Goal: Information Seeking & Learning: Learn about a topic

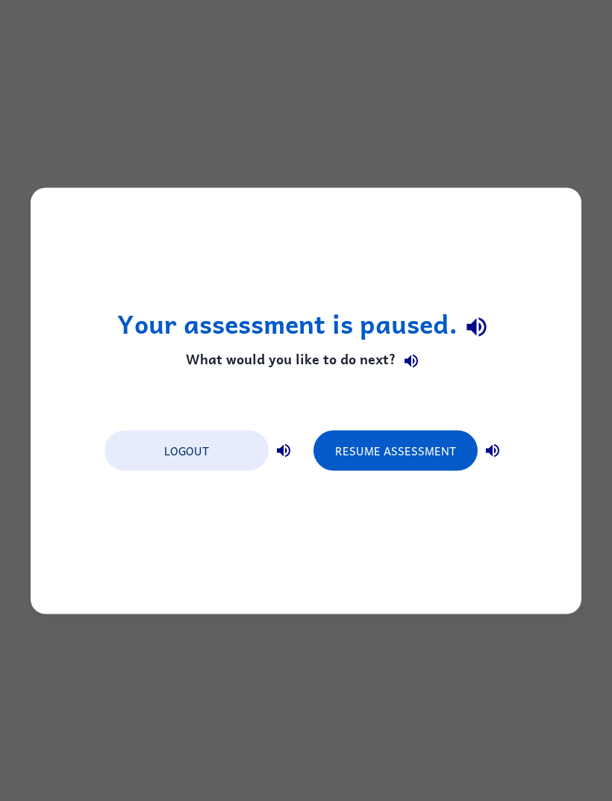
click at [420, 447] on button "Resume Assessment" at bounding box center [395, 450] width 164 height 40
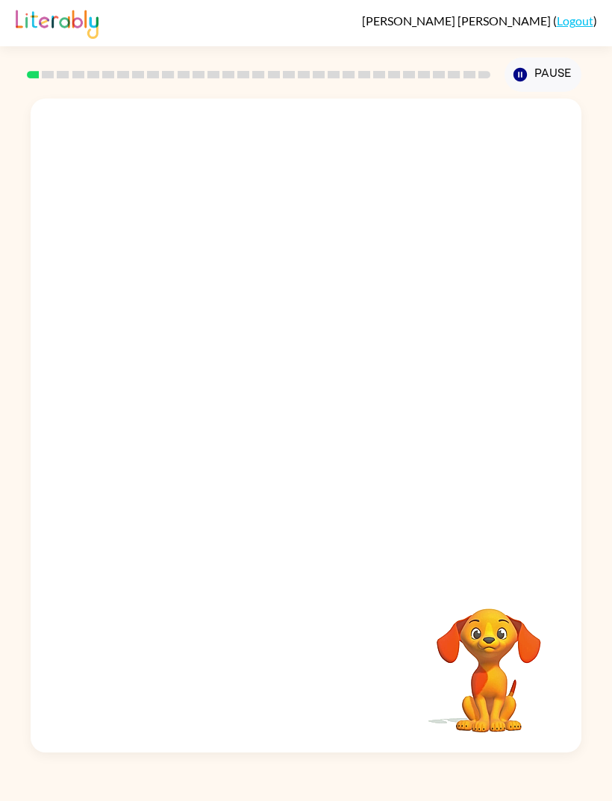
click at [1, 475] on div "Your browser must support playing .mp4 files to use Literably. Please try using…" at bounding box center [306, 422] width 612 height 660
click at [607, 258] on div "Your browser must support playing .mp4 files to use Literably. Please try using…" at bounding box center [306, 422] width 612 height 660
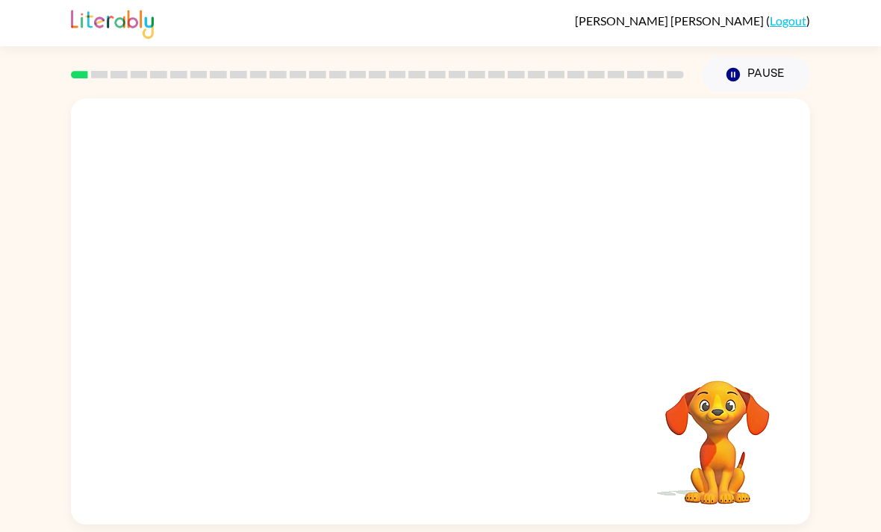
click at [372, 525] on div "Your browser must support playing .mp4 files to use Literably. Please try using…" at bounding box center [440, 312] width 739 height 426
click at [378, 524] on div "Your browser must support playing .mp4 files to use Literably. Please try using…" at bounding box center [440, 312] width 739 height 426
click at [557, 523] on div "Your browser must support playing .mp4 files to use Literably. Please try using…" at bounding box center [440, 312] width 739 height 426
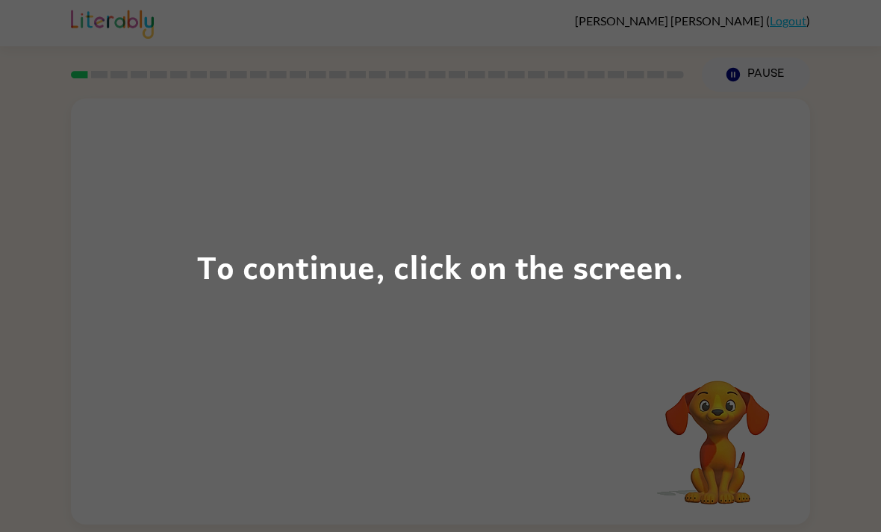
click at [216, 281] on div "To continue, click on the screen." at bounding box center [440, 266] width 487 height 51
click at [611, 345] on div "To continue, click on the screen." at bounding box center [440, 266] width 881 height 532
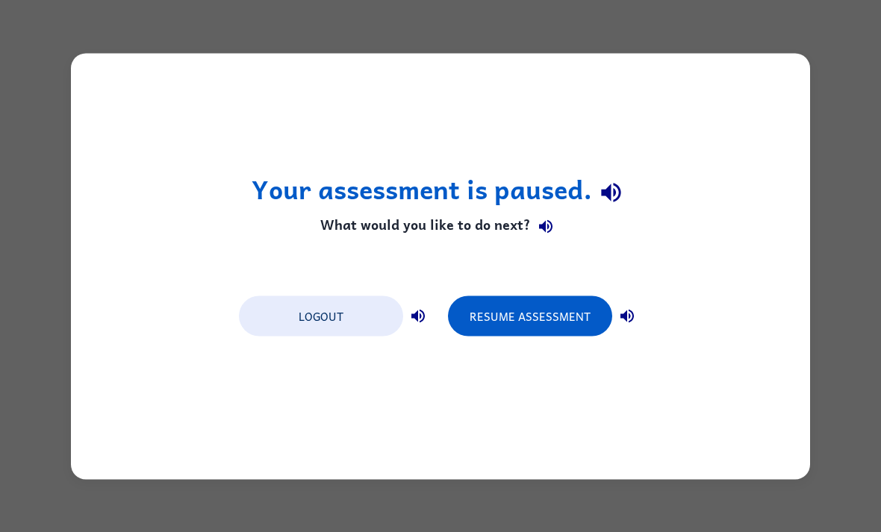
click at [334, 322] on button "Logout" at bounding box center [321, 316] width 164 height 40
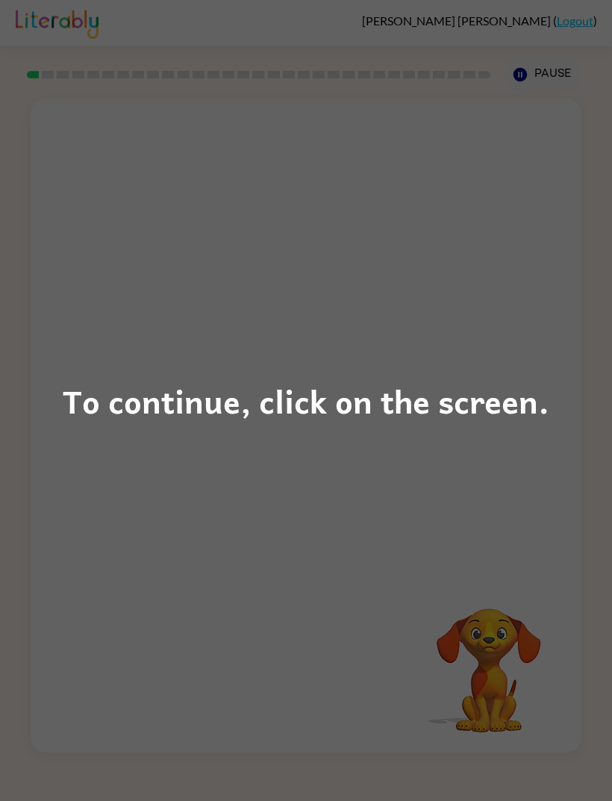
click at [94, 213] on div "To continue, click on the screen." at bounding box center [306, 400] width 612 height 801
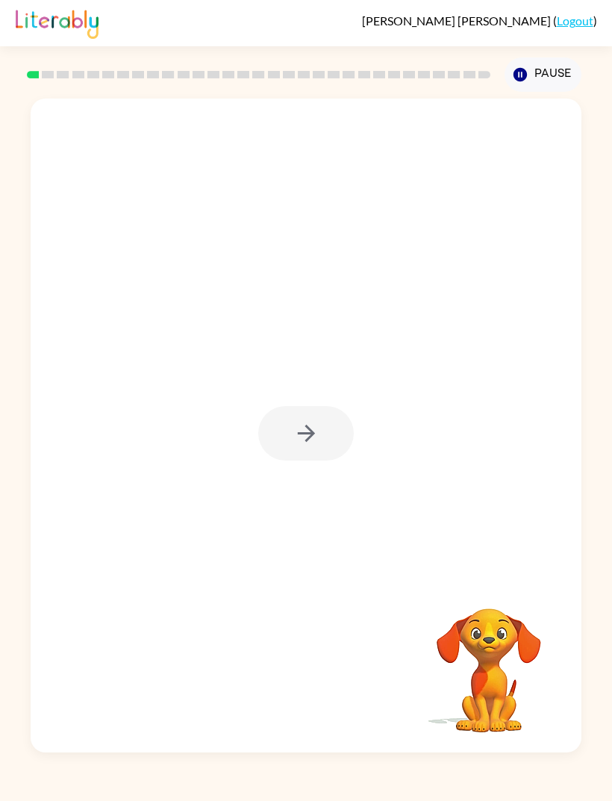
click at [298, 501] on div at bounding box center [306, 426] width 551 height 654
click at [276, 436] on div at bounding box center [306, 433] width 96 height 54
click at [276, 435] on div at bounding box center [306, 433] width 96 height 54
click at [272, 422] on div at bounding box center [306, 426] width 551 height 654
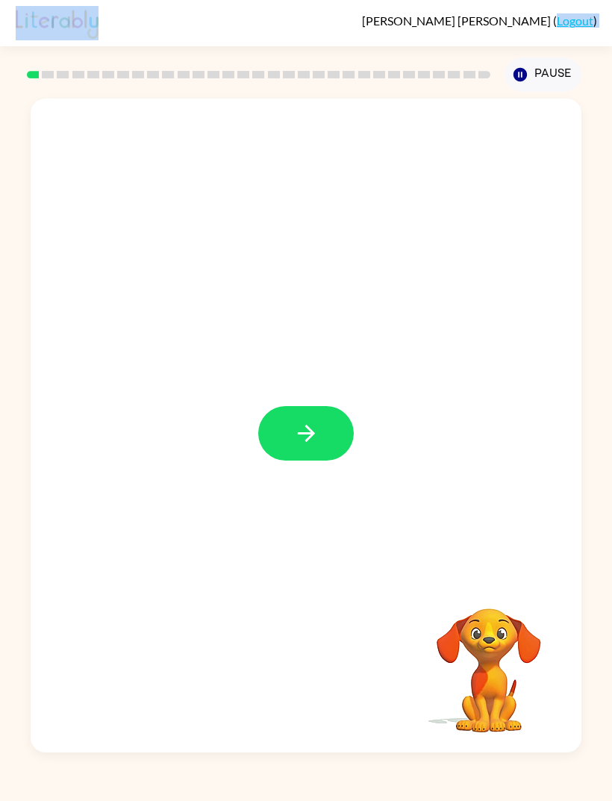
click at [313, 446] on icon "button" at bounding box center [306, 433] width 26 height 26
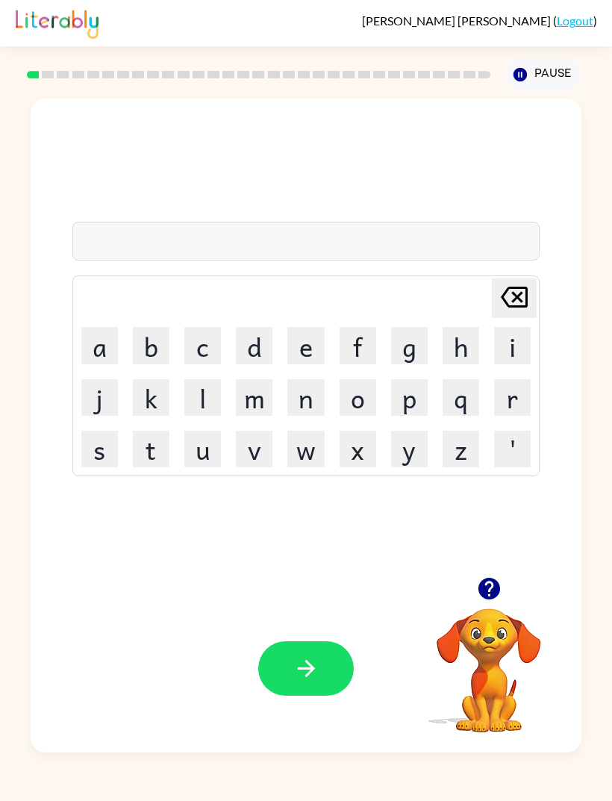
click at [140, 363] on button "b" at bounding box center [151, 345] width 37 height 37
click at [356, 416] on button "o" at bounding box center [358, 397] width 37 height 37
click at [251, 363] on button "d" at bounding box center [254, 345] width 37 height 37
click at [512, 416] on button "r" at bounding box center [512, 397] width 37 height 37
click at [313, 692] on button "button" at bounding box center [306, 668] width 96 height 54
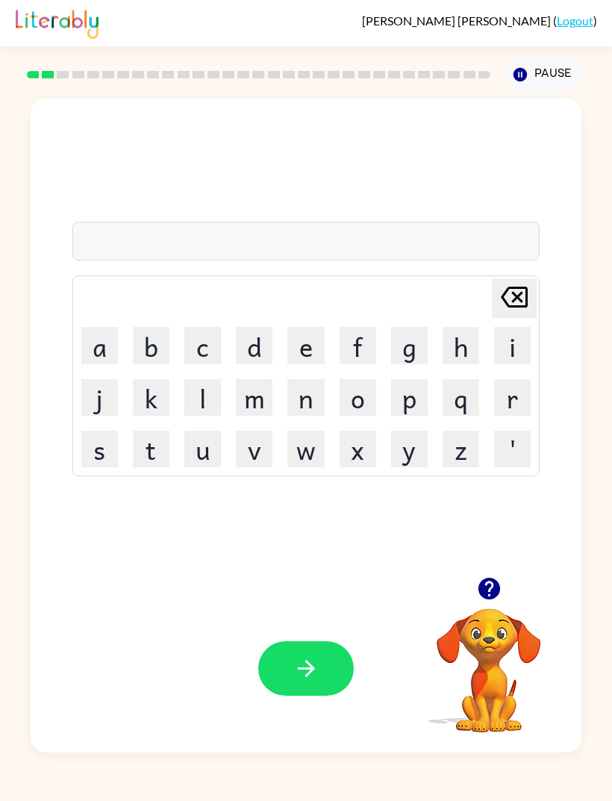
click at [512, 410] on button "r" at bounding box center [512, 397] width 37 height 37
click at [86, 363] on button "a" at bounding box center [99, 345] width 37 height 37
click at [209, 416] on button "l" at bounding box center [202, 397] width 37 height 37
click at [301, 684] on div "Your browser must support playing .mp4 files to use Literably. Please try using…" at bounding box center [306, 668] width 551 height 168
click at [300, 692] on button "button" at bounding box center [306, 668] width 96 height 54
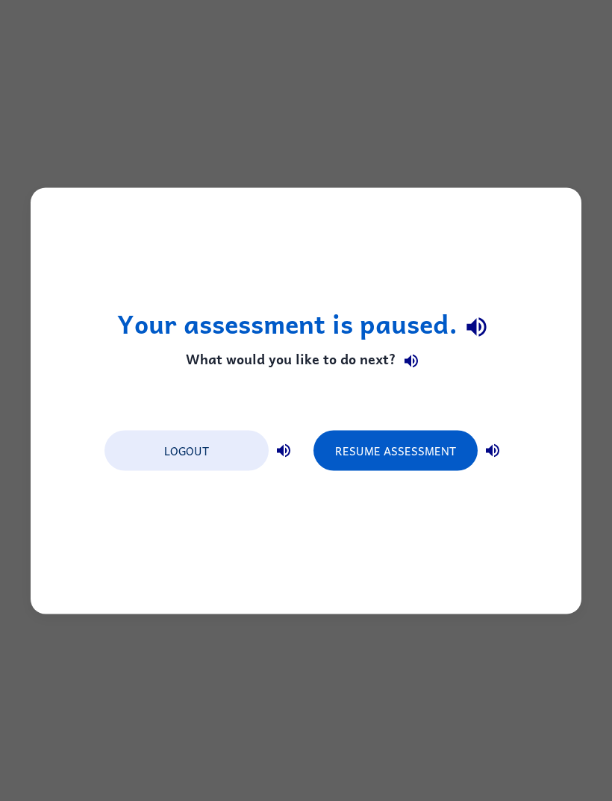
click at [418, 463] on button "Resume Assessment" at bounding box center [395, 450] width 164 height 40
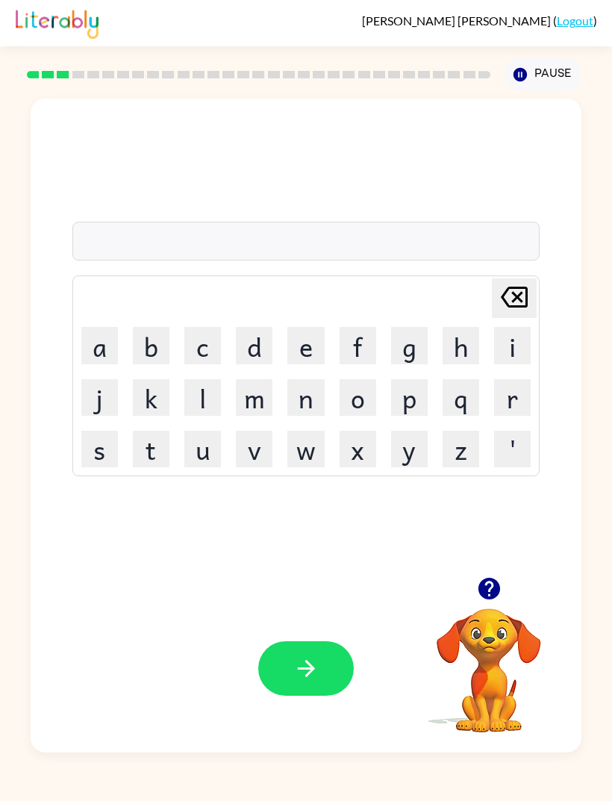
click at [514, 414] on button "r" at bounding box center [512, 397] width 37 height 37
click at [108, 467] on button "s" at bounding box center [99, 449] width 37 height 37
click at [448, 363] on button "h" at bounding box center [461, 345] width 37 height 37
click at [307, 363] on button "e" at bounding box center [305, 345] width 37 height 37
click at [319, 695] on button "button" at bounding box center [306, 668] width 96 height 54
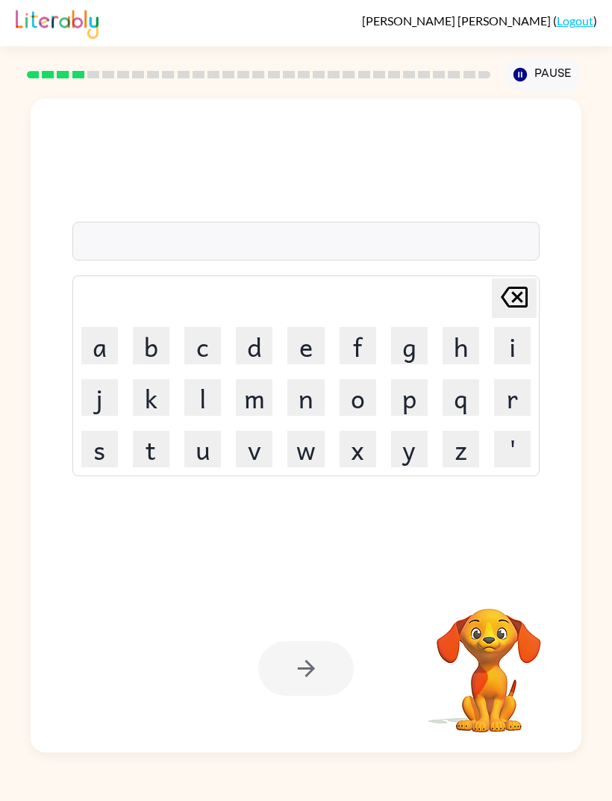
click at [604, 540] on div "Delete Delete last character input a b c d e f g h i j k l m n o p q r s t u v …" at bounding box center [306, 422] width 612 height 660
click at [509, 410] on button "r" at bounding box center [512, 397] width 37 height 37
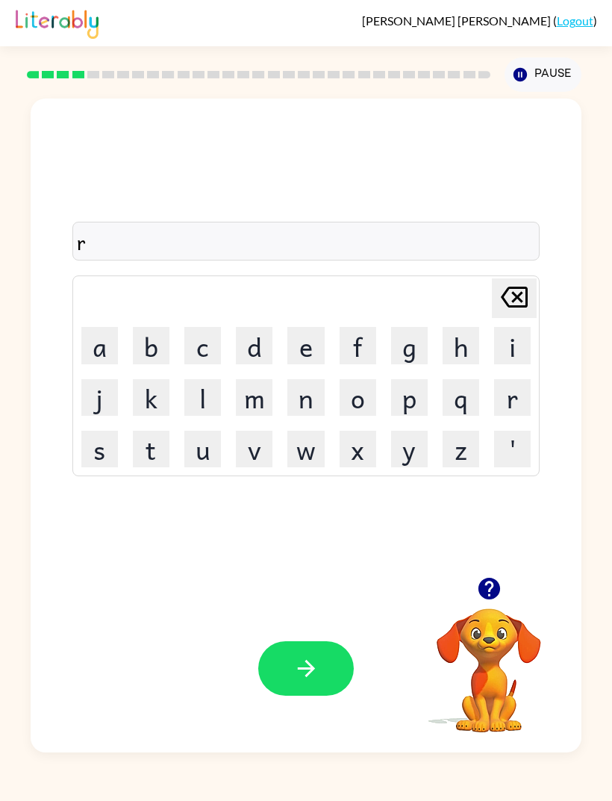
click at [510, 317] on div "Delete Delete last character input" at bounding box center [514, 298] width 36 height 38
click at [514, 345] on td "i" at bounding box center [512, 345] width 50 height 50
click at [496, 313] on icon "Delete Delete last character input" at bounding box center [514, 297] width 36 height 36
click at [457, 316] on td "Delete Delete last character input" at bounding box center [306, 298] width 463 height 41
click at [409, 351] on button "g" at bounding box center [409, 345] width 37 height 37
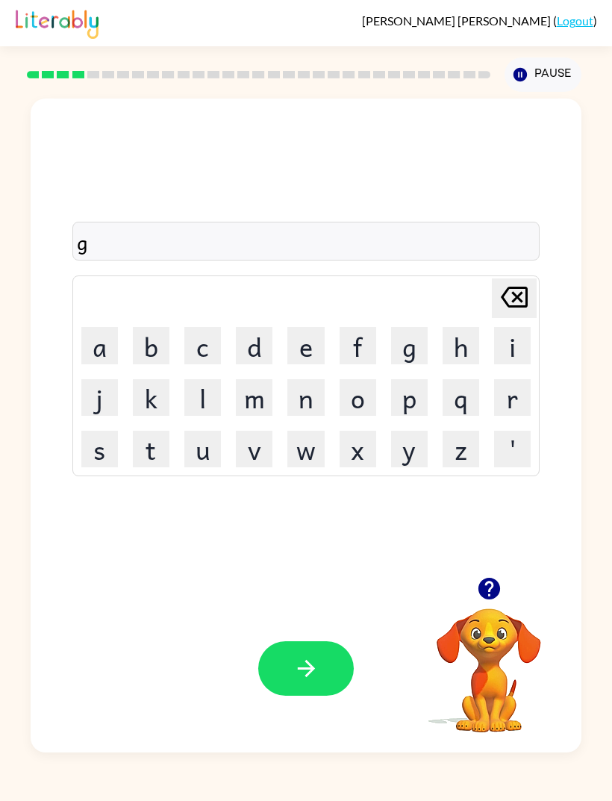
click at [531, 299] on div "g Delete Delete last character input a b c d e f g h i j k l m n o p q r s t u …" at bounding box center [306, 337] width 468 height 277
click at [531, 298] on div "g Delete Delete last character input a b c d e f g h i j k l m n o p q r s t u …" at bounding box center [306, 337] width 468 height 277
click at [519, 307] on icon at bounding box center [514, 297] width 27 height 21
click at [497, 313] on icon "Delete Delete last character input" at bounding box center [514, 297] width 36 height 36
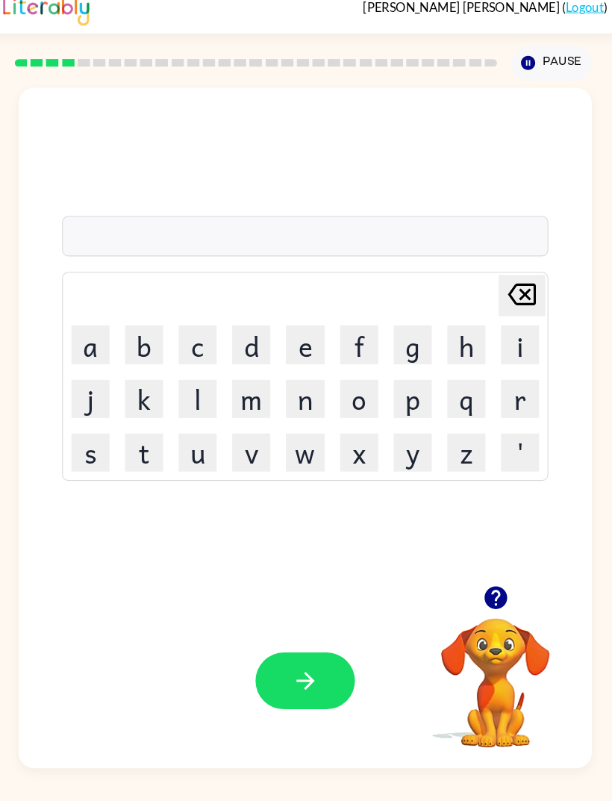
click at [393, 444] on button "y" at bounding box center [409, 449] width 37 height 37
click at [333, 366] on td "f" at bounding box center [358, 345] width 50 height 50
click at [384, 369] on td "g" at bounding box center [409, 345] width 50 height 50
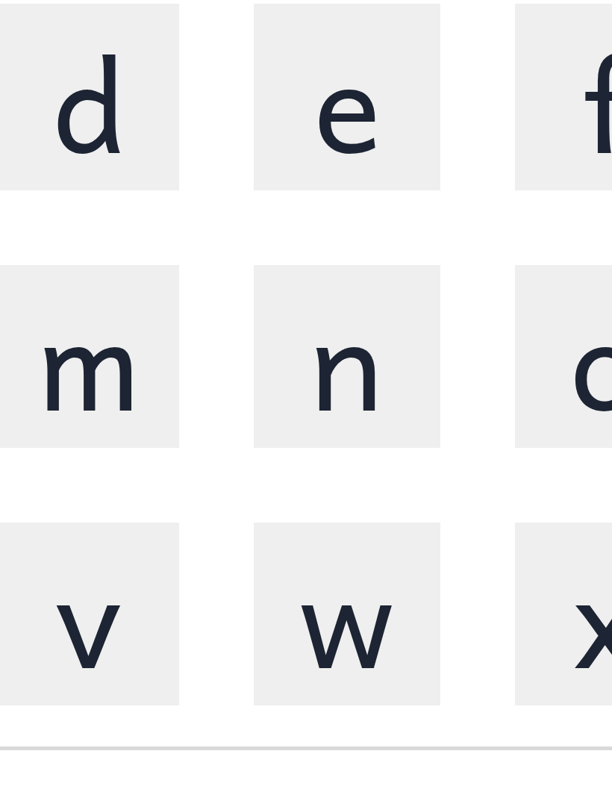
click at [287, 379] on button "n" at bounding box center [305, 397] width 37 height 37
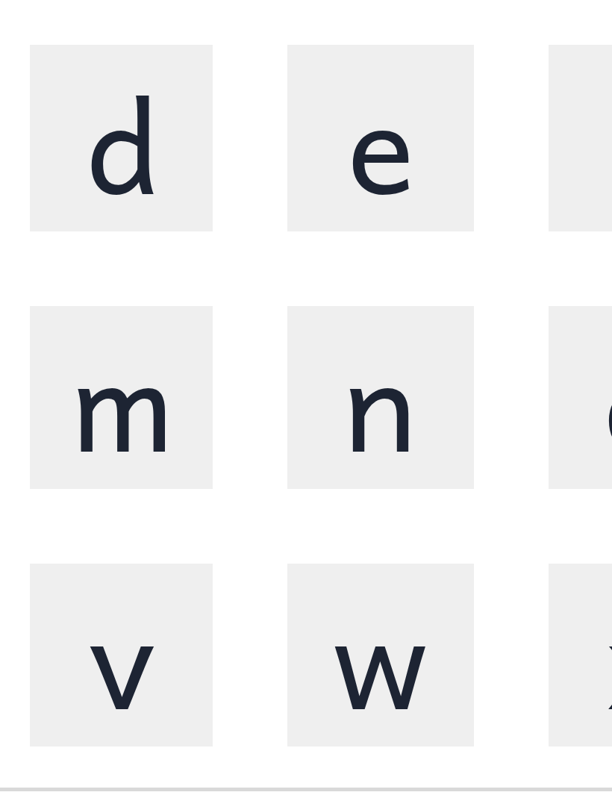
click at [287, 327] on button "e" at bounding box center [305, 345] width 37 height 37
click at [333, 320] on td "f" at bounding box center [358, 345] width 50 height 50
click at [340, 327] on button "f" at bounding box center [358, 345] width 37 height 37
click at [236, 379] on button "m" at bounding box center [254, 397] width 37 height 37
click at [340, 379] on button "o" at bounding box center [358, 397] width 37 height 37
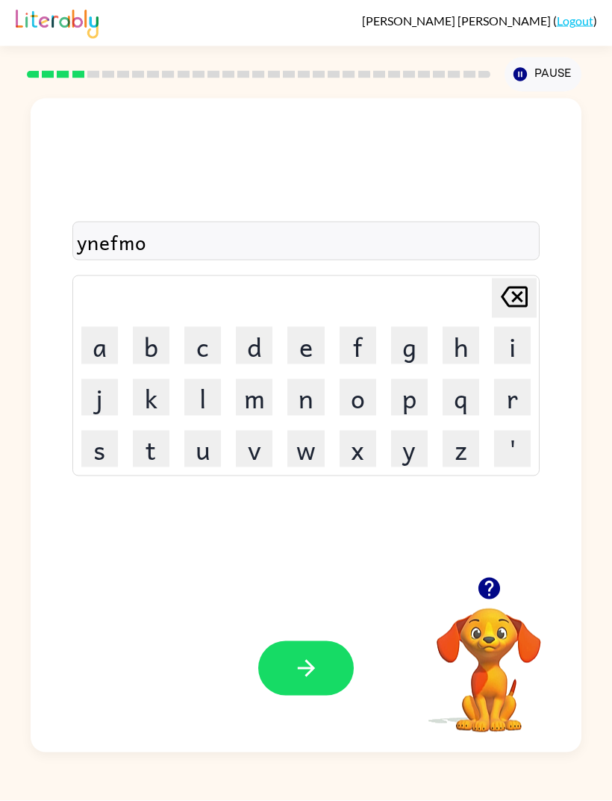
click at [525, 315] on icon "Delete Delete last character input" at bounding box center [514, 297] width 36 height 36
click at [524, 307] on icon at bounding box center [514, 297] width 27 height 21
click at [523, 307] on icon at bounding box center [514, 297] width 27 height 21
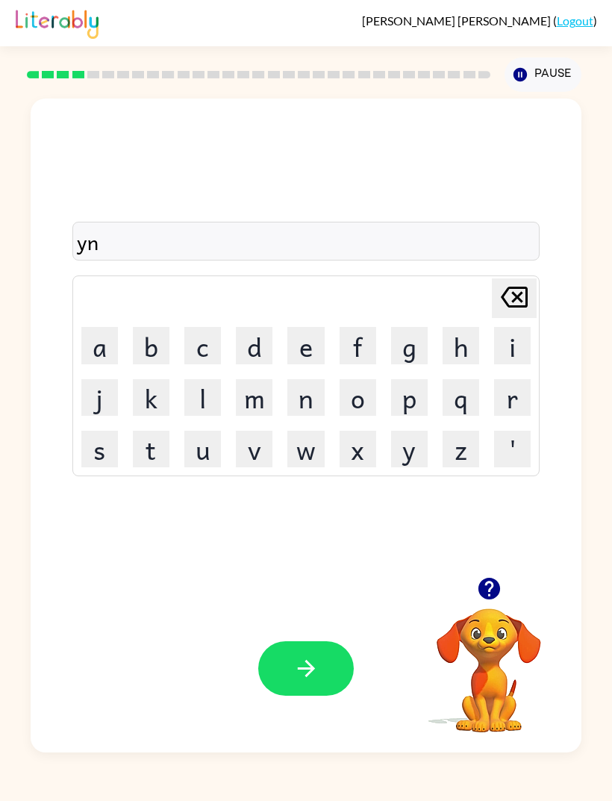
click at [513, 315] on icon "Delete Delete last character input" at bounding box center [514, 297] width 36 height 36
click at [512, 315] on icon "Delete Delete last character input" at bounding box center [514, 297] width 36 height 36
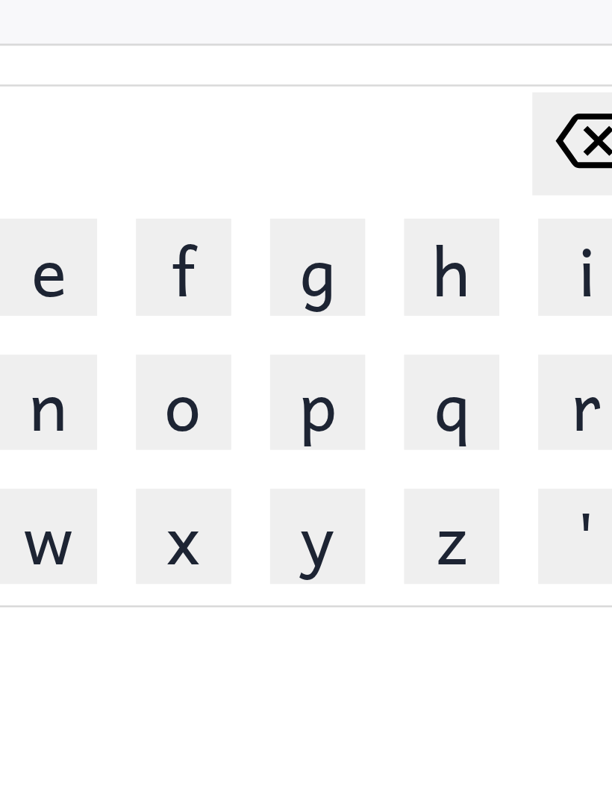
click at [340, 379] on button "o" at bounding box center [358, 397] width 37 height 37
click at [391, 379] on button "p" at bounding box center [409, 397] width 37 height 37
click at [340, 327] on button "f" at bounding box center [358, 345] width 37 height 37
click at [391, 327] on button "g" at bounding box center [409, 345] width 37 height 37
click at [443, 327] on button "h" at bounding box center [461, 345] width 37 height 37
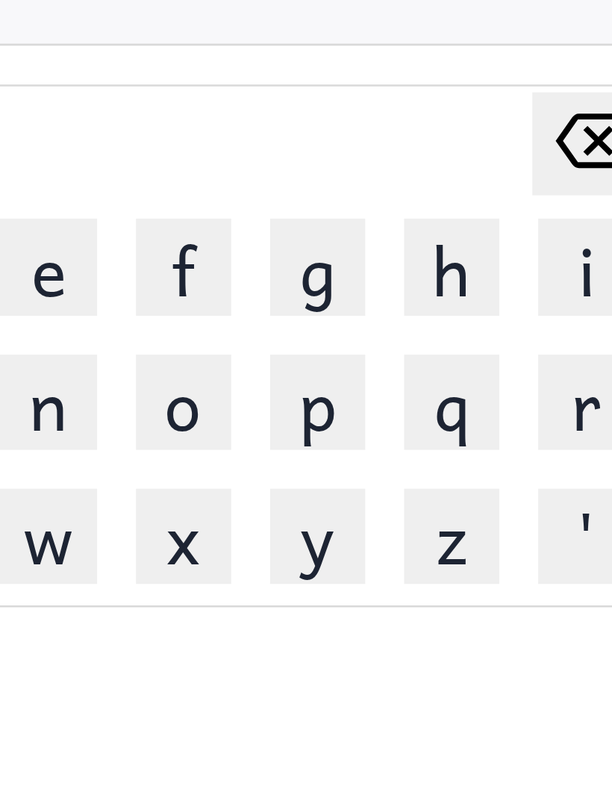
click at [340, 431] on button "x" at bounding box center [358, 449] width 37 height 37
click at [443, 431] on button "z" at bounding box center [461, 449] width 37 height 37
click at [340, 379] on button "o" at bounding box center [358, 397] width 37 height 37
click at [443, 379] on button "q" at bounding box center [461, 397] width 37 height 37
click at [340, 327] on button "f" at bounding box center [358, 345] width 37 height 37
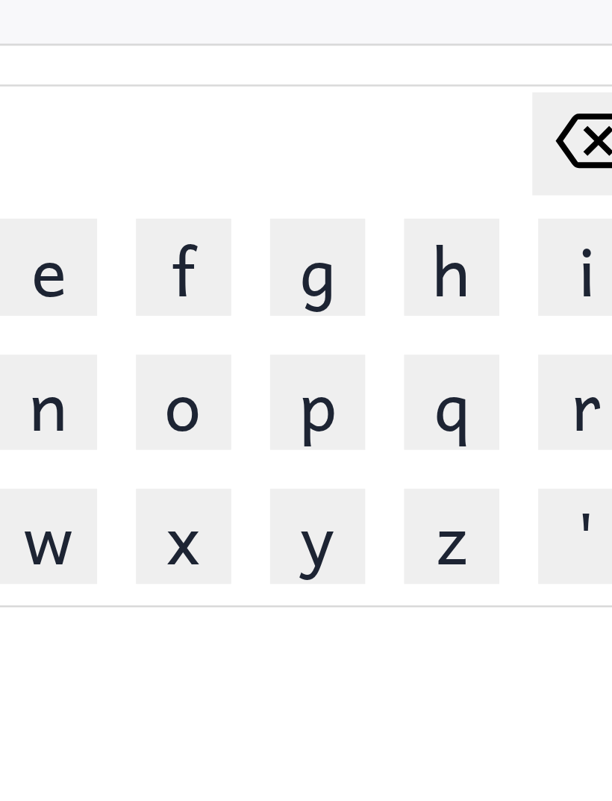
click at [443, 327] on button "h" at bounding box center [461, 345] width 37 height 37
click at [391, 379] on button "p" at bounding box center [409, 397] width 37 height 37
click at [494, 379] on button "r" at bounding box center [512, 397] width 37 height 37
click at [494, 327] on button "i" at bounding box center [512, 345] width 37 height 37
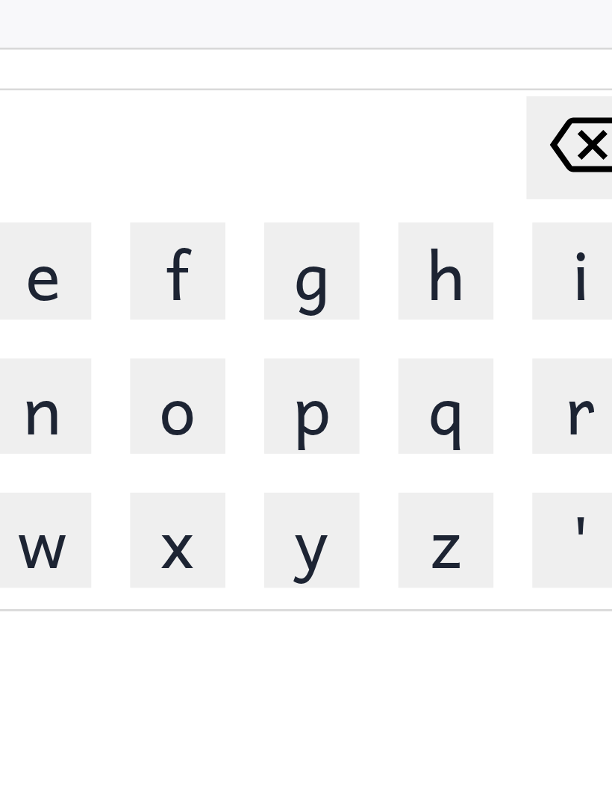
click at [287, 327] on button "e" at bounding box center [305, 345] width 37 height 37
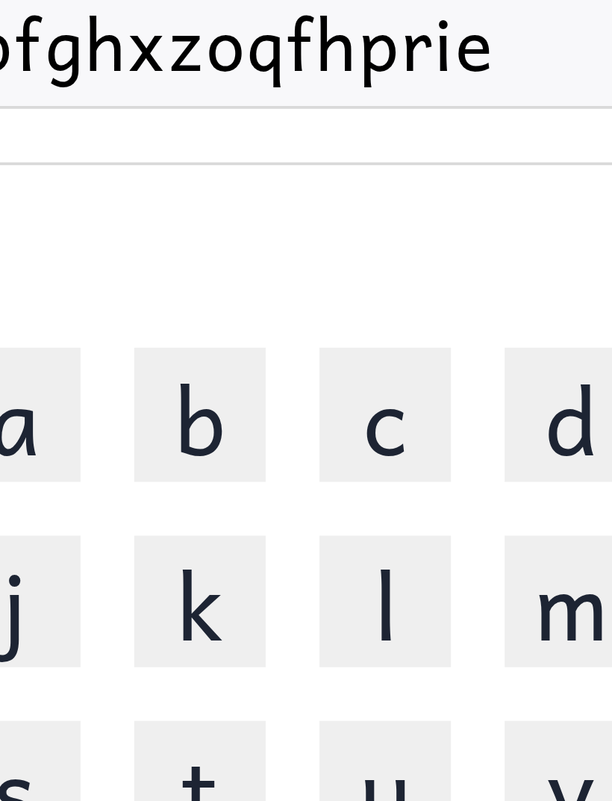
click at [133, 327] on button "b" at bounding box center [151, 345] width 37 height 37
click at [184, 327] on button "c" at bounding box center [202, 345] width 37 height 37
click at [133, 379] on button "k" at bounding box center [151, 397] width 37 height 37
click at [236, 327] on button "d" at bounding box center [254, 345] width 37 height 37
click at [81, 379] on button "j" at bounding box center [99, 397] width 37 height 37
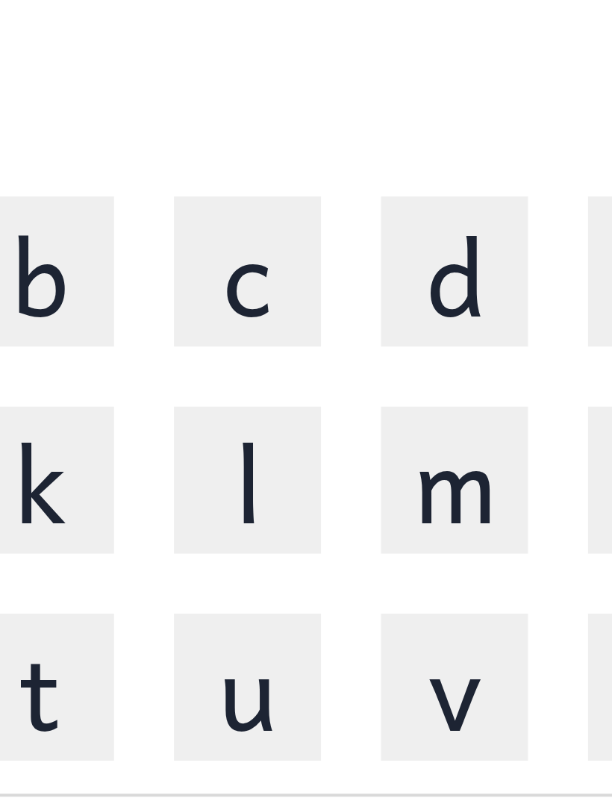
click at [236, 327] on button "d" at bounding box center [254, 345] width 37 height 37
click at [184, 327] on button "c" at bounding box center [202, 345] width 37 height 37
click at [236, 379] on button "m" at bounding box center [254, 397] width 37 height 37
click at [184, 379] on button "l" at bounding box center [202, 397] width 37 height 37
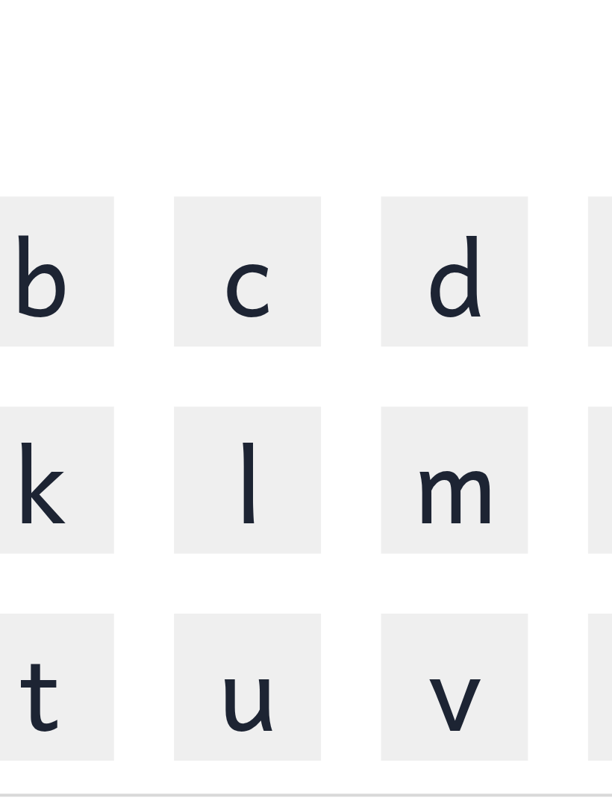
click at [236, 379] on button "m" at bounding box center [254, 397] width 37 height 37
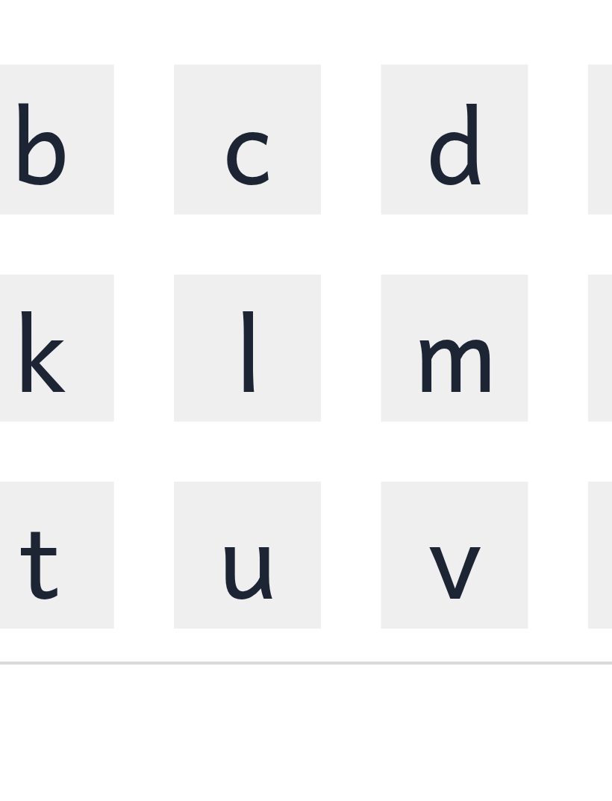
click at [287, 379] on button "n" at bounding box center [305, 397] width 37 height 37
click at [281, 320] on td "e" at bounding box center [306, 345] width 50 height 50
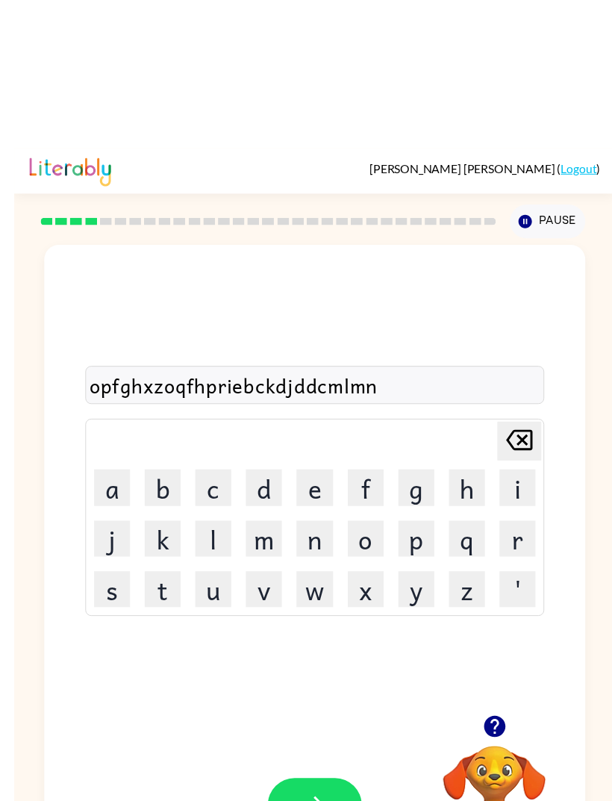
scroll to position [0, 0]
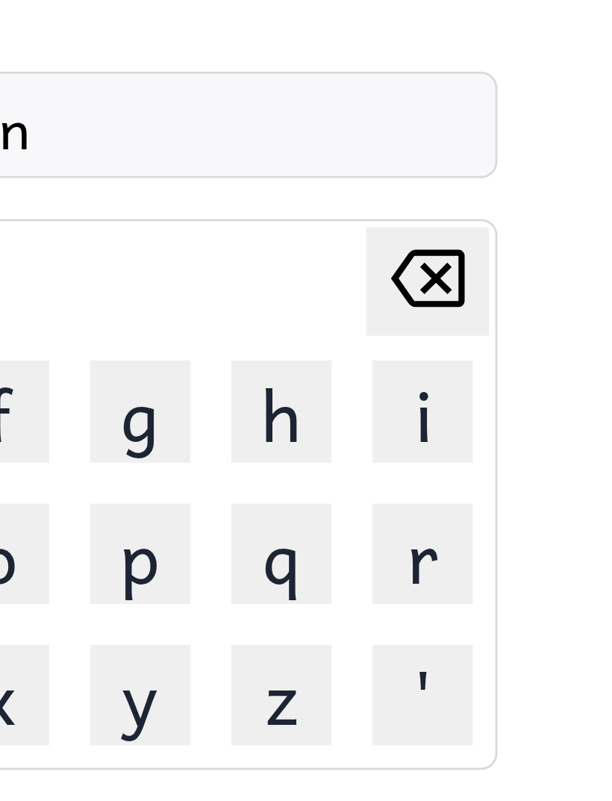
click at [496, 279] on icon "Delete Delete last character input" at bounding box center [514, 297] width 36 height 36
click at [501, 287] on icon at bounding box center [514, 297] width 27 height 21
click at [496, 279] on icon "Delete Delete last character input" at bounding box center [514, 297] width 36 height 36
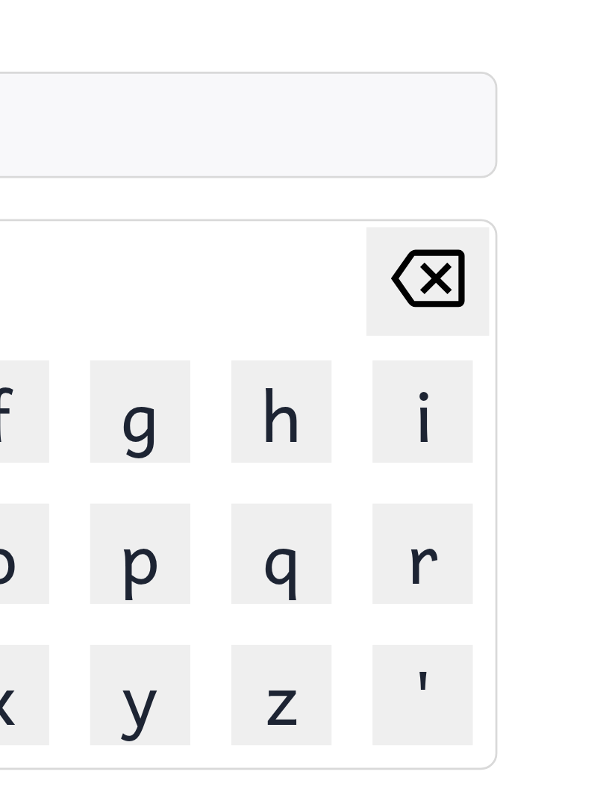
click at [496, 279] on icon "Delete Delete last character input" at bounding box center [514, 297] width 36 height 36
click at [501, 287] on icon at bounding box center [514, 297] width 27 height 21
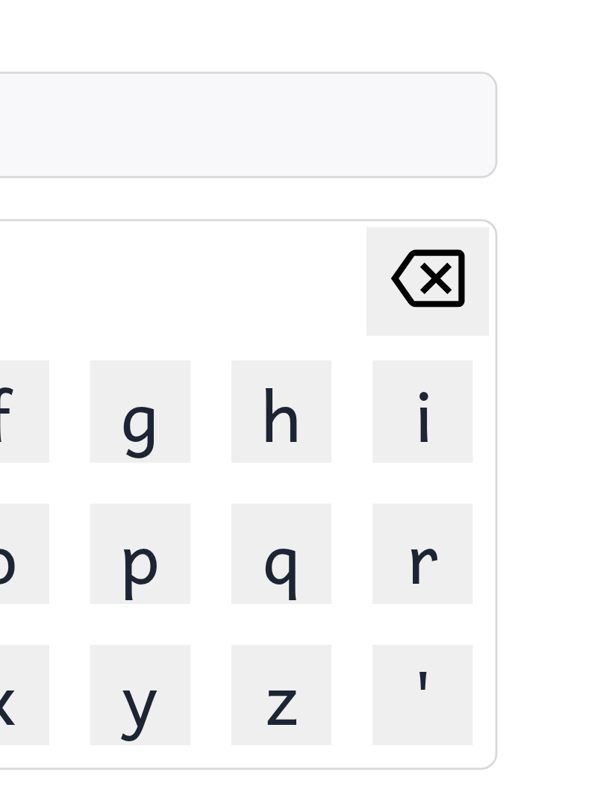
click at [501, 287] on icon at bounding box center [514, 297] width 27 height 21
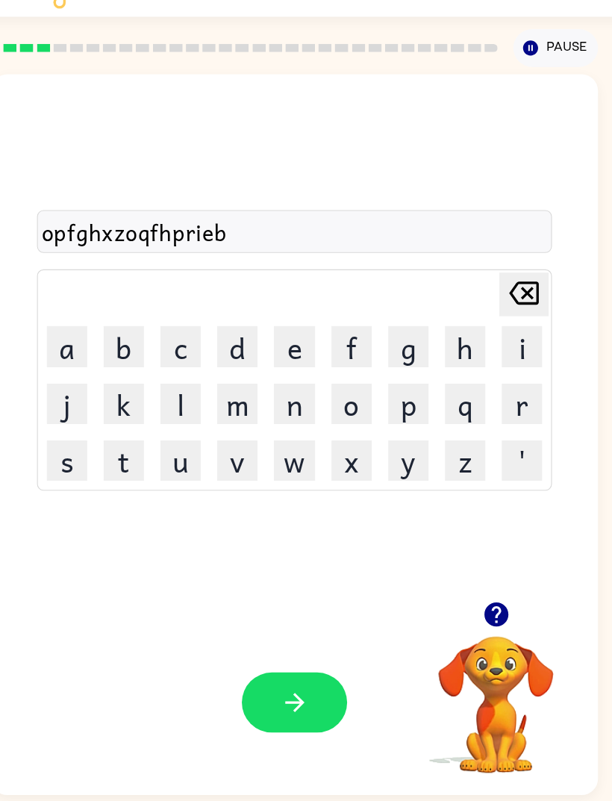
click at [501, 290] on icon at bounding box center [514, 297] width 27 height 21
click at [496, 288] on icon "Delete Delete last character input" at bounding box center [514, 297] width 36 height 36
click at [496, 287] on icon "Delete Delete last character input" at bounding box center [514, 297] width 36 height 36
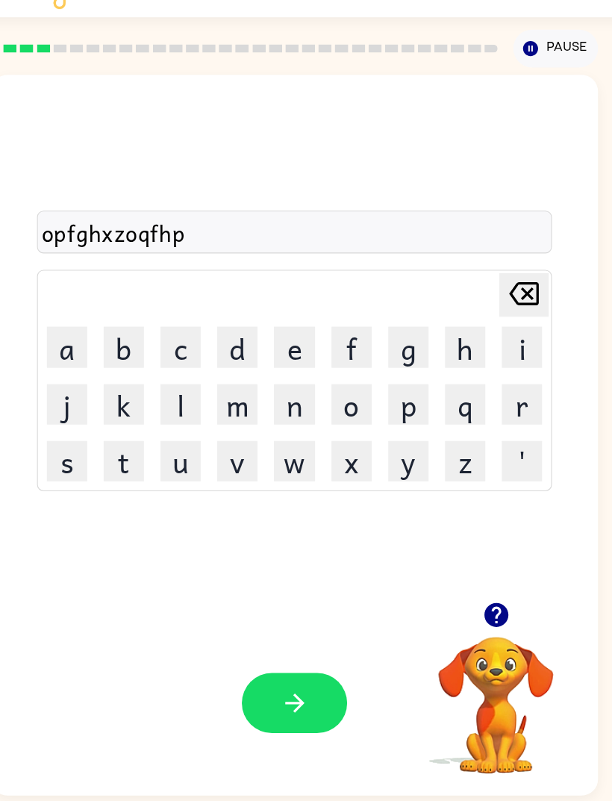
click at [496, 292] on icon "Delete Delete last character input" at bounding box center [514, 297] width 36 height 36
click at [501, 287] on icon at bounding box center [514, 297] width 27 height 21
click at [496, 282] on icon "Delete Delete last character input" at bounding box center [514, 297] width 36 height 36
click at [501, 287] on icon at bounding box center [514, 297] width 27 height 21
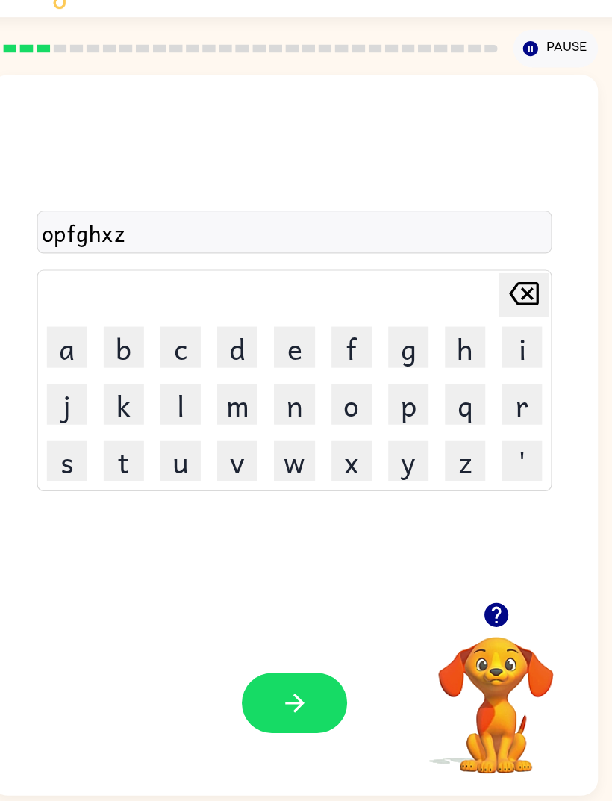
click at [501, 287] on icon at bounding box center [514, 297] width 27 height 21
click at [496, 279] on icon "Delete Delete last character input" at bounding box center [514, 297] width 36 height 36
click at [501, 287] on icon at bounding box center [514, 297] width 27 height 21
click at [496, 279] on icon "Delete Delete last character input" at bounding box center [514, 297] width 36 height 36
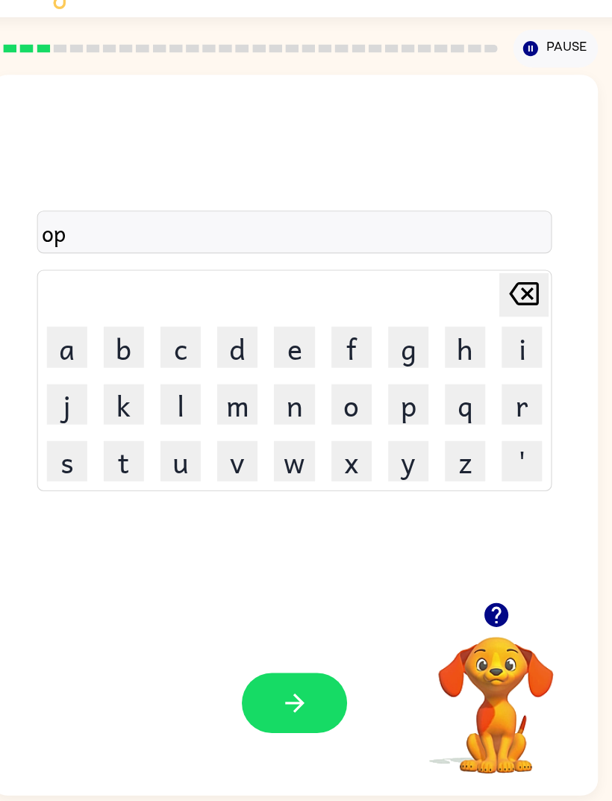
click at [496, 279] on icon "Delete Delete last character input" at bounding box center [514, 297] width 36 height 36
click at [478, 596] on icon "button" at bounding box center [489, 589] width 22 height 22
click at [133, 445] on button "t" at bounding box center [151, 449] width 37 height 37
click at [443, 327] on button "h" at bounding box center [461, 345] width 37 height 37
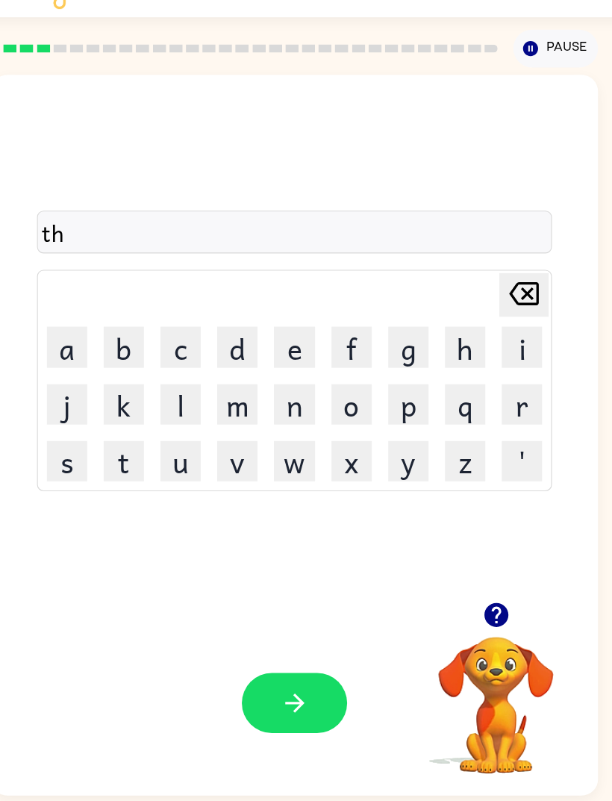
scroll to position [4, 0]
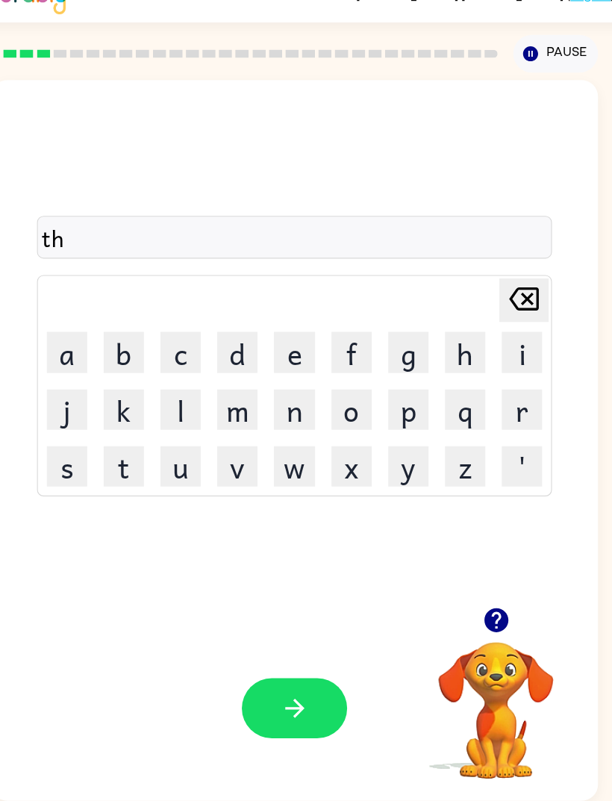
click at [494, 387] on button "r" at bounding box center [512, 397] width 37 height 37
click at [81, 349] on button "a" at bounding box center [99, 345] width 37 height 37
click at [287, 387] on button "n" at bounding box center [305, 397] width 37 height 37
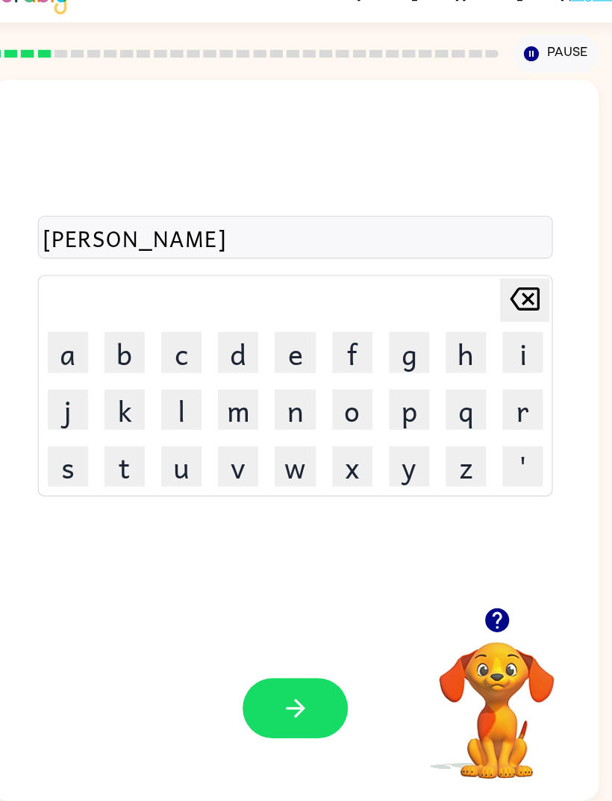
click at [293, 681] on icon "button" at bounding box center [306, 668] width 26 height 26
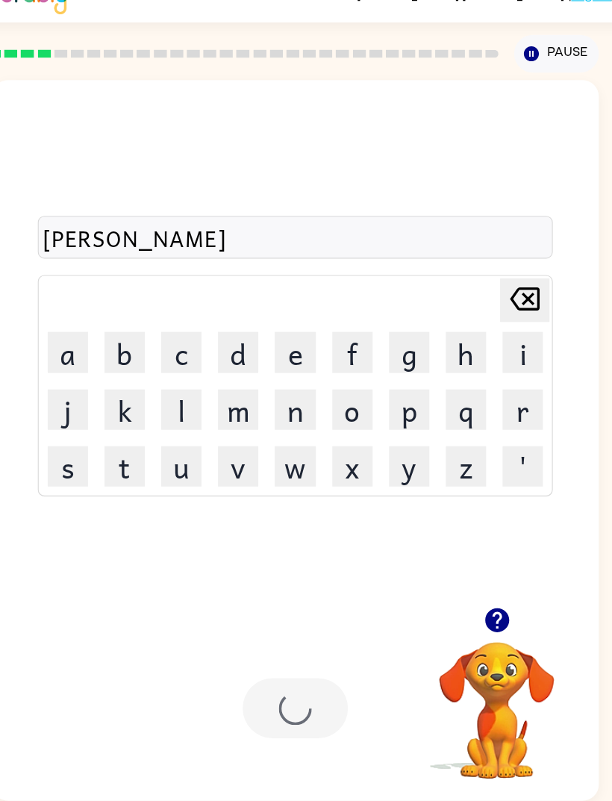
click at [272, 688] on div at bounding box center [306, 668] width 96 height 54
click at [272, 676] on div at bounding box center [306, 668] width 96 height 54
click at [272, 675] on div at bounding box center [306, 668] width 96 height 54
click at [270, 684] on div at bounding box center [306, 668] width 96 height 54
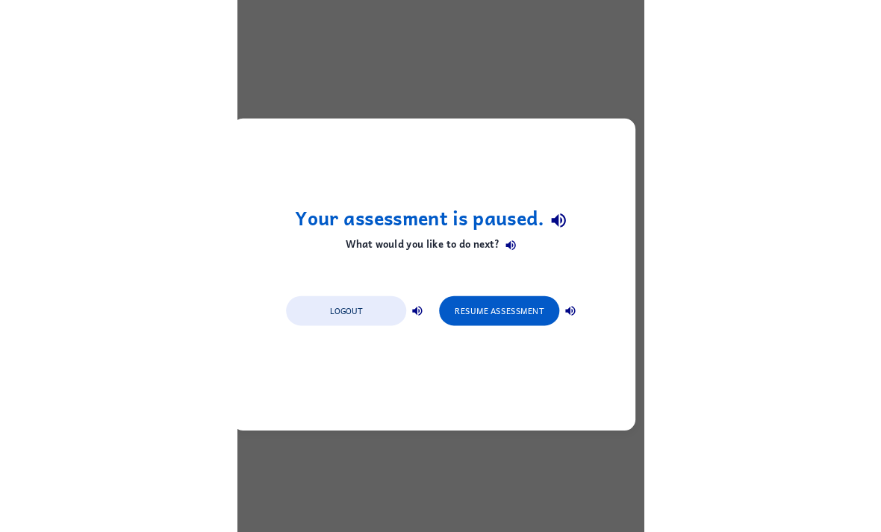
scroll to position [0, 0]
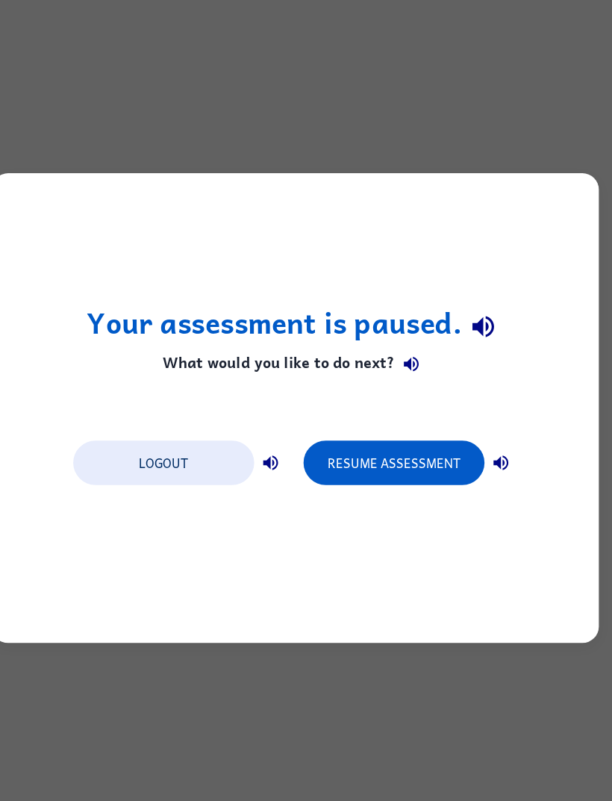
click at [329, 430] on button "Resume Assessment" at bounding box center [395, 450] width 164 height 40
click at [313, 430] on button "Resume Assessment" at bounding box center [395, 450] width 164 height 40
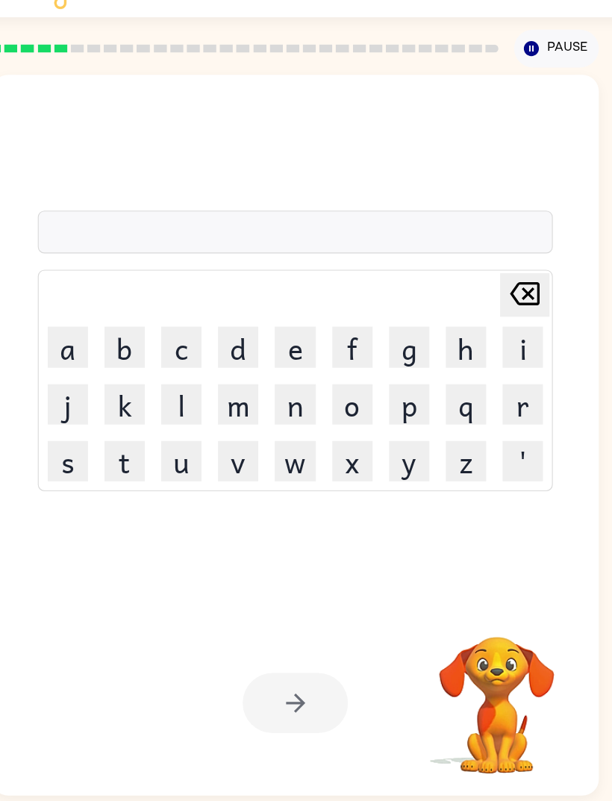
click at [343, 478] on div "Delete Delete last character input a b c d e f g h i j k l m n o p q r s t u v …" at bounding box center [306, 338] width 551 height 478
click at [133, 343] on button "b" at bounding box center [151, 345] width 37 height 37
click at [340, 339] on button "f" at bounding box center [358, 345] width 37 height 37
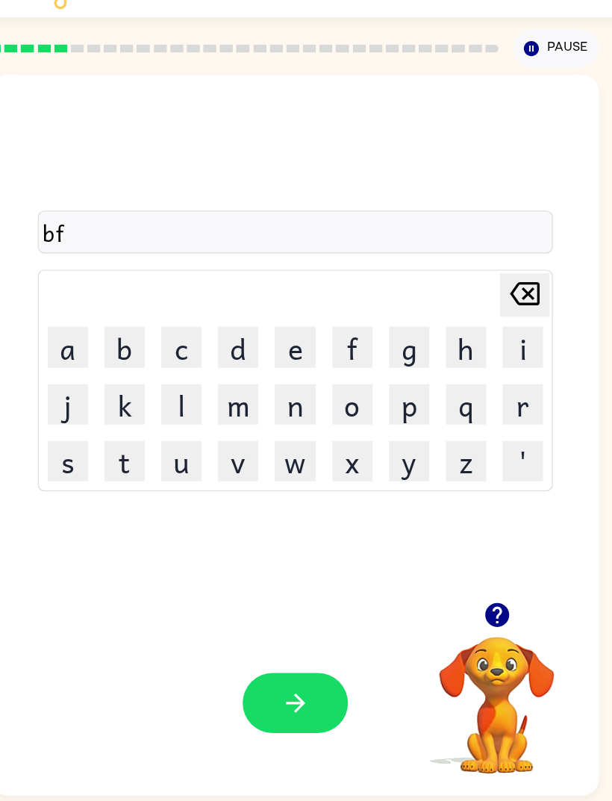
click at [287, 327] on button "e" at bounding box center [305, 345] width 37 height 37
click at [81, 452] on button "s" at bounding box center [99, 449] width 37 height 37
click at [494, 348] on button "i" at bounding box center [512, 345] width 37 height 37
click at [287, 395] on button "n" at bounding box center [305, 397] width 37 height 37
click at [494, 327] on button "i" at bounding box center [512, 345] width 37 height 37
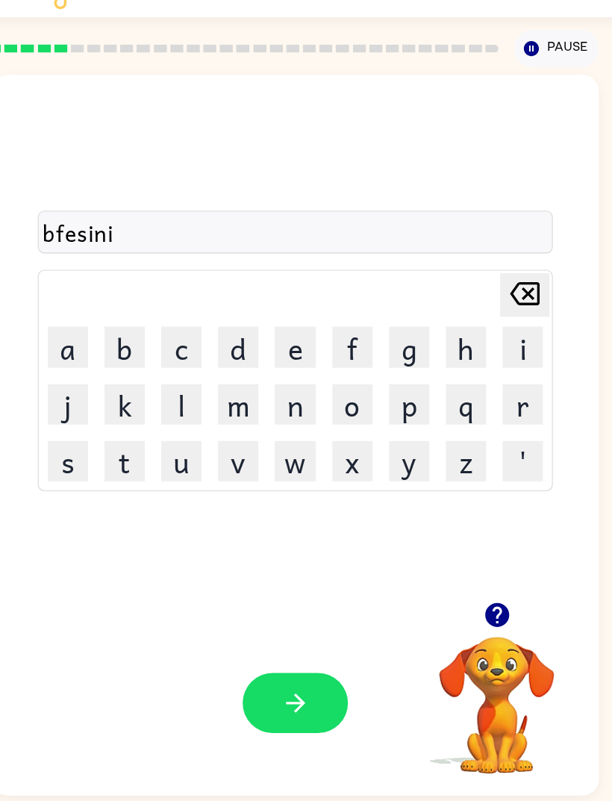
click at [501, 293] on icon at bounding box center [514, 297] width 27 height 21
click at [494, 341] on button "i" at bounding box center [512, 345] width 37 height 37
click at [496, 290] on icon "Delete Delete last character input" at bounding box center [514, 297] width 36 height 36
click at [246, 652] on div "Your browser must support playing .mp4 files to use Literably. Please try using…" at bounding box center [306, 668] width 551 height 168
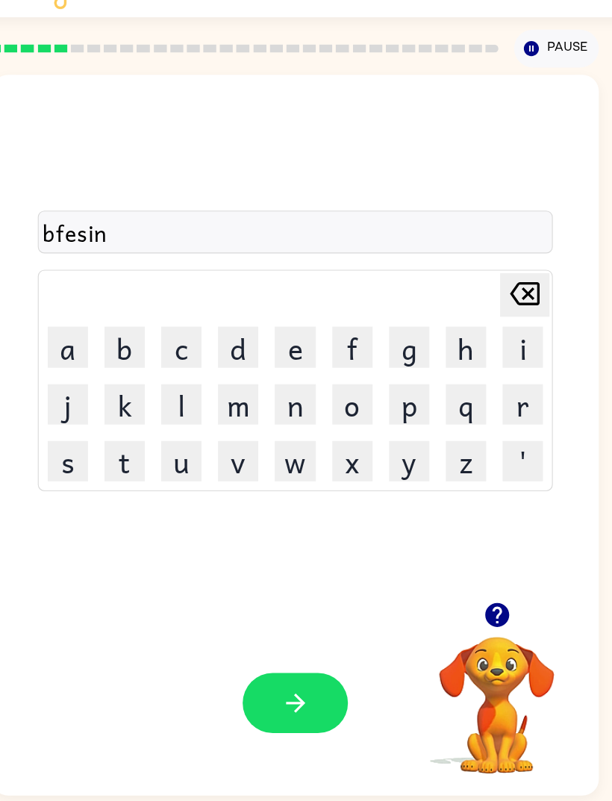
click at [289, 683] on button "button" at bounding box center [306, 668] width 96 height 54
click at [236, 446] on button "v" at bounding box center [254, 449] width 37 height 37
click at [81, 339] on button "a" at bounding box center [99, 345] width 37 height 37
click at [184, 336] on button "c" at bounding box center [202, 345] width 37 height 37
click at [81, 343] on button "a" at bounding box center [99, 345] width 37 height 37
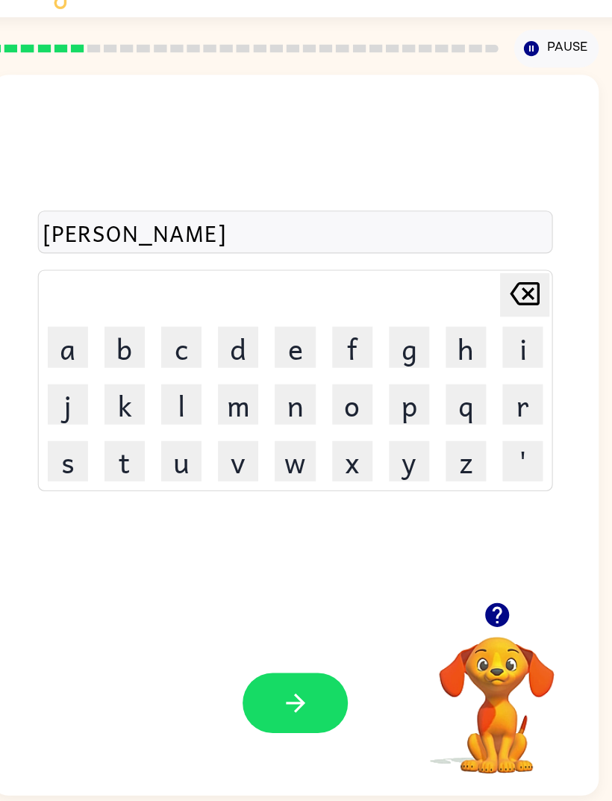
click at [443, 347] on button "h" at bounding box center [461, 345] width 37 height 37
click at [81, 444] on button "s" at bounding box center [99, 449] width 37 height 37
click at [501, 293] on icon at bounding box center [514, 297] width 27 height 21
click at [81, 454] on button "s" at bounding box center [99, 449] width 37 height 37
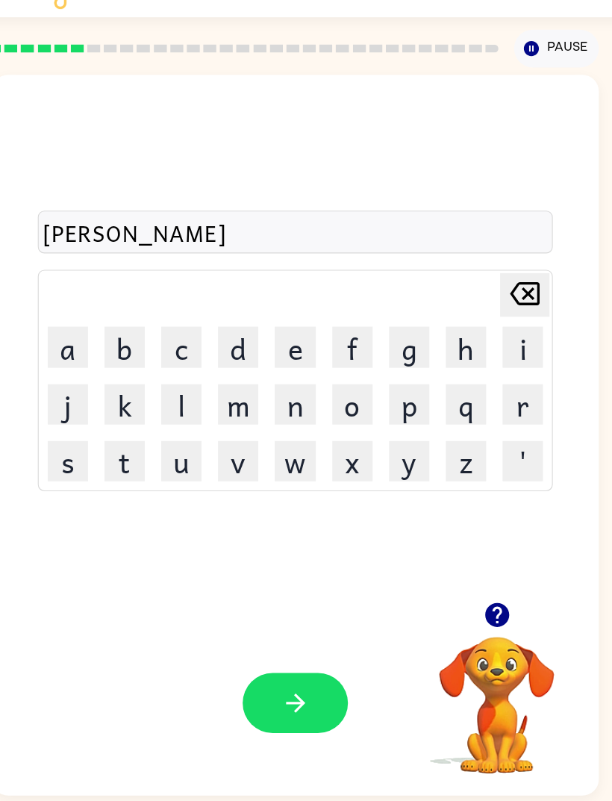
click at [443, 348] on button "h" at bounding box center [461, 345] width 37 height 37
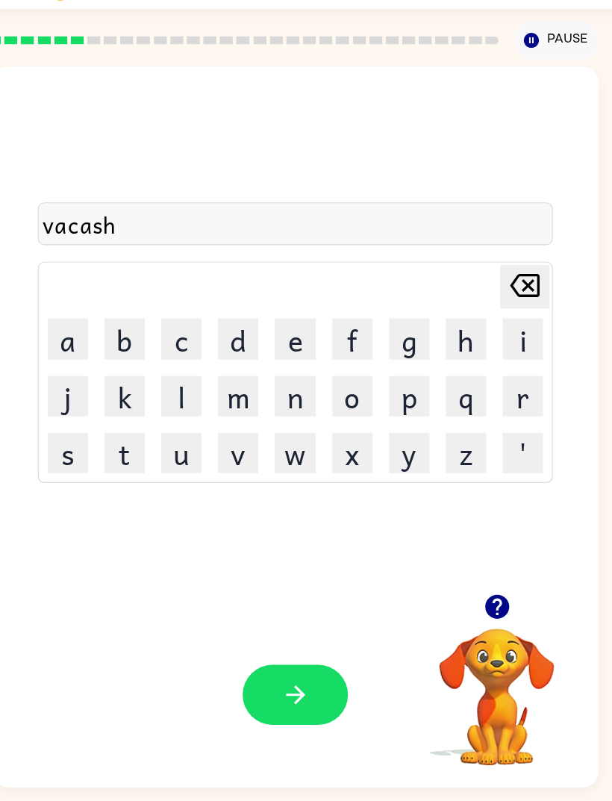
click at [293, 674] on icon "button" at bounding box center [306, 668] width 26 height 26
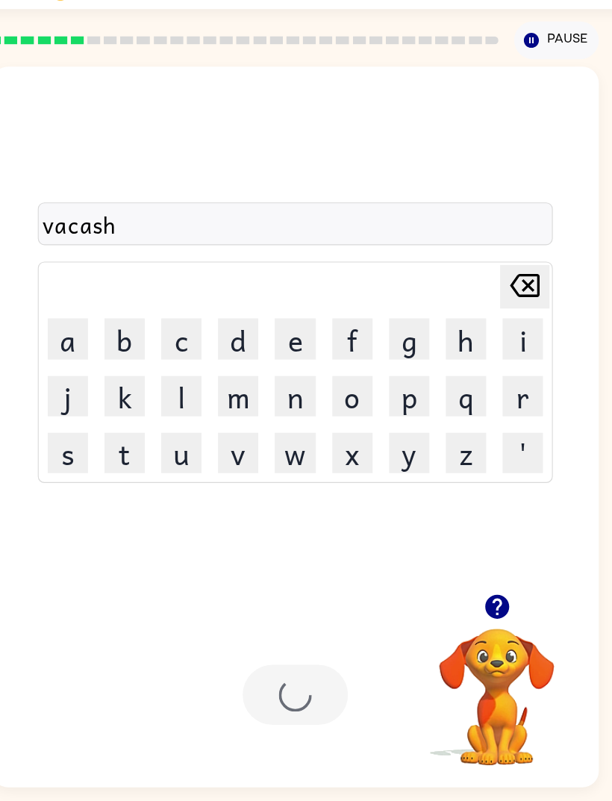
click at [245, 642] on div "Your browser must support playing .mp4 files to use Literably. Please try using…" at bounding box center [306, 668] width 551 height 168
click at [237, 646] on div "Your browser must support playing .mp4 files to use Literably. Please try using…" at bounding box center [306, 668] width 551 height 168
click at [216, 654] on div "Your browser must support playing .mp4 files to use Literably. Please try using…" at bounding box center [306, 668] width 551 height 168
click at [215, 654] on div "Your browser must support playing .mp4 files to use Literably. Please try using…" at bounding box center [306, 668] width 551 height 168
click at [206, 655] on div "Your browser must support playing .mp4 files to use Literably. Please try using…" at bounding box center [306, 668] width 551 height 168
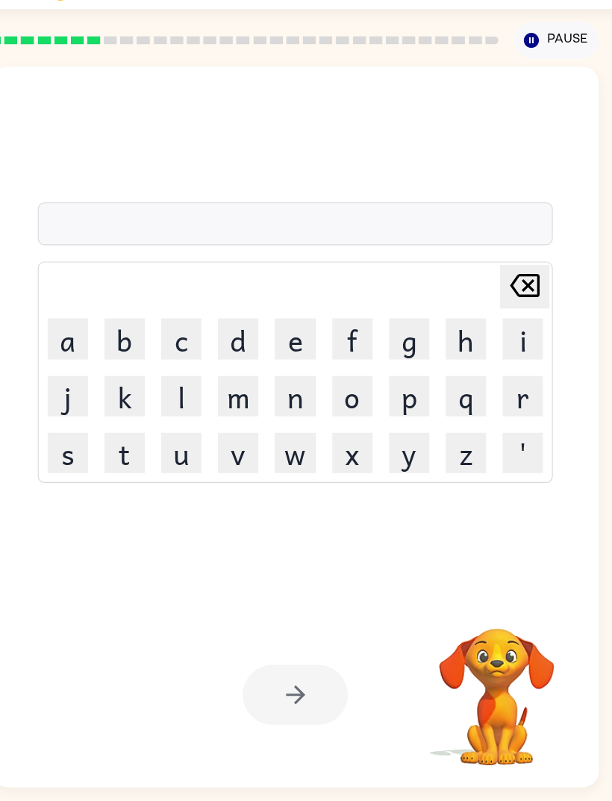
click at [206, 654] on div "Your browser must support playing .mp4 files to use Literably. Please try using…" at bounding box center [306, 668] width 551 height 168
click at [258, 676] on div at bounding box center [306, 668] width 96 height 54
click at [258, 675] on div at bounding box center [306, 668] width 96 height 54
click at [258, 666] on div at bounding box center [306, 668] width 96 height 54
click at [263, 665] on div at bounding box center [306, 668] width 96 height 54
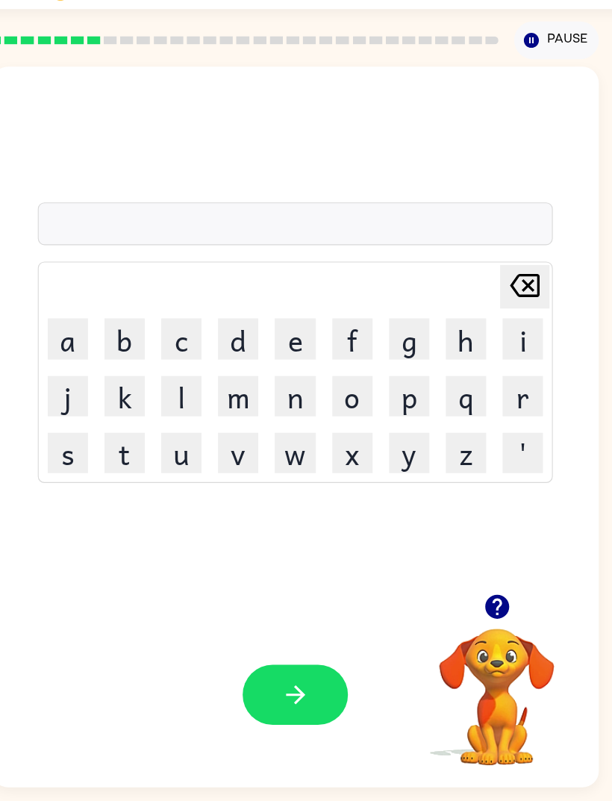
click at [443, 393] on button "q" at bounding box center [461, 397] width 37 height 37
click at [496, 286] on icon "Delete Delete last character input" at bounding box center [514, 297] width 36 height 36
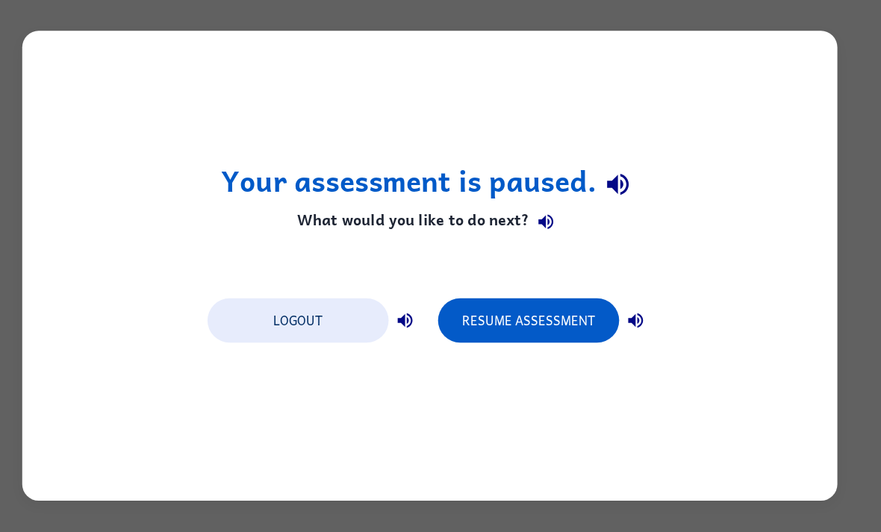
click at [478, 298] on button "Resume Assessment" at bounding box center [530, 316] width 164 height 40
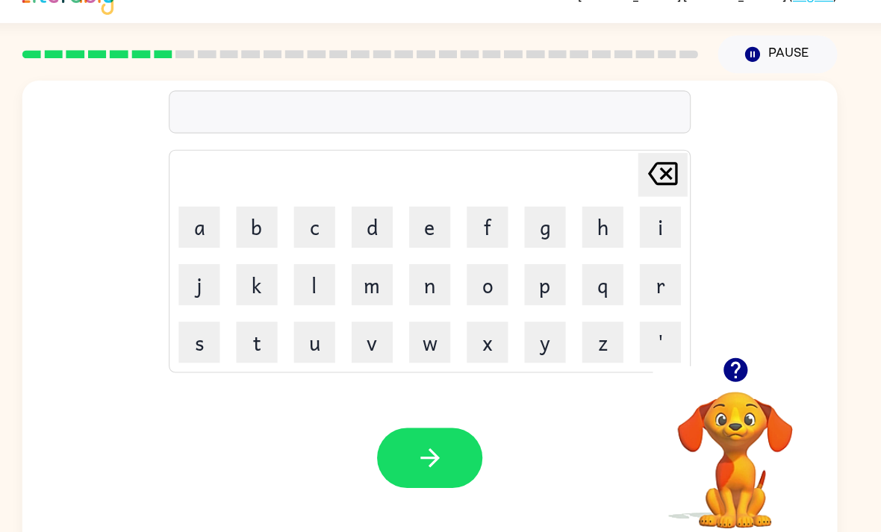
click at [467, 258] on td "o" at bounding box center [492, 283] width 51 height 51
click at [526, 265] on button "p" at bounding box center [544, 283] width 37 height 37
click at [474, 265] on button "o" at bounding box center [492, 283] width 37 height 37
click at [265, 319] on button "t" at bounding box center [283, 335] width 37 height 37
click at [393, 413] on button "button" at bounding box center [441, 440] width 96 height 54
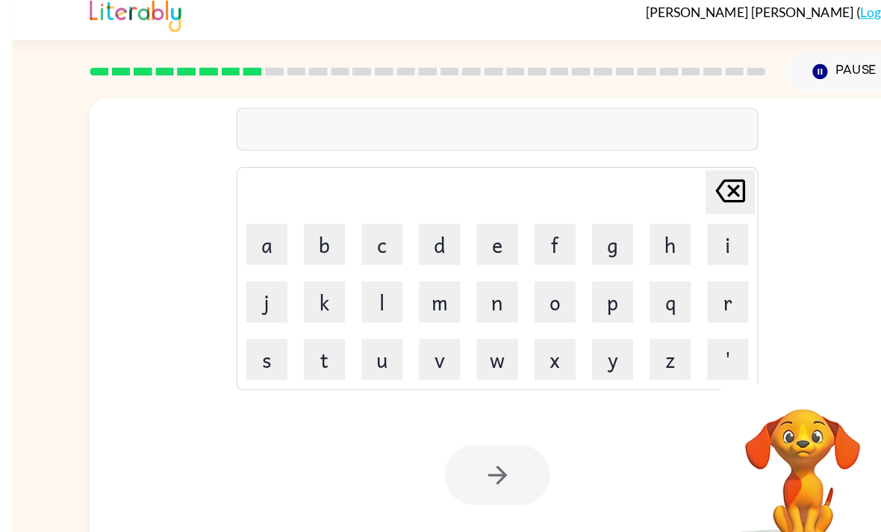
scroll to position [49, 0]
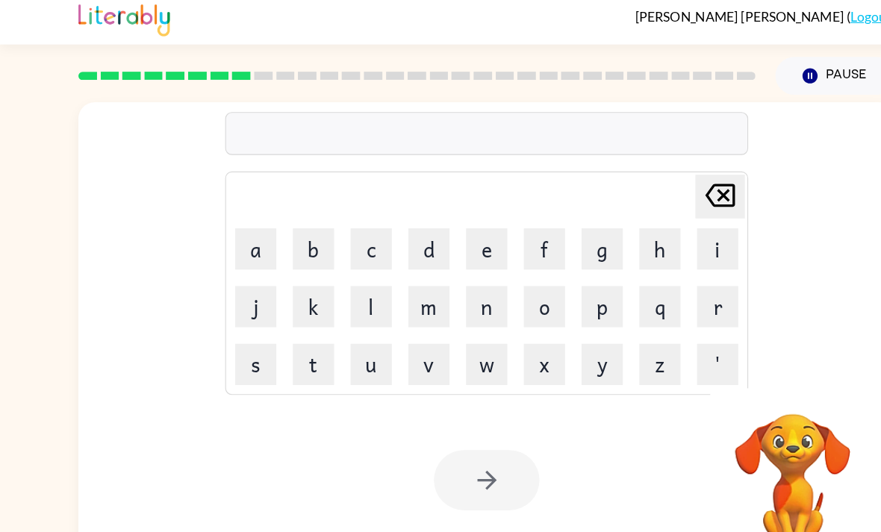
click at [301, 213] on button "b" at bounding box center [283, 231] width 37 height 37
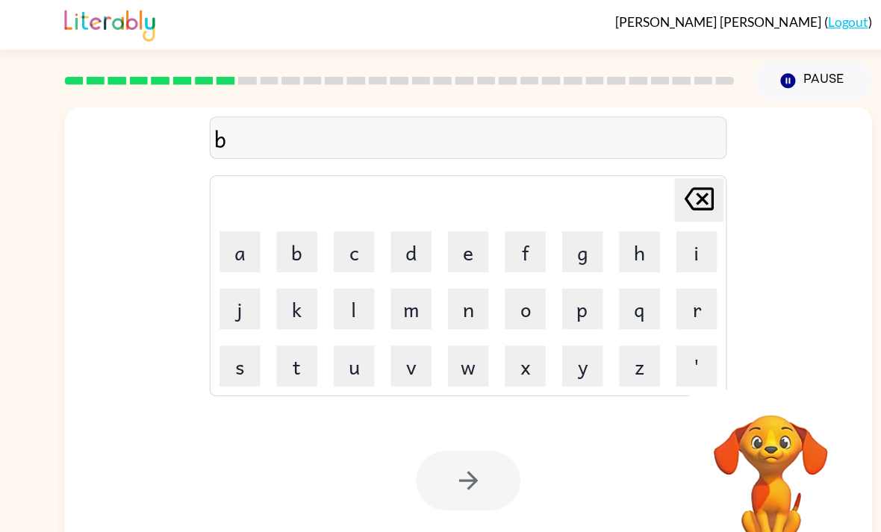
click at [611, 165] on icon "Delete Delete last character input" at bounding box center [652, 183] width 36 height 36
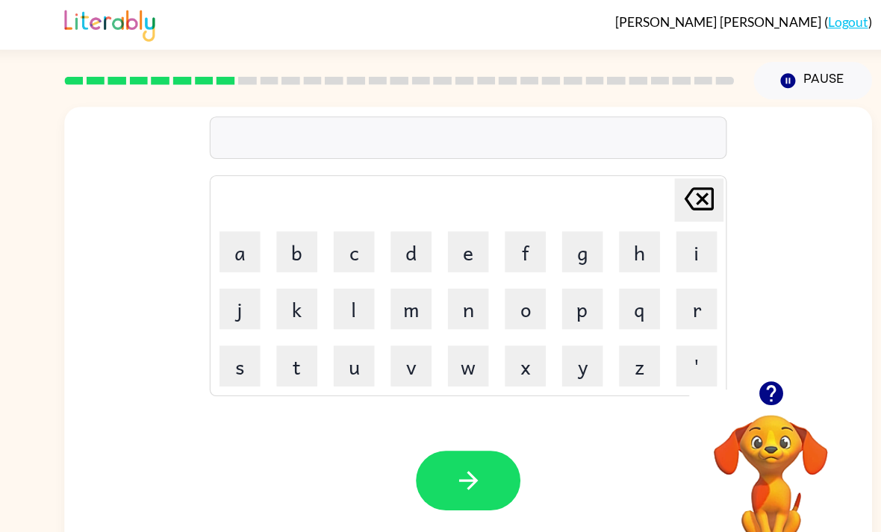
click at [325, 317] on button "u" at bounding box center [335, 335] width 37 height 37
click at [467, 312] on td "x" at bounding box center [492, 335] width 51 height 51
click at [441, 420] on button "button" at bounding box center [441, 440] width 96 height 54
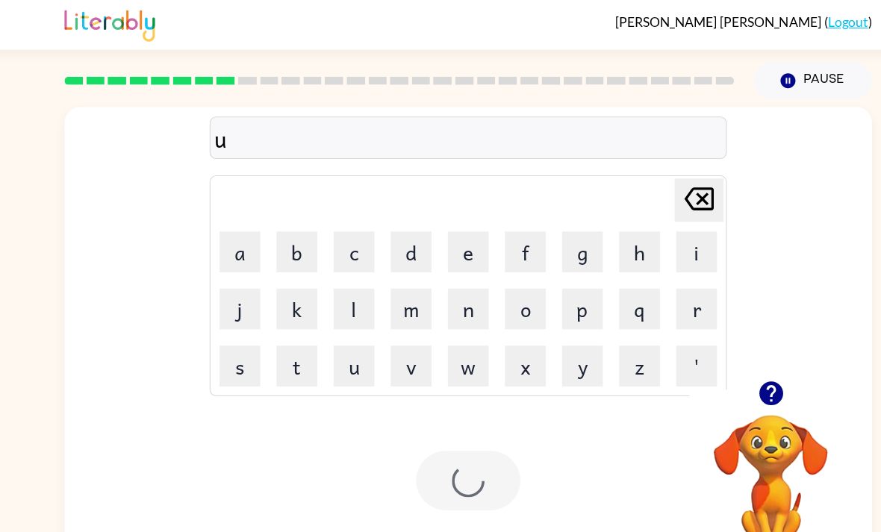
click at [441, 420] on div at bounding box center [441, 440] width 96 height 54
click at [327, 317] on button "u" at bounding box center [335, 335] width 37 height 37
click at [449, 413] on div at bounding box center [441, 440] width 96 height 54
click at [430, 436] on div "Your browser must support playing .mp4 files to use Literably. Please try using…" at bounding box center [440, 441] width 739 height 168
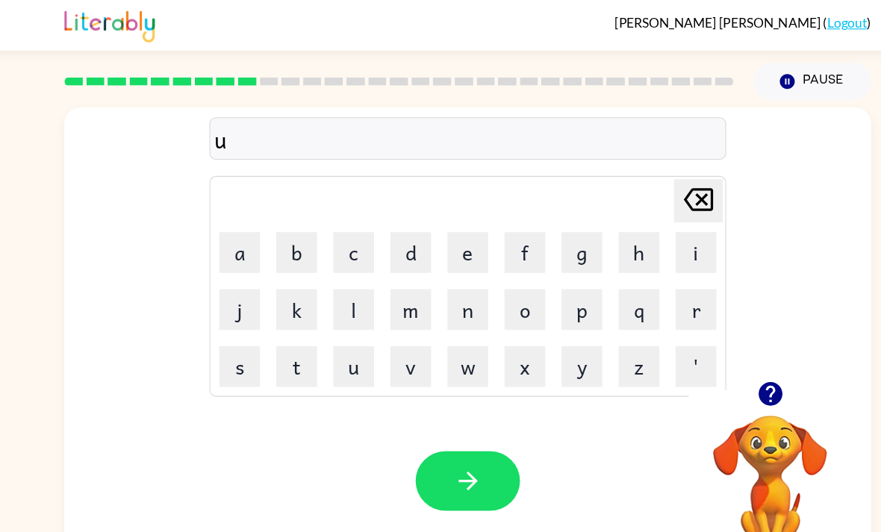
scroll to position [40, 0]
click at [296, 310] on td "t" at bounding box center [283, 335] width 51 height 51
click at [428, 423] on button "button" at bounding box center [441, 440] width 96 height 54
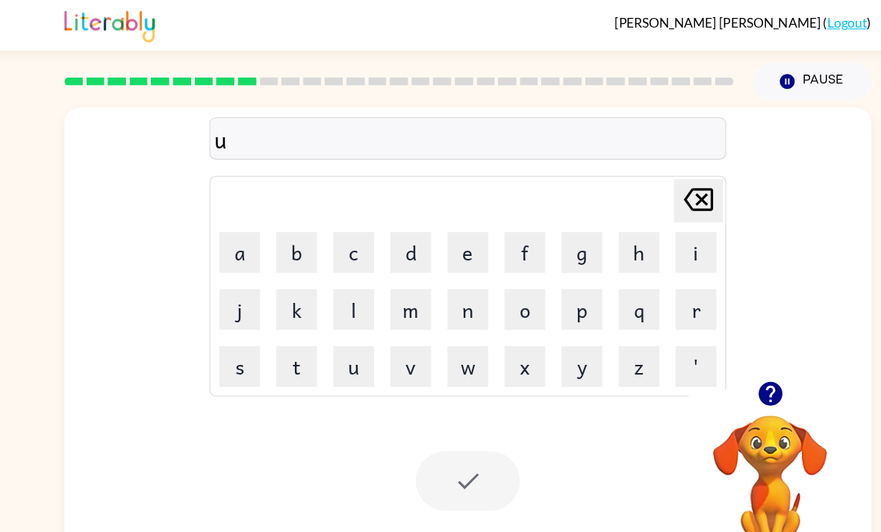
click at [422, 413] on div at bounding box center [441, 440] width 96 height 54
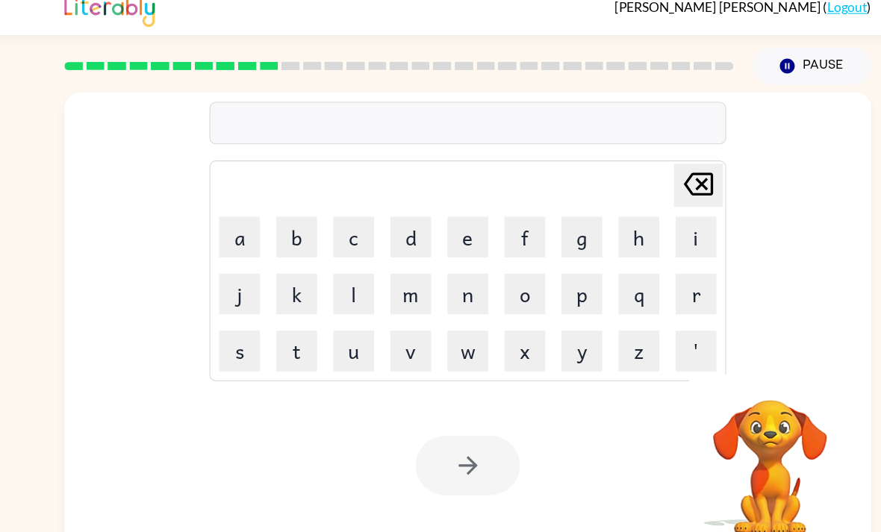
click at [414, 413] on div at bounding box center [441, 440] width 96 height 54
click at [413, 413] on div at bounding box center [441, 440] width 96 height 54
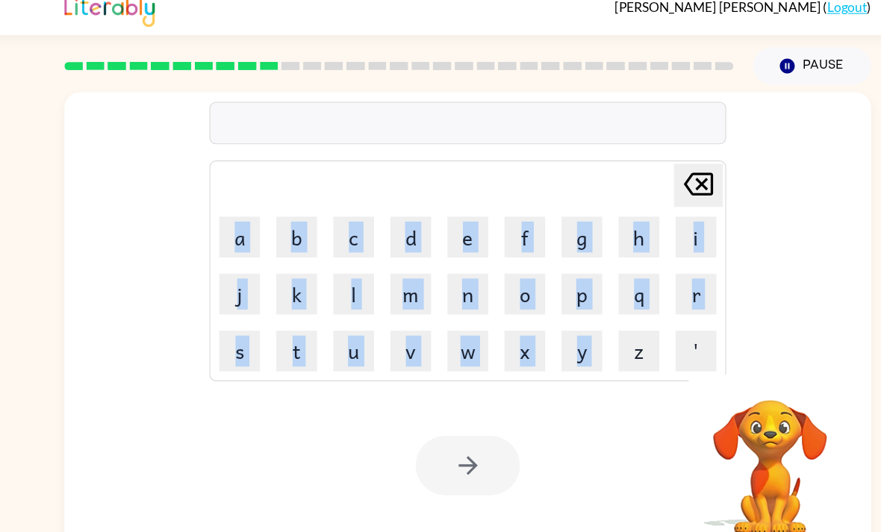
click at [419, 413] on div at bounding box center [441, 440] width 96 height 54
click at [444, 413] on div at bounding box center [441, 440] width 96 height 54
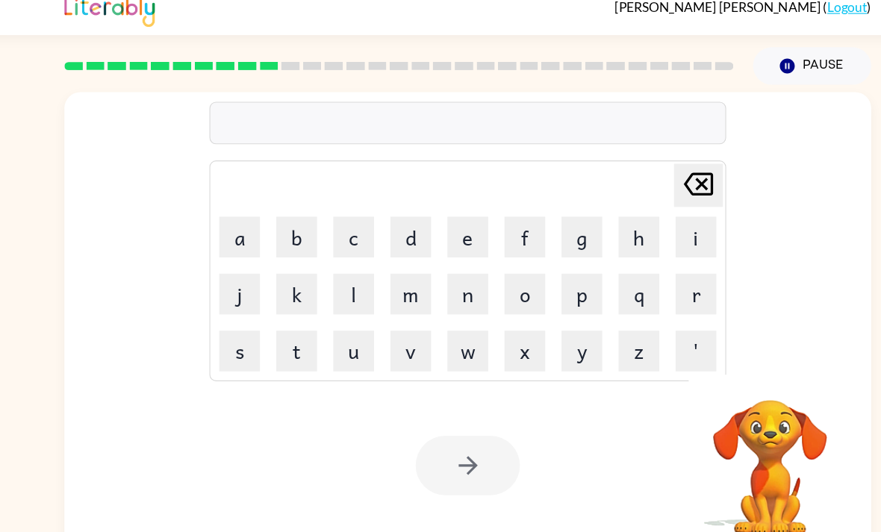
click at [444, 413] on div at bounding box center [441, 440] width 96 height 54
click at [448, 413] on div at bounding box center [441, 440] width 96 height 54
click at [446, 413] on div at bounding box center [441, 440] width 96 height 54
click at [445, 413] on div at bounding box center [441, 440] width 96 height 54
click at [434, 413] on div at bounding box center [441, 440] width 96 height 54
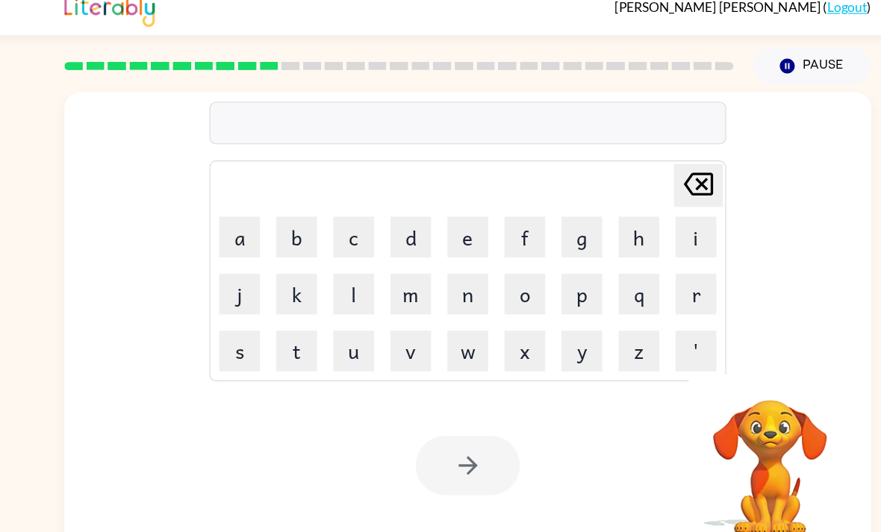
click at [433, 413] on div at bounding box center [441, 440] width 96 height 54
click at [435, 413] on div at bounding box center [441, 440] width 96 height 54
click at [455, 416] on div at bounding box center [441, 440] width 96 height 54
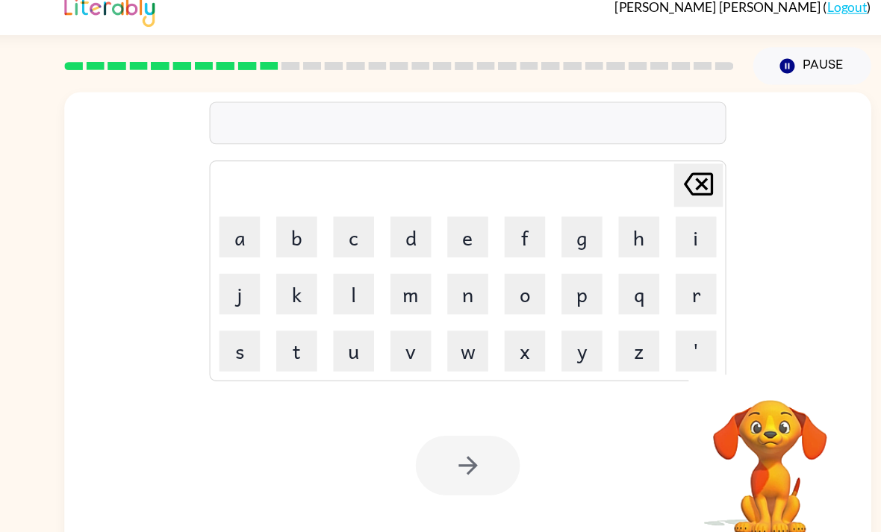
click at [445, 413] on div at bounding box center [441, 440] width 96 height 54
click at [426, 413] on div at bounding box center [441, 440] width 96 height 54
click at [381, 317] on button "v" at bounding box center [387, 335] width 37 height 37
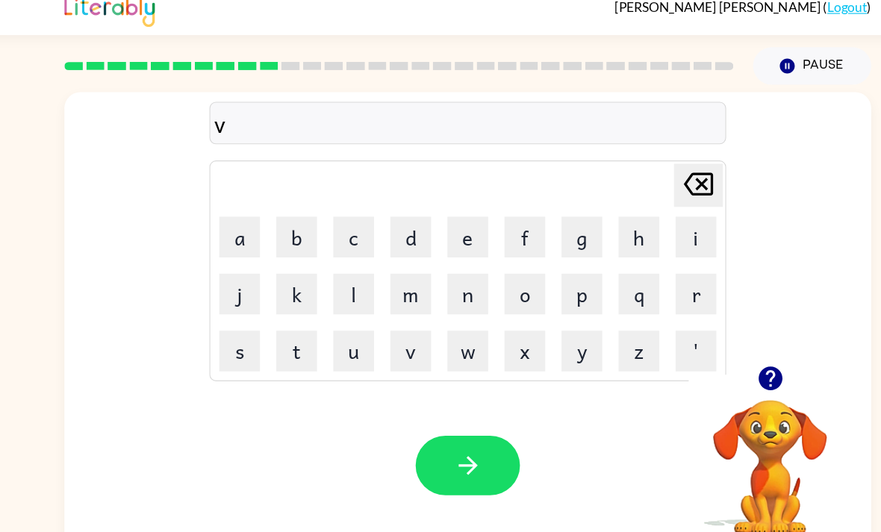
click at [317, 317] on button "u" at bounding box center [335, 335] width 37 height 37
click at [448, 413] on button "button" at bounding box center [441, 440] width 96 height 54
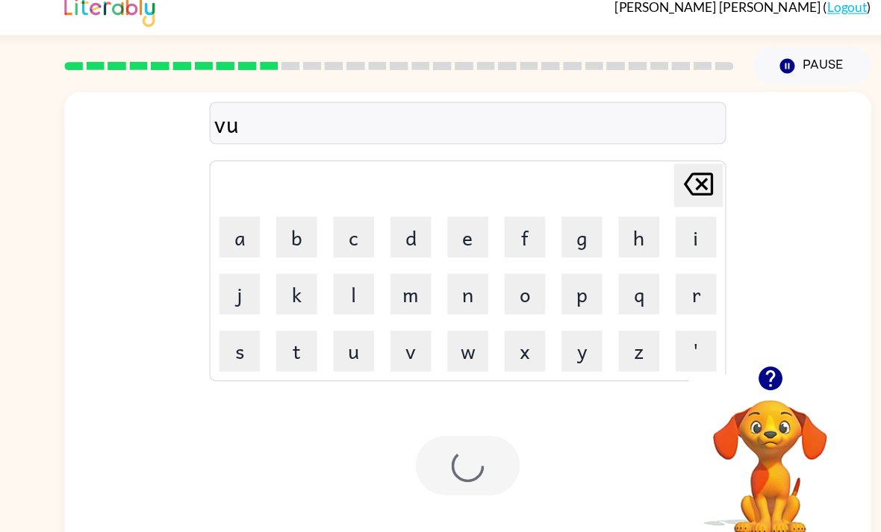
click at [410, 413] on div at bounding box center [441, 440] width 96 height 54
click at [428, 357] on div "Your browser must support playing .mp4 files to use Literably. Please try using…" at bounding box center [440, 441] width 739 height 168
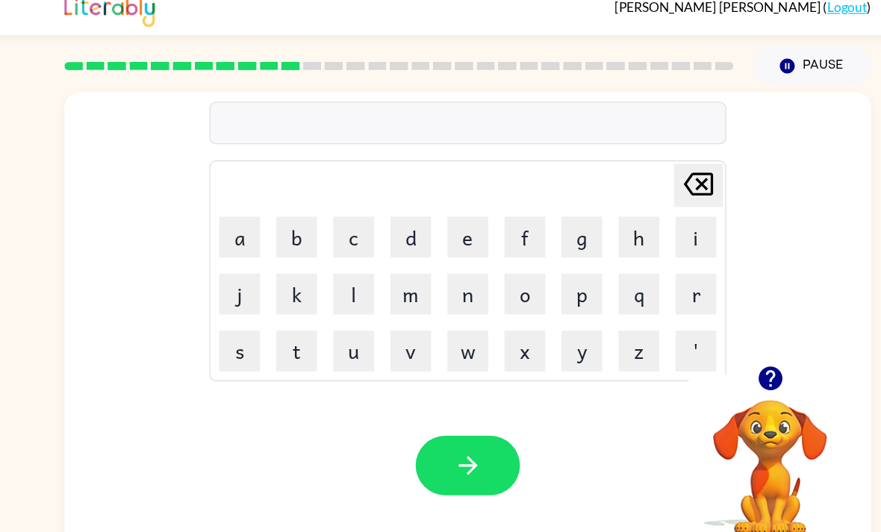
click at [325, 163] on td "Delete Delete last character input" at bounding box center [440, 183] width 469 height 41
click at [369, 265] on button "m" at bounding box center [387, 283] width 37 height 37
click at [407, 413] on button "button" at bounding box center [441, 440] width 96 height 54
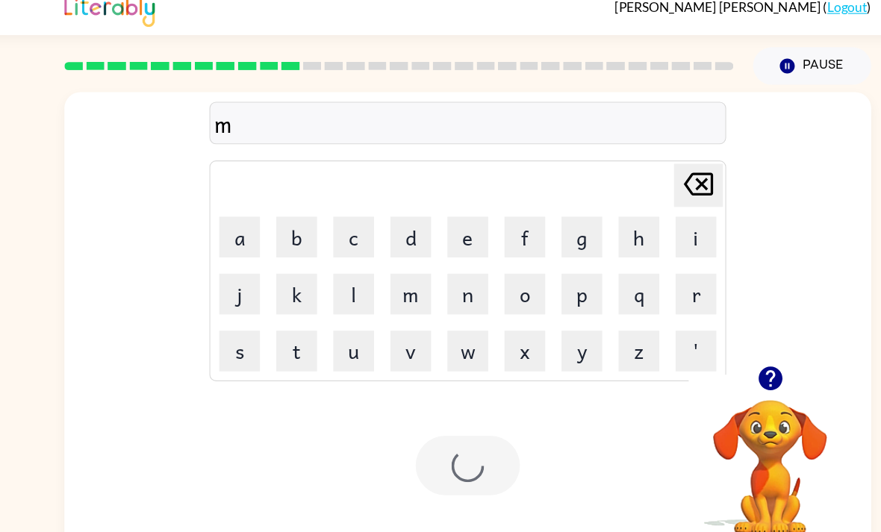
click at [422, 413] on div at bounding box center [441, 440] width 96 height 54
click at [403, 357] on div "Your browser must support playing .mp4 files to use Literably. Please try using…" at bounding box center [440, 441] width 739 height 168
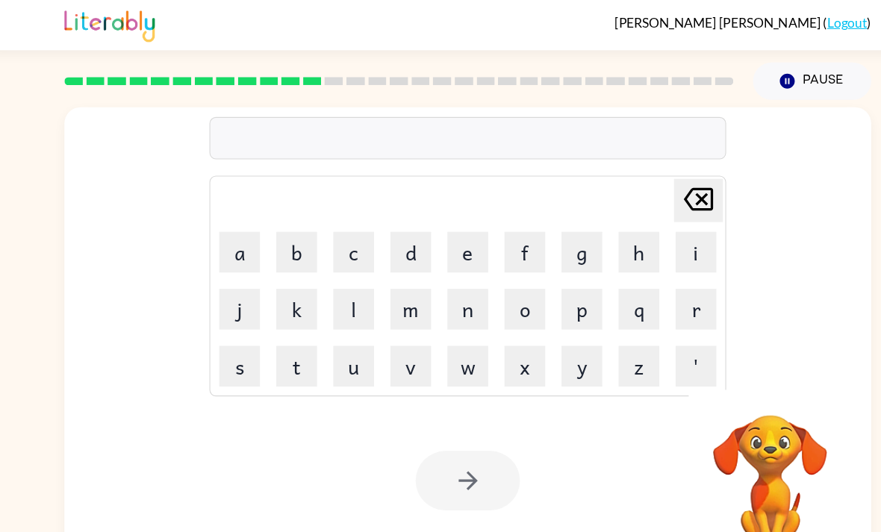
click at [410, 372] on div "Your browser must support playing .mp4 files to use Literably. Please try using…" at bounding box center [440, 441] width 739 height 168
click at [390, 341] on button "v" at bounding box center [387, 335] width 37 height 37
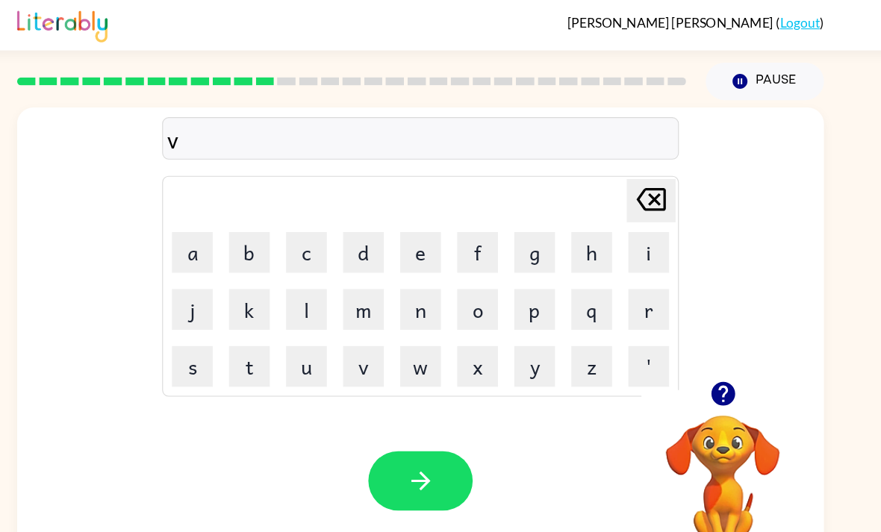
scroll to position [1, 0]
click at [431, 449] on icon "button" at bounding box center [439, 440] width 17 height 17
click at [474, 292] on button "o" at bounding box center [492, 283] width 37 height 37
click at [404, 437] on button "button" at bounding box center [441, 440] width 96 height 54
click at [265, 232] on button "b" at bounding box center [283, 231] width 37 height 37
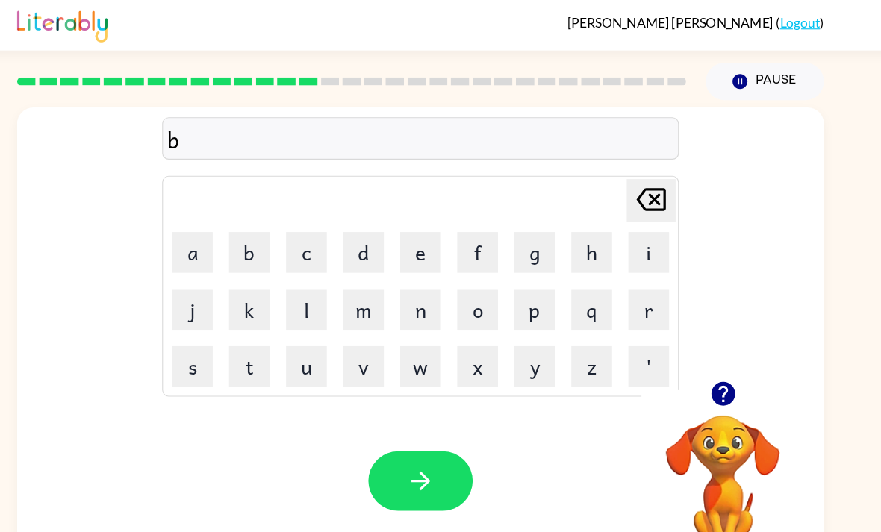
click at [474, 291] on button "o" at bounding box center [492, 283] width 37 height 37
click at [422, 301] on button "n" at bounding box center [440, 283] width 37 height 37
click at [611, 226] on button "i" at bounding box center [649, 231] width 37 height 37
click at [213, 338] on button "s" at bounding box center [231, 335] width 37 height 37
click at [393, 462] on button "button" at bounding box center [441, 440] width 96 height 54
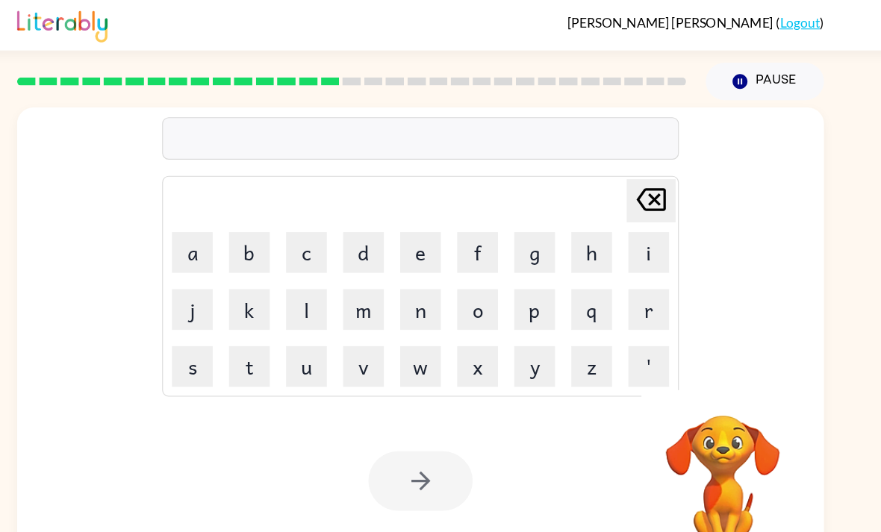
click at [213, 343] on button "s" at bounding box center [231, 335] width 37 height 37
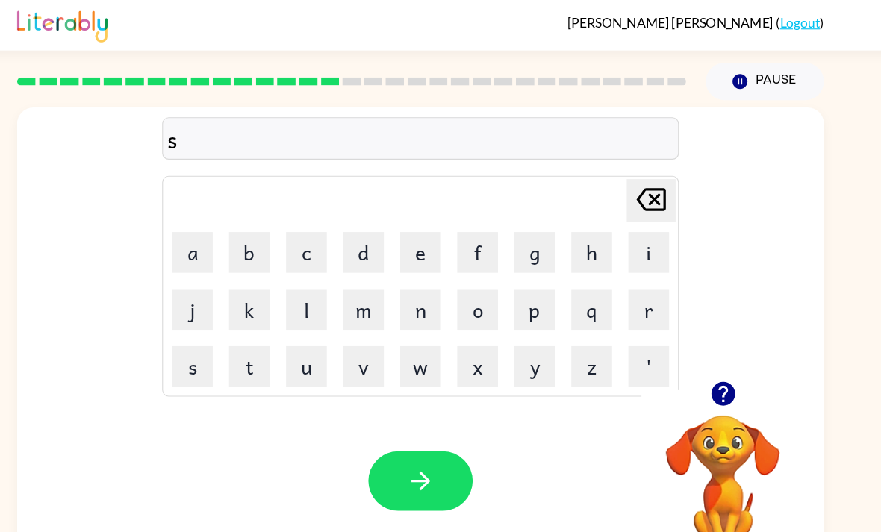
click at [422, 327] on button "w" at bounding box center [440, 335] width 37 height 37
click at [474, 301] on button "o" at bounding box center [492, 283] width 37 height 37
click at [369, 288] on button "m" at bounding box center [387, 283] width 37 height 37
click at [393, 422] on button "button" at bounding box center [441, 440] width 96 height 54
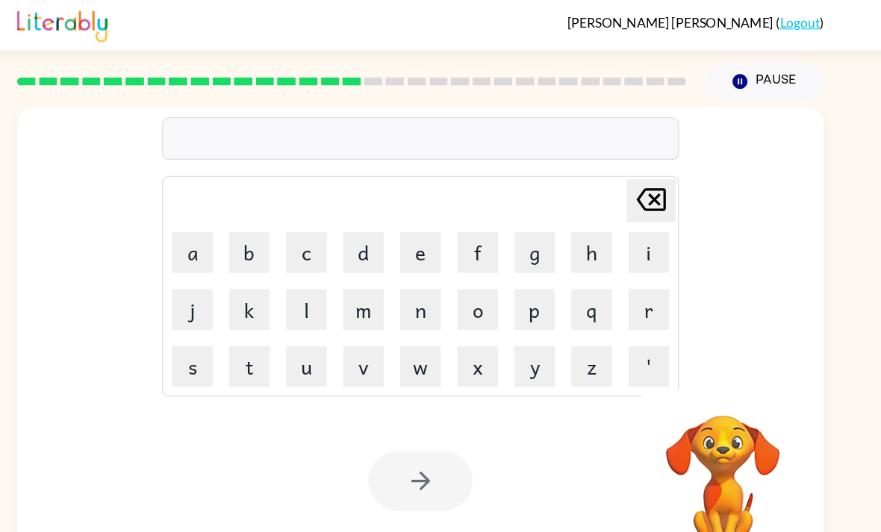
click at [611, 302] on button "r" at bounding box center [649, 283] width 37 height 37
click at [611, 243] on button "i" at bounding box center [649, 231] width 37 height 37
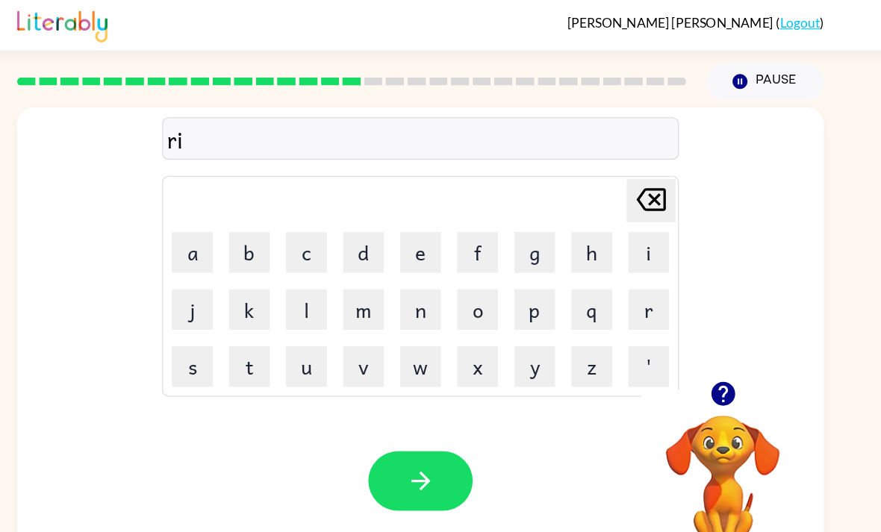
click at [369, 291] on button "m" at bounding box center [387, 283] width 37 height 37
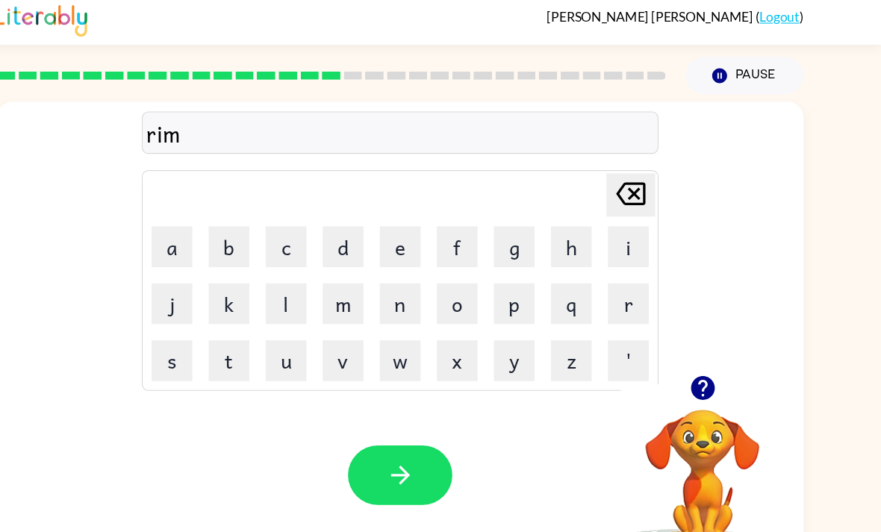
click at [428, 441] on icon "button" at bounding box center [441, 441] width 26 height 26
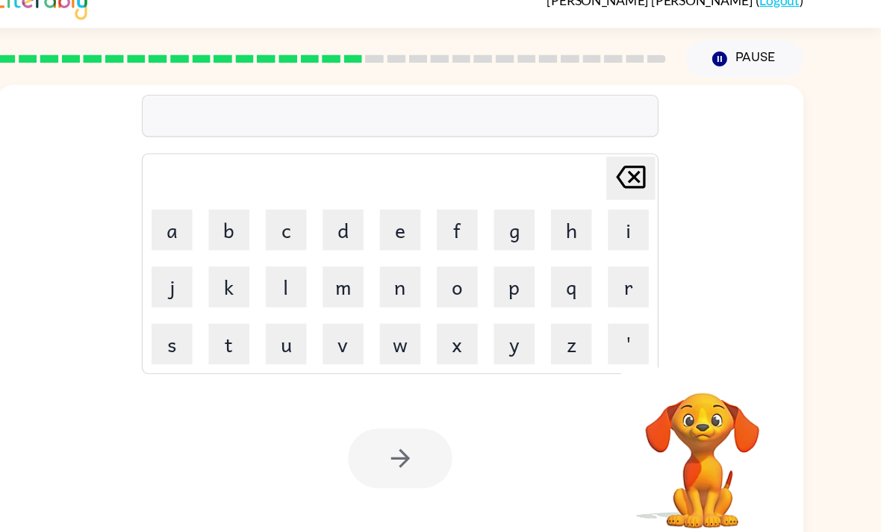
scroll to position [49, 0]
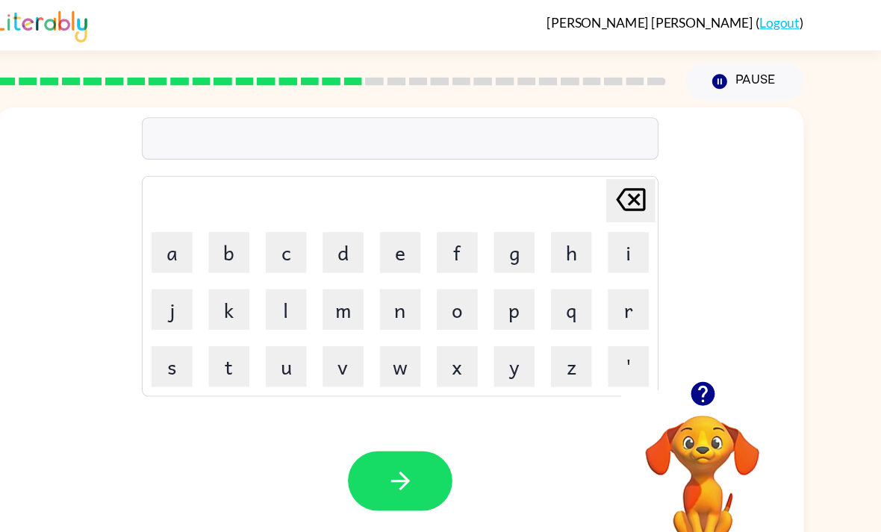
click at [265, 213] on button "b" at bounding box center [283, 231] width 37 height 37
click at [611, 265] on button "r" at bounding box center [649, 283] width 37 height 37
click at [611, 165] on icon "Delete Delete last character input" at bounding box center [652, 183] width 36 height 36
click at [611, 213] on button "i" at bounding box center [649, 231] width 37 height 37
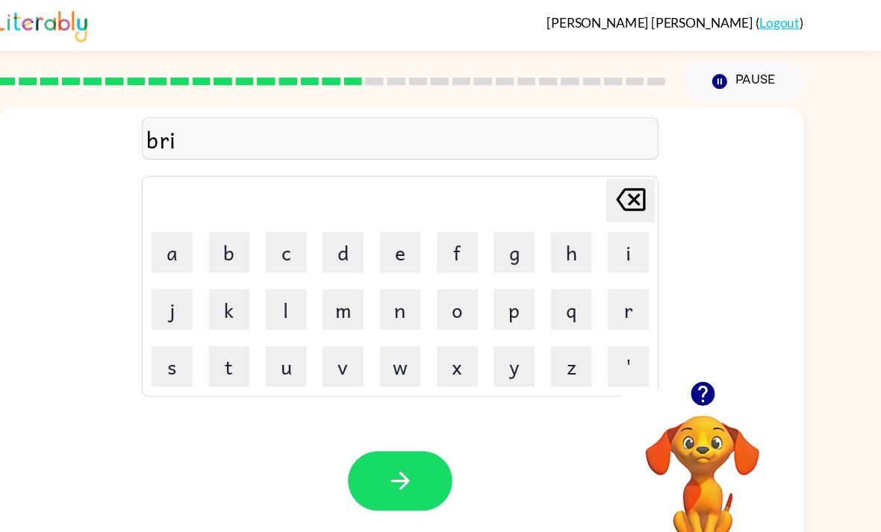
click at [71, 99] on div "bri Delete Delete last character input a b c d e f g h i j k l m n o p q r s t …" at bounding box center [440, 224] width 739 height 251
click at [611, 350] on icon "button" at bounding box center [717, 361] width 22 height 22
click at [611, 314] on div "bri Delete Delete last character input a b c d e f g h i j k l m n o p q r s t …" at bounding box center [440, 312] width 739 height 426
click at [611, 313] on div "bri Delete Delete last character input a b c d e f g h i j k l m n o p q r s t …" at bounding box center [440, 312] width 739 height 426
click at [611, 297] on div "bri Delete Delete last character input a b c d e f g h i j k l m n o p q r s t …" at bounding box center [440, 224] width 739 height 251
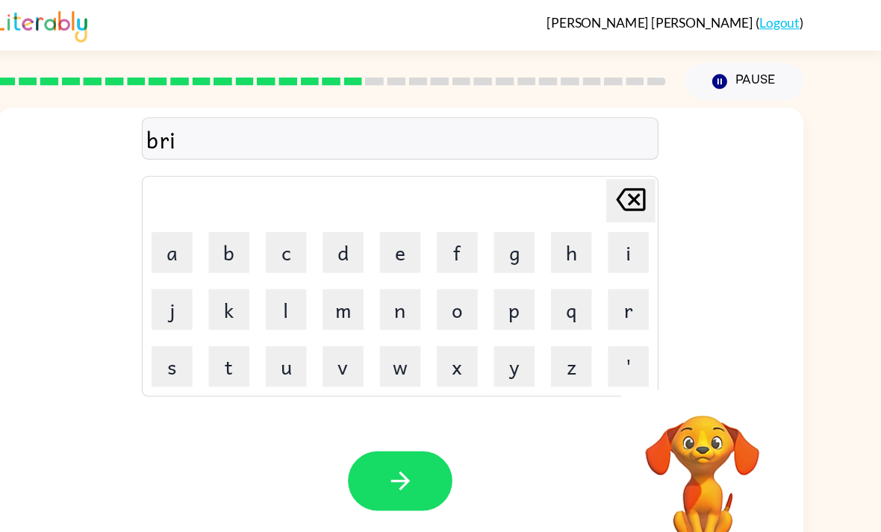
click at [611, 297] on div "bri Delete Delete last character input a b c d e f g h i j k l m n o p q r s t …" at bounding box center [440, 224] width 739 height 251
click at [611, 301] on div "bri Delete Delete last character input a b c d e f g h i j k l m n o p q r s t …" at bounding box center [440, 224] width 739 height 251
click at [611, 271] on div "bri Delete Delete last character input a b c d e f g h i j k l m n o p q r s t …" at bounding box center [440, 224] width 739 height 251
click at [611, 522] on div "LIAM REYNOSO ( Logout ) Pause Pause bri Delete Delete last character input a b …" at bounding box center [440, 266] width 881 height 532
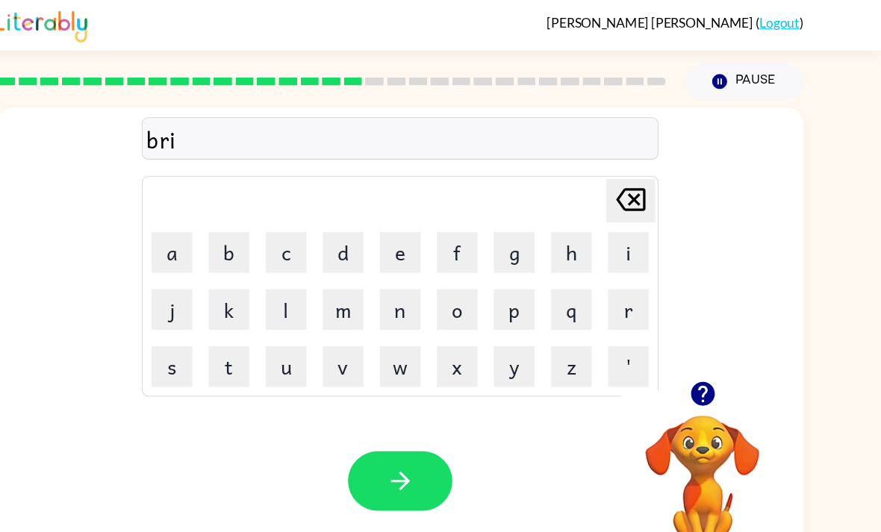
click at [369, 265] on button "m" at bounding box center [387, 283] width 37 height 37
click at [611, 213] on button "i" at bounding box center [649, 231] width 37 height 37
click at [422, 265] on button "n" at bounding box center [440, 283] width 37 height 37
click at [526, 213] on button "g" at bounding box center [544, 231] width 37 height 37
click at [428, 428] on icon "button" at bounding box center [441, 441] width 26 height 26
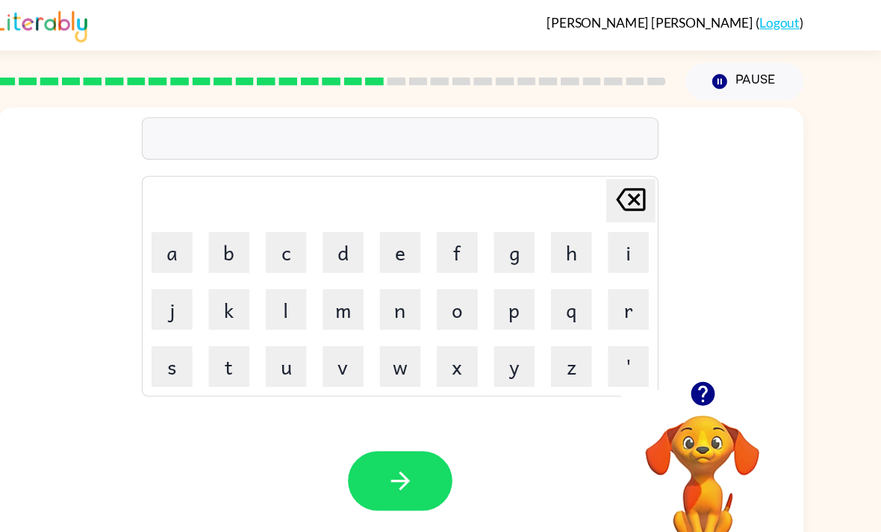
click at [474, 213] on button "f" at bounding box center [492, 231] width 37 height 37
click at [526, 213] on button "g" at bounding box center [544, 231] width 37 height 37
click at [363, 258] on td "m" at bounding box center [388, 283] width 51 height 51
click at [369, 265] on button "m" at bounding box center [387, 283] width 37 height 37
click at [422, 317] on button "w" at bounding box center [440, 335] width 37 height 37
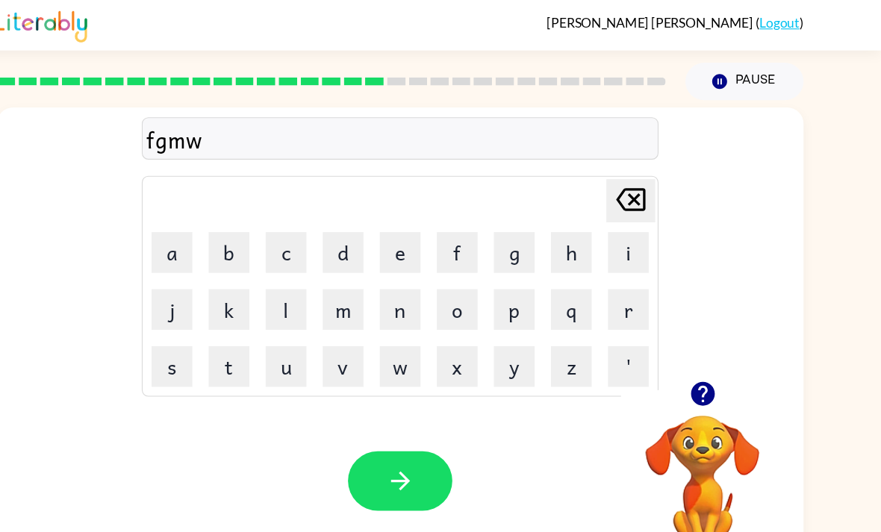
click at [393, 413] on button "button" at bounding box center [441, 440] width 96 height 54
click at [611, 265] on button "r" at bounding box center [649, 283] width 37 height 37
click at [317, 213] on button "c" at bounding box center [335, 231] width 37 height 37
click at [213, 265] on button "j" at bounding box center [231, 283] width 37 height 37
click at [265, 265] on button "k" at bounding box center [283, 283] width 37 height 37
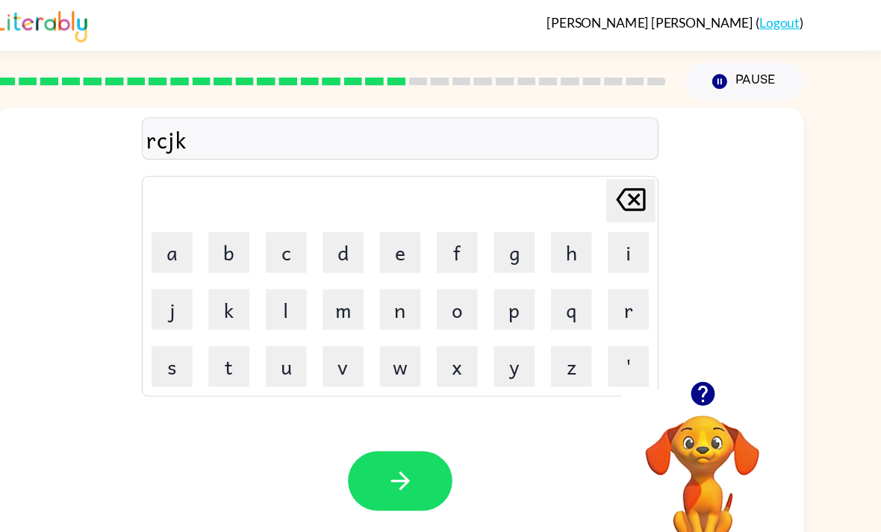
click at [428, 428] on icon "button" at bounding box center [441, 441] width 26 height 26
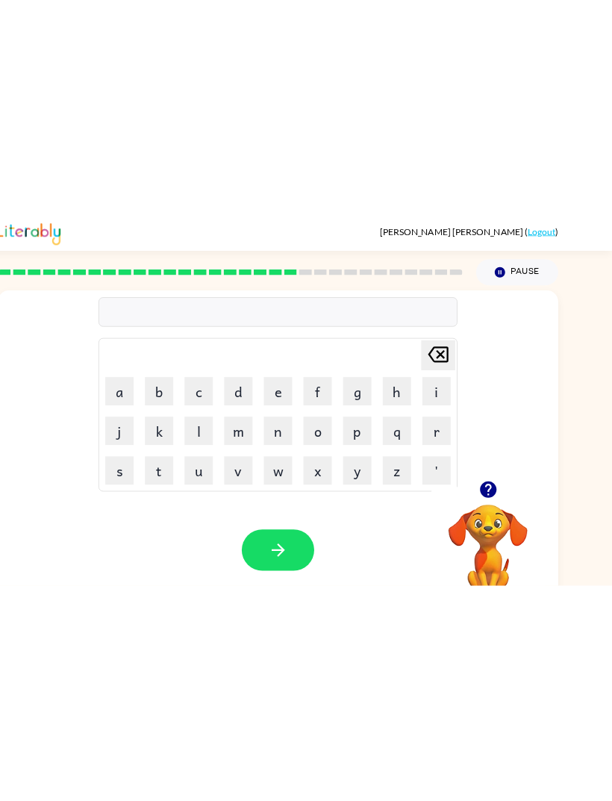
scroll to position [0, 0]
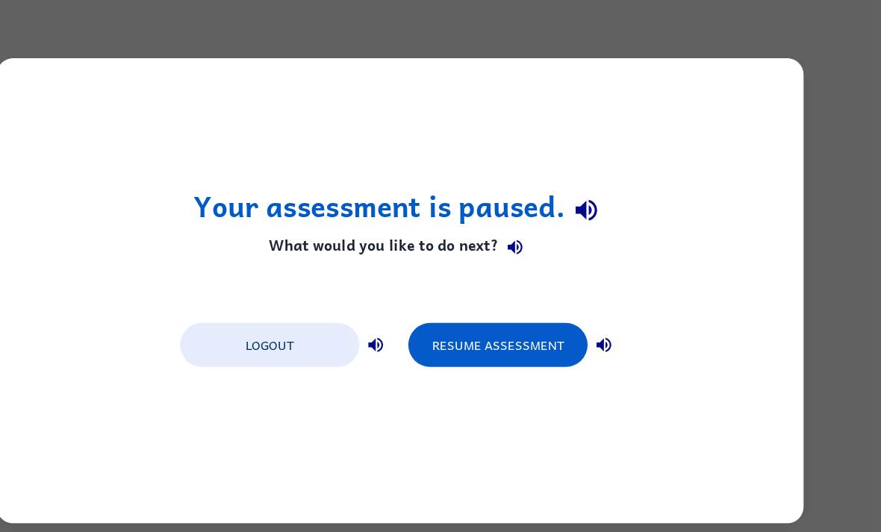
click at [448, 317] on button "Resume Assessment" at bounding box center [530, 316] width 164 height 40
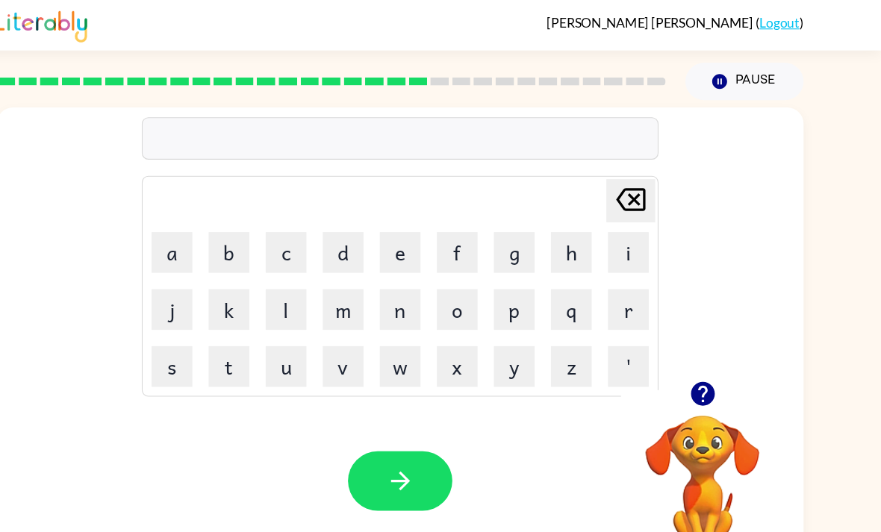
click at [428, 443] on icon "button" at bounding box center [441, 441] width 26 height 26
click at [474, 239] on button "f" at bounding box center [492, 231] width 37 height 37
click at [379, 415] on div "Your browser must support playing .mp4 files to use Literably. Please try using…" at bounding box center [440, 441] width 739 height 168
click at [393, 439] on button "button" at bounding box center [441, 440] width 96 height 54
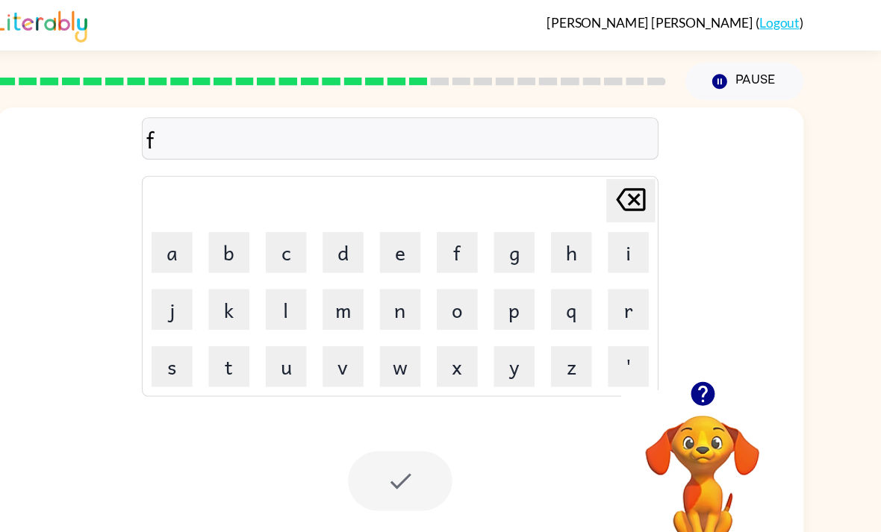
click at [401, 443] on div at bounding box center [441, 440] width 96 height 54
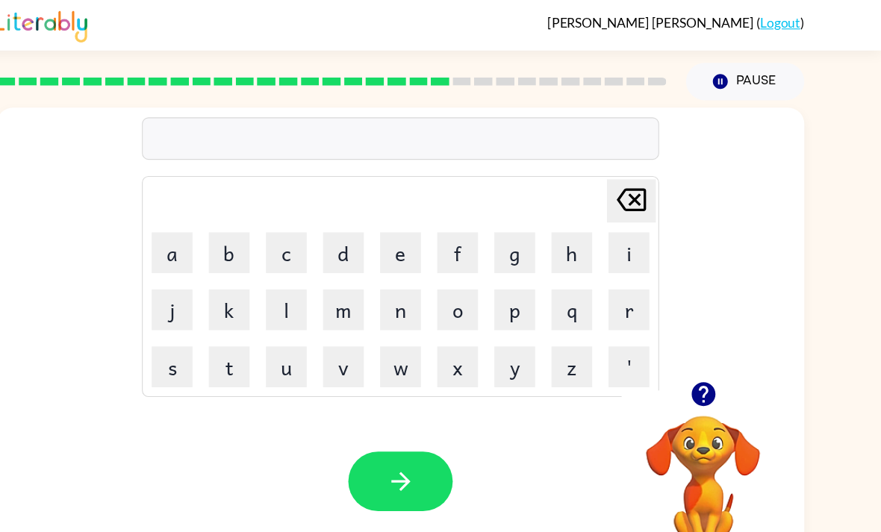
click at [213, 332] on button "s" at bounding box center [231, 335] width 37 height 37
click at [393, 444] on button "button" at bounding box center [441, 440] width 96 height 54
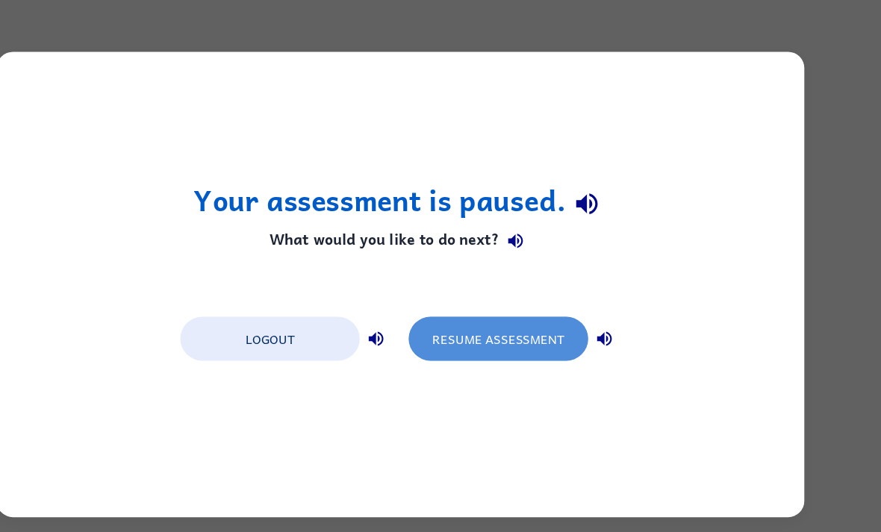
click at [448, 296] on button "Resume Assessment" at bounding box center [530, 316] width 164 height 40
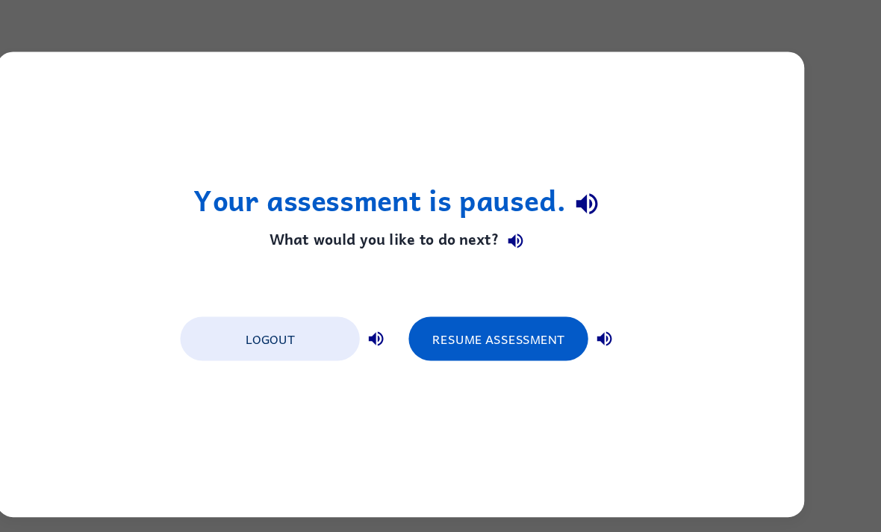
click at [71, 442] on div "Your assessment is paused. What would you like to do next? Logout Resume Assess…" at bounding box center [440, 266] width 739 height 426
click at [456, 296] on button "Resume Assessment" at bounding box center [530, 316] width 164 height 40
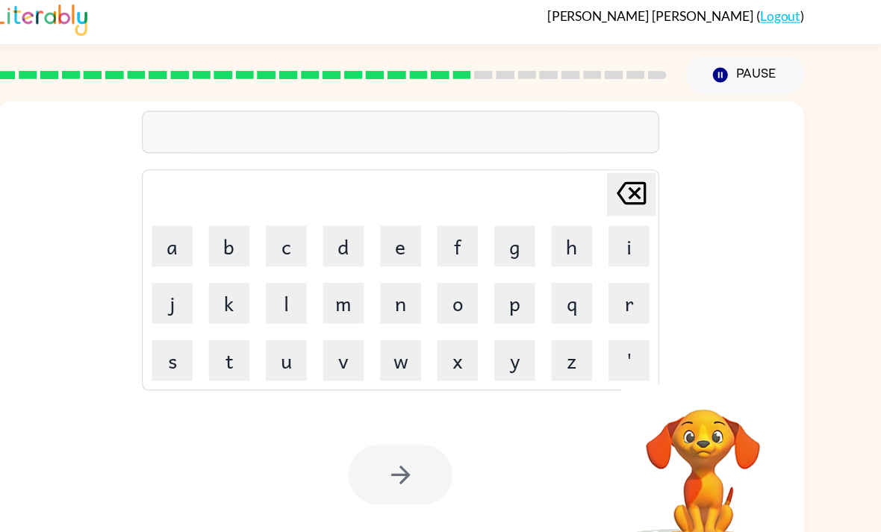
click at [526, 320] on button "y" at bounding box center [544, 335] width 37 height 37
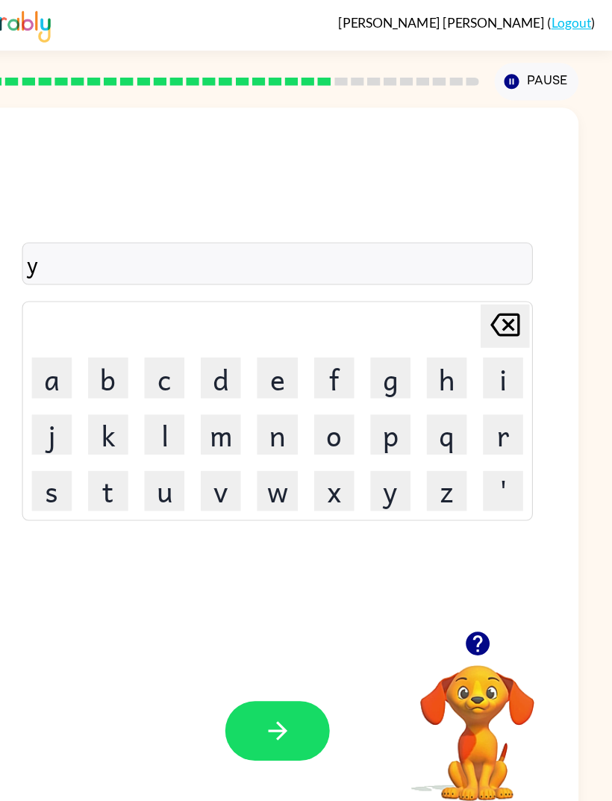
click at [293, 681] on icon "button" at bounding box center [306, 668] width 26 height 26
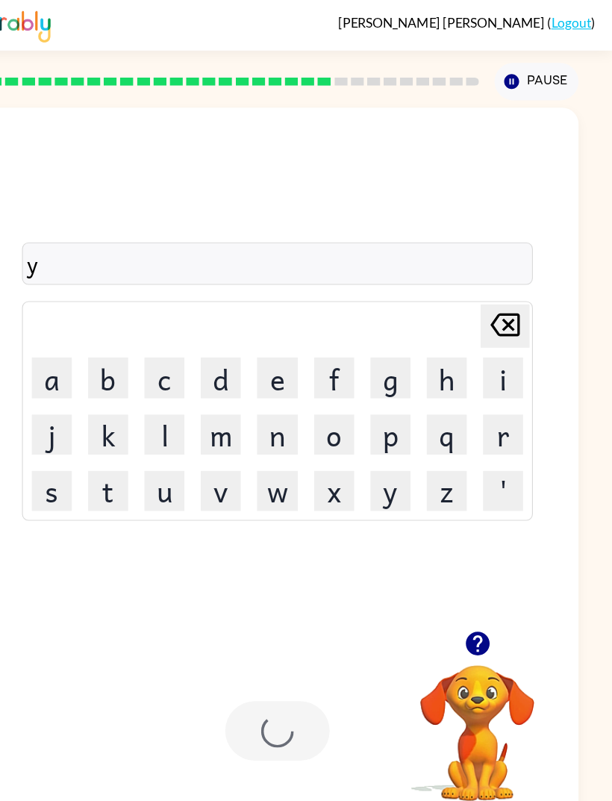
click at [258, 695] on div at bounding box center [306, 668] width 96 height 54
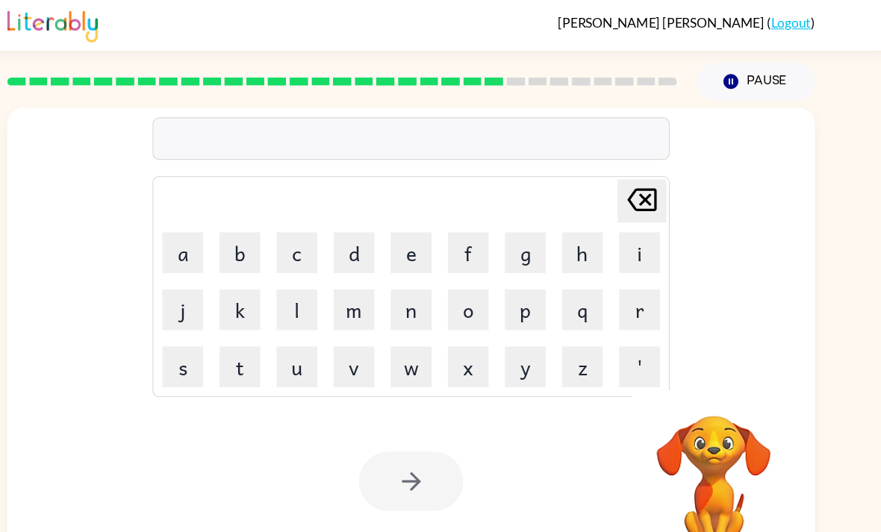
click at [204, 141] on div at bounding box center [440, 126] width 473 height 39
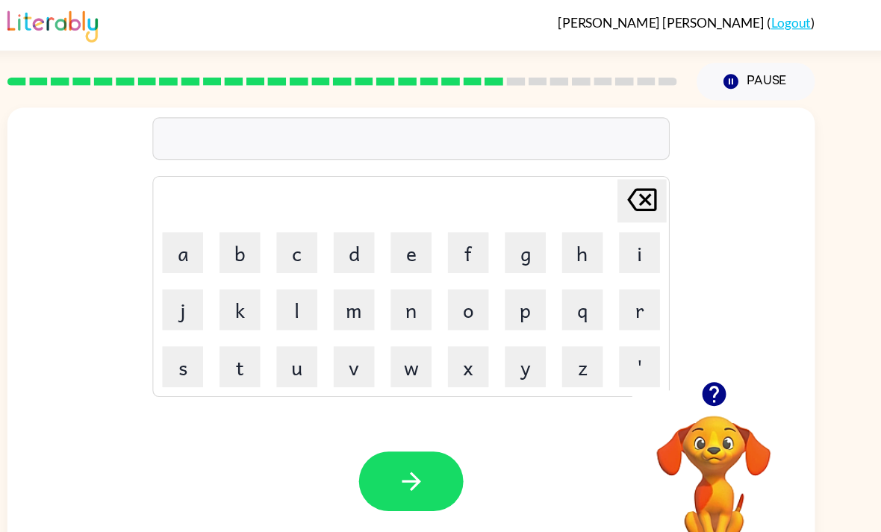
click at [369, 225] on button "d" at bounding box center [387, 231] width 37 height 37
click at [393, 449] on button "button" at bounding box center [441, 440] width 96 height 54
click at [428, 454] on icon "button" at bounding box center [441, 441] width 26 height 26
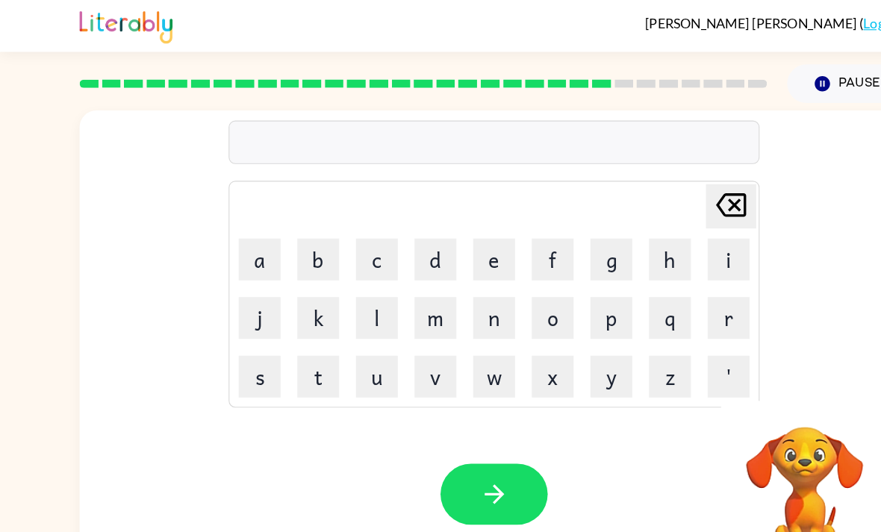
click at [611, 72] on rect at bounding box center [635, 74] width 17 height 7
click at [589, 101] on div "Delete Delete last character input a b c d e f g h i j k l m n o p q r s t u v …" at bounding box center [440, 224] width 473 height 278
click at [611, 288] on button "r" at bounding box center [649, 283] width 37 height 37
click at [321, 279] on button "l" at bounding box center [335, 283] width 37 height 37
click at [234, 249] on button "a" at bounding box center [231, 231] width 37 height 37
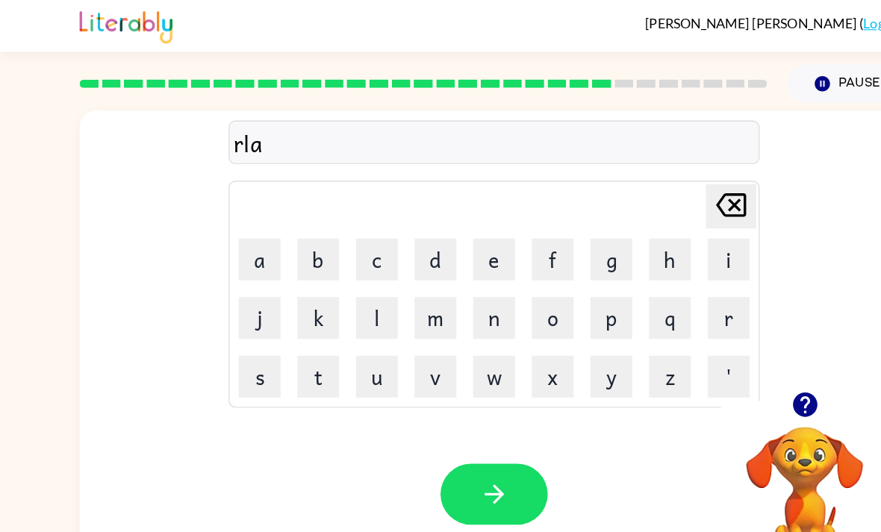
click at [292, 245] on button "b" at bounding box center [283, 231] width 37 height 37
click at [463, 440] on button "button" at bounding box center [441, 440] width 96 height 54
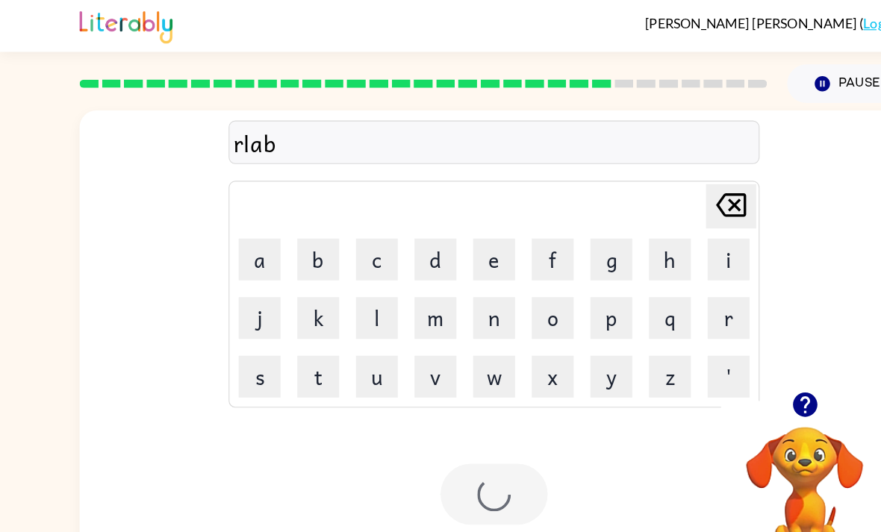
click at [462, 440] on div at bounding box center [441, 440] width 96 height 54
click at [569, 81] on div at bounding box center [377, 75] width 631 height 52
click at [569, 80] on div at bounding box center [377, 75] width 631 height 52
click at [611, 85] on div at bounding box center [377, 75] width 631 height 52
click at [611, 84] on div at bounding box center [377, 75] width 631 height 52
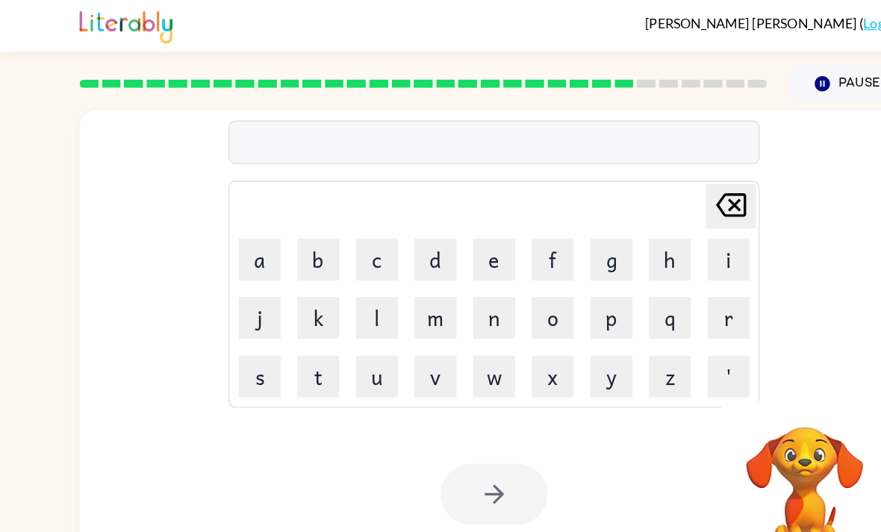
click at [611, 97] on div at bounding box center [377, 75] width 631 height 52
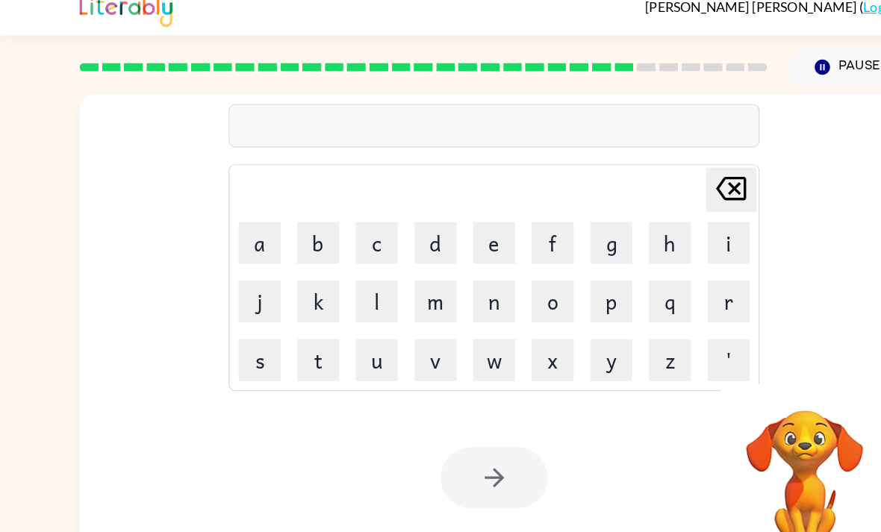
scroll to position [49, 0]
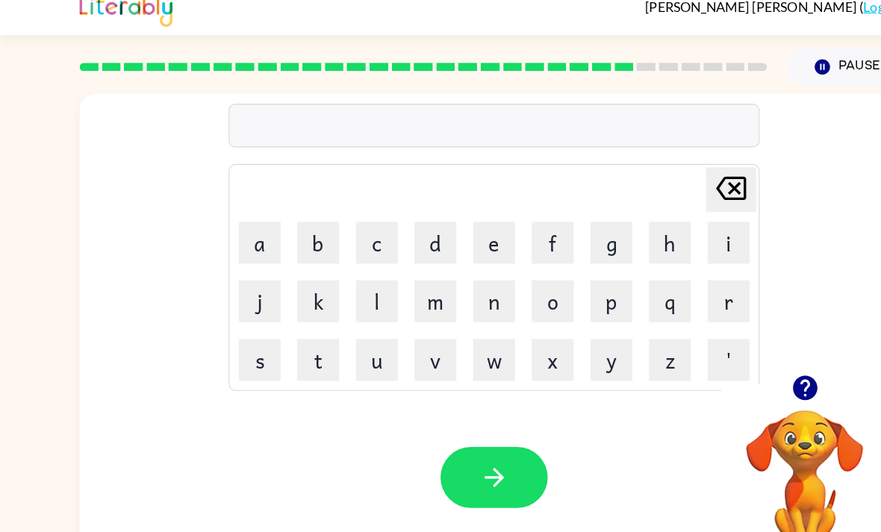
click at [548, 71] on icon at bounding box center [556, 74] width 17 height 7
click at [611, 49] on div at bounding box center [377, 75] width 631 height 52
click at [381, 49] on div at bounding box center [377, 75] width 631 height 52
click at [337, 49] on div at bounding box center [377, 75] width 631 height 52
click at [436, 422] on div "Your browser must support playing .mp4 files to use Literably. Please try using…" at bounding box center [440, 441] width 739 height 168
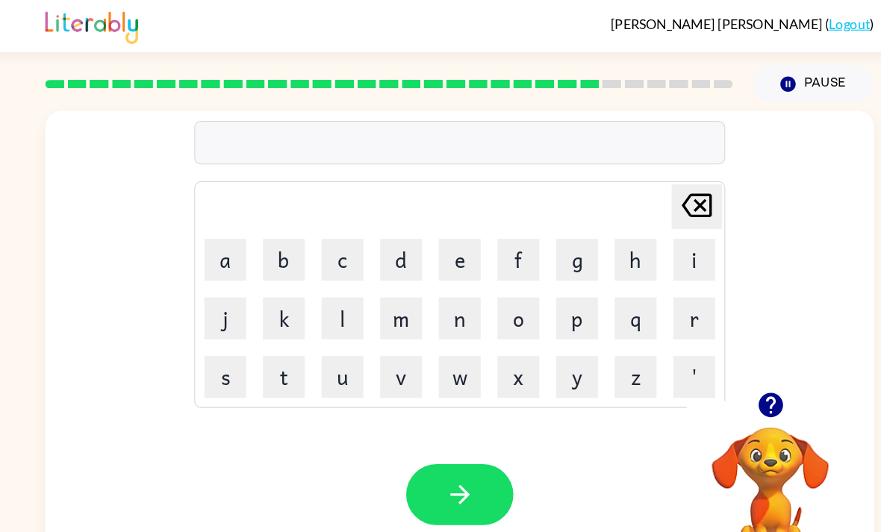
click at [467, 258] on td "o" at bounding box center [492, 283] width 51 height 51
click at [431, 432] on icon "button" at bounding box center [439, 440] width 17 height 17
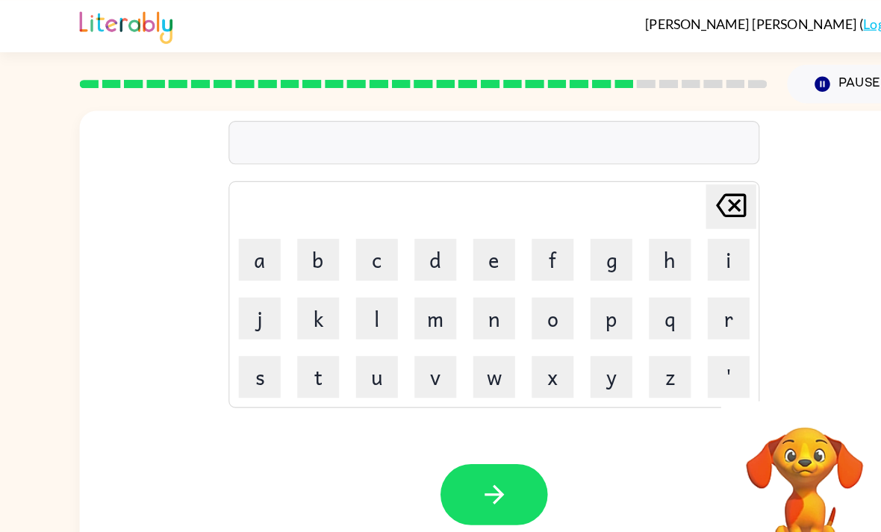
scroll to position [34, 0]
click at [389, 213] on button "d" at bounding box center [387, 231] width 37 height 37
click at [392, 213] on button "d" at bounding box center [387, 231] width 37 height 37
click at [454, 413] on button "button" at bounding box center [441, 440] width 96 height 54
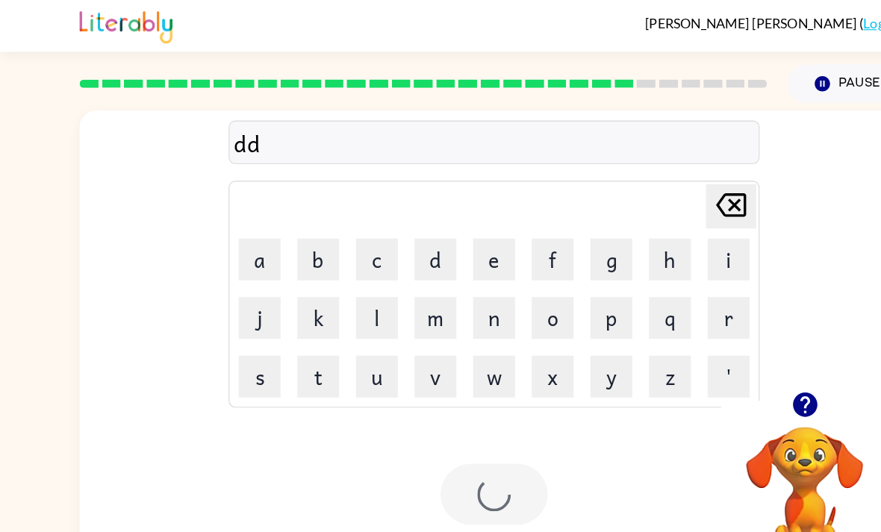
click at [453, 413] on div at bounding box center [441, 440] width 96 height 54
click at [467, 413] on div at bounding box center [441, 440] width 96 height 54
click at [465, 413] on div at bounding box center [441, 440] width 96 height 54
click at [441, 455] on div "Your browser must support playing .mp4 files to use Literably. Please try using…" at bounding box center [440, 441] width 739 height 168
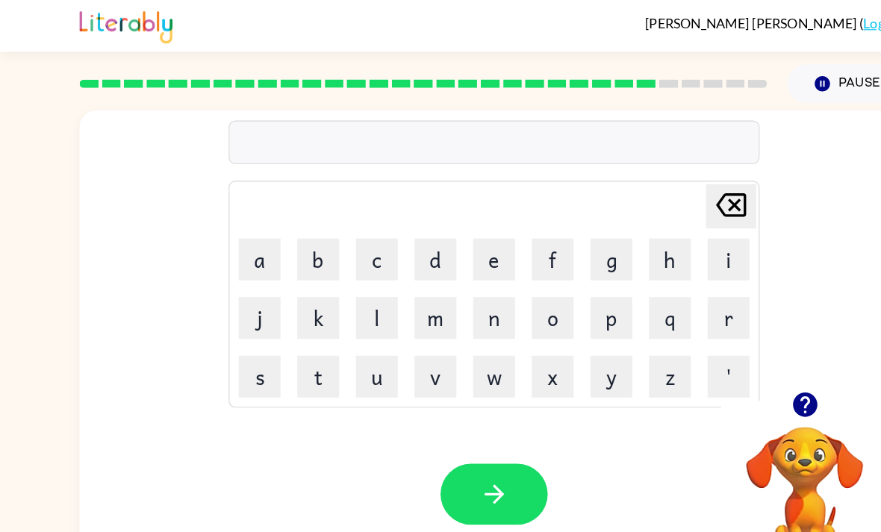
click at [479, 414] on button "button" at bounding box center [441, 440] width 96 height 54
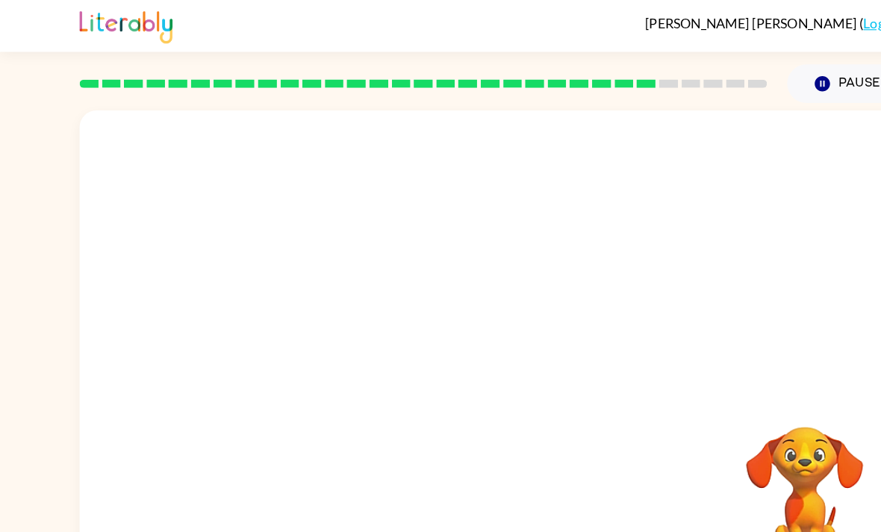
click at [478, 414] on div "Your browser must support playing .mp4 files to use Literably. Please try using…" at bounding box center [440, 312] width 739 height 426
click at [443, 418] on div "Your browser must support playing .mp4 files to use Literably. Please try using…" at bounding box center [440, 312] width 739 height 426
click at [443, 417] on div "Your browser must support playing .mp4 files to use Literably. Please try using…" at bounding box center [440, 312] width 739 height 426
click at [439, 412] on div "Your browser must support playing .mp4 files to use Literably. Please try using…" at bounding box center [440, 312] width 739 height 426
click at [438, 411] on div "Your browser must support playing .mp4 files to use Literably. Please try using…" at bounding box center [440, 312] width 739 height 426
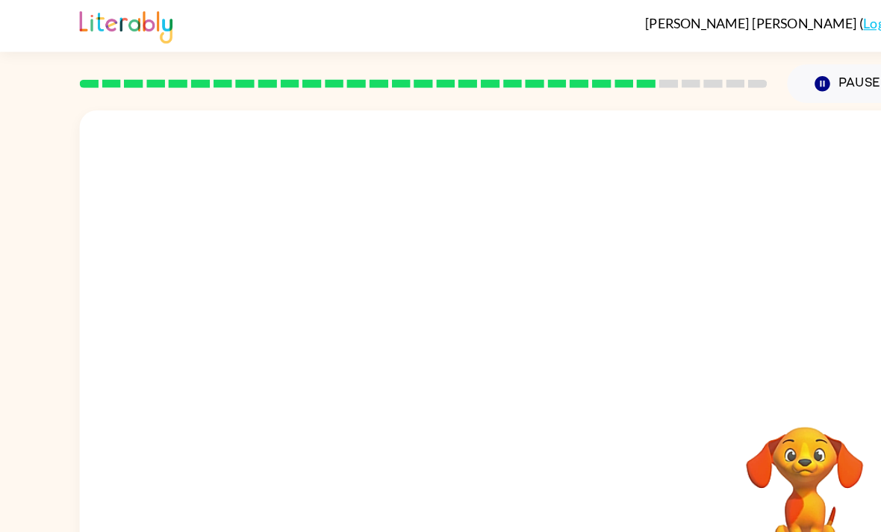
click at [421, 390] on div "Your browser must support playing .mp4 files to use Literably. Please try using…" at bounding box center [440, 312] width 739 height 426
click at [420, 390] on div "Your browser must support playing .mp4 files to use Literably. Please try using…" at bounding box center [440, 312] width 739 height 426
click at [428, 402] on div "Your browser must support playing .mp4 files to use Literably. Please try using…" at bounding box center [440, 312] width 739 height 426
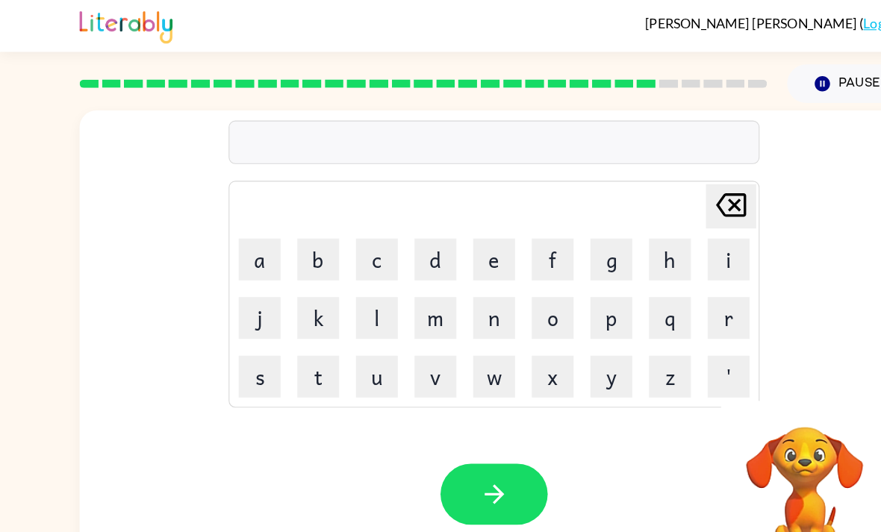
click at [420, 413] on button "button" at bounding box center [441, 440] width 96 height 54
click at [540, 265] on button "p" at bounding box center [544, 283] width 37 height 37
click at [611, 213] on button "i" at bounding box center [649, 231] width 37 height 37
click at [225, 345] on button "s" at bounding box center [231, 335] width 37 height 37
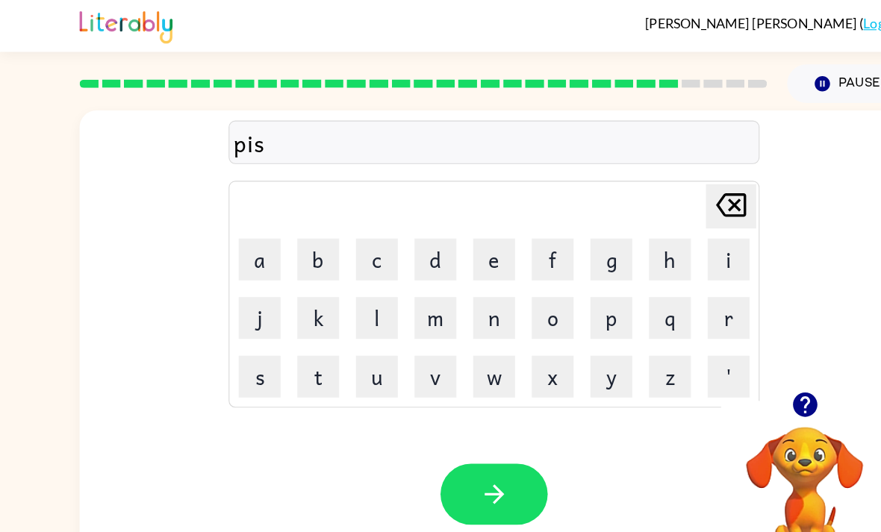
click at [474, 438] on button "button" at bounding box center [441, 440] width 96 height 54
click at [398, 231] on button "d" at bounding box center [387, 231] width 37 height 37
click at [425, 434] on button "button" at bounding box center [441, 440] width 96 height 54
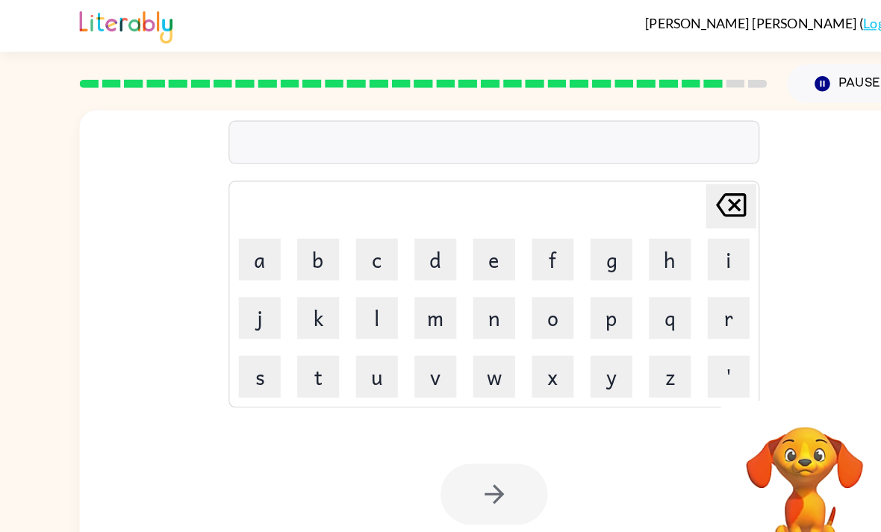
click at [234, 345] on button "s" at bounding box center [231, 335] width 37 height 37
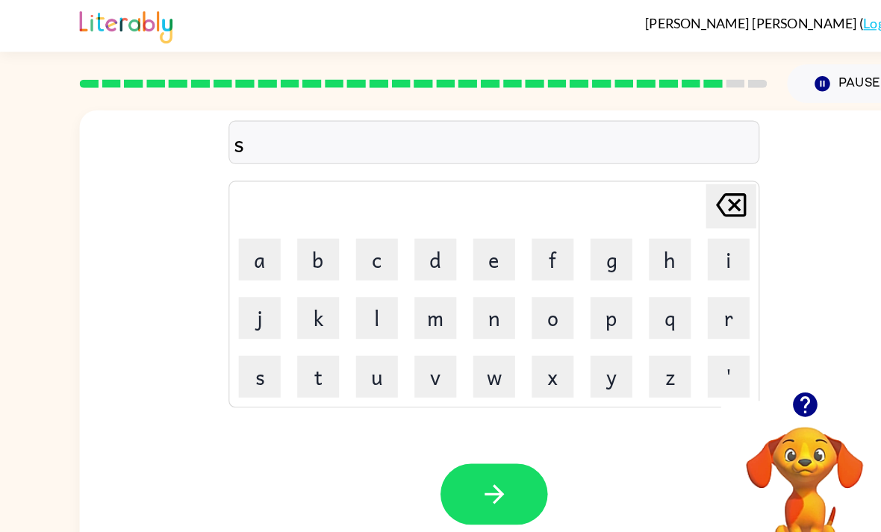
click at [611, 243] on button "i" at bounding box center [649, 231] width 37 height 37
click at [388, 354] on button "v" at bounding box center [387, 335] width 37 height 37
click at [232, 242] on button "a" at bounding box center [231, 231] width 37 height 37
click at [611, 231] on button "i" at bounding box center [649, 231] width 37 height 37
click at [239, 337] on button "s" at bounding box center [231, 335] width 37 height 37
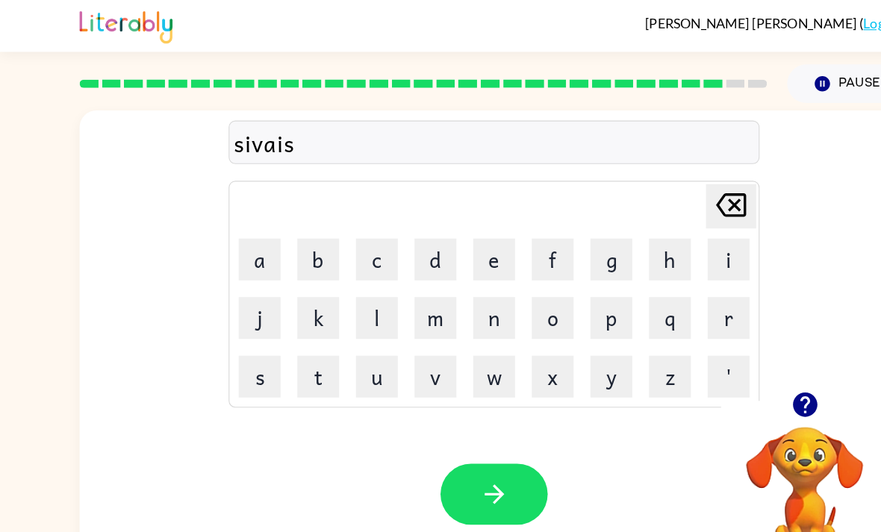
click at [454, 453] on button "button" at bounding box center [441, 440] width 96 height 54
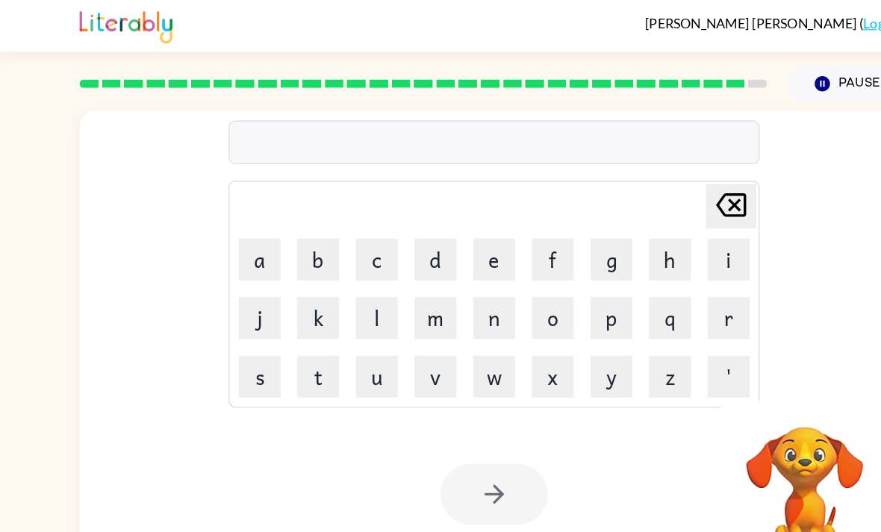
click at [323, 343] on button "u" at bounding box center [335, 335] width 37 height 37
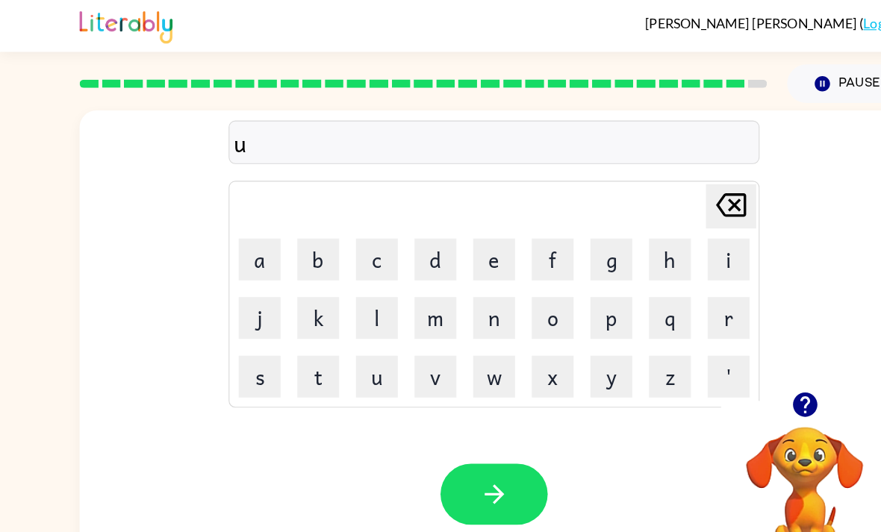
click at [445, 296] on button "n" at bounding box center [440, 283] width 37 height 37
click at [231, 234] on button "a" at bounding box center [231, 231] width 37 height 37
click at [475, 237] on button "f" at bounding box center [492, 231] width 37 height 37
click at [466, 227] on table "Delete Delete last character input a b c d e f g h i j k l m n o p q r s t u v …" at bounding box center [440, 262] width 472 height 201
click at [433, 419] on div "Your browser must support playing .mp4 files to use Literably. Please try using…" at bounding box center [440, 441] width 739 height 168
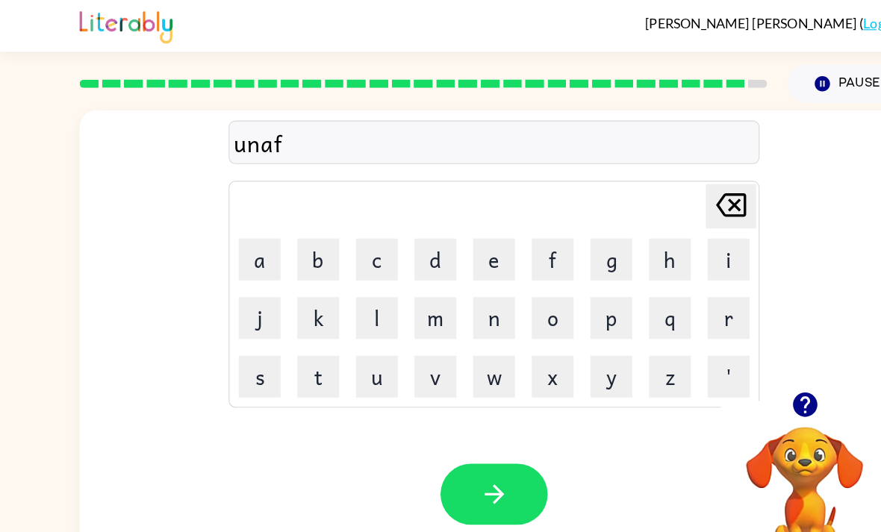
click at [407, 435] on button "button" at bounding box center [441, 440] width 96 height 54
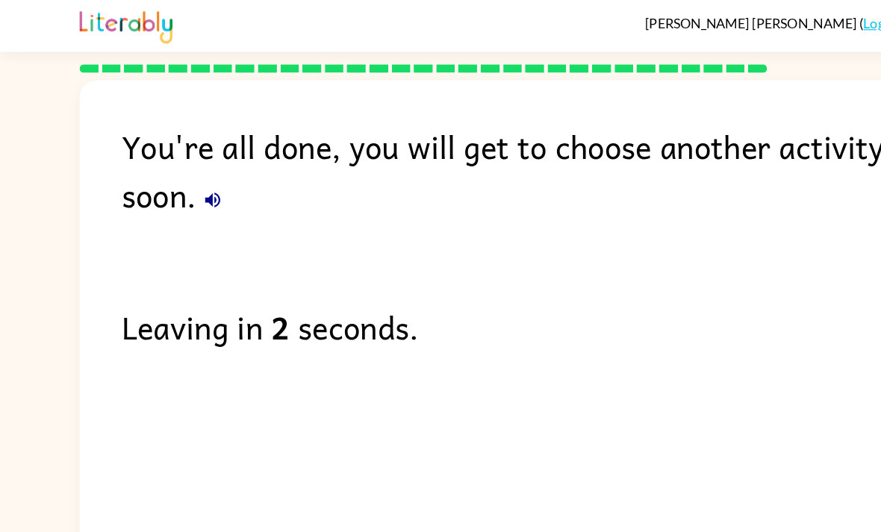
click at [190, 187] on icon "button" at bounding box center [190, 178] width 18 height 18
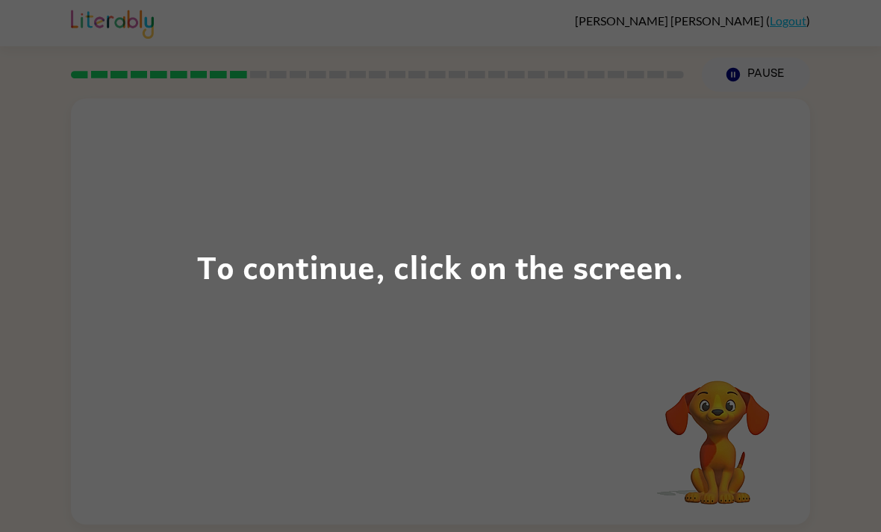
click at [149, 267] on div "To continue, click on the screen." at bounding box center [440, 266] width 881 height 532
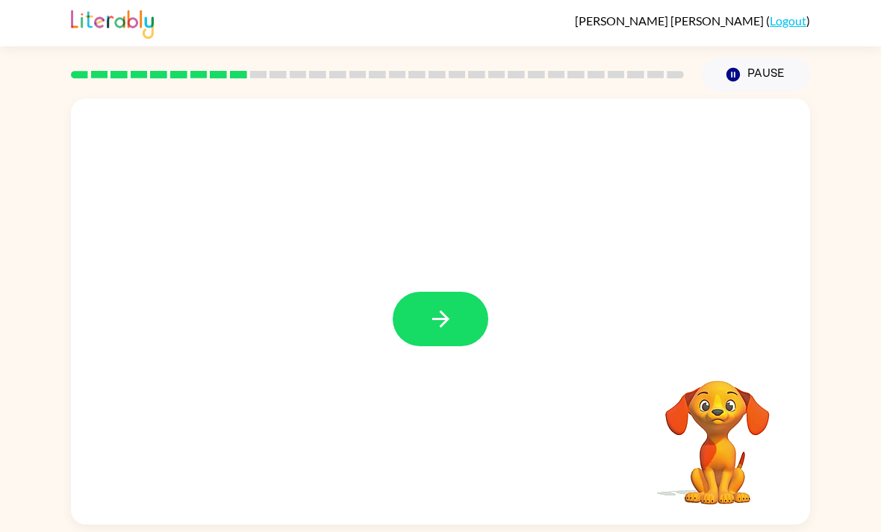
click at [453, 343] on button "button" at bounding box center [441, 319] width 96 height 54
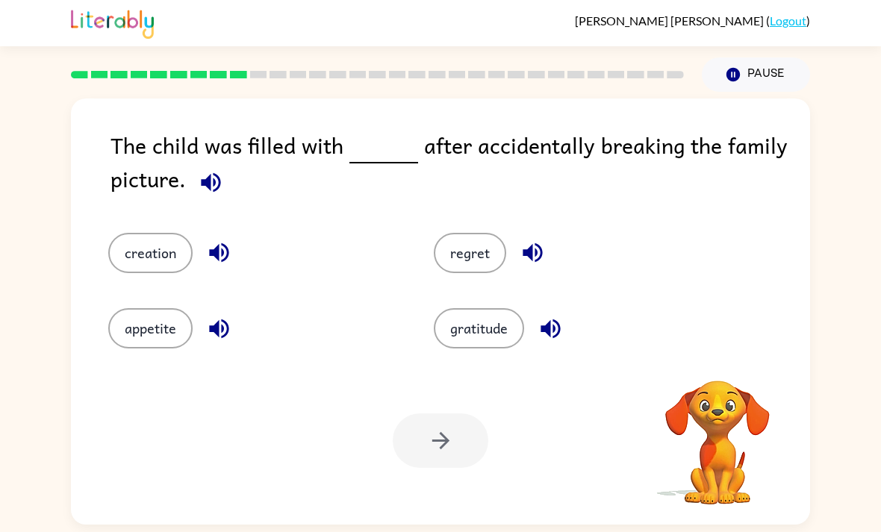
click at [199, 188] on icon "button" at bounding box center [211, 182] width 26 height 26
click at [207, 187] on icon "button" at bounding box center [210, 181] width 19 height 19
click at [206, 199] on button "button" at bounding box center [211, 182] width 38 height 38
click at [205, 198] on button "button" at bounding box center [211, 182] width 38 height 38
click at [218, 196] on icon "button" at bounding box center [211, 182] width 26 height 26
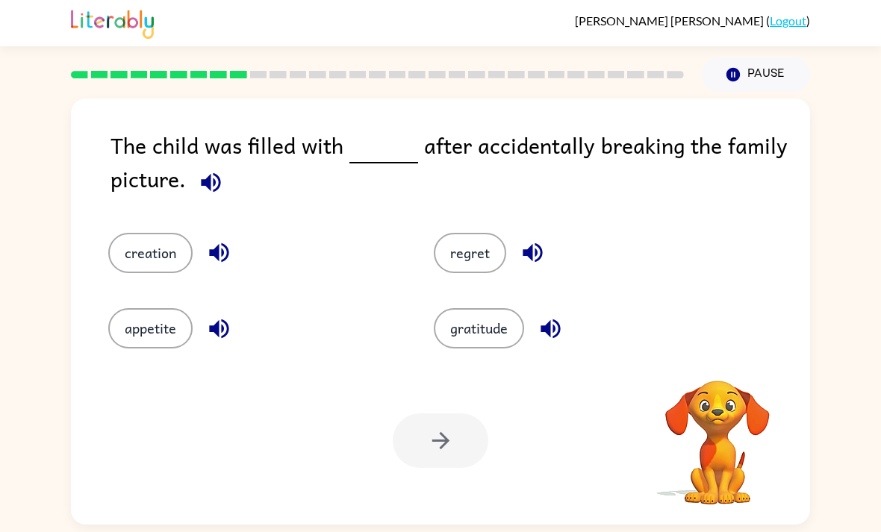
click at [217, 196] on icon "button" at bounding box center [211, 182] width 26 height 26
click at [204, 192] on icon "button" at bounding box center [211, 182] width 26 height 26
click at [222, 252] on icon "button" at bounding box center [219, 253] width 26 height 26
click at [224, 340] on icon "button" at bounding box center [219, 329] width 26 height 26
click at [529, 262] on icon "button" at bounding box center [531, 252] width 19 height 19
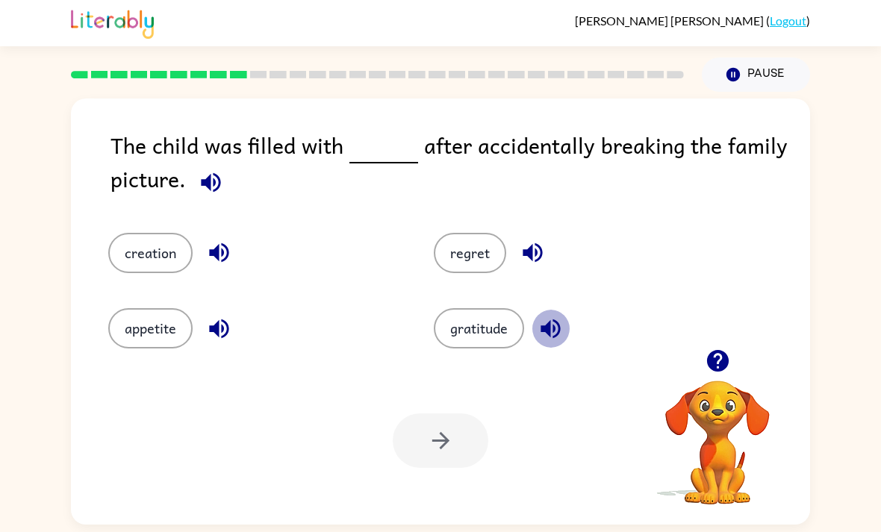
click at [552, 333] on icon "button" at bounding box center [550, 329] width 26 height 26
click at [489, 269] on button "regret" at bounding box center [470, 253] width 72 height 40
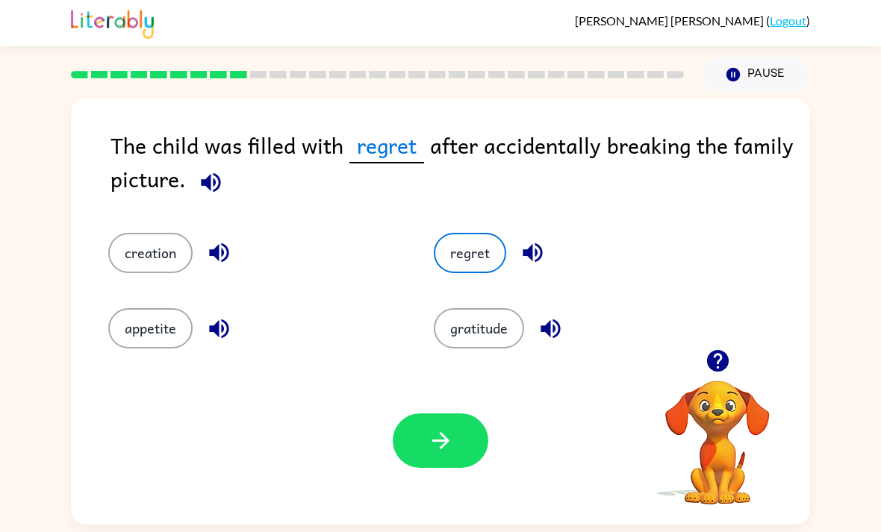
click at [447, 442] on icon "button" at bounding box center [441, 441] width 26 height 26
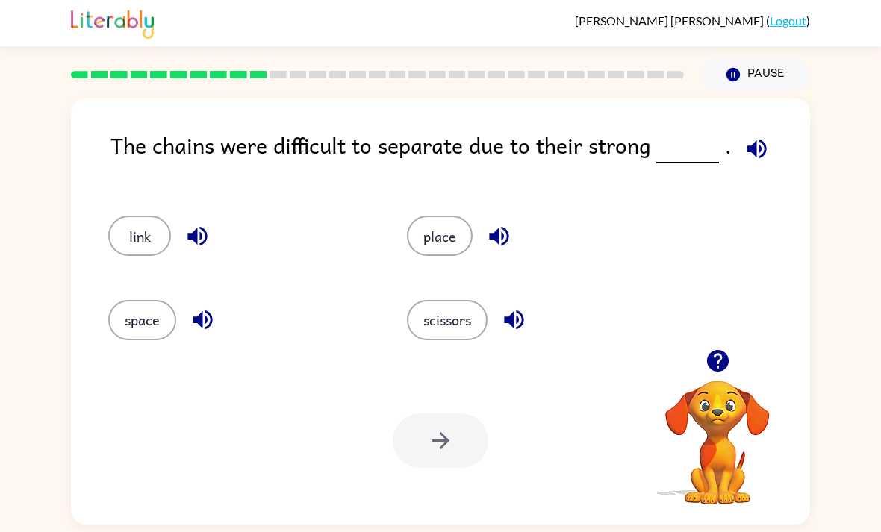
click at [746, 151] on icon "button" at bounding box center [755, 148] width 19 height 19
click at [169, 241] on button "link" at bounding box center [139, 236] width 63 height 40
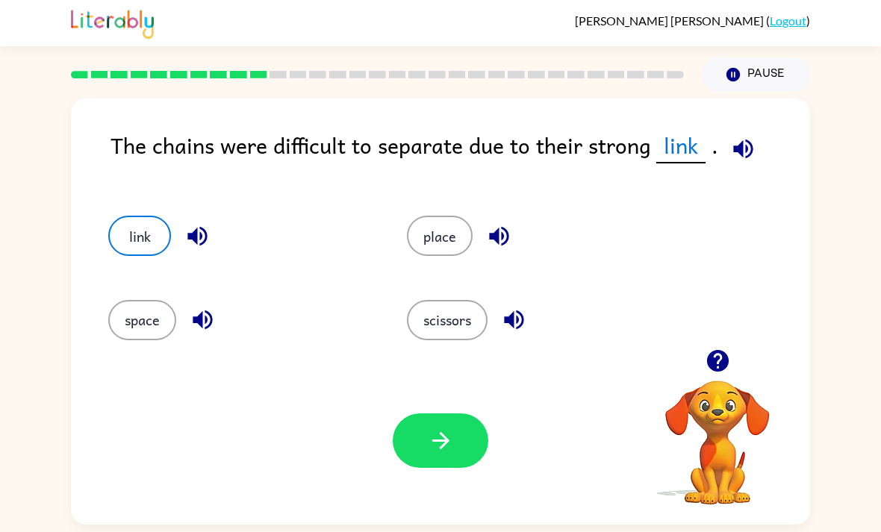
click at [203, 231] on icon "button" at bounding box center [197, 236] width 26 height 26
click at [193, 329] on icon "button" at bounding box center [202, 319] width 19 height 19
click at [510, 249] on icon "button" at bounding box center [499, 236] width 26 height 26
click at [516, 333] on icon "button" at bounding box center [514, 320] width 26 height 26
click at [448, 224] on button "place" at bounding box center [440, 236] width 66 height 40
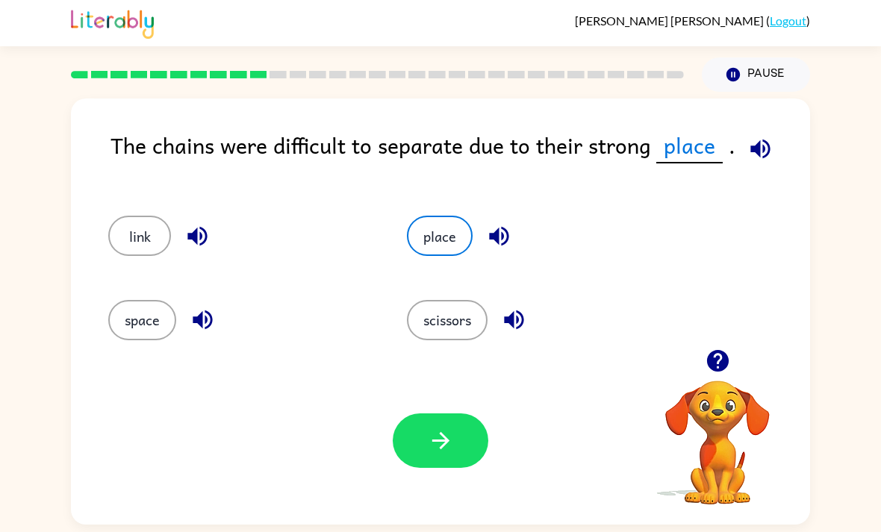
click at [437, 439] on icon "button" at bounding box center [441, 441] width 26 height 26
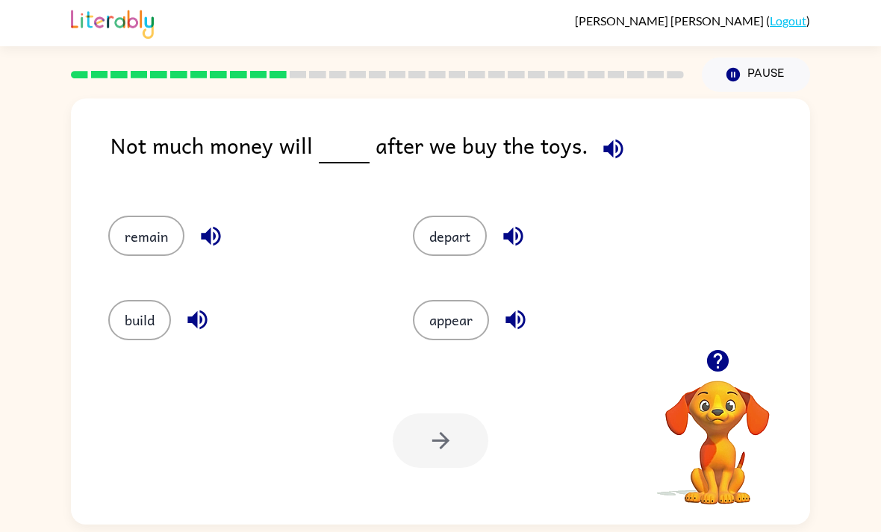
click at [588, 135] on span at bounding box center [610, 145] width 44 height 34
click at [611, 141] on icon "button" at bounding box center [613, 149] width 26 height 26
click at [210, 339] on button "button" at bounding box center [197, 320] width 38 height 38
click at [197, 326] on icon "button" at bounding box center [196, 319] width 19 height 19
click at [213, 244] on icon "button" at bounding box center [210, 236] width 19 height 19
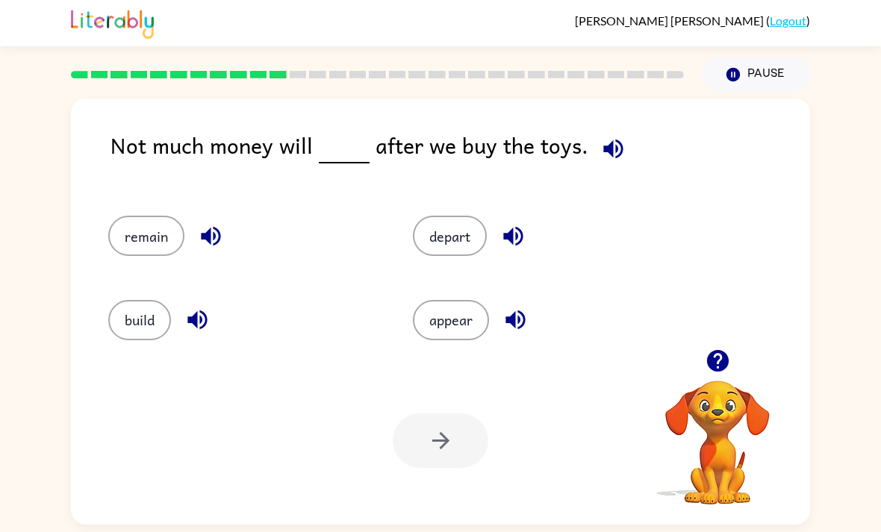
click at [508, 233] on icon "button" at bounding box center [513, 236] width 26 height 26
click at [515, 330] on icon "button" at bounding box center [514, 319] width 19 height 19
click at [139, 238] on button "remain" at bounding box center [146, 236] width 76 height 40
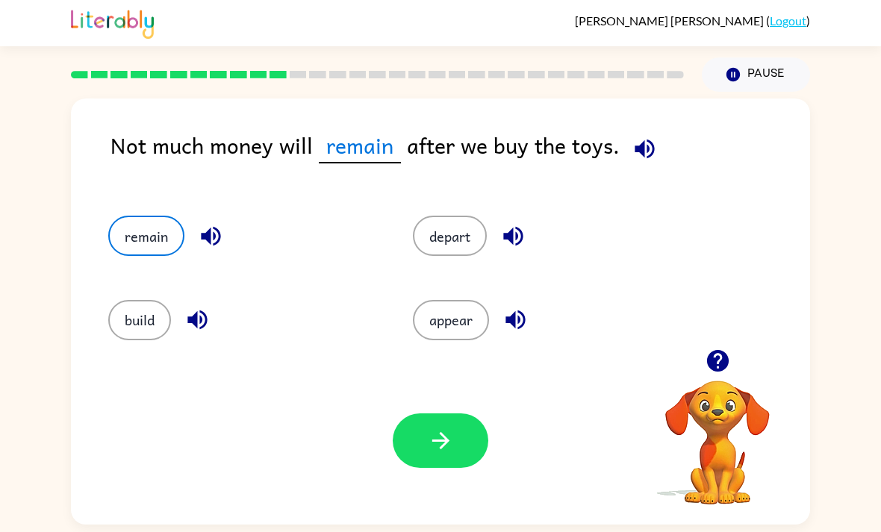
click at [415, 453] on button "button" at bounding box center [441, 440] width 96 height 54
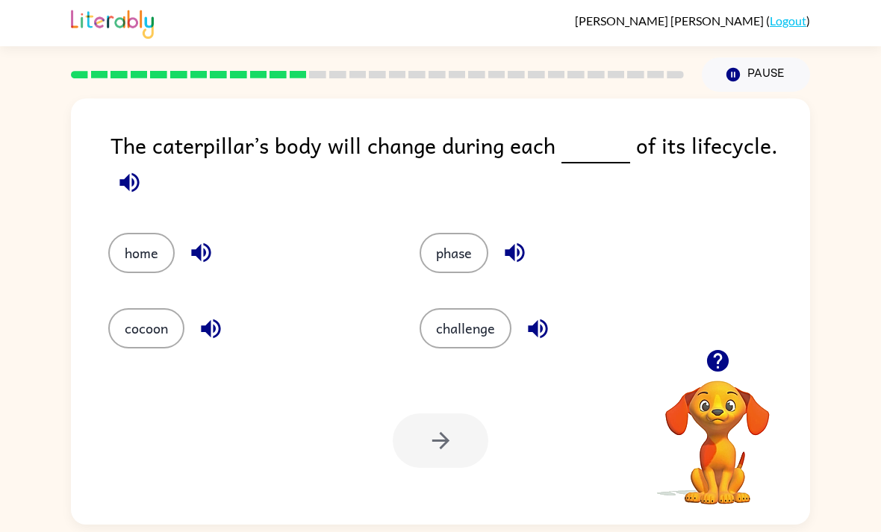
click at [129, 185] on icon "button" at bounding box center [128, 181] width 19 height 19
click at [143, 244] on button "home" at bounding box center [141, 253] width 66 height 40
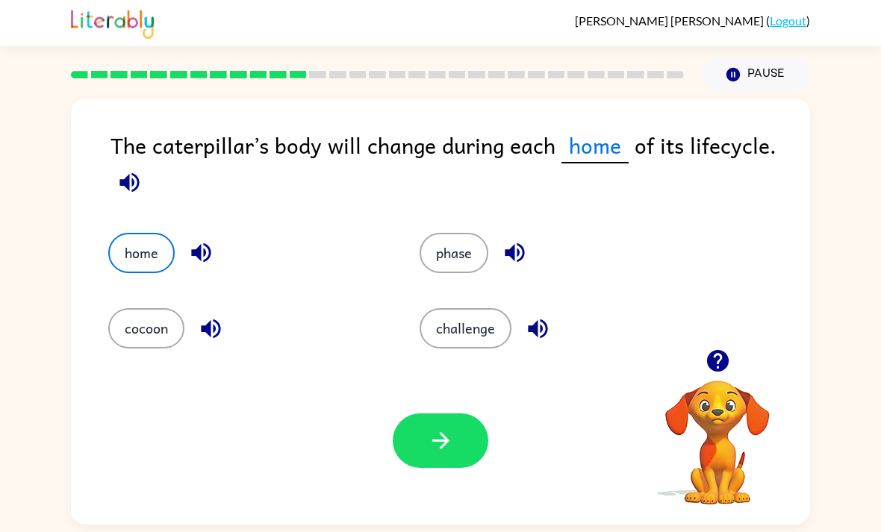
click at [421, 452] on button "button" at bounding box center [441, 440] width 96 height 54
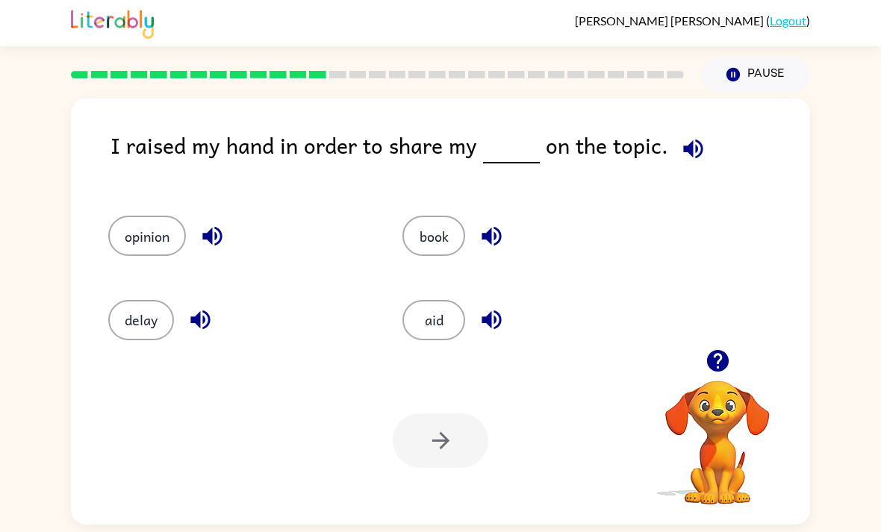
click at [332, 72] on rect at bounding box center [337, 74] width 17 height 7
click at [373, 75] on rect at bounding box center [377, 74] width 17 height 7
click at [396, 74] on rect at bounding box center [397, 74] width 17 height 7
click at [406, 68] on div at bounding box center [377, 75] width 631 height 52
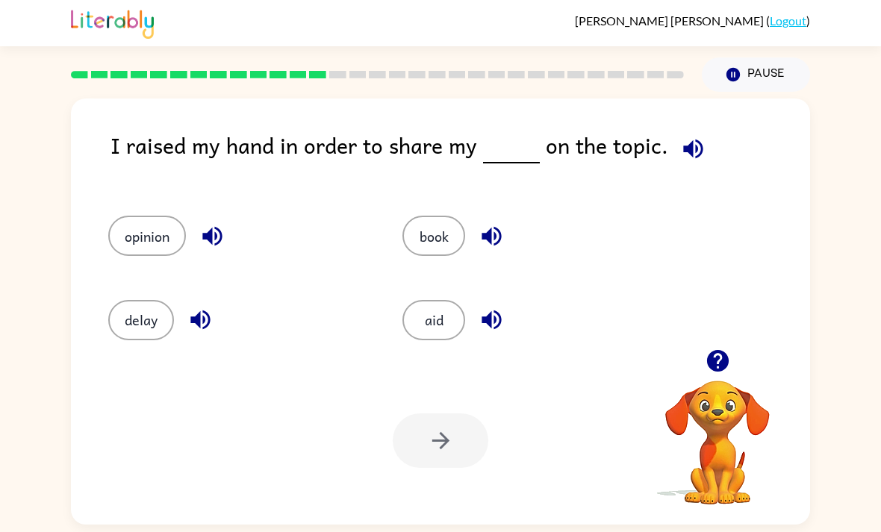
click at [429, 73] on rect at bounding box center [436, 74] width 17 height 7
click at [450, 81] on div at bounding box center [377, 75] width 631 height 52
click at [471, 72] on rect at bounding box center [476, 74] width 17 height 7
click at [471, 71] on div at bounding box center [377, 75] width 631 height 52
click at [505, 69] on div at bounding box center [377, 75] width 631 height 52
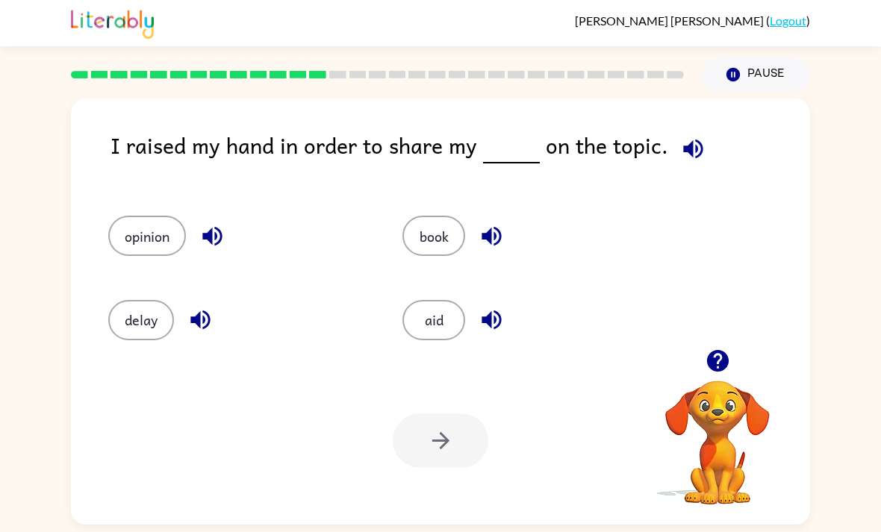
click at [533, 77] on rect at bounding box center [536, 74] width 17 height 7
click at [572, 74] on rect at bounding box center [575, 74] width 17 height 7
click at [590, 73] on rect at bounding box center [595, 74] width 17 height 7
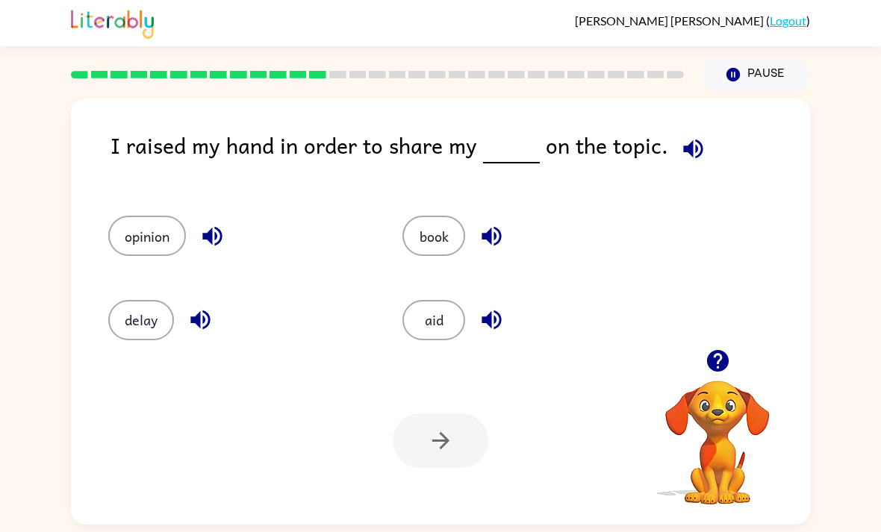
click at [642, 75] on rect at bounding box center [635, 74] width 17 height 7
click at [663, 79] on div at bounding box center [377, 75] width 631 height 52
click at [198, 239] on button "button" at bounding box center [212, 236] width 38 height 38
click at [224, 228] on icon "button" at bounding box center [212, 236] width 26 height 26
click at [224, 213] on div "opinion" at bounding box center [227, 229] width 294 height 84
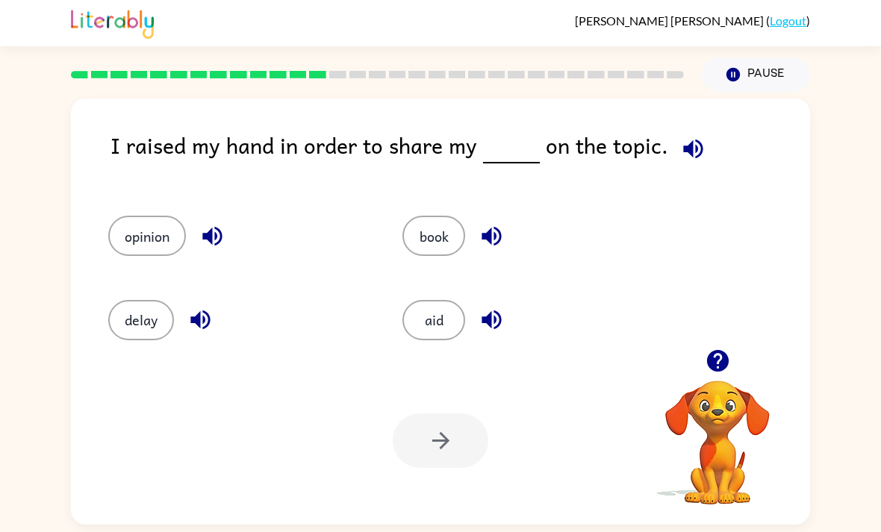
click at [224, 236] on icon "button" at bounding box center [212, 236] width 26 height 26
click at [216, 236] on icon "button" at bounding box center [212, 236] width 26 height 26
click at [208, 233] on icon "button" at bounding box center [212, 236] width 26 height 26
click at [17, 158] on div "I raised my hand in order to share my on the topic. opinion book delay aid Your…" at bounding box center [440, 308] width 881 height 433
click at [132, 237] on button "opinion" at bounding box center [147, 236] width 78 height 40
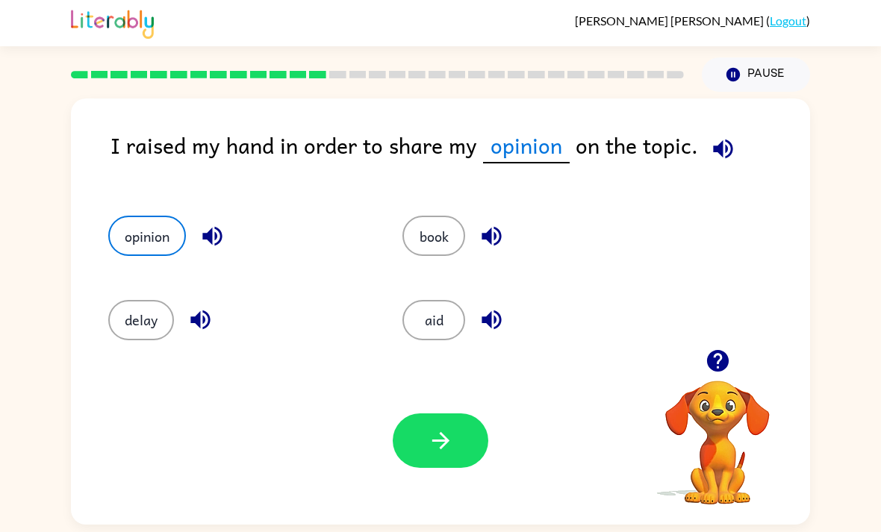
click at [710, 139] on icon "button" at bounding box center [723, 149] width 26 height 26
click at [719, 146] on icon "button" at bounding box center [722, 148] width 19 height 19
click at [725, 137] on icon "button" at bounding box center [723, 149] width 26 height 26
click at [148, 340] on button "delay" at bounding box center [141, 320] width 66 height 40
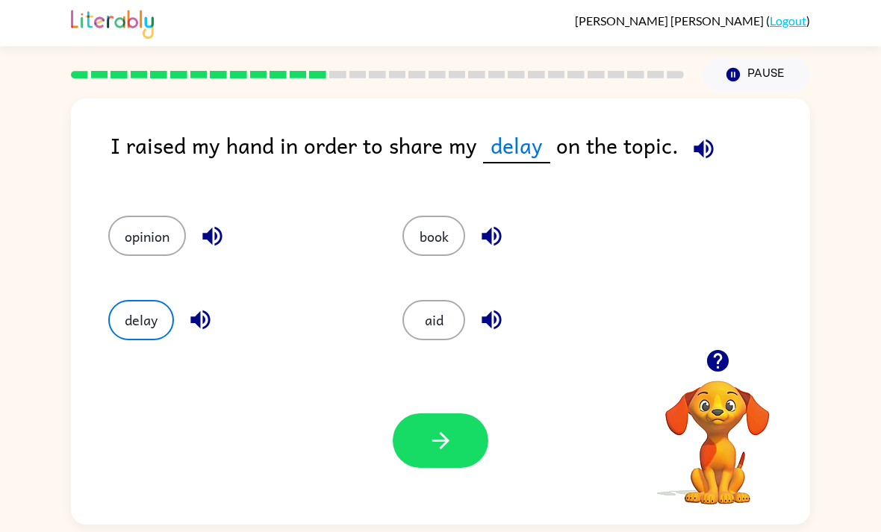
click at [431, 468] on button "button" at bounding box center [441, 440] width 96 height 54
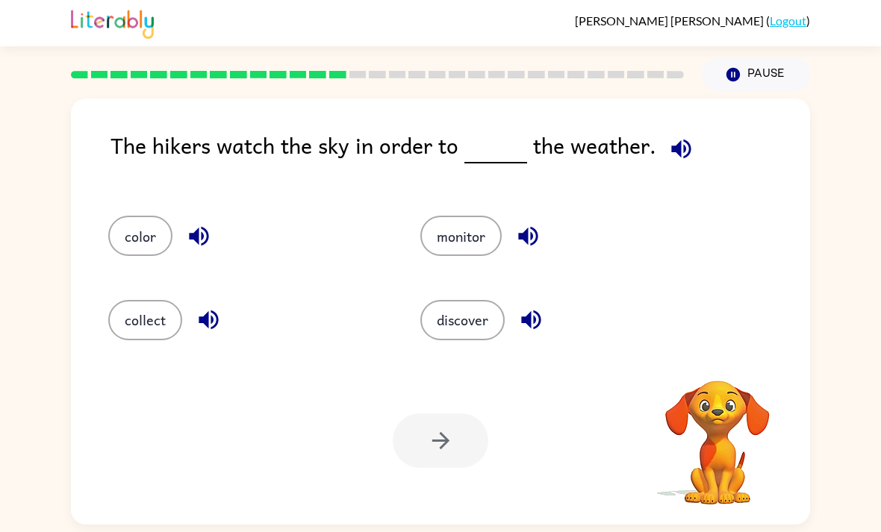
click at [444, 437] on div at bounding box center [441, 440] width 96 height 54
click at [157, 234] on button "color" at bounding box center [140, 236] width 64 height 40
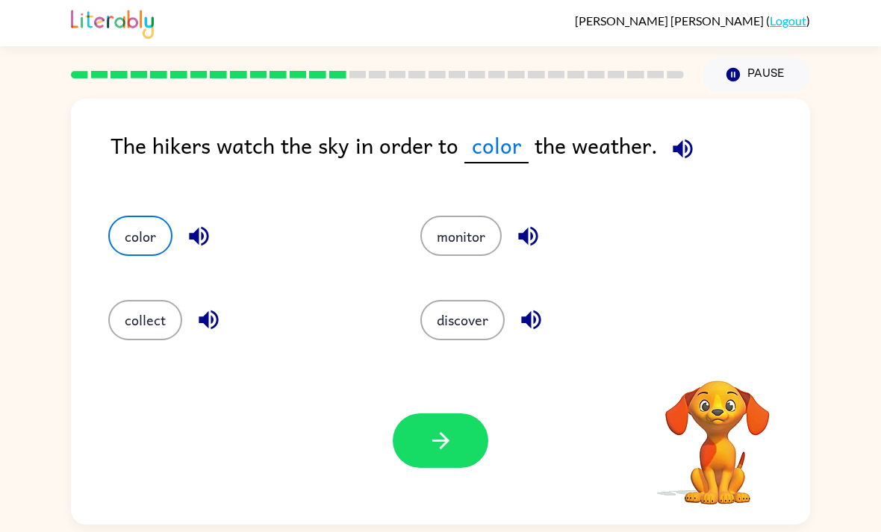
click at [466, 448] on button "button" at bounding box center [441, 440] width 96 height 54
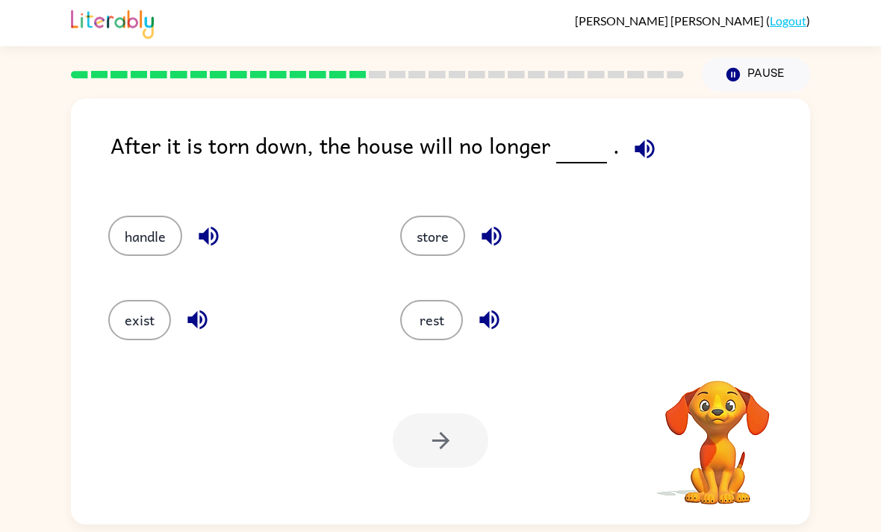
click at [438, 434] on div at bounding box center [441, 440] width 96 height 54
click at [160, 239] on button "handle" at bounding box center [145, 236] width 74 height 40
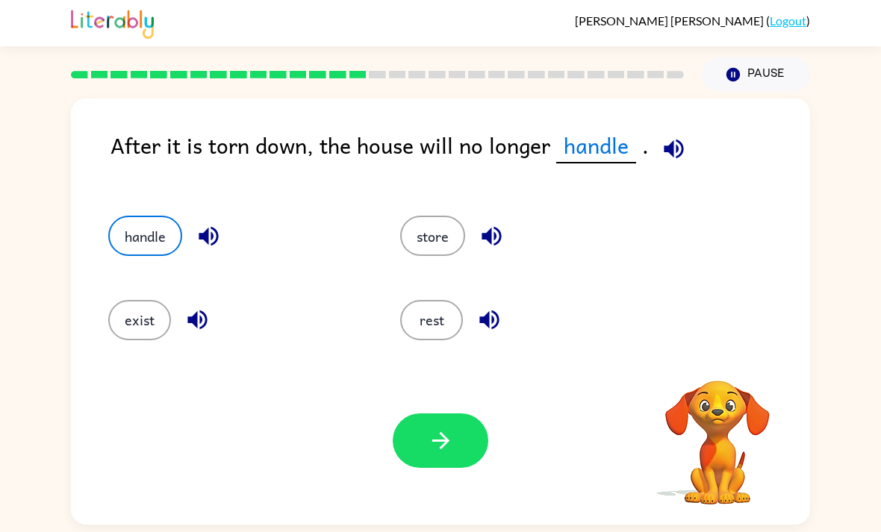
click at [433, 422] on button "button" at bounding box center [441, 440] width 96 height 54
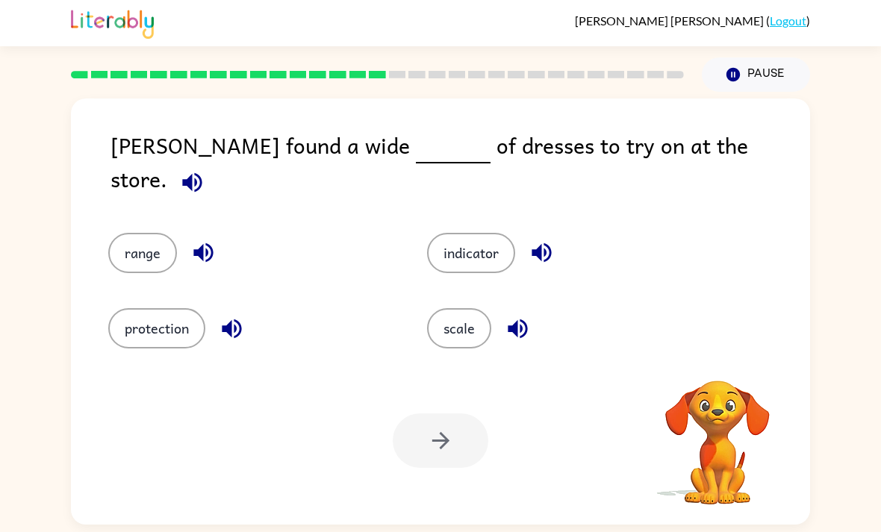
click at [434, 337] on button "scale" at bounding box center [459, 328] width 64 height 40
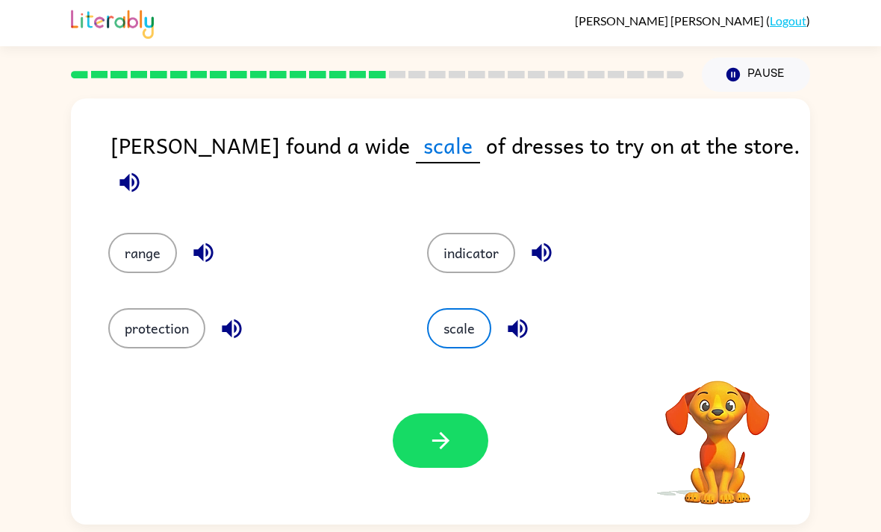
click at [434, 337] on button "scale" at bounding box center [459, 328] width 64 height 40
click at [424, 437] on button "button" at bounding box center [441, 440] width 96 height 54
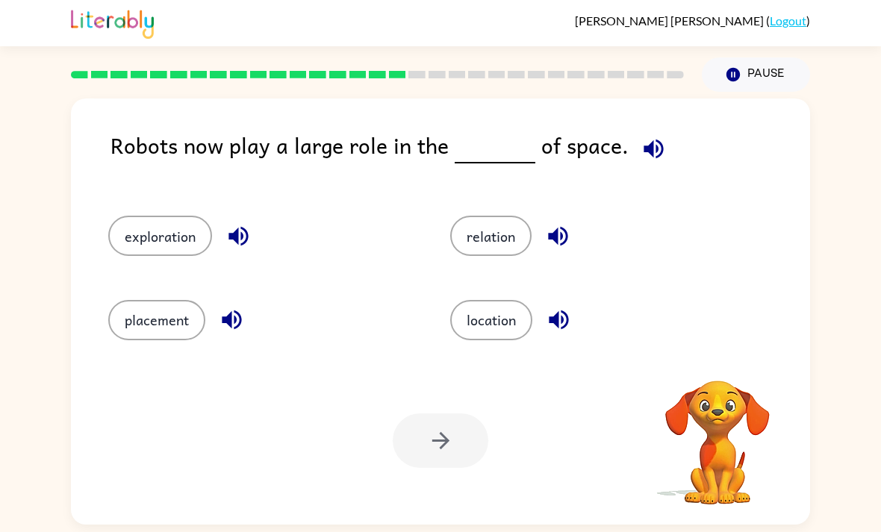
click at [144, 326] on button "placement" at bounding box center [156, 320] width 97 height 40
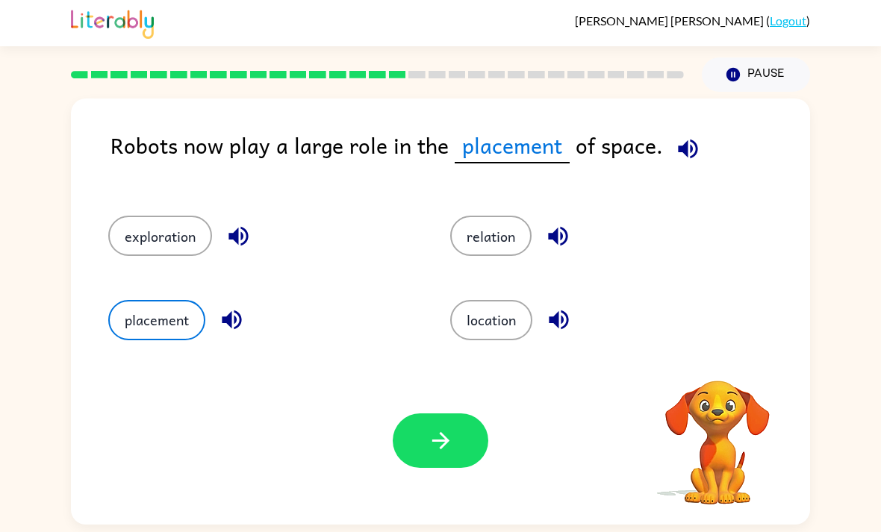
click at [424, 438] on button "button" at bounding box center [441, 440] width 96 height 54
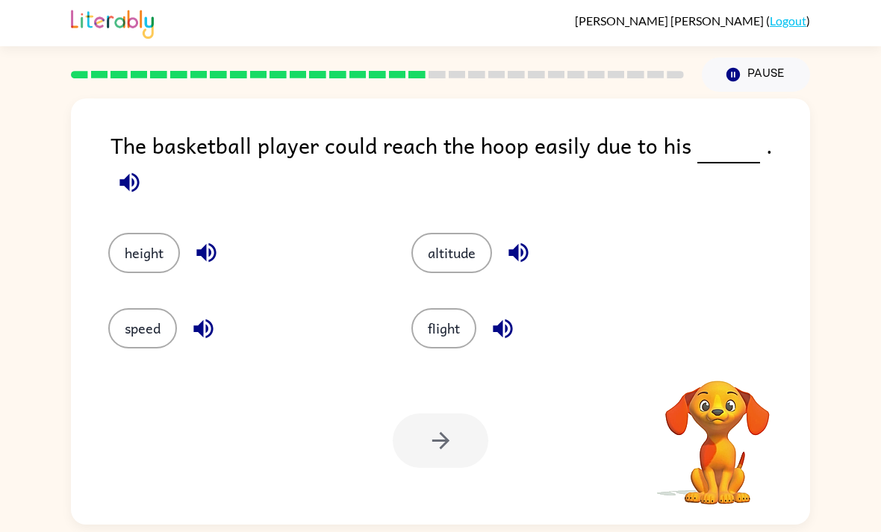
click at [463, 241] on button "altitude" at bounding box center [451, 253] width 81 height 40
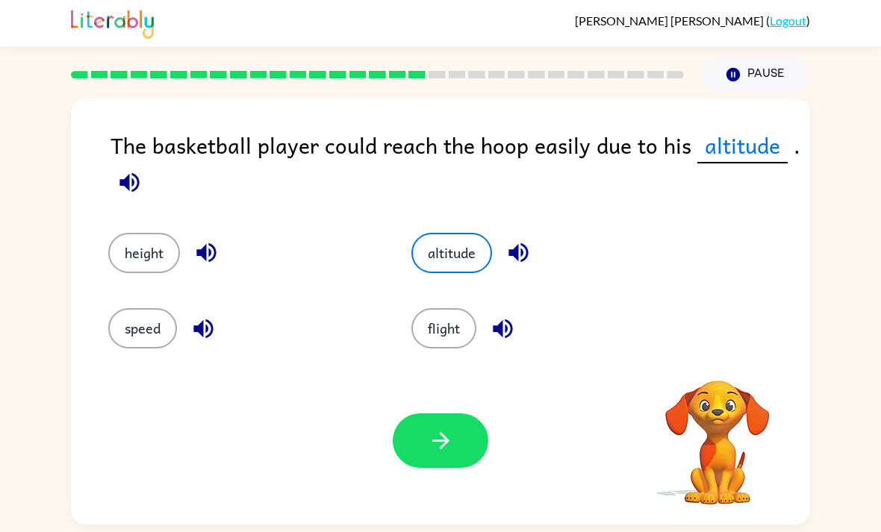
click at [435, 445] on icon "button" at bounding box center [441, 441] width 26 height 26
click at [447, 442] on div at bounding box center [441, 440] width 96 height 54
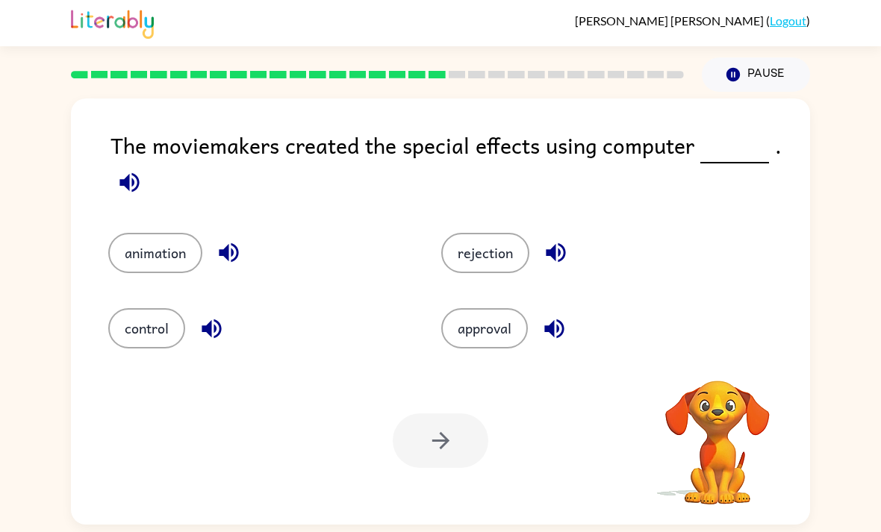
click at [138, 324] on button "control" at bounding box center [146, 328] width 77 height 40
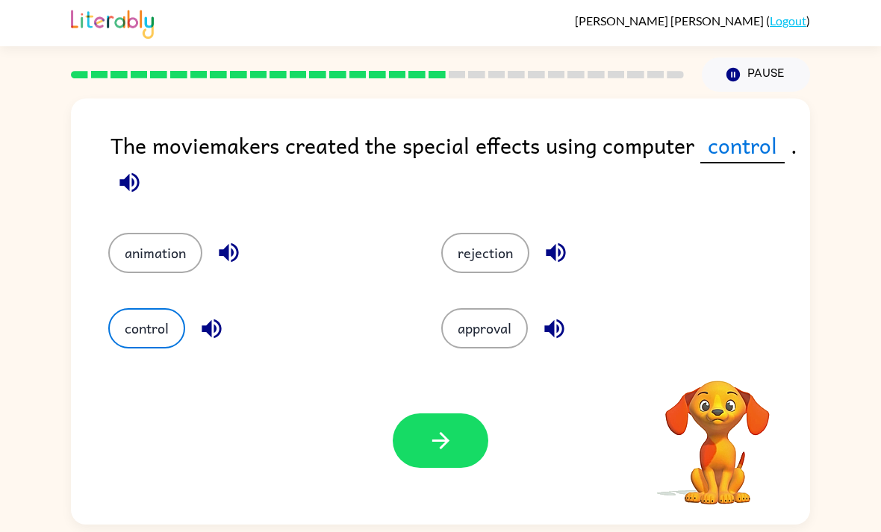
click at [454, 445] on button "button" at bounding box center [441, 440] width 96 height 54
click at [489, 340] on button "approval" at bounding box center [484, 328] width 87 height 40
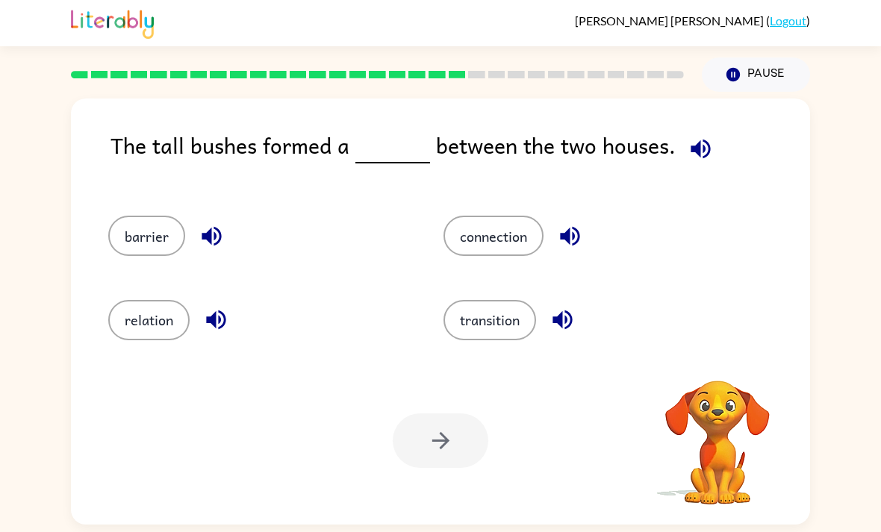
click at [401, 443] on div at bounding box center [441, 440] width 96 height 54
click at [148, 322] on button "relation" at bounding box center [148, 320] width 81 height 40
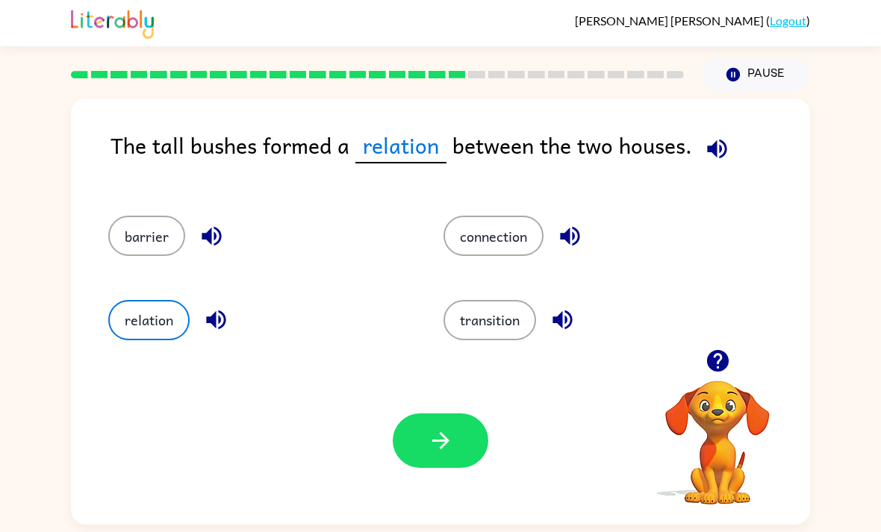
click at [460, 463] on button "button" at bounding box center [441, 440] width 96 height 54
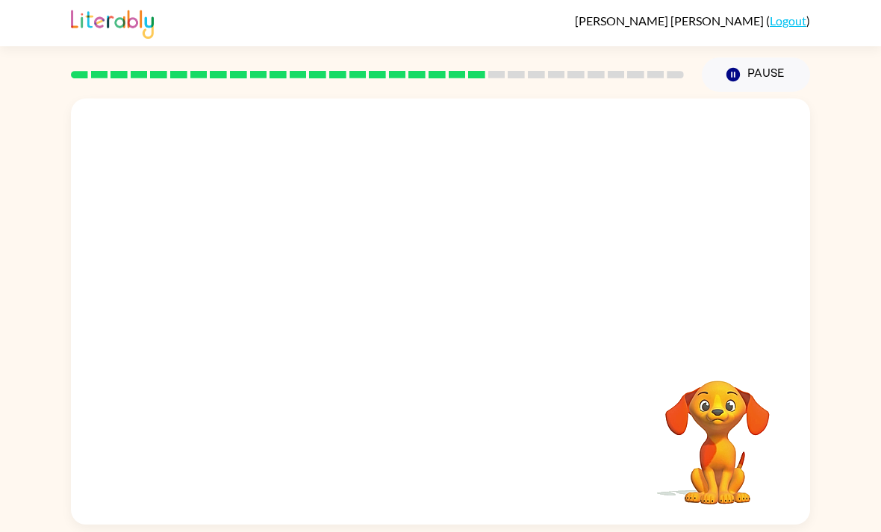
click at [499, 318] on div at bounding box center [440, 224] width 739 height 251
click at [439, 323] on div at bounding box center [440, 224] width 739 height 251
click at [404, 267] on div at bounding box center [440, 224] width 739 height 251
click at [403, 267] on div at bounding box center [440, 224] width 739 height 251
click at [301, 313] on video "Your browser must support playing .mp4 files to use Literably. Please try using…" at bounding box center [440, 224] width 739 height 251
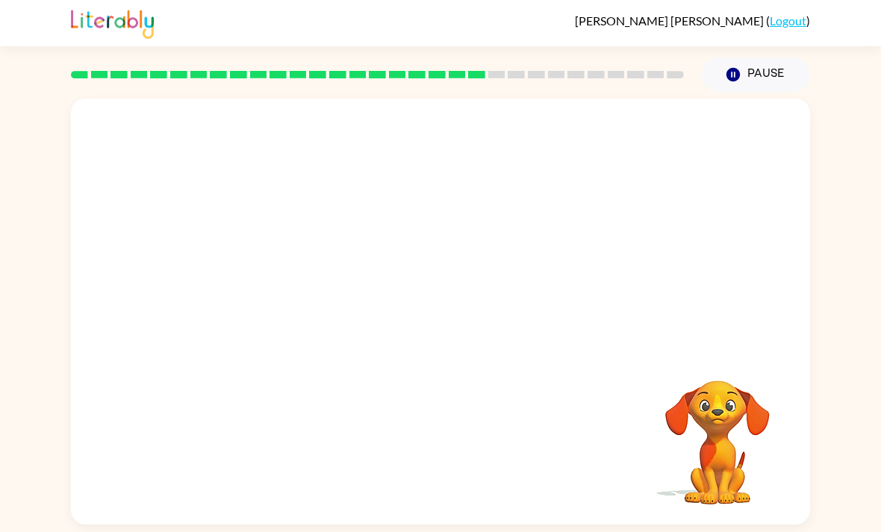
click at [298, 324] on video "Your browser must support playing .mp4 files to use Literably. Please try using…" at bounding box center [440, 224] width 739 height 251
click at [298, 323] on video "Your browser must support playing .mp4 files to use Literably. Please try using…" at bounding box center [440, 224] width 739 height 251
click at [303, 304] on video "Your browser must support playing .mp4 files to use Literably. Please try using…" at bounding box center [440, 224] width 739 height 251
click at [298, 313] on video "Your browser must support playing .mp4 files to use Literably. Please try using…" at bounding box center [440, 224] width 739 height 251
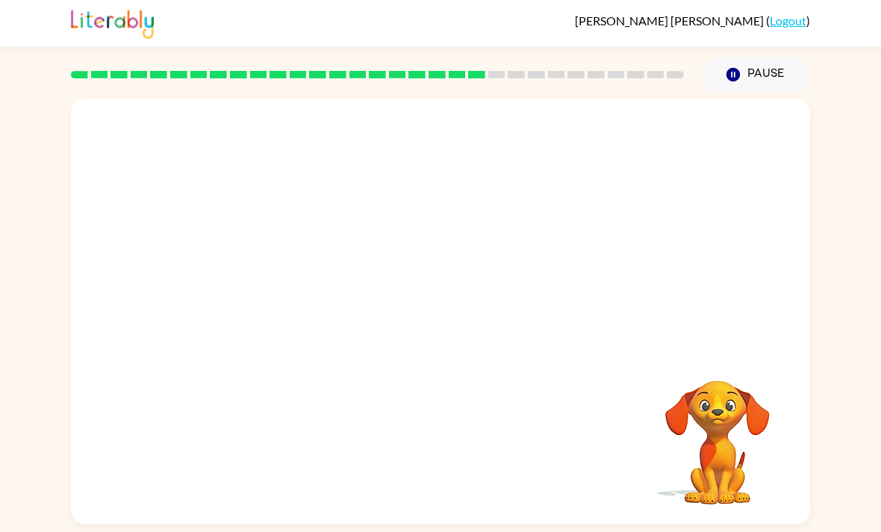
click at [297, 313] on video "Your browser must support playing .mp4 files to use Literably. Please try using…" at bounding box center [440, 224] width 739 height 251
click at [298, 318] on video "Your browser must support playing .mp4 files to use Literably. Please try using…" at bounding box center [440, 224] width 739 height 251
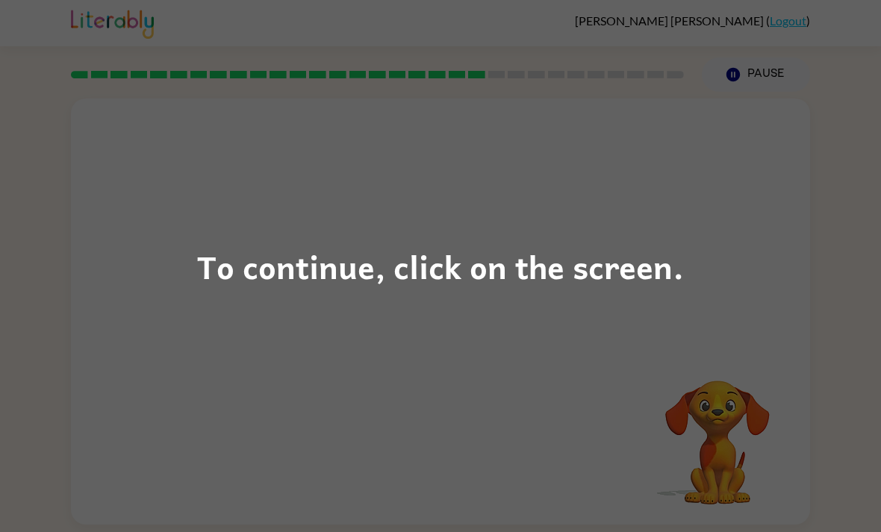
click at [157, 146] on div "To continue, click on the screen." at bounding box center [440, 266] width 881 height 532
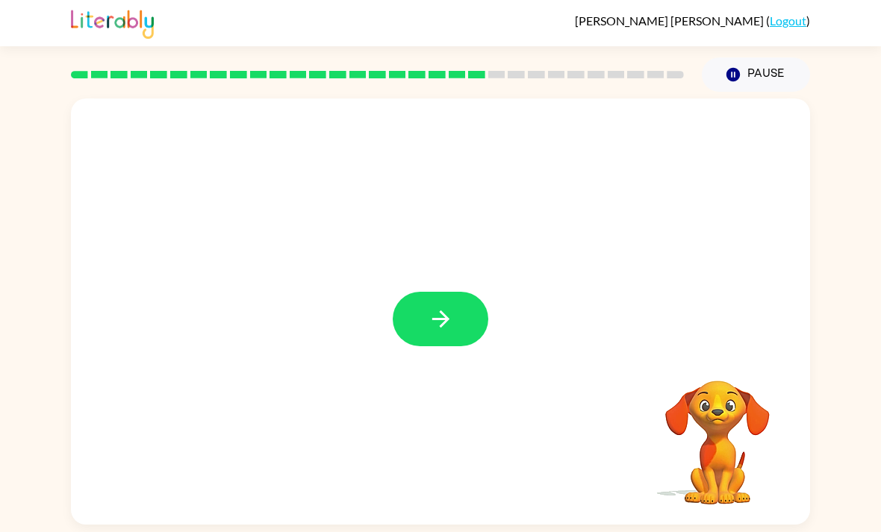
click at [463, 329] on button "button" at bounding box center [441, 319] width 96 height 54
click at [463, 328] on div at bounding box center [441, 319] width 96 height 54
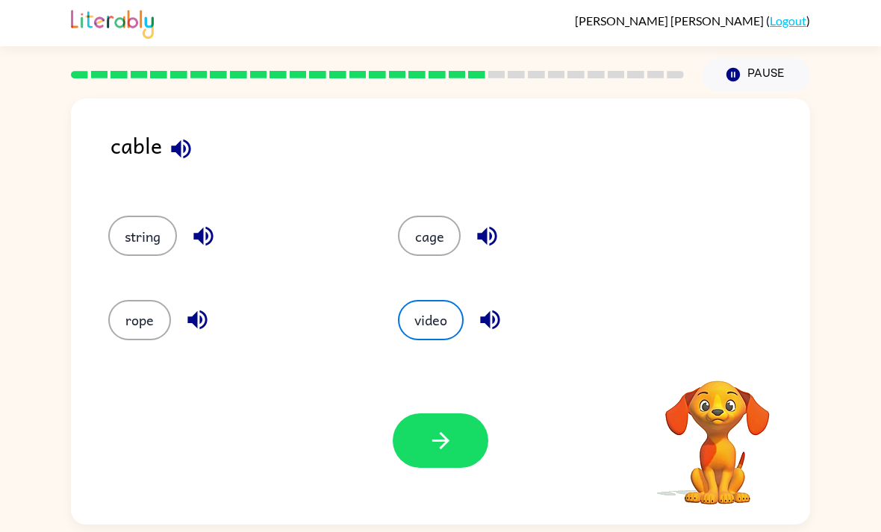
click at [177, 159] on icon "button" at bounding box center [181, 149] width 26 height 26
click at [129, 246] on button "string" at bounding box center [142, 236] width 69 height 40
click at [448, 468] on button "button" at bounding box center [441, 440] width 96 height 54
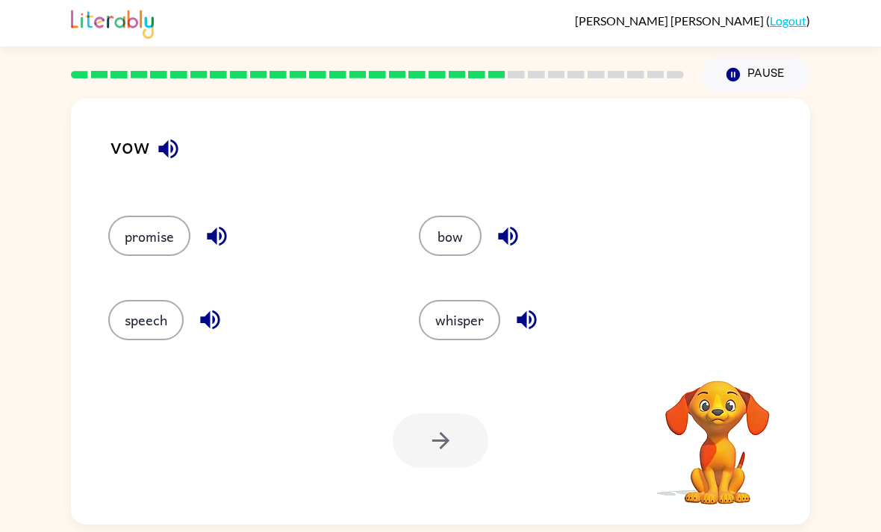
click at [173, 152] on icon "button" at bounding box center [168, 149] width 26 height 26
click at [128, 333] on button "speech" at bounding box center [145, 320] width 75 height 40
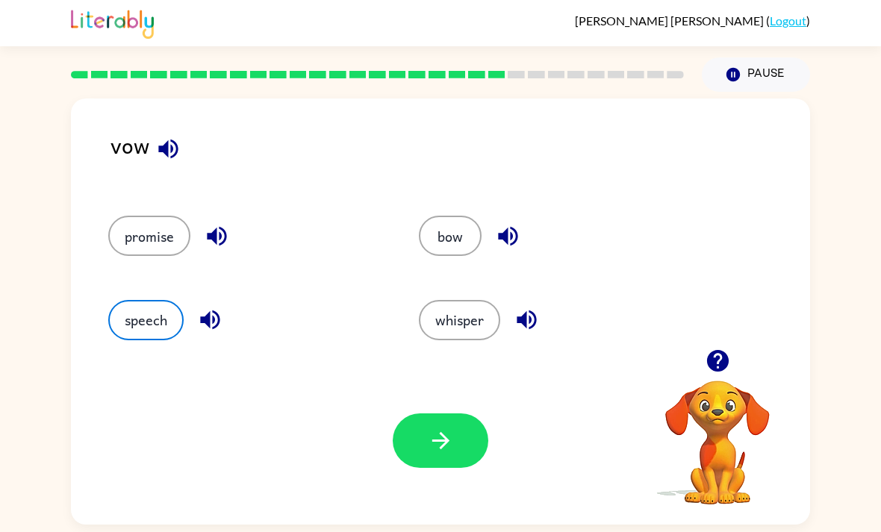
click at [437, 429] on button "button" at bounding box center [441, 440] width 96 height 54
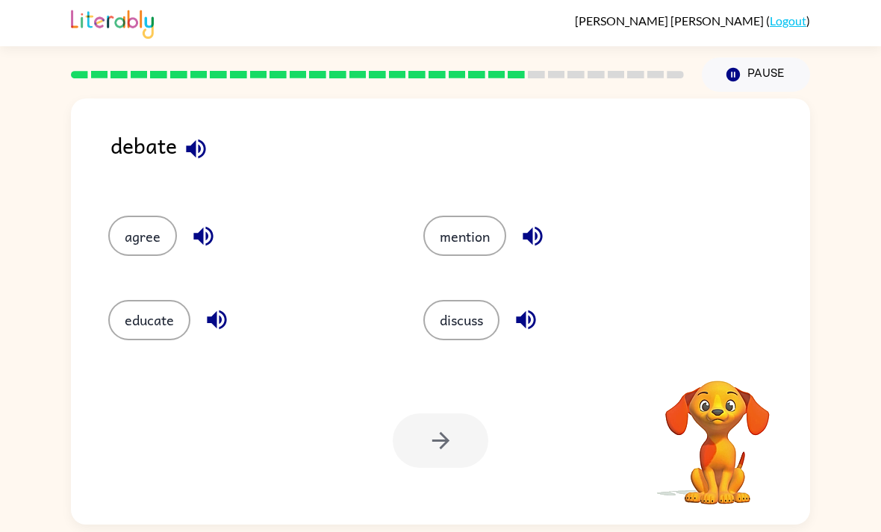
click at [130, 251] on button "agree" at bounding box center [142, 236] width 69 height 40
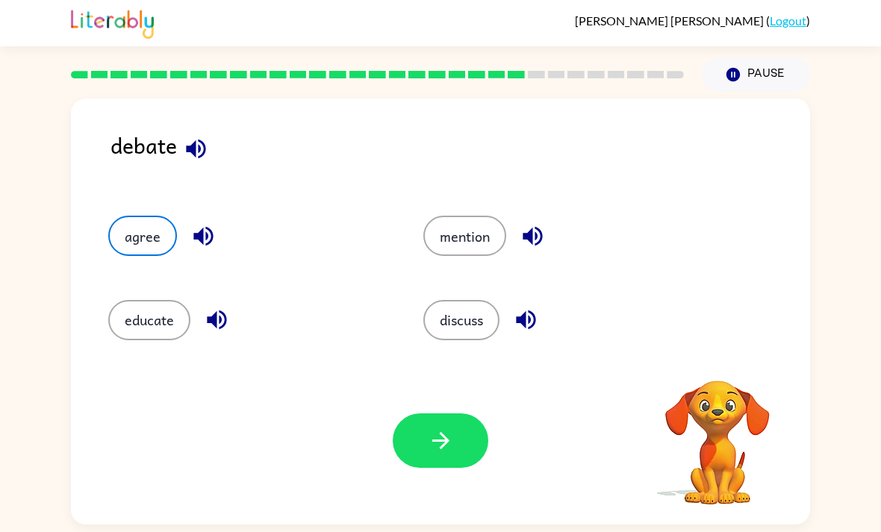
click at [407, 468] on button "button" at bounding box center [441, 440] width 96 height 54
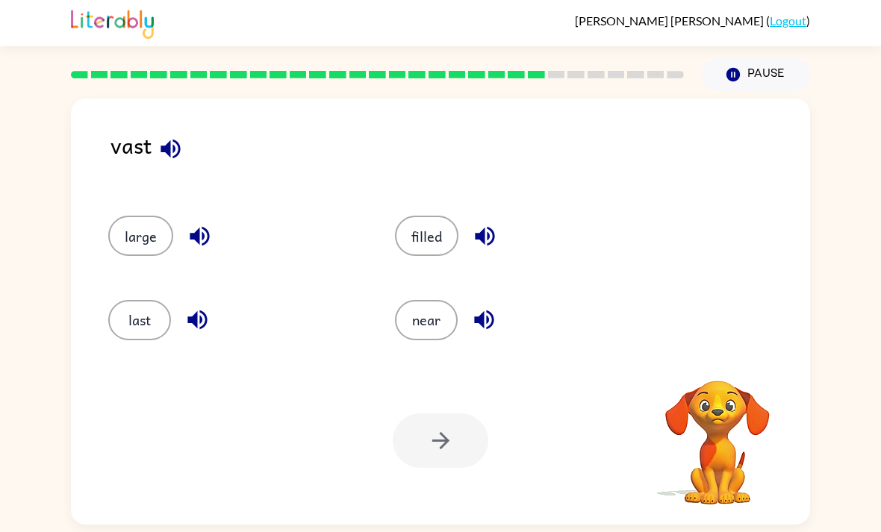
click at [129, 319] on button "last" at bounding box center [139, 320] width 63 height 40
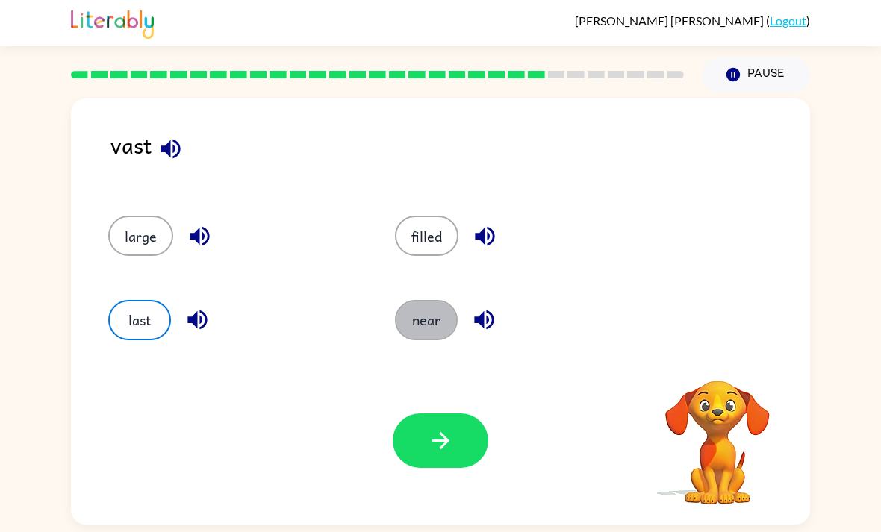
click at [437, 319] on button "near" at bounding box center [426, 320] width 63 height 40
click at [446, 442] on icon "button" at bounding box center [441, 441] width 26 height 26
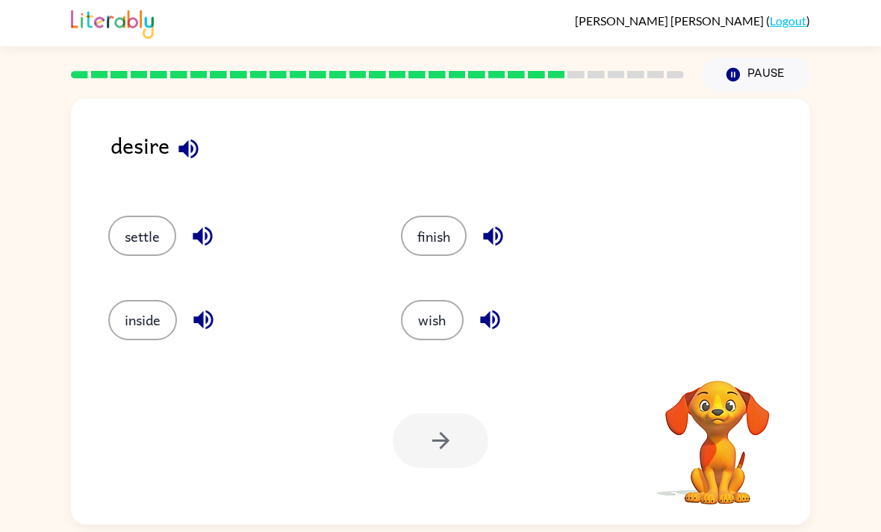
click at [137, 331] on button "inside" at bounding box center [142, 320] width 69 height 40
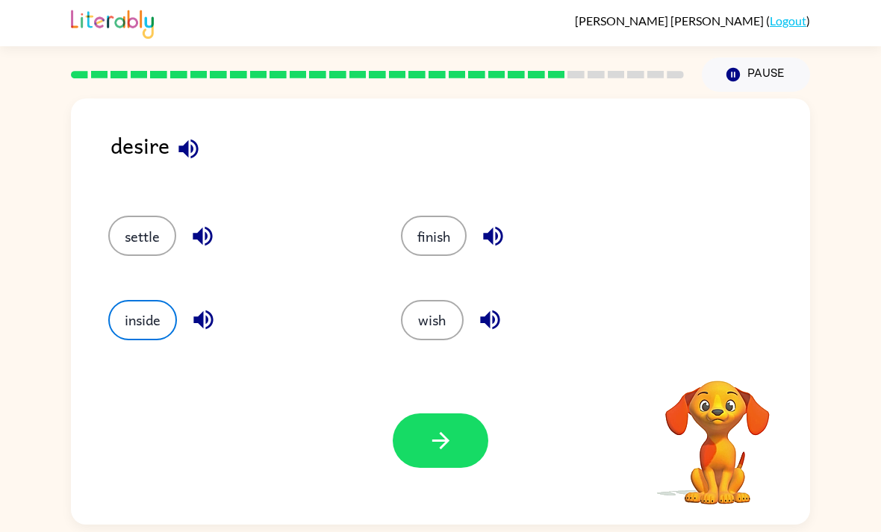
click at [444, 436] on icon "button" at bounding box center [441, 441] width 26 height 26
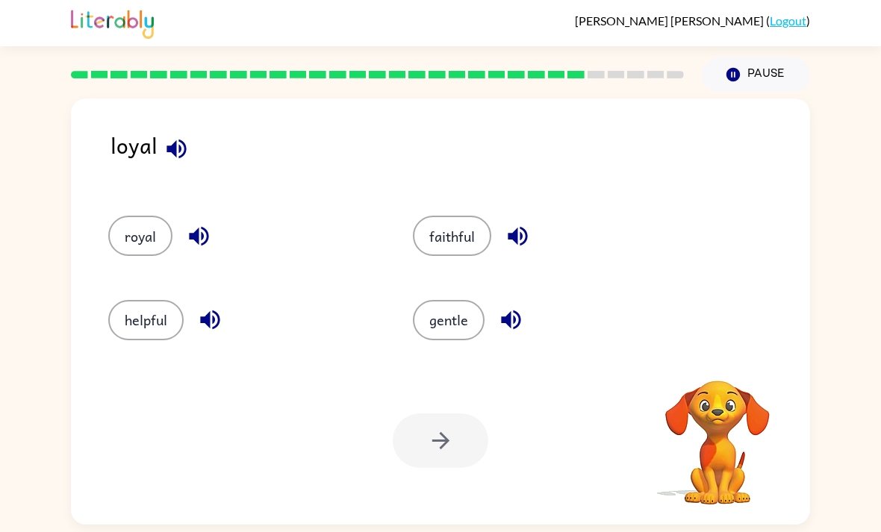
click at [131, 238] on button "royal" at bounding box center [140, 236] width 64 height 40
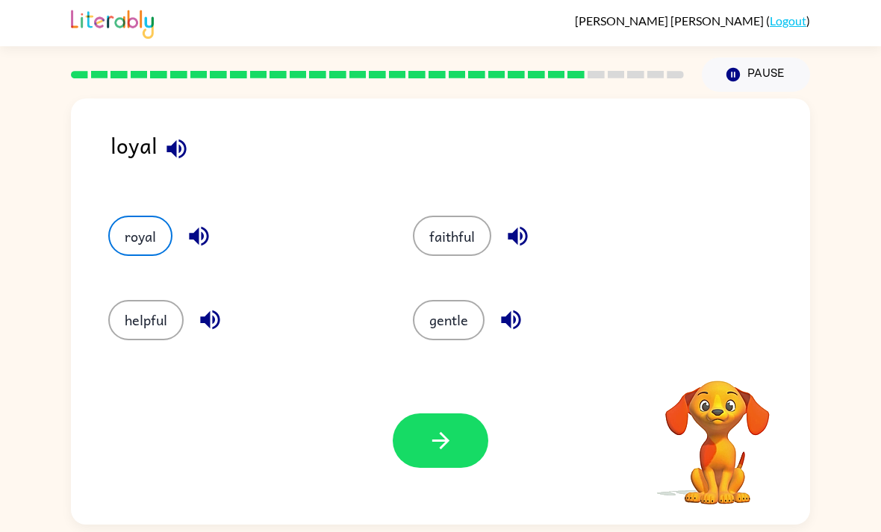
click at [463, 462] on button "button" at bounding box center [441, 440] width 96 height 54
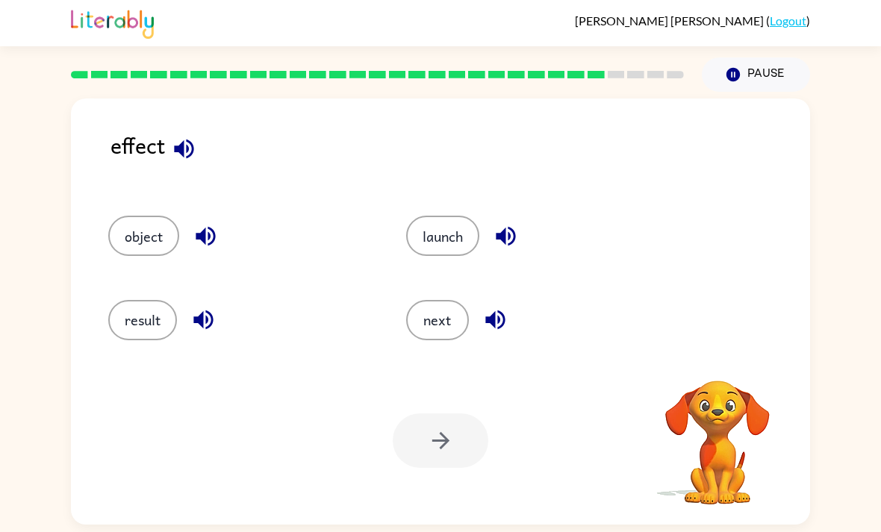
click at [440, 240] on button "launch" at bounding box center [442, 236] width 73 height 40
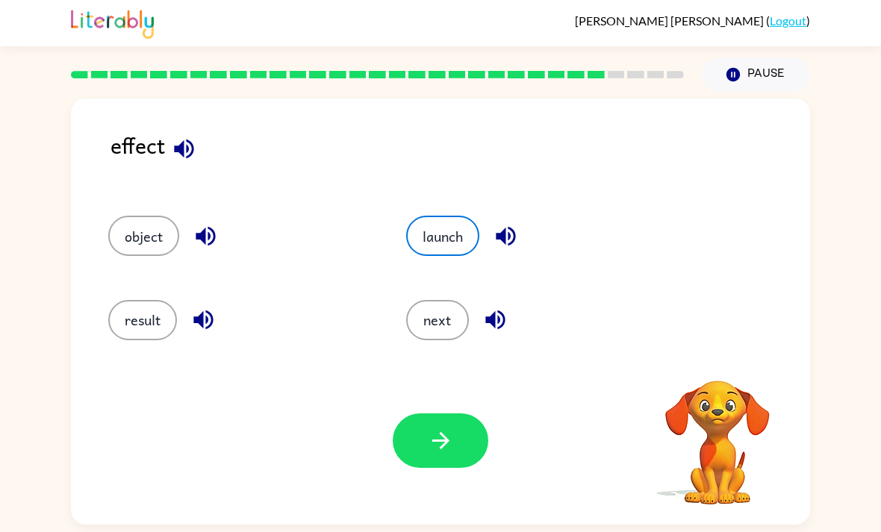
click at [433, 404] on div "Your browser must support playing .mp4 files to use Literably. Please try using…" at bounding box center [440, 441] width 739 height 168
click at [453, 452] on icon "button" at bounding box center [441, 441] width 26 height 26
click at [452, 451] on div at bounding box center [441, 440] width 96 height 54
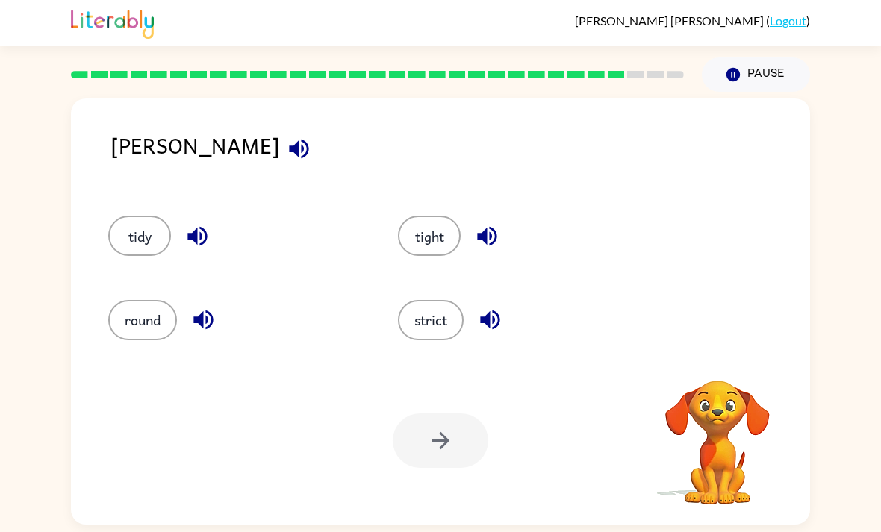
click at [466, 444] on div at bounding box center [441, 440] width 96 height 54
click at [459, 424] on div at bounding box center [441, 440] width 96 height 54
click at [450, 319] on button "strict" at bounding box center [431, 320] width 66 height 40
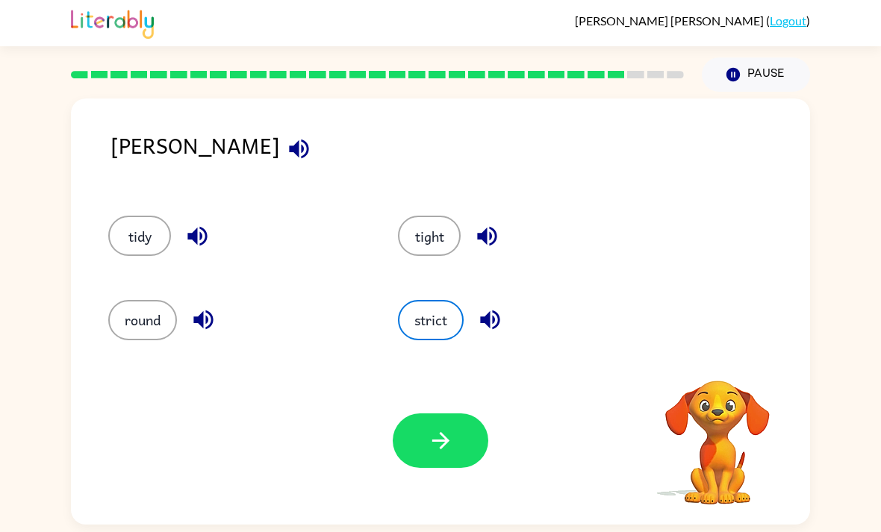
click at [454, 423] on button "button" at bounding box center [441, 440] width 96 height 54
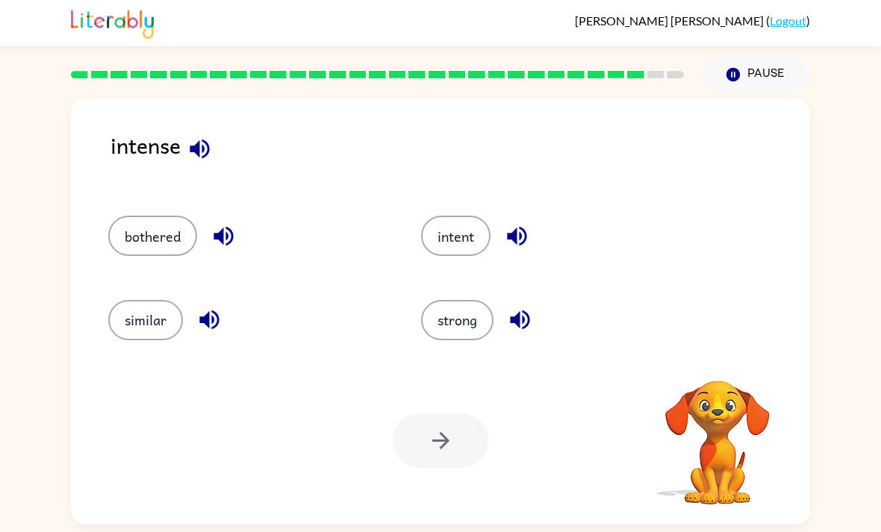
click at [129, 329] on button "similar" at bounding box center [145, 320] width 75 height 40
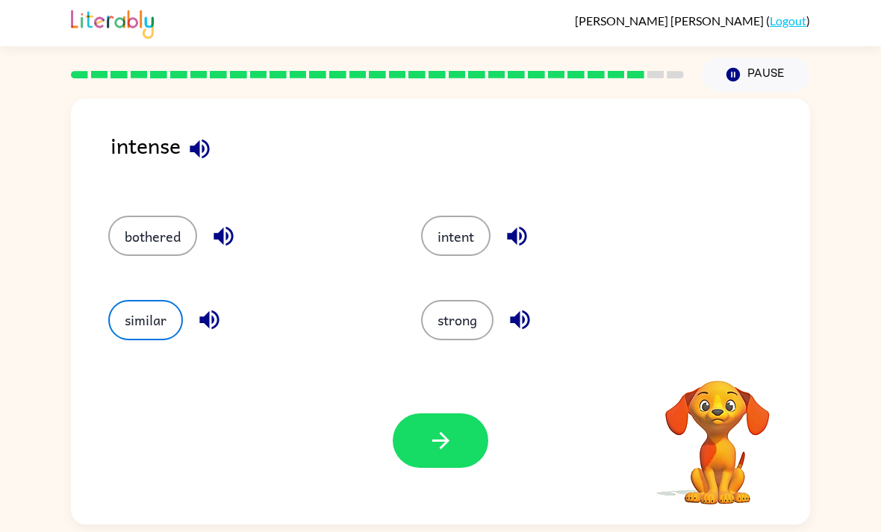
click at [477, 448] on button "button" at bounding box center [441, 440] width 96 height 54
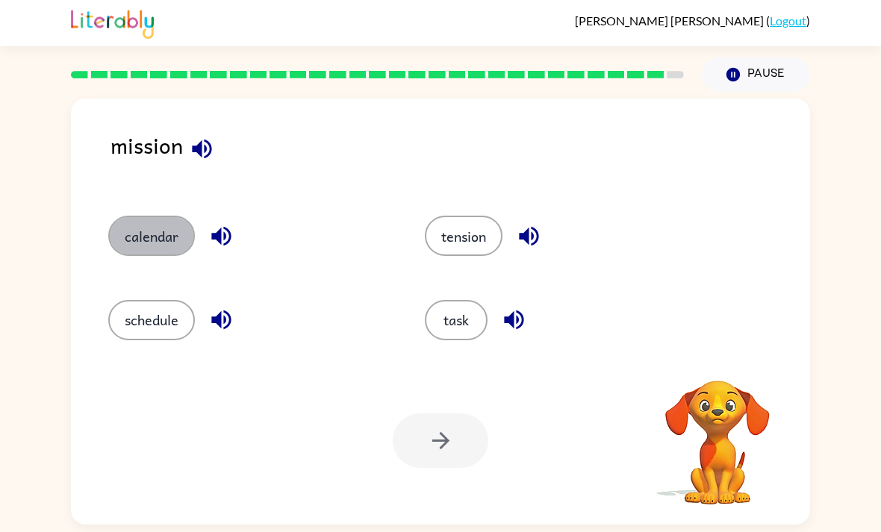
click at [149, 256] on button "calendar" at bounding box center [151, 236] width 87 height 40
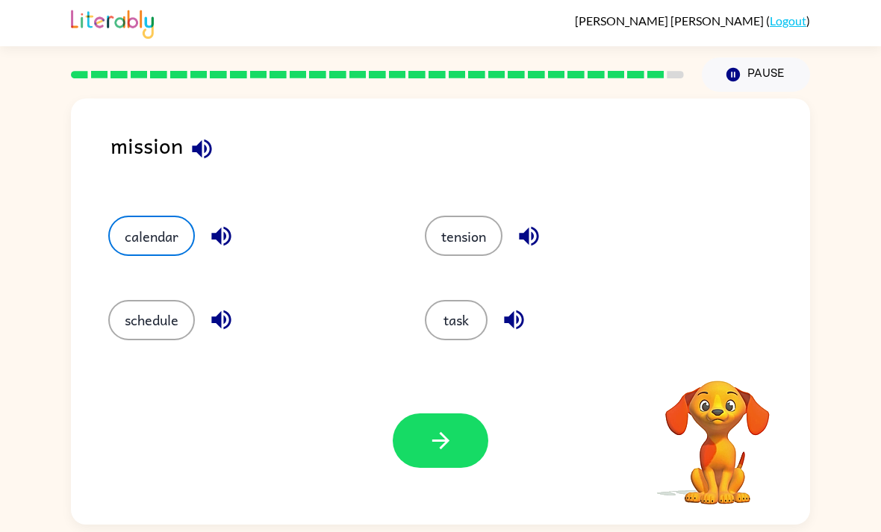
click at [448, 432] on button "button" at bounding box center [441, 440] width 96 height 54
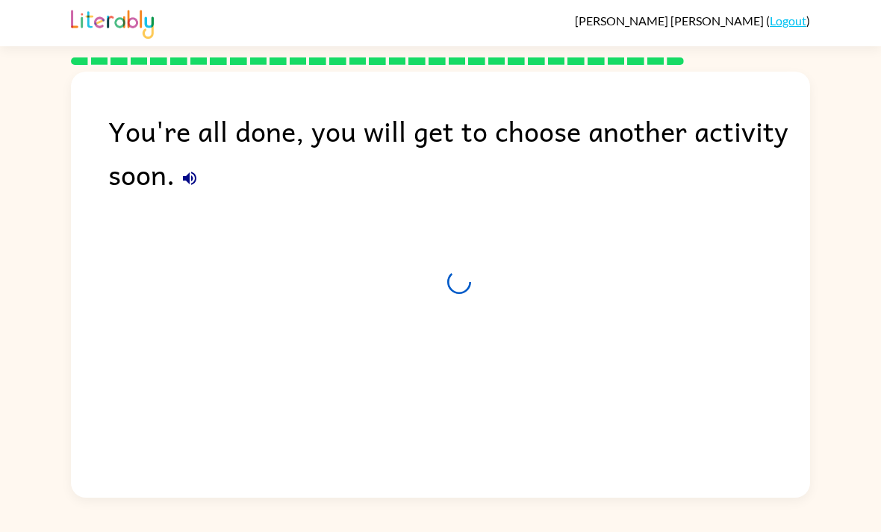
click at [478, 231] on div "You're all done, you will get to choose another activity soon." at bounding box center [440, 281] width 739 height 419
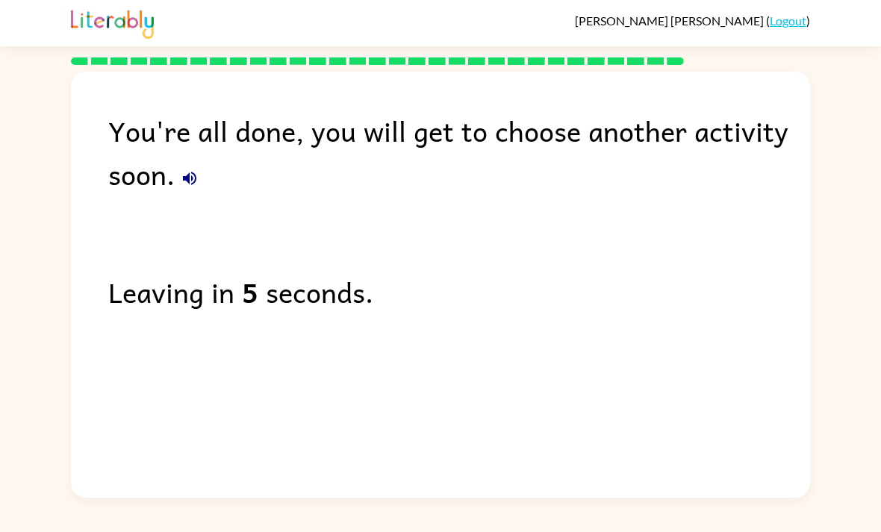
click at [448, 397] on div "You're all done, you will get to choose another activity soon. Leaving in 5 sec…" at bounding box center [440, 281] width 739 height 419
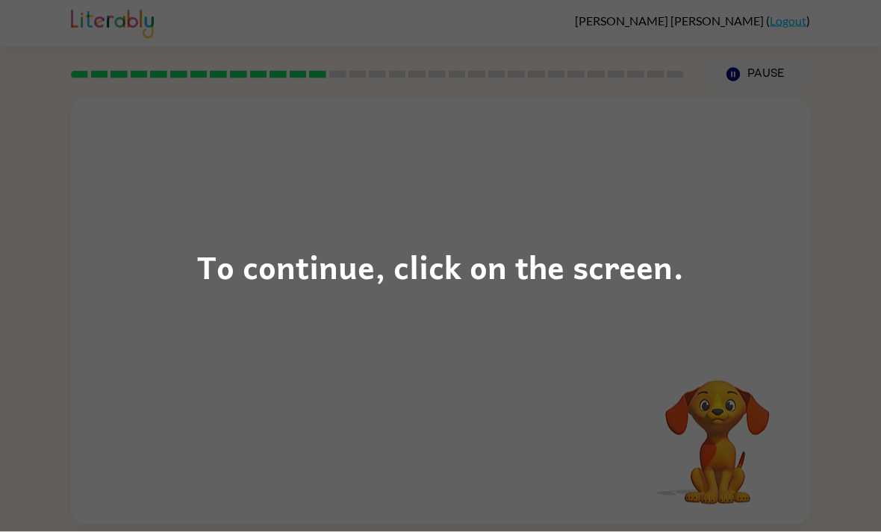
scroll to position [49, 0]
click at [195, 157] on div "To continue, click on the screen." at bounding box center [440, 266] width 881 height 532
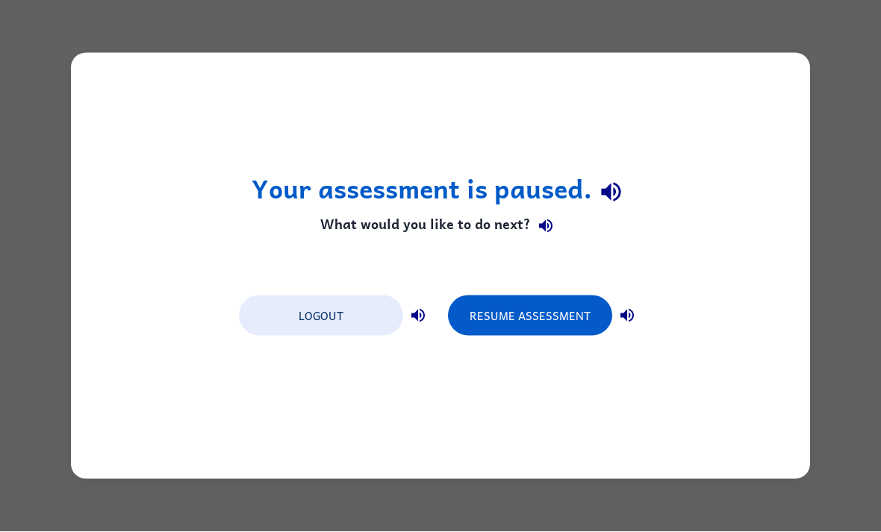
scroll to position [0, 0]
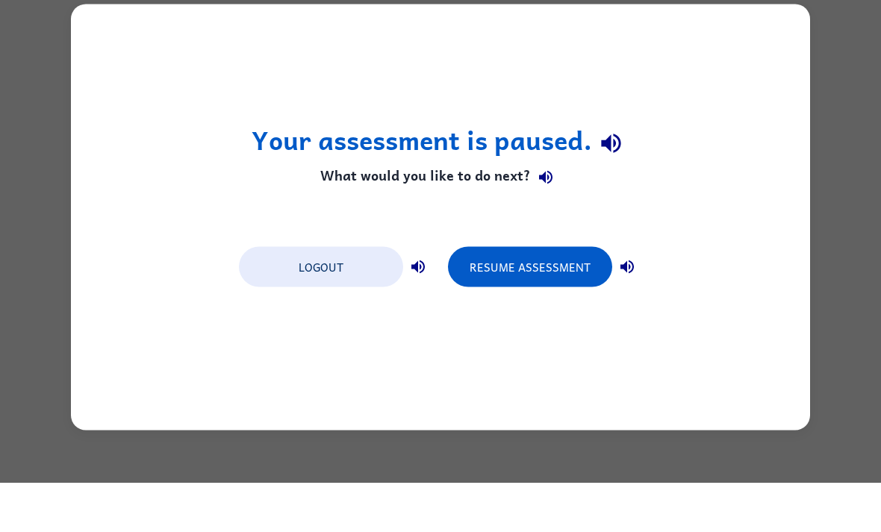
click at [574, 304] on div "Your assessment is paused. What would you like to do next? Logout Resume Assess…" at bounding box center [440, 266] width 739 height 426
click at [534, 324] on div "Your assessment is paused. What would you like to do next? Logout Resume Assess…" at bounding box center [440, 266] width 739 height 426
click at [556, 310] on div "Your assessment is paused. What would you like to do next? Logout Resume Assess…" at bounding box center [440, 266] width 739 height 426
click at [558, 320] on div "Your assessment is paused. What would you like to do next? Logout Resume Assess…" at bounding box center [440, 266] width 739 height 426
click at [558, 319] on div "Your assessment is paused. What would you like to do next? Logout Resume Assess…" at bounding box center [440, 266] width 739 height 426
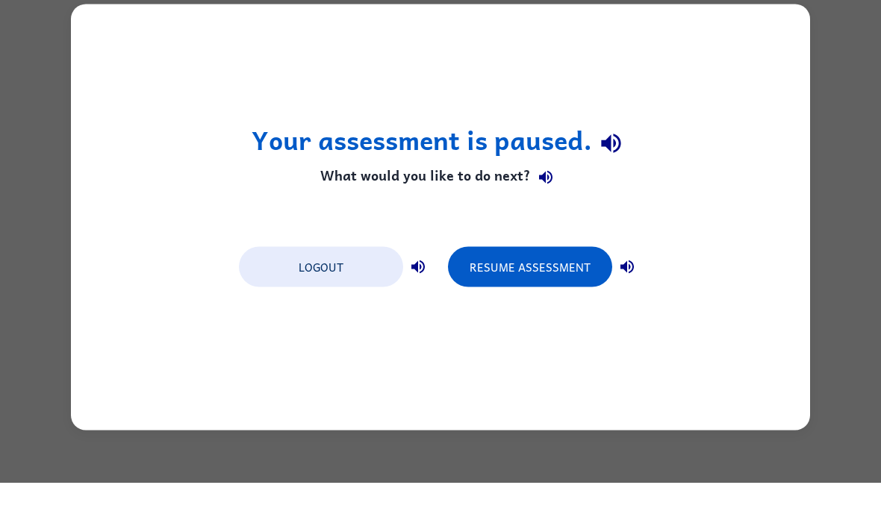
click at [534, 310] on div "Your assessment is paused. What would you like to do next? Logout Resume Assess…" at bounding box center [440, 266] width 739 height 426
click at [526, 301] on div "Your assessment is paused. What would you like to do next? Logout Resume Assess…" at bounding box center [440, 266] width 739 height 426
click at [511, 301] on div "Your assessment is paused. What would you like to do next? Logout Resume Assess…" at bounding box center [440, 266] width 739 height 426
click at [513, 319] on div "Your assessment is paused. What would you like to do next? Logout Resume Assess…" at bounding box center [440, 266] width 739 height 426
click at [566, 334] on div "Your assessment is paused. What would you like to do next? Logout Resume Assess…" at bounding box center [440, 266] width 739 height 426
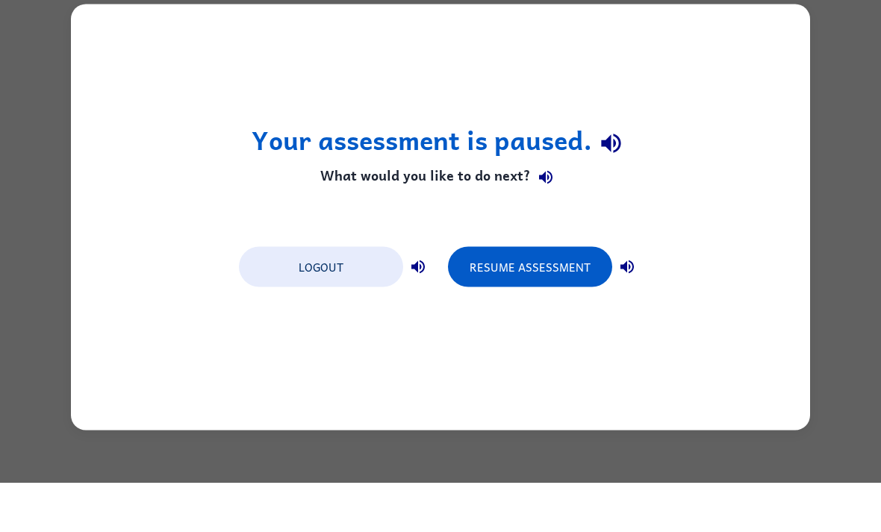
click at [629, 318] on div "Your assessment is paused. What would you like to do next? Logout Resume Assess…" at bounding box center [440, 266] width 739 height 426
click at [619, 320] on div "Your assessment is paused. What would you like to do next? Logout Resume Assess…" at bounding box center [440, 266] width 739 height 426
click at [537, 322] on div "Your assessment is paused. What would you like to do next? Logout Resume Assess…" at bounding box center [440, 266] width 739 height 426
click at [529, 319] on div "Your assessment is paused. What would you like to do next? Logout Resume Assess…" at bounding box center [440, 266] width 739 height 426
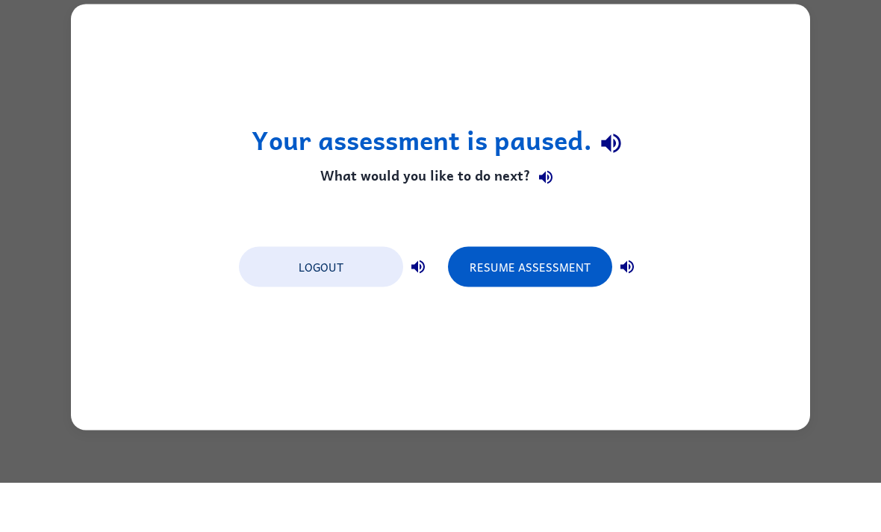
click at [531, 325] on div "Your assessment is paused. What would you like to do next? Logout Resume Assess…" at bounding box center [440, 266] width 739 height 426
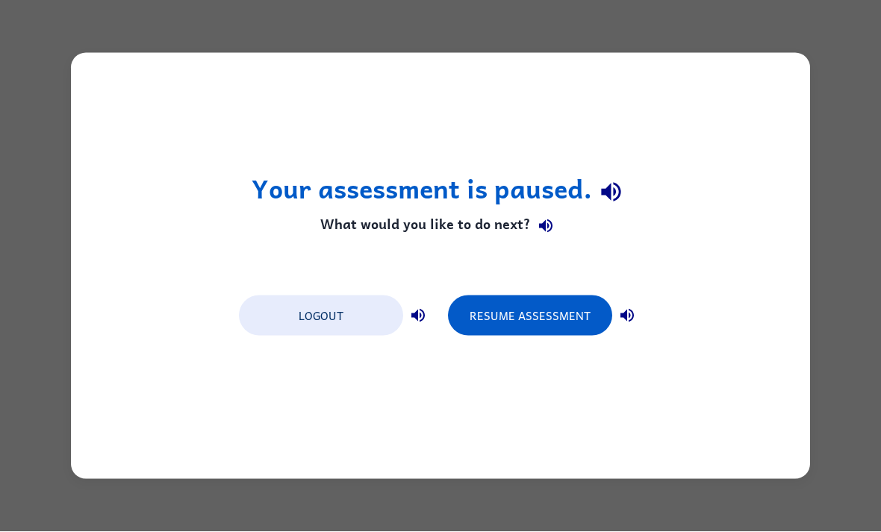
click at [574, 301] on button "Resume Assessment" at bounding box center [530, 316] width 164 height 40
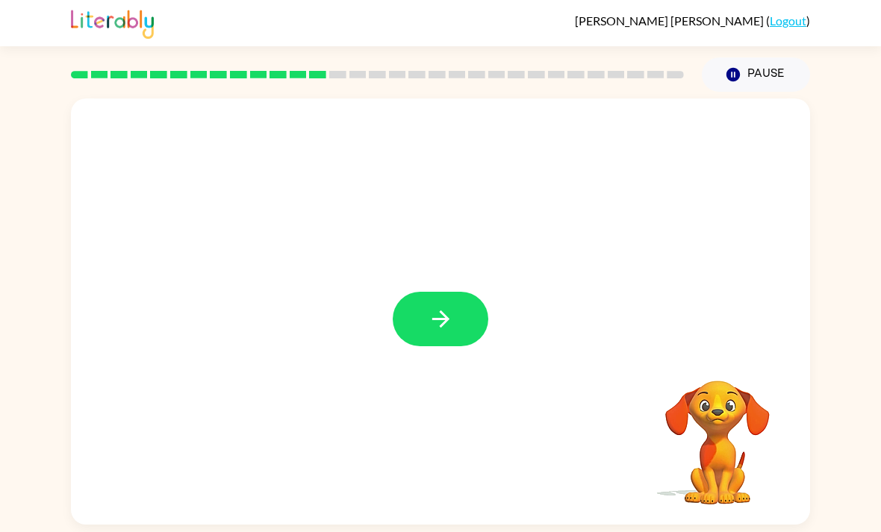
click at [430, 312] on icon "button" at bounding box center [441, 319] width 26 height 26
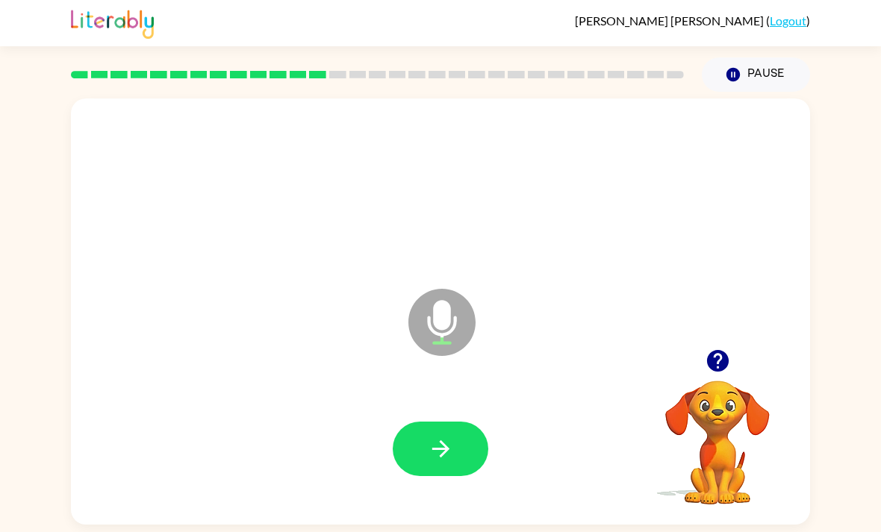
click at [420, 440] on button "button" at bounding box center [441, 449] width 96 height 54
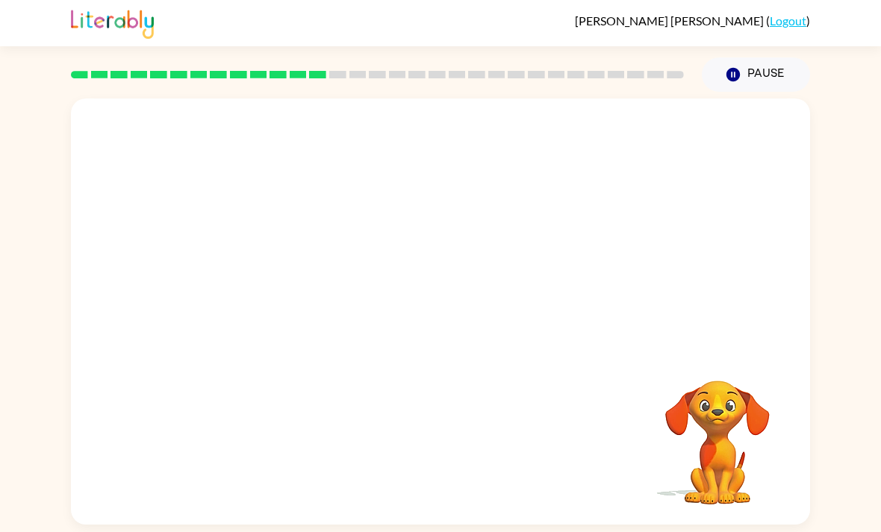
click at [294, 525] on div at bounding box center [440, 312] width 739 height 426
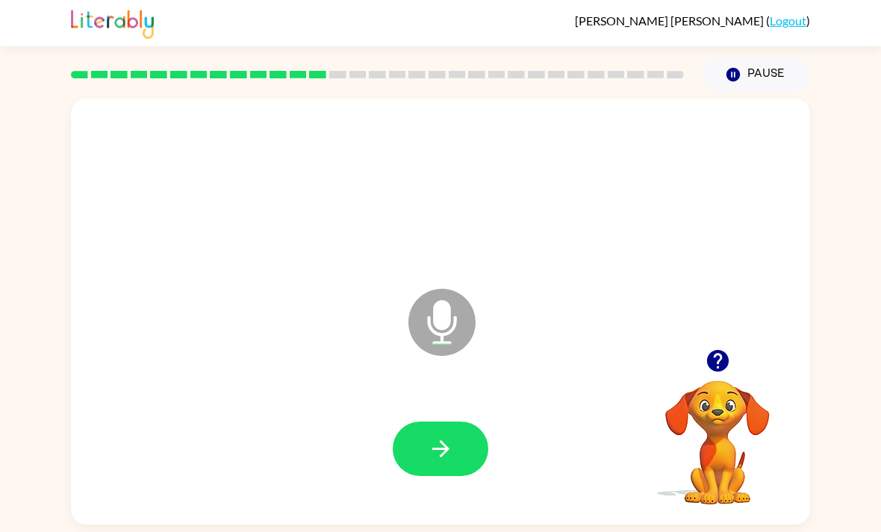
click at [431, 476] on button "button" at bounding box center [441, 449] width 96 height 54
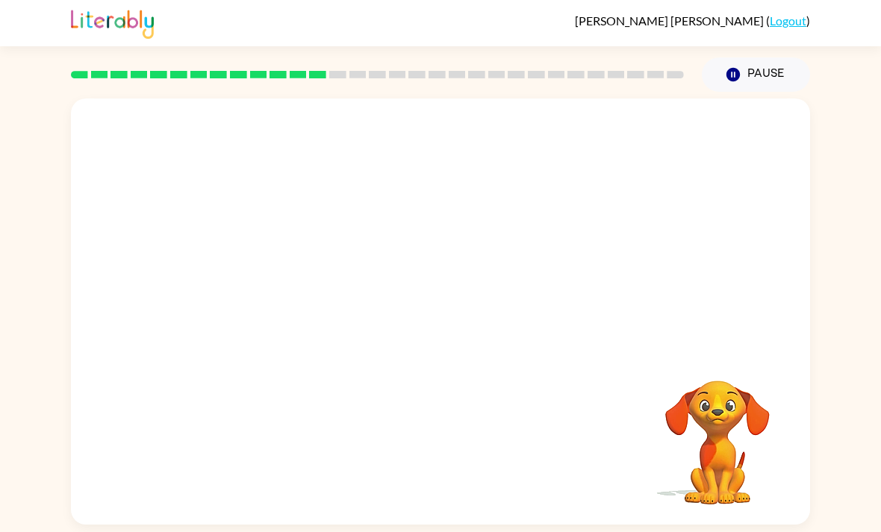
click at [429, 449] on div "Your browser must support playing .mp4 files to use Literably. Please try using…" at bounding box center [440, 312] width 739 height 426
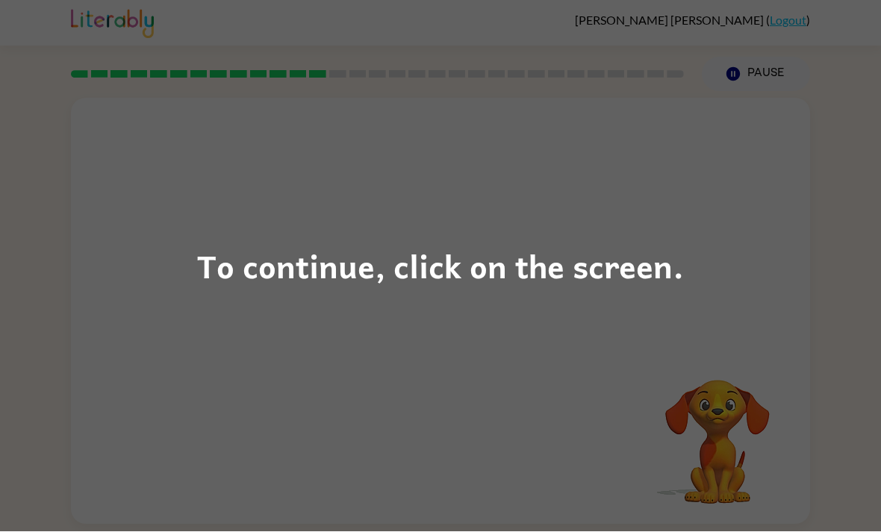
click at [128, 347] on div "To continue, click on the screen." at bounding box center [440, 266] width 881 height 532
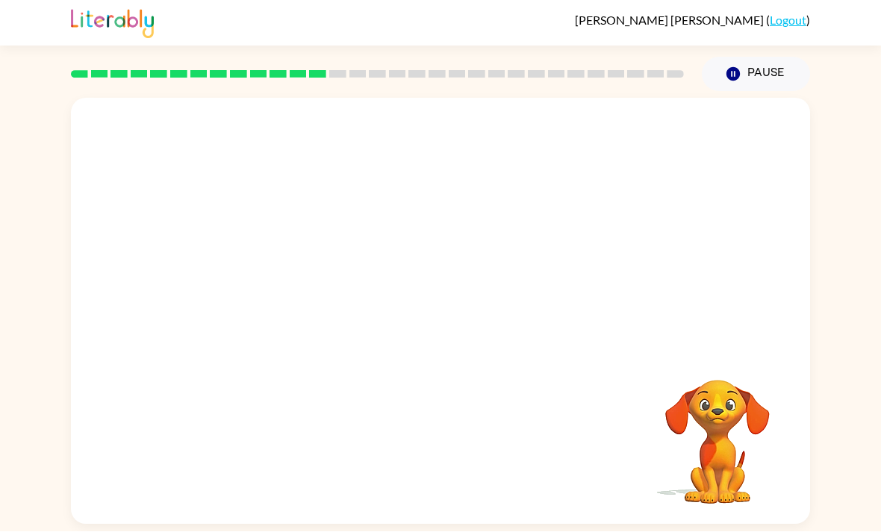
click at [190, 422] on div at bounding box center [440, 449] width 709 height 122
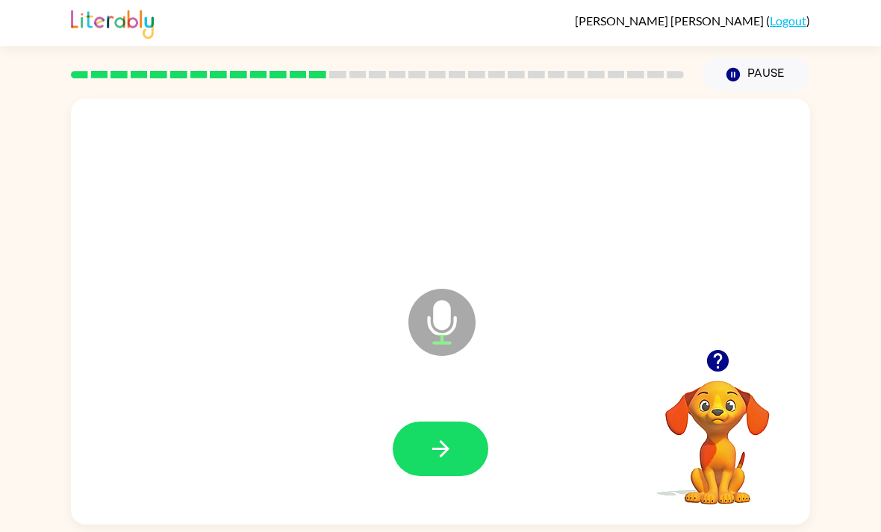
click at [711, 350] on icon "button" at bounding box center [717, 361] width 22 height 22
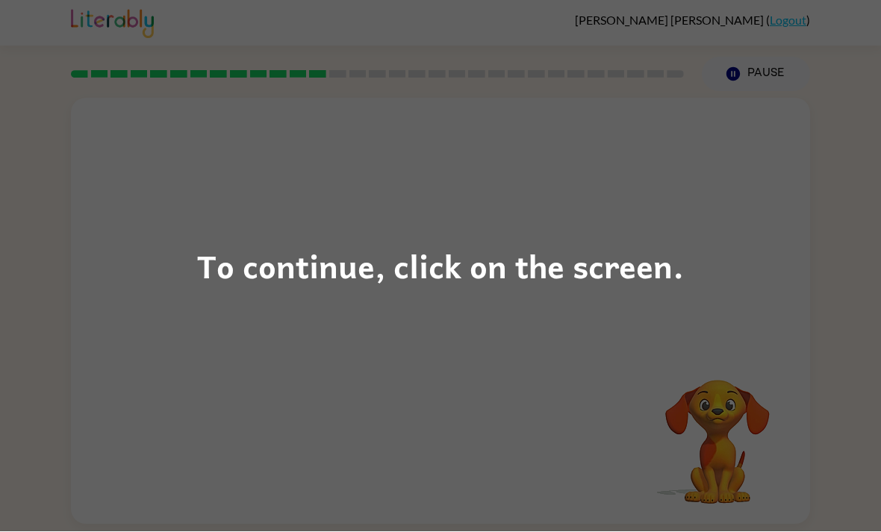
click at [787, 305] on div "To continue, click on the screen." at bounding box center [440, 266] width 881 height 532
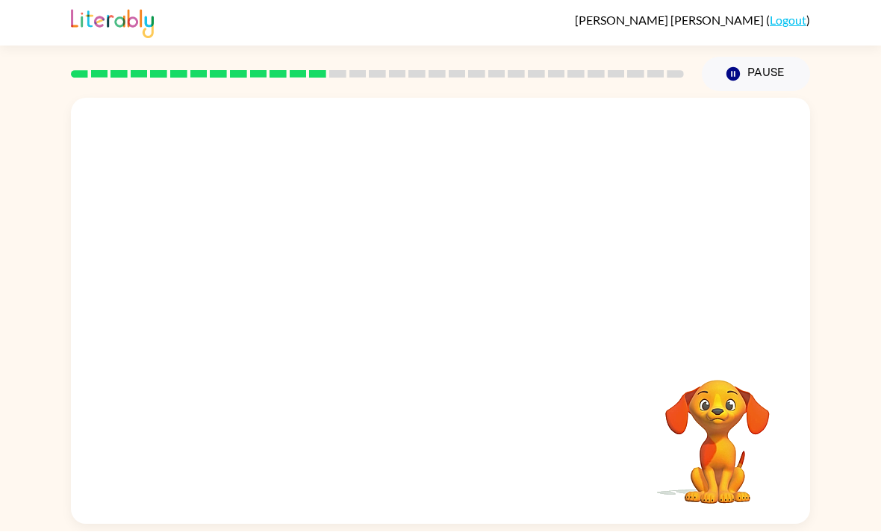
click at [787, 305] on div at bounding box center [440, 319] width 709 height 122
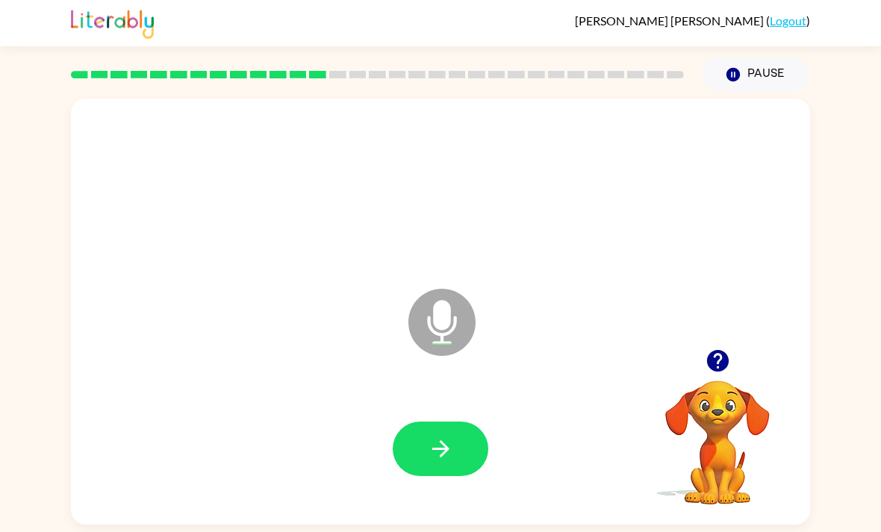
scroll to position [31, 0]
click at [318, 99] on div "Microphone The Microphone is here when it is your turn to talk" at bounding box center [440, 312] width 739 height 426
click at [363, 49] on div at bounding box center [377, 75] width 631 height 52
click at [723, 350] on icon "button" at bounding box center [717, 361] width 22 height 22
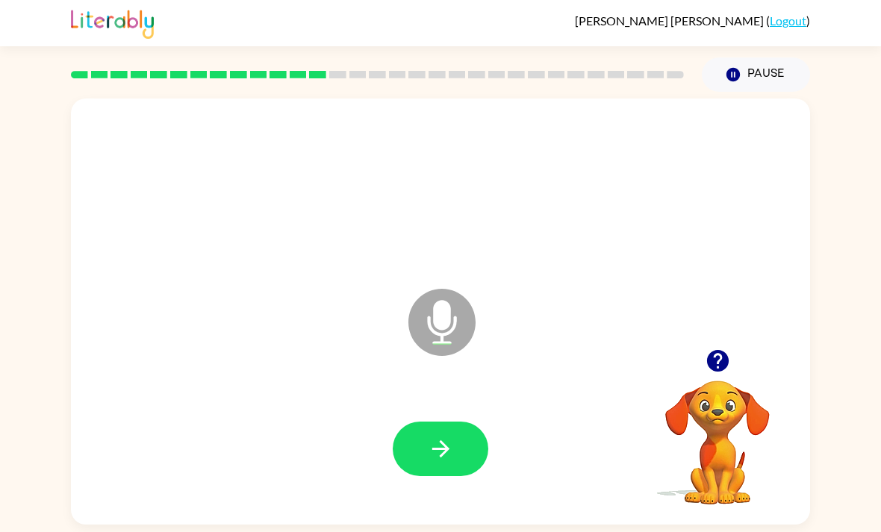
click at [76, 519] on div "LIAM REYNOSO ( Logout ) Pause Pause Microphone The Microphone is here when it i…" at bounding box center [440, 266] width 881 height 532
click at [863, 528] on div "LIAM REYNOSO ( Logout ) Pause Pause Microphone The Microphone is here when it i…" at bounding box center [440, 266] width 881 height 532
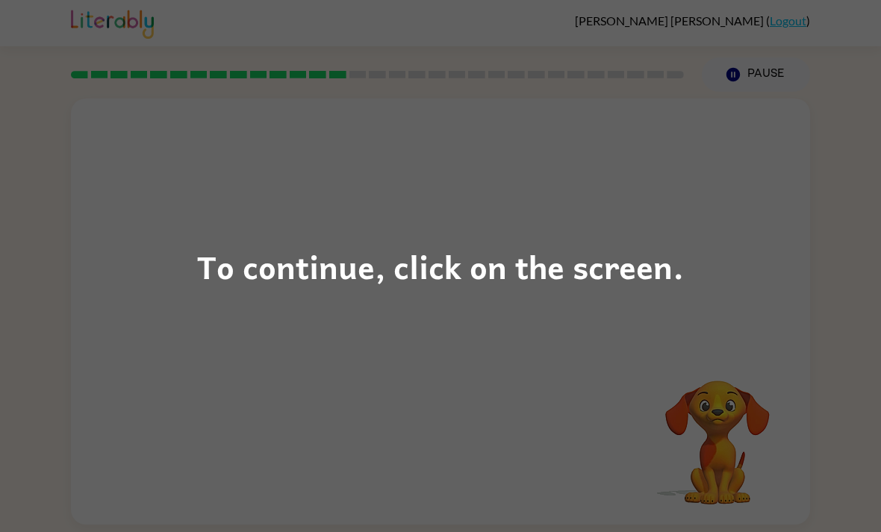
click at [219, 283] on div "To continue, click on the screen." at bounding box center [440, 266] width 487 height 51
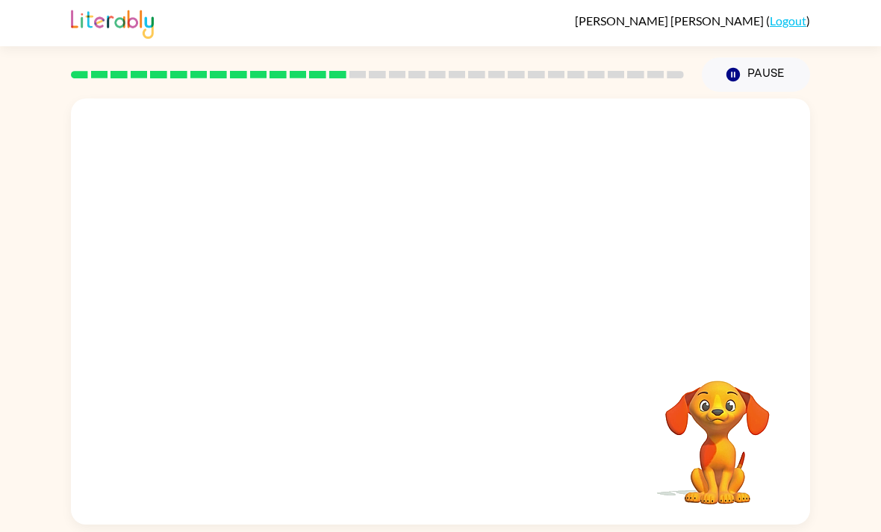
click at [283, 301] on div at bounding box center [440, 312] width 739 height 426
click at [481, 388] on div at bounding box center [440, 449] width 709 height 122
click at [528, 414] on div at bounding box center [440, 449] width 709 height 122
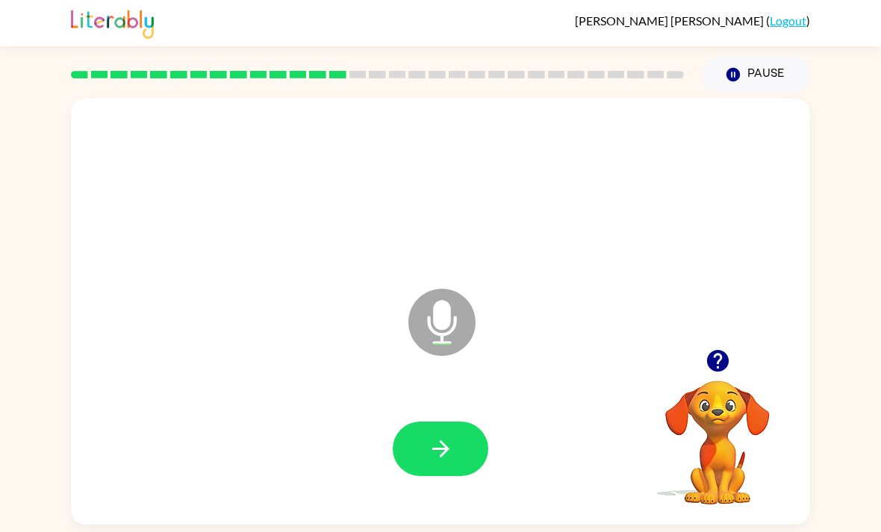
click at [439, 394] on div at bounding box center [440, 449] width 709 height 122
click at [458, 442] on button "button" at bounding box center [441, 449] width 96 height 54
click at [410, 443] on div at bounding box center [440, 449] width 709 height 122
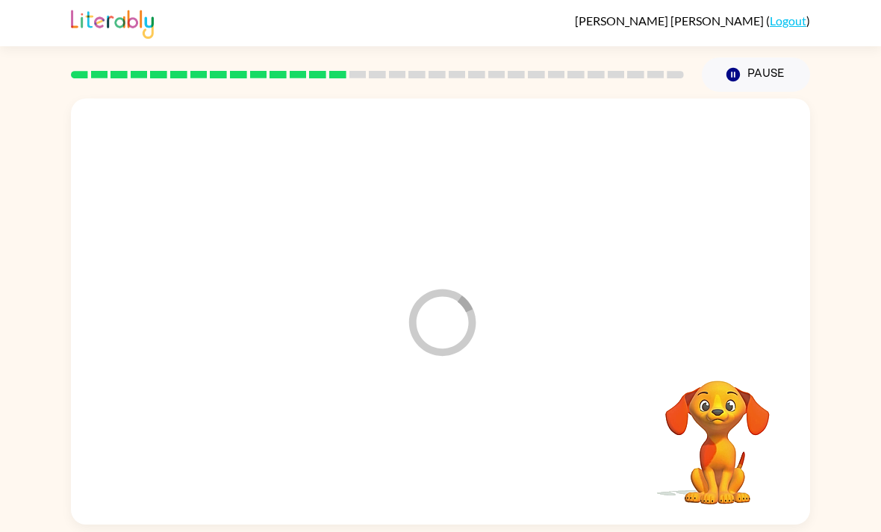
click at [453, 426] on div at bounding box center [440, 449] width 709 height 122
click at [462, 419] on div at bounding box center [440, 449] width 709 height 122
click at [433, 444] on div at bounding box center [440, 449] width 709 height 122
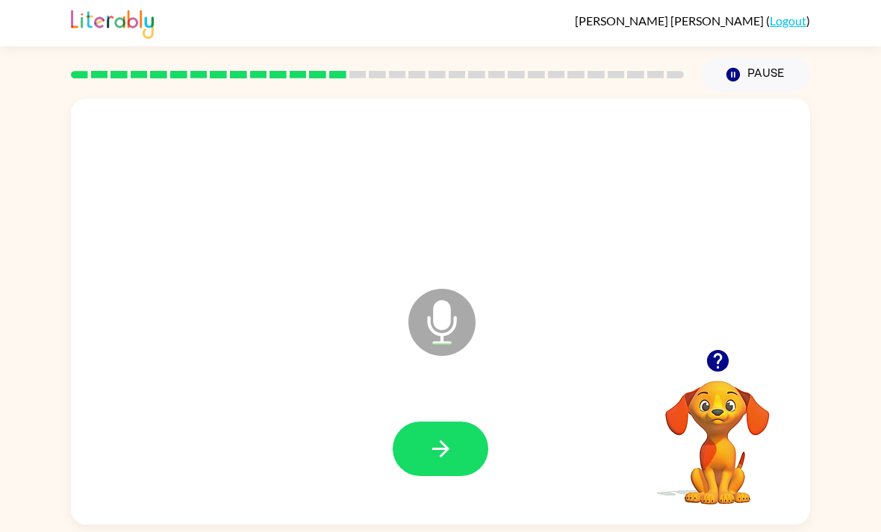
click at [432, 436] on icon "button" at bounding box center [441, 449] width 26 height 26
click at [404, 427] on button "button" at bounding box center [441, 449] width 96 height 54
click at [399, 460] on div at bounding box center [441, 449] width 96 height 54
click at [398, 459] on div at bounding box center [441, 449] width 96 height 54
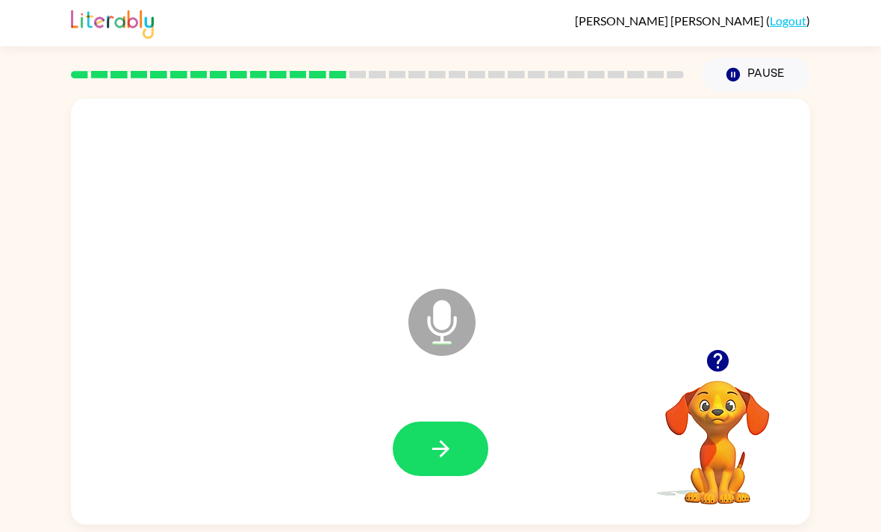
click at [420, 443] on button "button" at bounding box center [441, 449] width 96 height 54
click at [419, 443] on div at bounding box center [441, 449] width 96 height 54
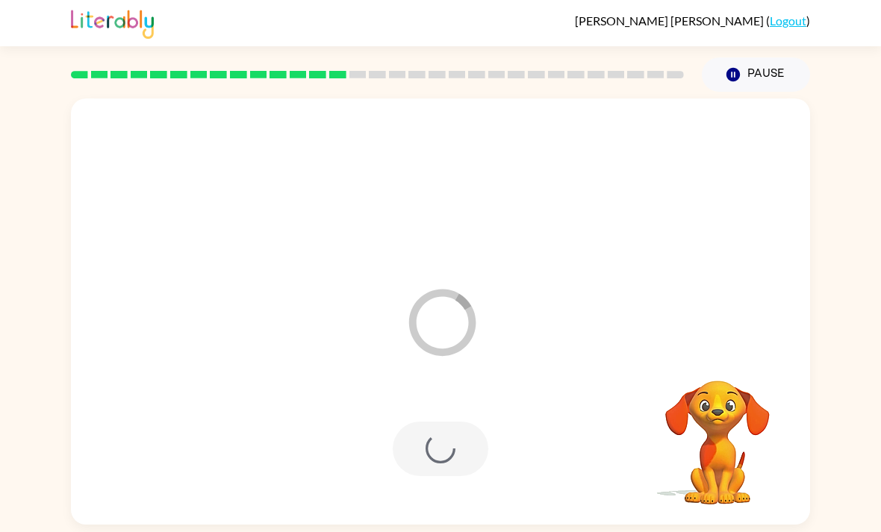
click at [437, 436] on div at bounding box center [441, 449] width 96 height 54
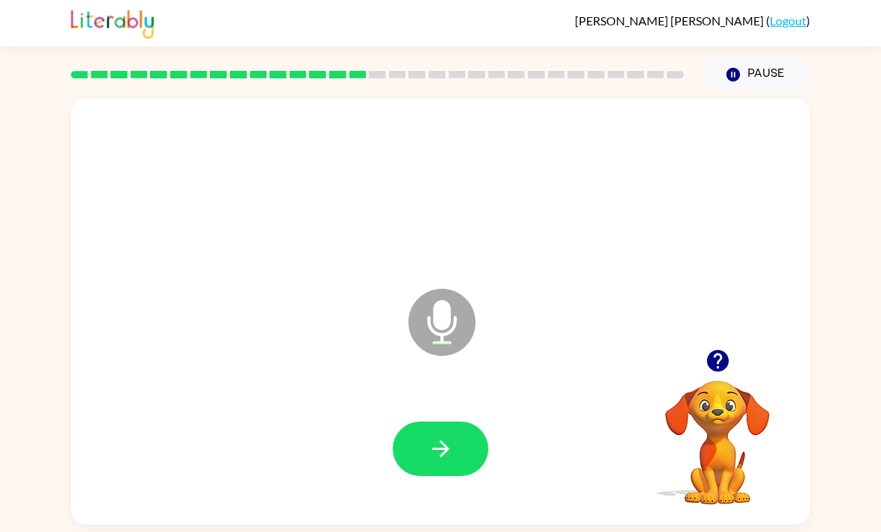
scroll to position [23, 0]
click at [443, 422] on button "button" at bounding box center [441, 449] width 96 height 54
click at [437, 436] on icon "button" at bounding box center [441, 449] width 26 height 26
click at [422, 455] on button "button" at bounding box center [441, 449] width 96 height 54
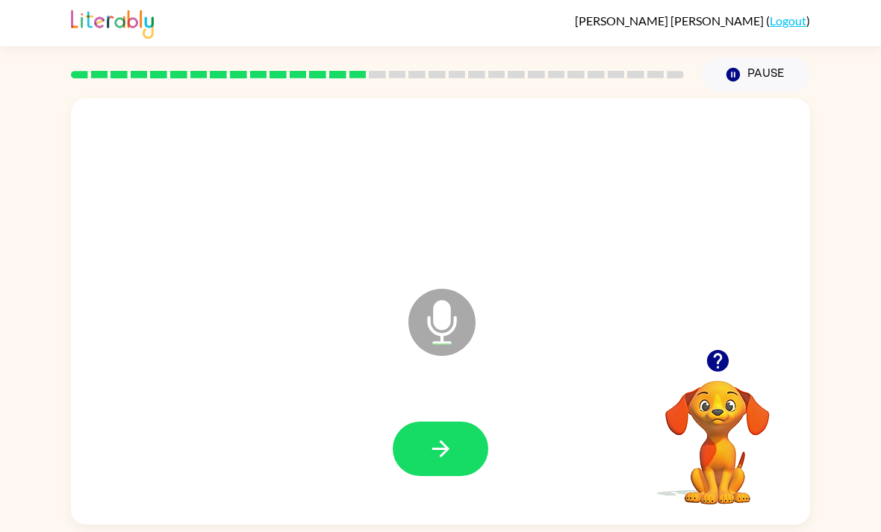
click at [449, 436] on icon "button" at bounding box center [441, 449] width 26 height 26
click at [451, 436] on icon "button" at bounding box center [441, 449] width 26 height 26
click at [422, 440] on button "button" at bounding box center [441, 449] width 96 height 54
click at [469, 435] on button "button" at bounding box center [441, 449] width 96 height 54
click at [460, 448] on button "button" at bounding box center [441, 449] width 96 height 54
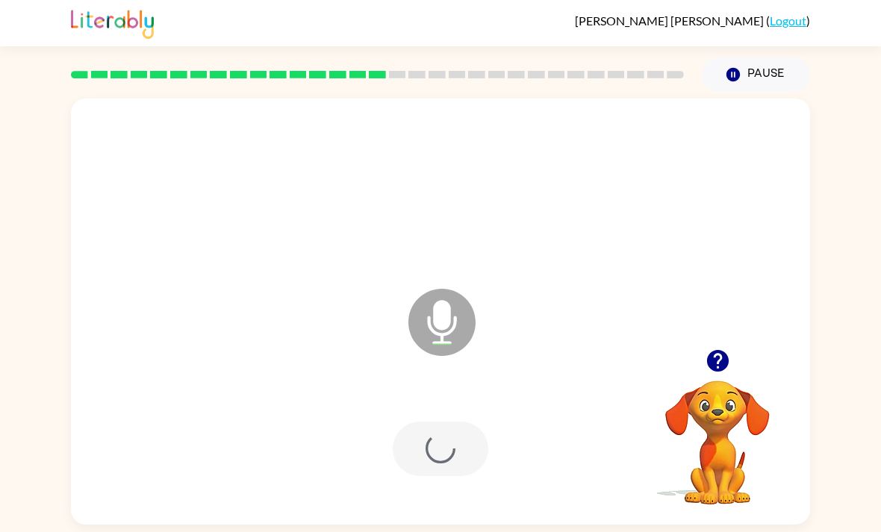
click at [422, 429] on div at bounding box center [441, 449] width 96 height 54
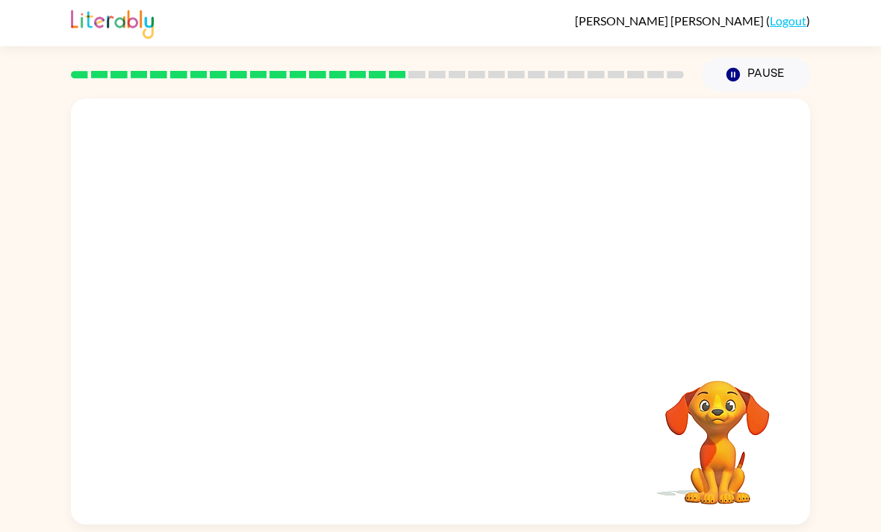
click at [16, 348] on div "Your browser must support playing .mp4 files to use Literably. Please try using…" at bounding box center [440, 308] width 881 height 433
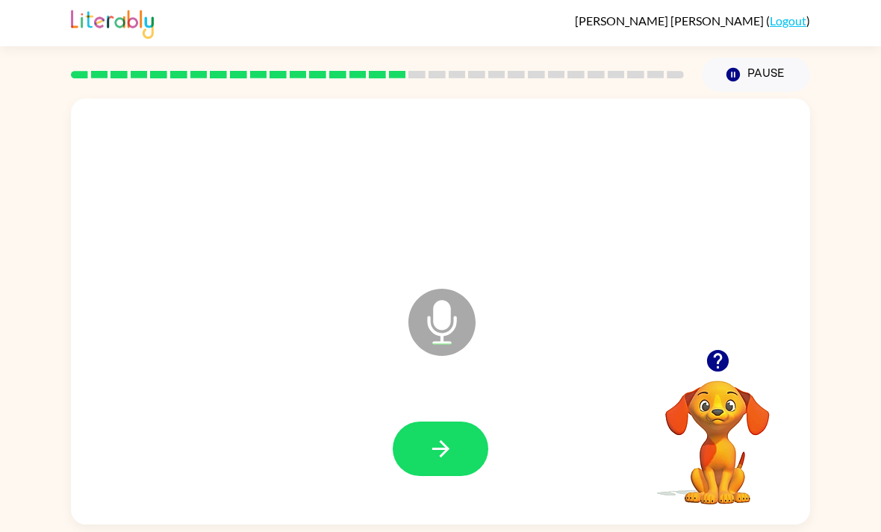
scroll to position [49, 0]
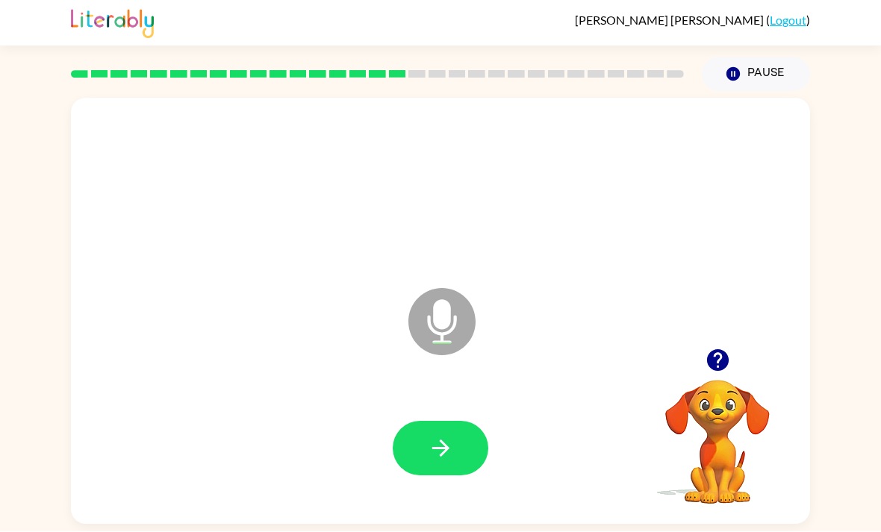
click at [449, 436] on icon "button" at bounding box center [441, 449] width 26 height 26
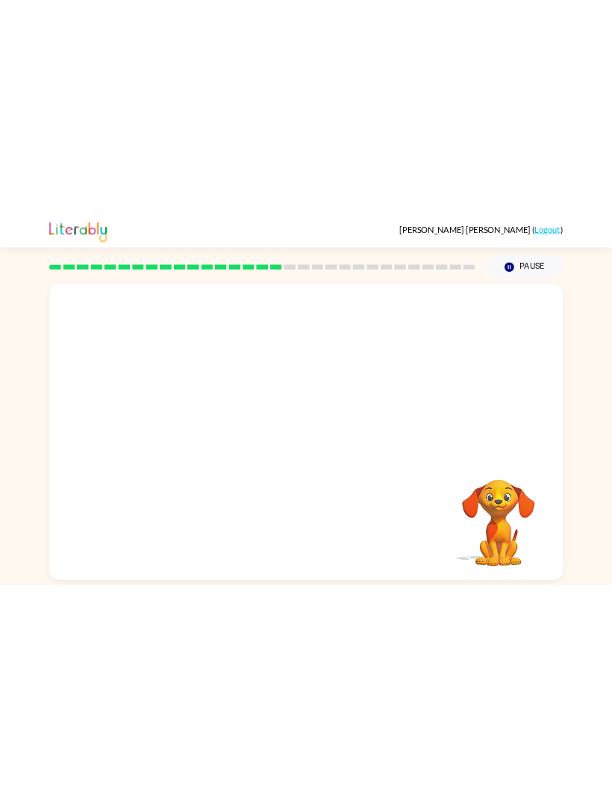
scroll to position [0, 0]
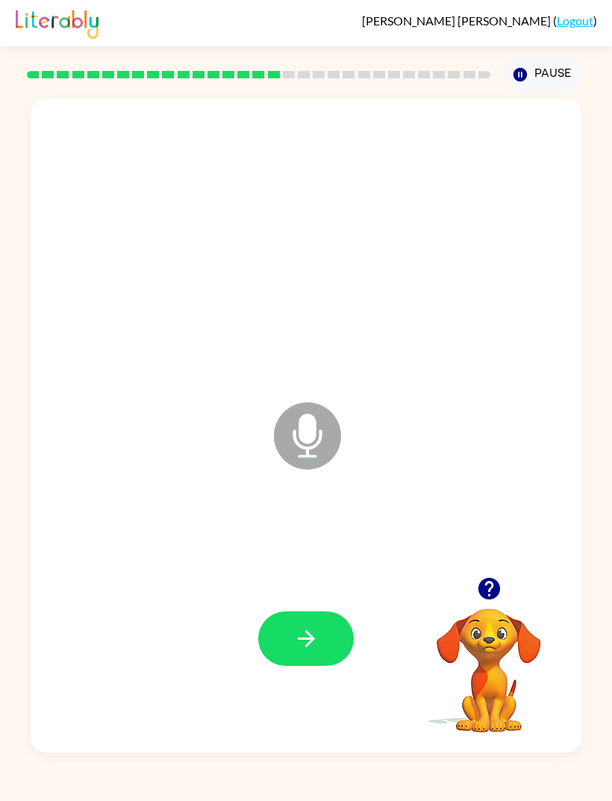
click at [281, 531] on button "button" at bounding box center [306, 638] width 96 height 54
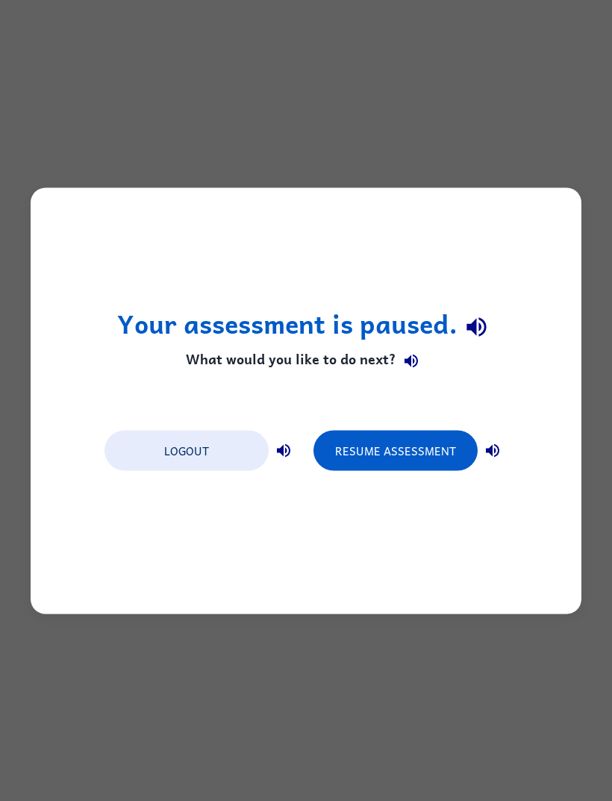
click at [346, 457] on button "Resume Assessment" at bounding box center [395, 450] width 164 height 40
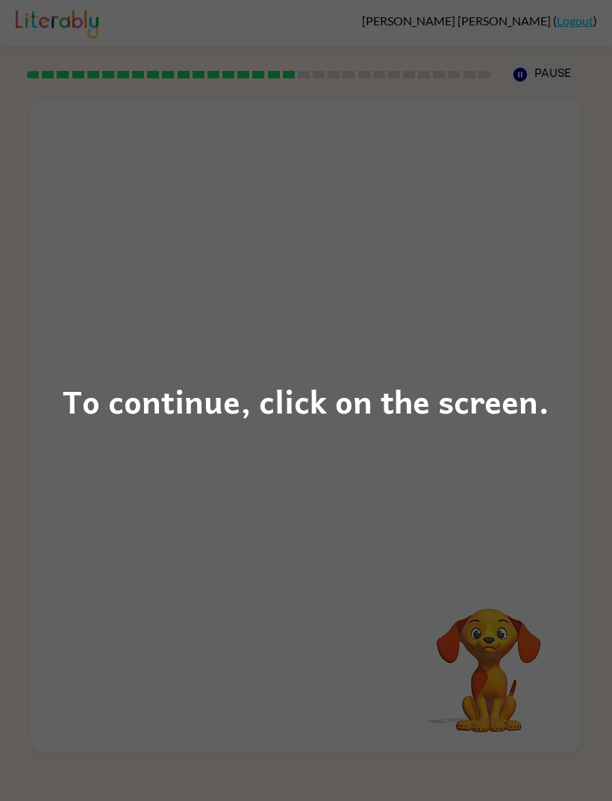
click at [521, 451] on div "To continue, click on the screen." at bounding box center [306, 400] width 612 height 801
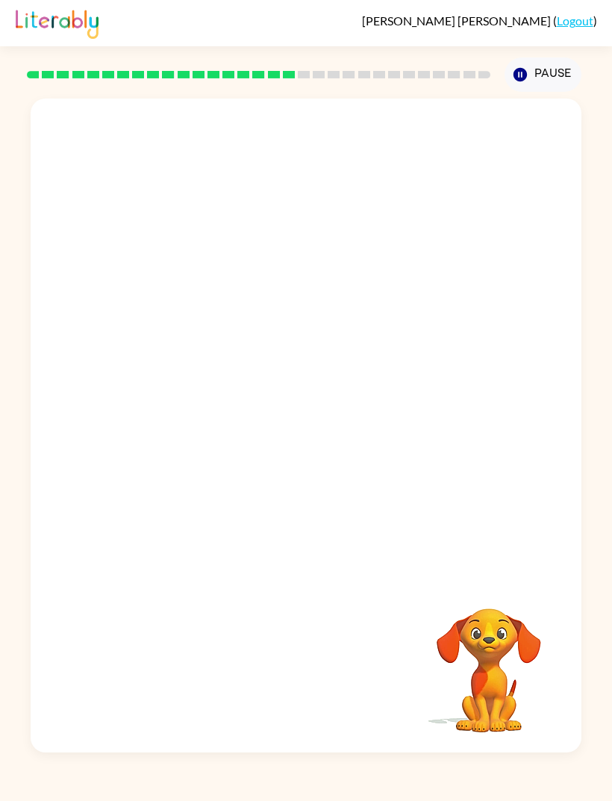
click at [101, 531] on div at bounding box center [306, 426] width 551 height 654
click at [125, 531] on div at bounding box center [306, 426] width 551 height 654
click at [191, 531] on div at bounding box center [306, 639] width 521 height 198
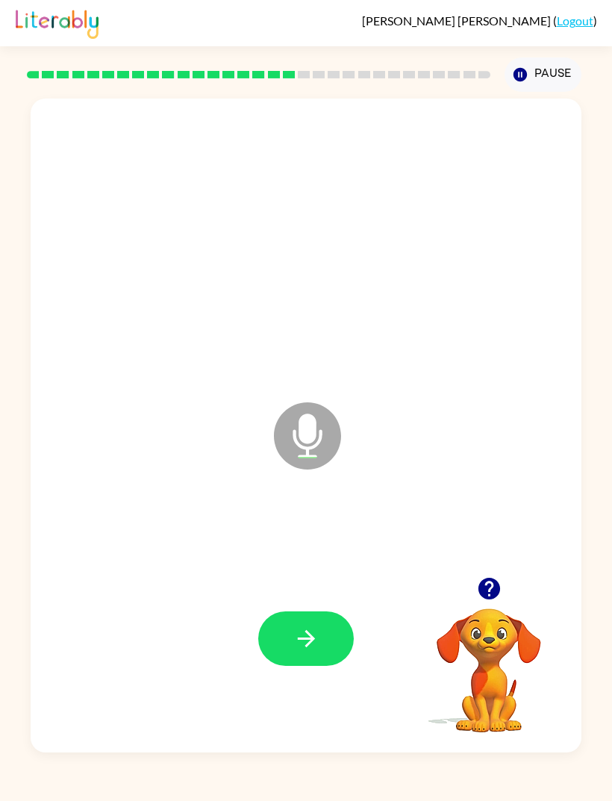
click at [159, 531] on div at bounding box center [306, 639] width 521 height 198
click at [298, 531] on button "button" at bounding box center [306, 638] width 96 height 54
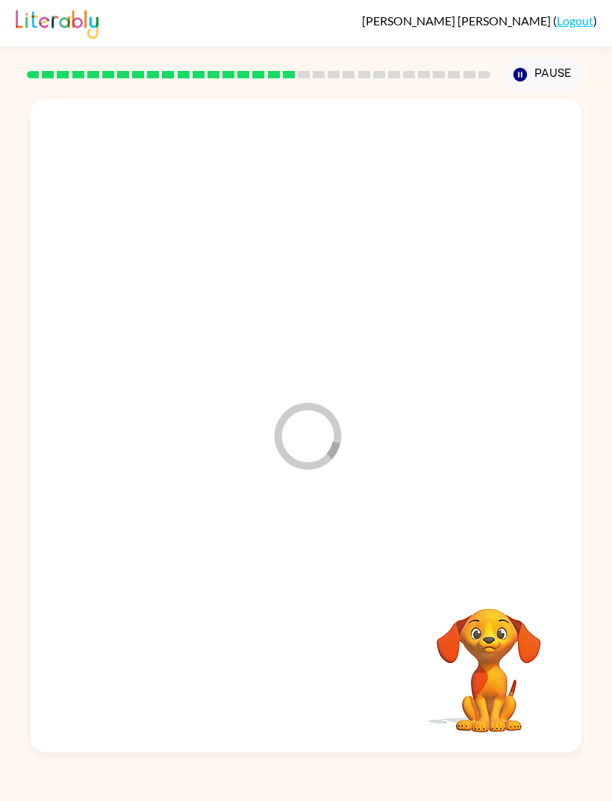
click at [301, 531] on div at bounding box center [306, 639] width 521 height 198
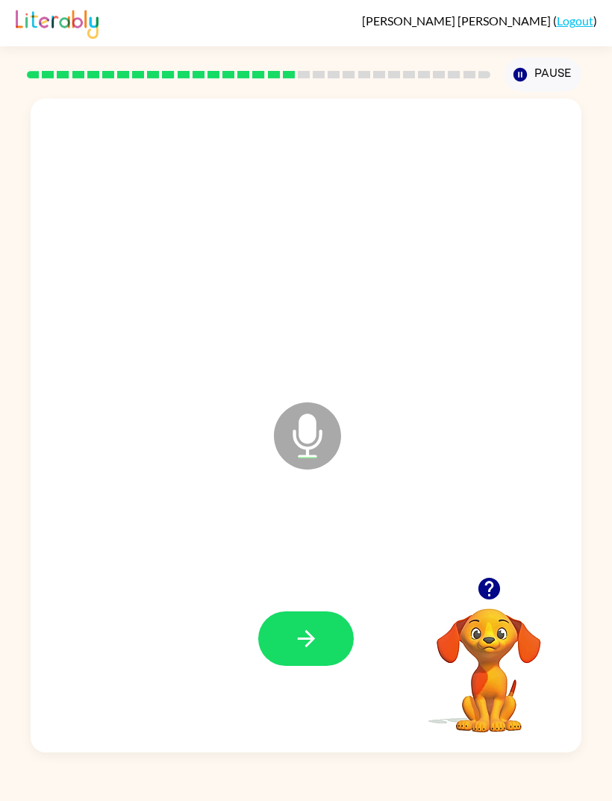
click at [291, 531] on button "button" at bounding box center [306, 638] width 96 height 54
click at [294, 531] on icon "button" at bounding box center [306, 638] width 26 height 26
click at [307, 531] on div at bounding box center [306, 639] width 521 height 198
click at [310, 531] on icon "button" at bounding box center [306, 638] width 26 height 26
click at [326, 531] on div at bounding box center [306, 638] width 96 height 54
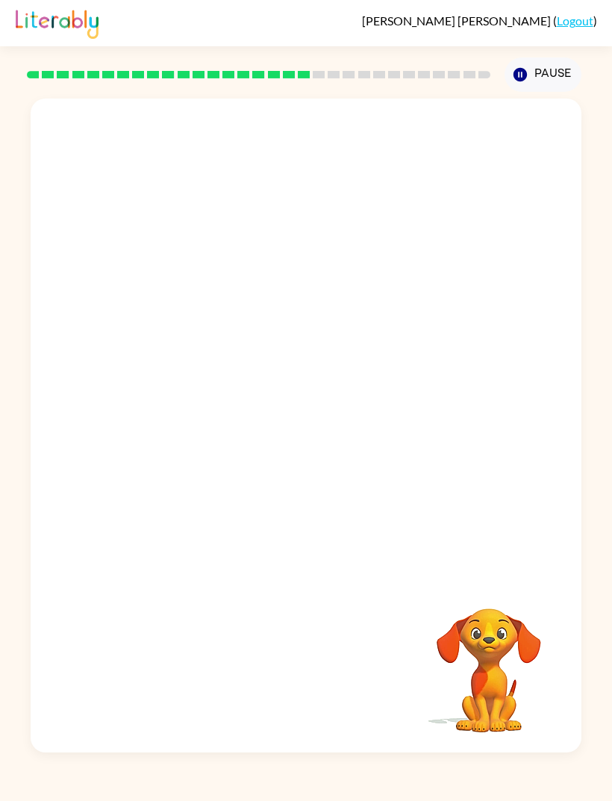
scroll to position [49, 0]
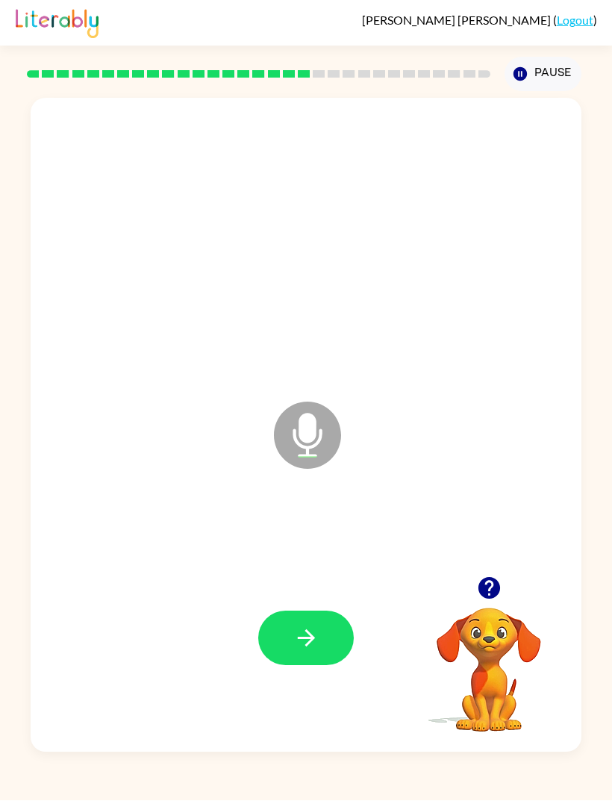
click at [284, 531] on button "button" at bounding box center [306, 638] width 96 height 54
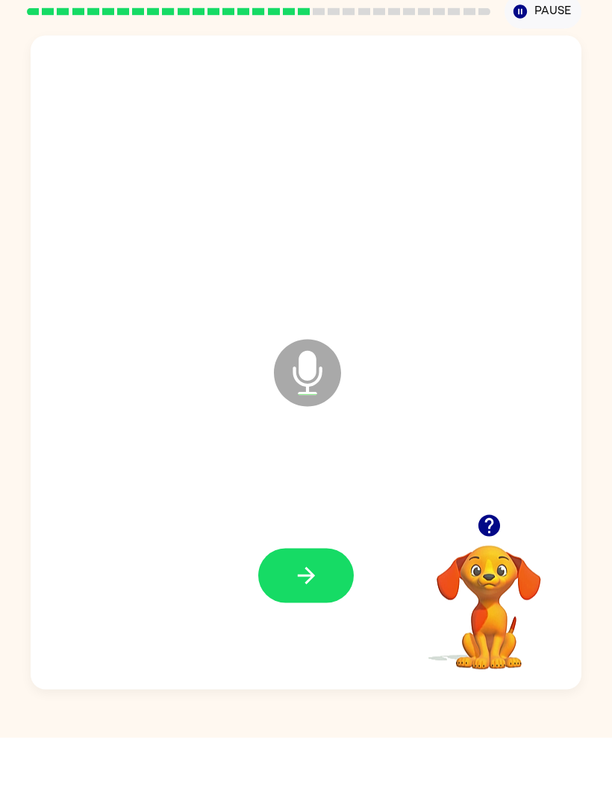
scroll to position [0, 0]
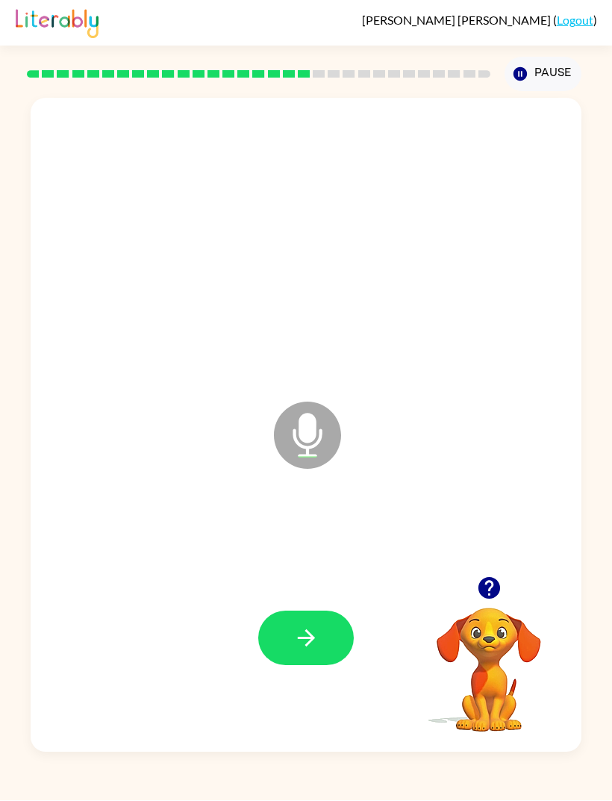
click at [551, 63] on button "Pause Pause" at bounding box center [542, 74] width 77 height 34
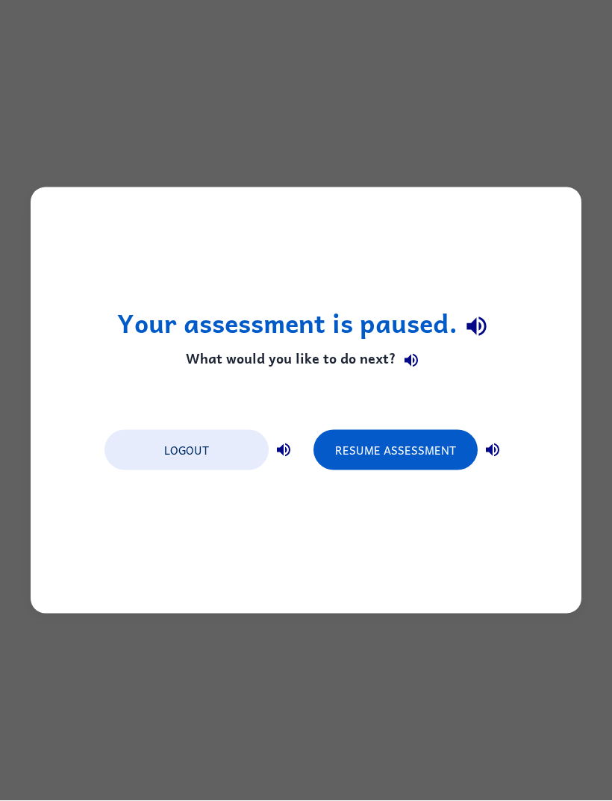
click at [406, 453] on button "Resume Assessment" at bounding box center [395, 450] width 164 height 40
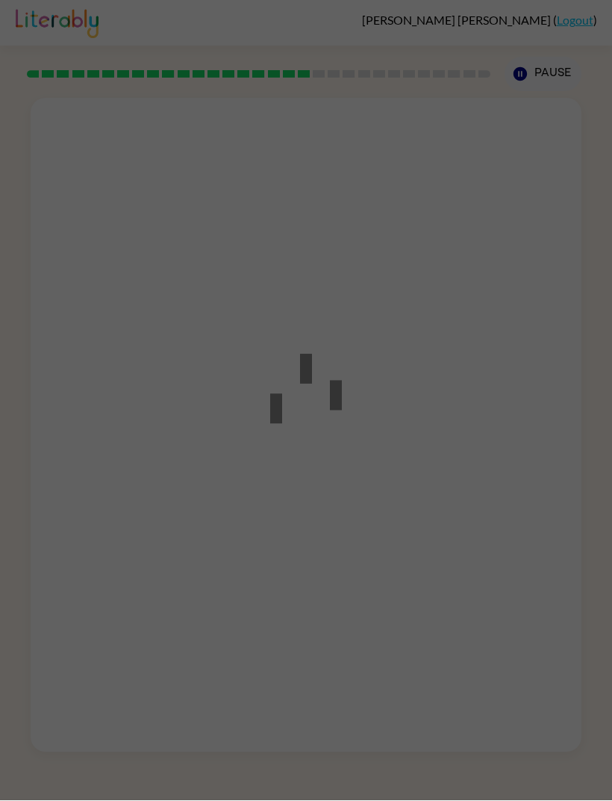
scroll to position [1, 0]
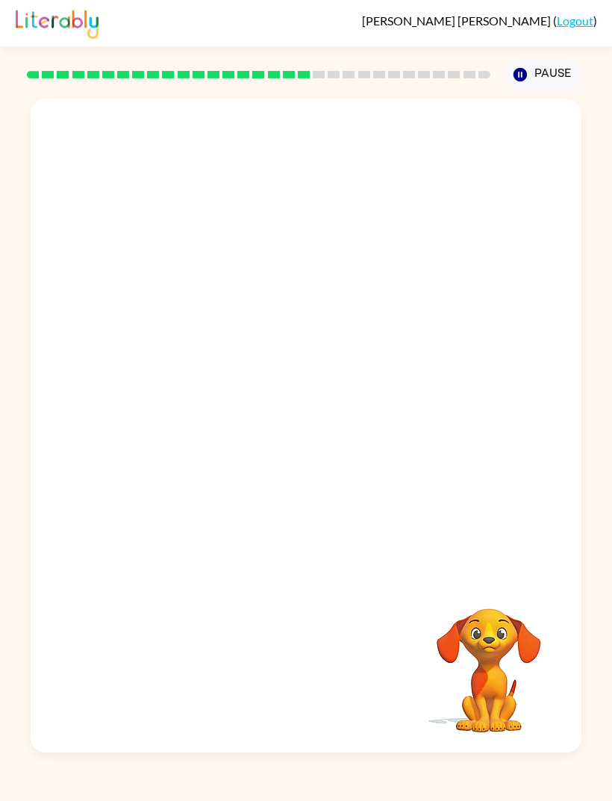
click at [408, 477] on div at bounding box center [306, 338] width 551 height 478
click at [450, 287] on div at bounding box center [306, 338] width 551 height 478
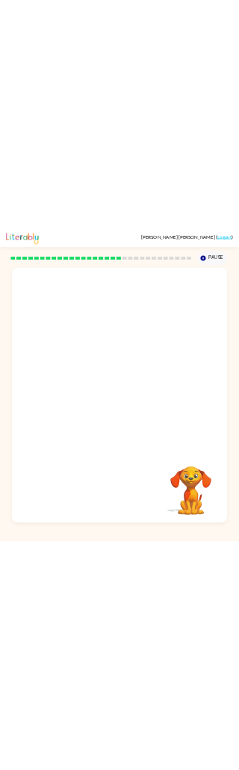
scroll to position [0, 0]
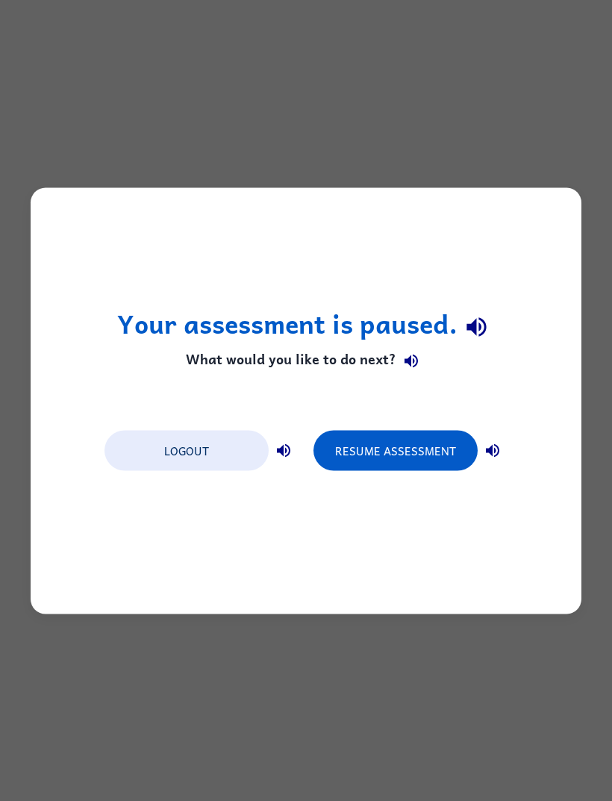
click at [411, 455] on button "Resume Assessment" at bounding box center [395, 450] width 164 height 40
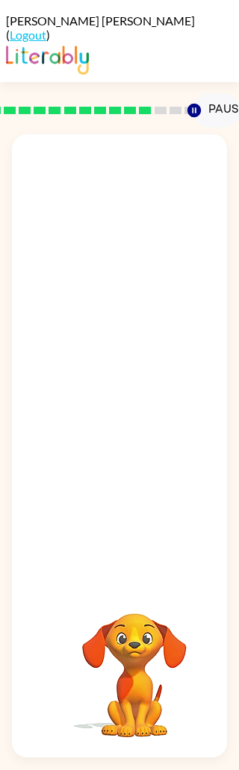
click at [162, 271] on div at bounding box center [119, 258] width 185 height 188
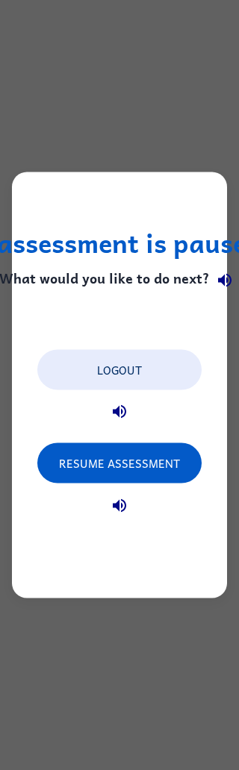
click at [144, 462] on button "Resume Assessment" at bounding box center [119, 463] width 164 height 40
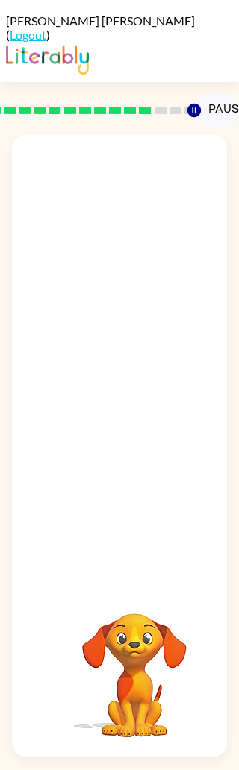
click at [168, 170] on div at bounding box center [119, 358] width 215 height 448
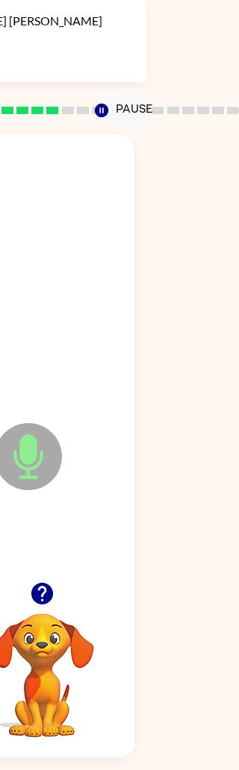
scroll to position [0, 93]
click at [25, 457] on icon "Microphone The Microphone is here when it is your turn to talk" at bounding box center [103, 475] width 224 height 112
click at [128, 201] on div "Microphone The Microphone is here when it is your turn to talk" at bounding box center [26, 445] width 215 height 623
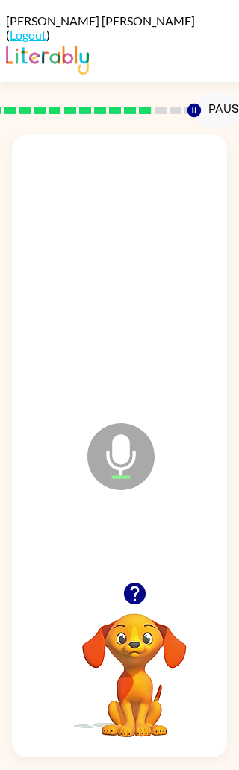
scroll to position [0, 0]
click at [137, 134] on div "Microphone The Microphone is here when it is your turn to talk" at bounding box center [119, 445] width 215 height 623
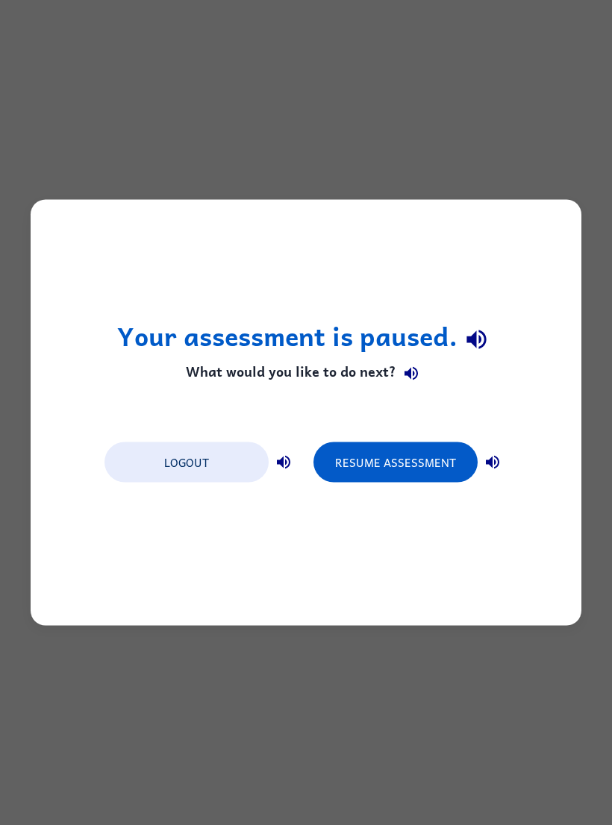
click at [419, 472] on button "Resume Assessment" at bounding box center [395, 463] width 164 height 40
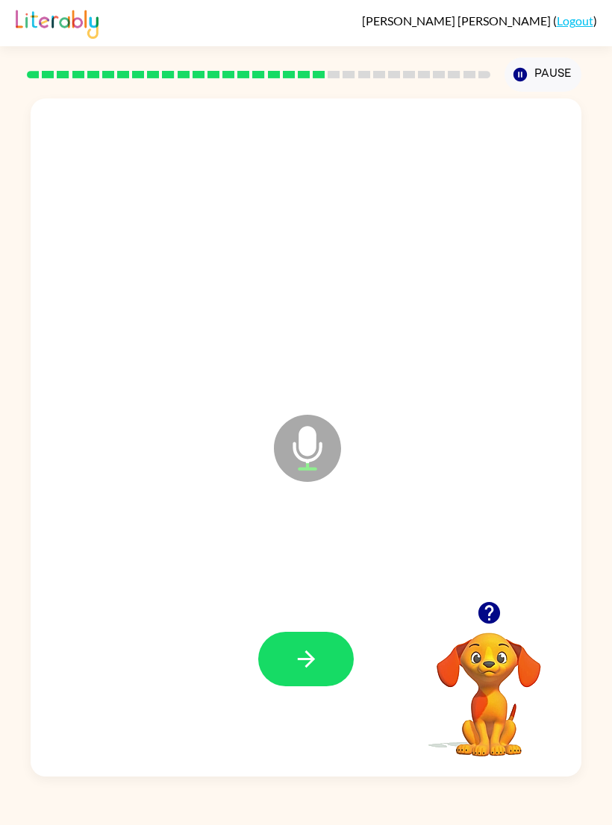
click at [301, 531] on icon "button" at bounding box center [306, 659] width 26 height 26
click at [296, 531] on icon "button" at bounding box center [306, 659] width 26 height 26
click at [284, 531] on button "button" at bounding box center [306, 659] width 96 height 54
click at [318, 531] on button "button" at bounding box center [306, 659] width 96 height 54
click at [332, 531] on div at bounding box center [306, 659] width 96 height 54
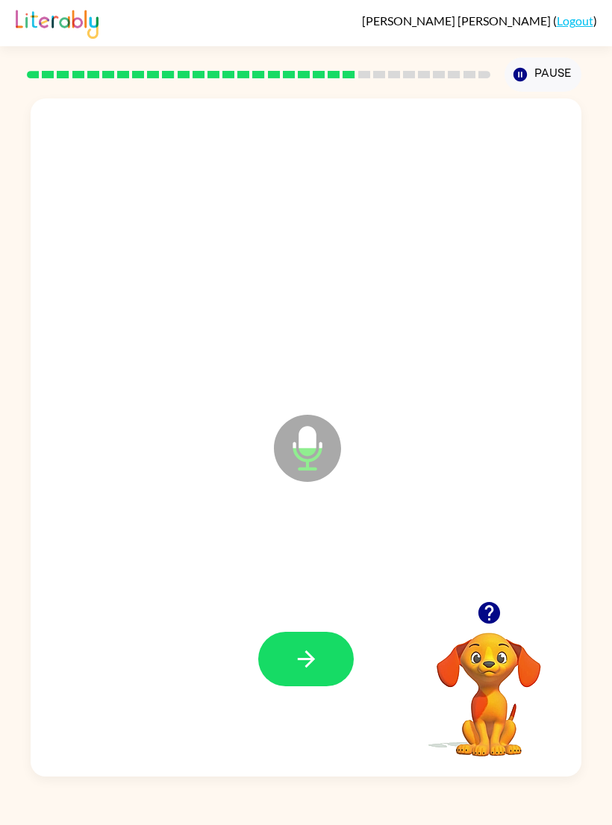
click at [335, 531] on button "button" at bounding box center [306, 659] width 96 height 54
click at [295, 531] on button "button" at bounding box center [306, 659] width 96 height 54
click at [291, 531] on div at bounding box center [306, 659] width 521 height 206
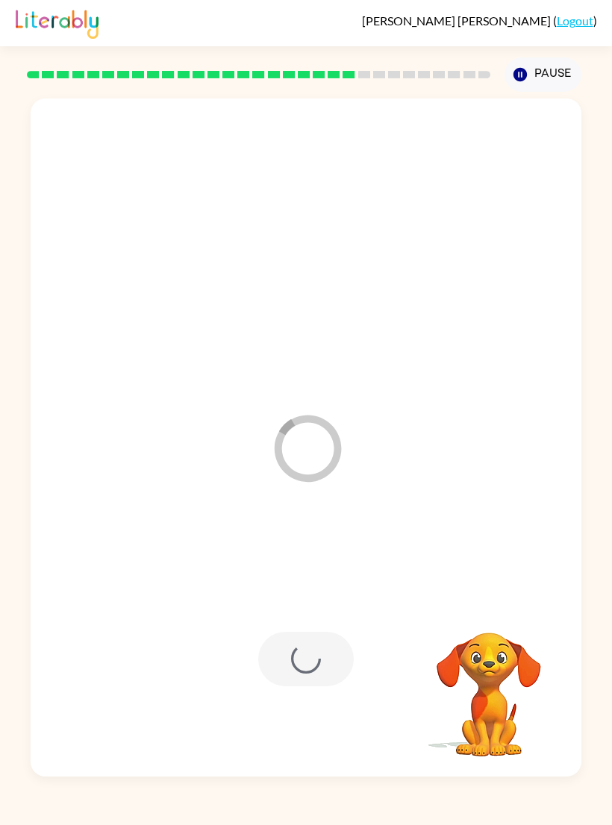
click at [299, 531] on div at bounding box center [306, 659] width 96 height 54
click at [260, 531] on div at bounding box center [306, 659] width 521 height 206
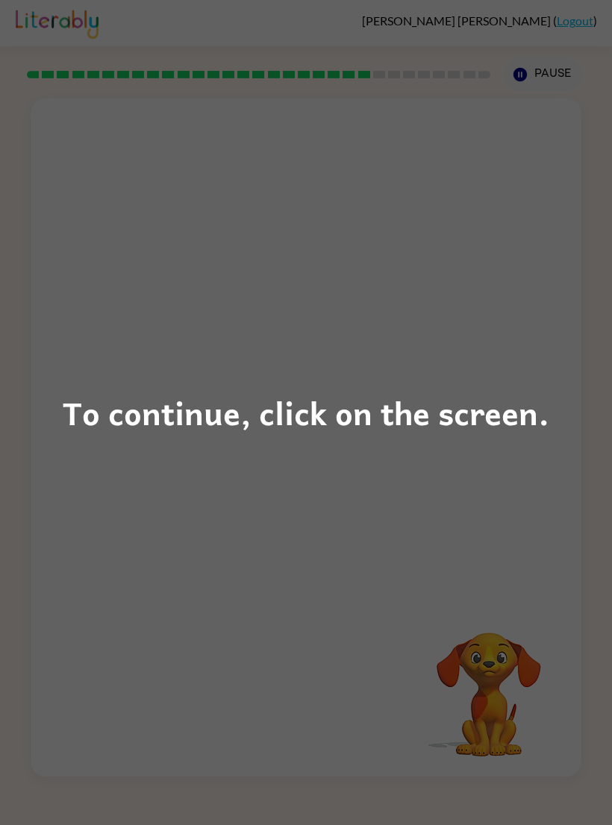
click at [359, 447] on div "To continue, click on the screen." at bounding box center [306, 412] width 612 height 825
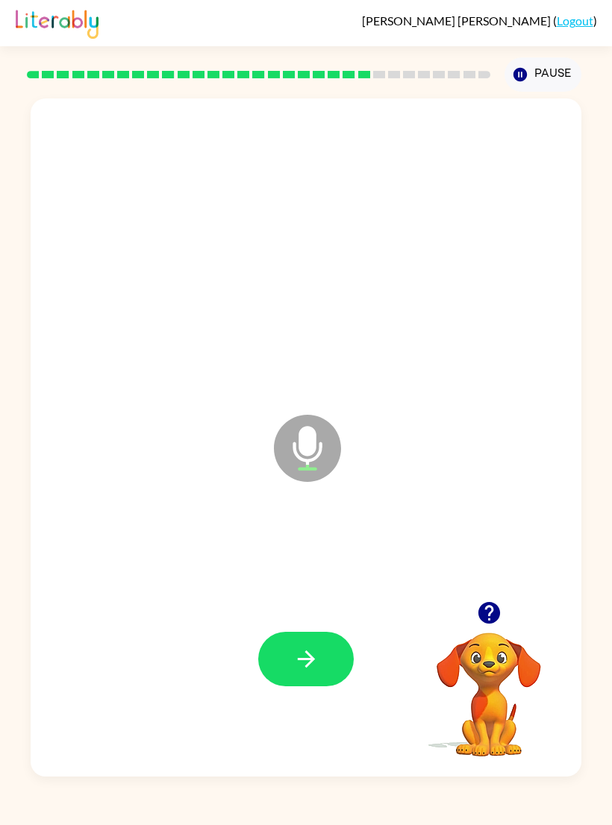
click at [294, 672] on icon "button" at bounding box center [306, 659] width 26 height 26
click at [304, 672] on icon "button" at bounding box center [306, 659] width 26 height 26
click at [319, 672] on icon "button" at bounding box center [306, 659] width 26 height 26
click at [301, 672] on icon "button" at bounding box center [306, 659] width 26 height 26
click at [304, 669] on icon "button" at bounding box center [306, 659] width 26 height 26
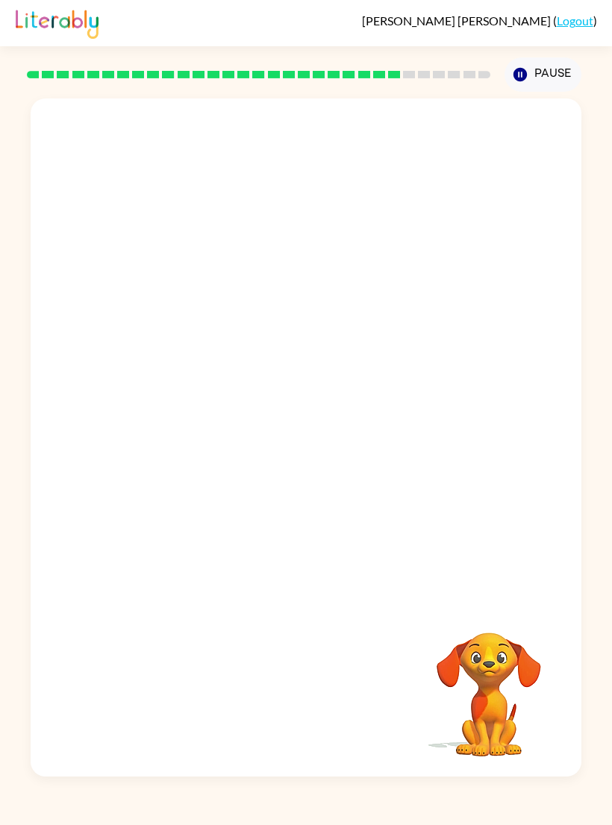
click at [427, 8] on div "[PERSON_NAME] ( Logout )" at bounding box center [306, 23] width 581 height 46
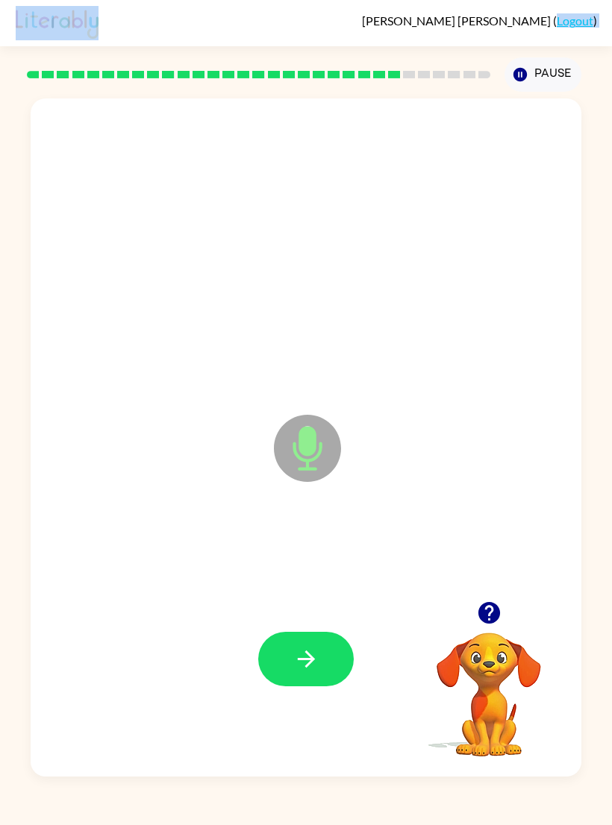
click at [301, 667] on icon "button" at bounding box center [305, 658] width 17 height 17
click at [292, 685] on button "button" at bounding box center [306, 659] width 96 height 54
click at [293, 672] on icon "button" at bounding box center [306, 659] width 26 height 26
click at [298, 667] on icon "button" at bounding box center [305, 658] width 17 height 17
click at [299, 667] on icon "button" at bounding box center [305, 658] width 17 height 17
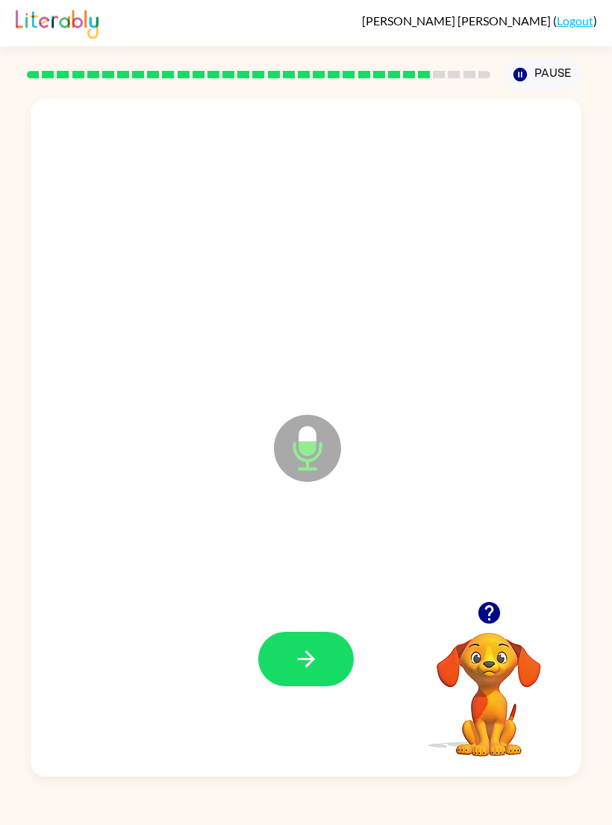
click at [491, 32] on div "[PERSON_NAME] ( Logout )" at bounding box center [306, 23] width 581 height 46
click at [286, 687] on button "button" at bounding box center [306, 659] width 96 height 54
click at [308, 668] on icon "button" at bounding box center [306, 659] width 26 height 26
click at [298, 675] on div at bounding box center [306, 659] width 96 height 54
click at [281, 665] on button "button" at bounding box center [306, 659] width 96 height 54
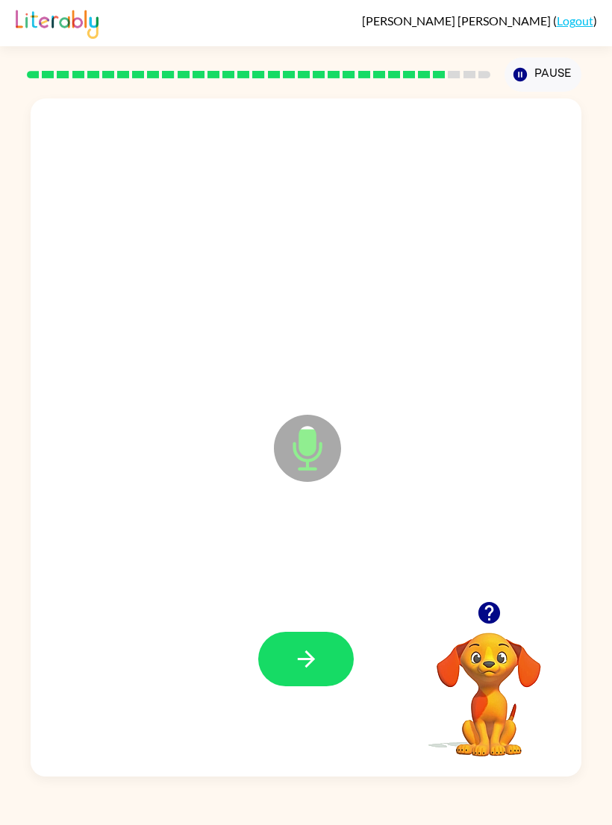
click at [301, 672] on icon "button" at bounding box center [306, 659] width 26 height 26
click at [301, 677] on div at bounding box center [306, 659] width 96 height 54
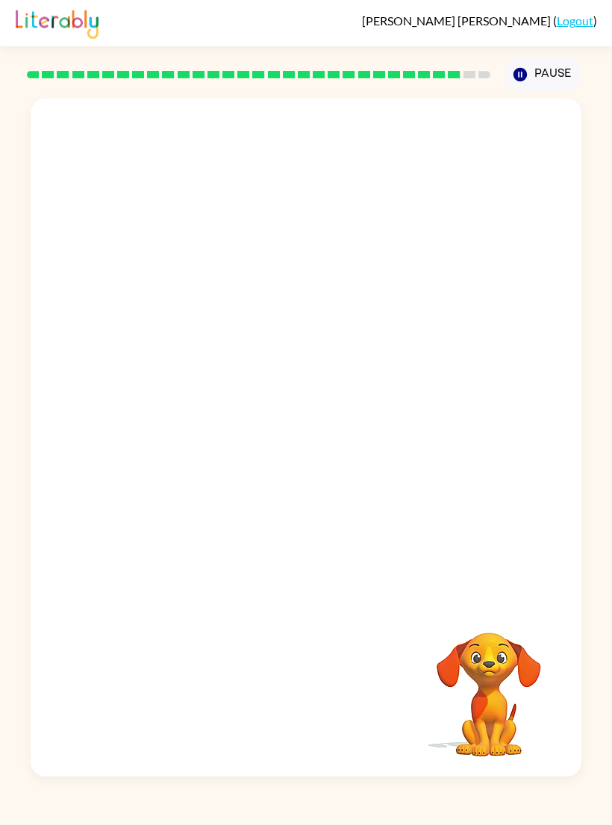
click at [284, 687] on div at bounding box center [306, 659] width 521 height 206
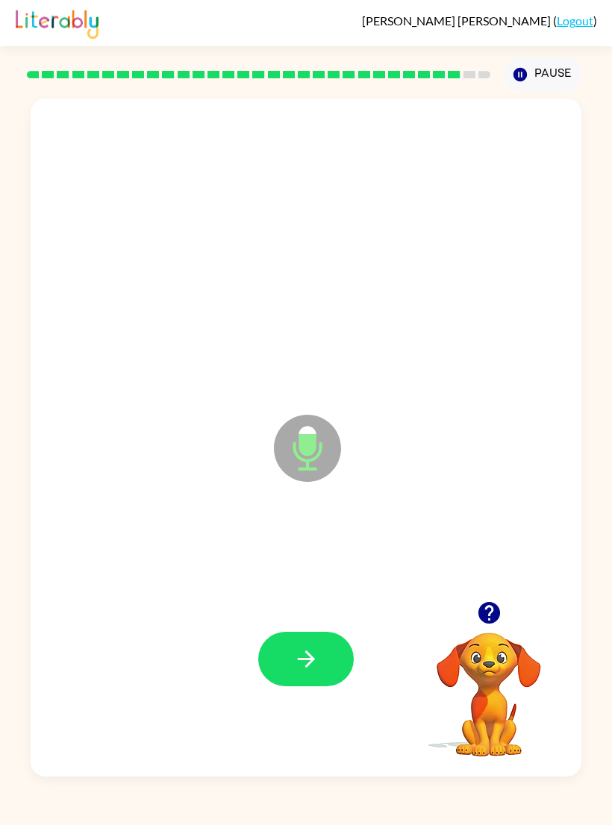
click at [309, 667] on icon "button" at bounding box center [305, 658] width 17 height 17
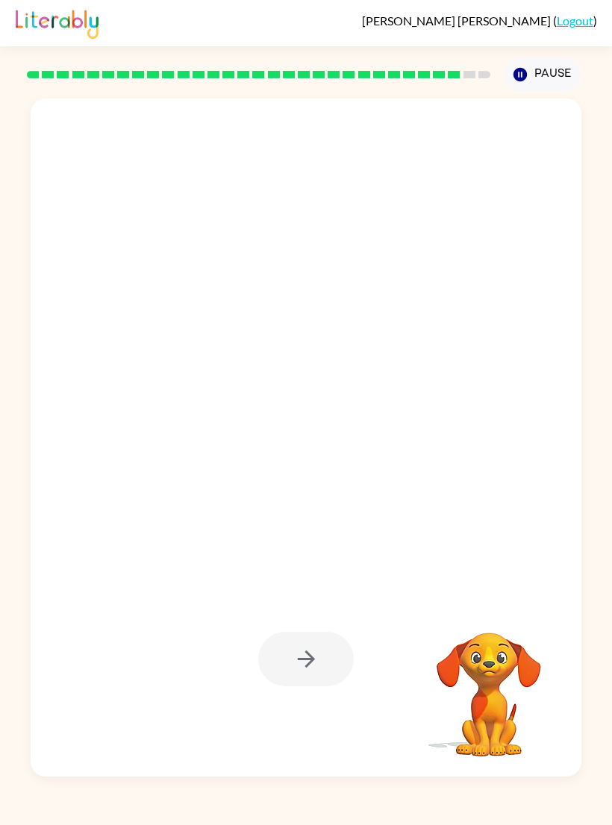
click at [548, 117] on div at bounding box center [306, 438] width 551 height 678
click at [548, 116] on div at bounding box center [306, 438] width 551 height 678
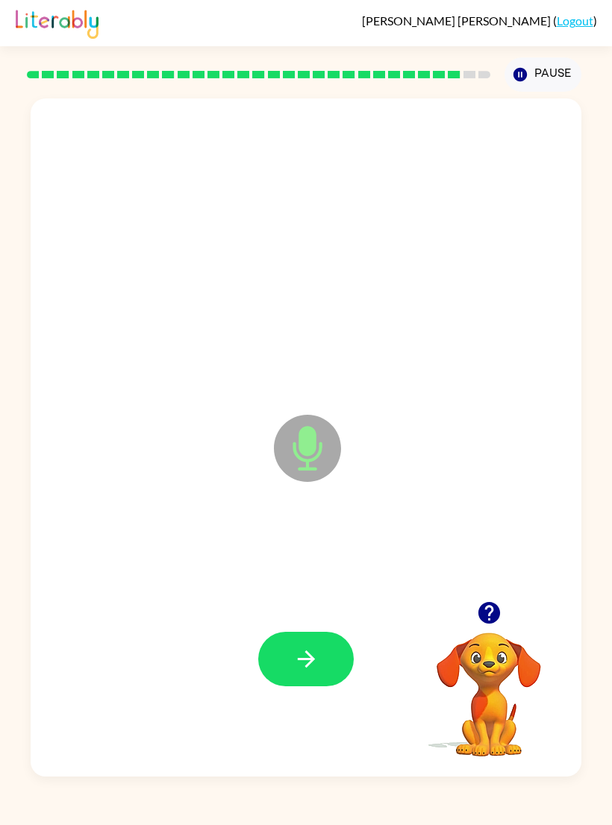
click at [309, 672] on icon "button" at bounding box center [306, 659] width 26 height 26
click at [296, 687] on button "button" at bounding box center [306, 659] width 96 height 54
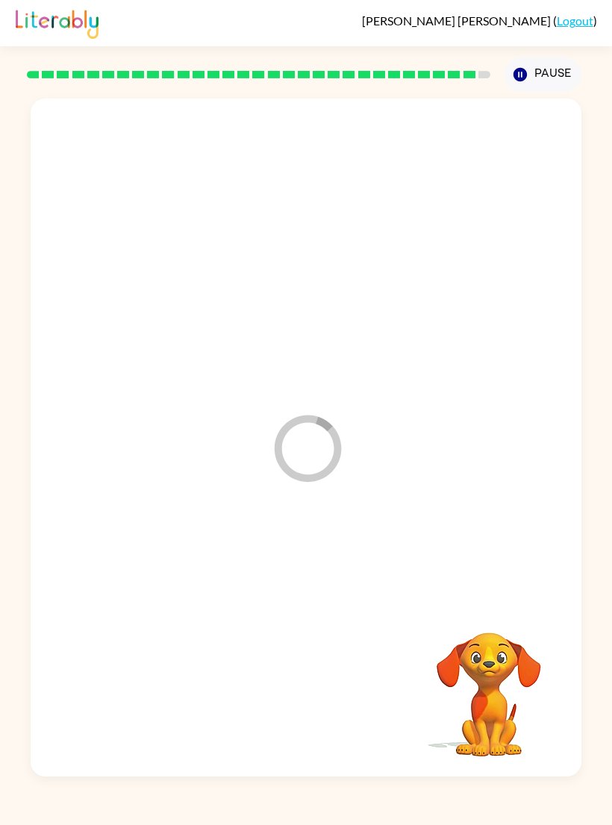
click at [296, 692] on div at bounding box center [306, 659] width 521 height 206
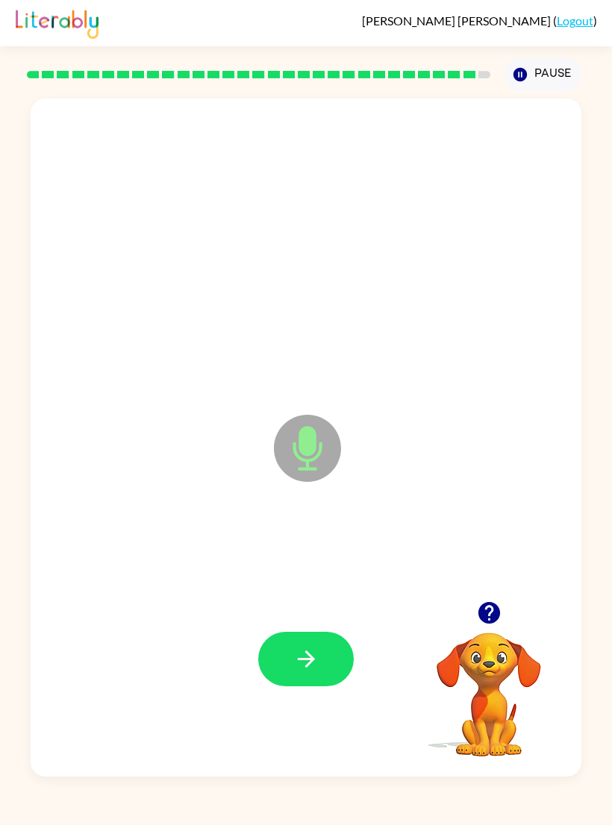
click at [313, 672] on icon "button" at bounding box center [306, 659] width 26 height 26
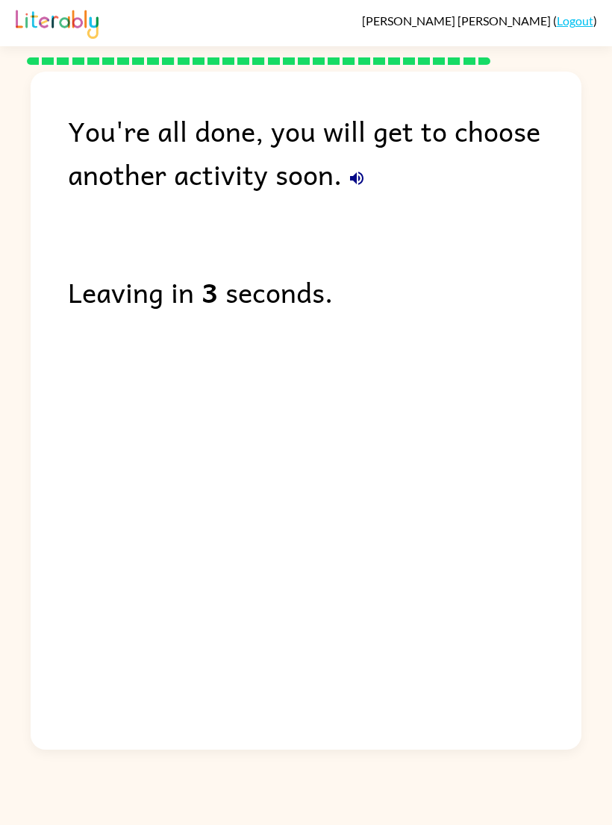
click at [353, 175] on icon "button" at bounding box center [357, 178] width 18 height 18
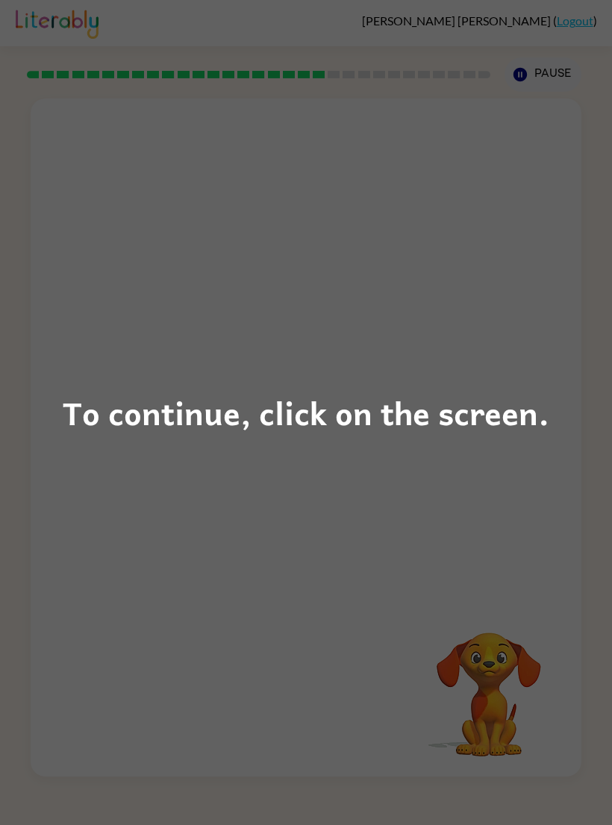
click at [498, 231] on div "To continue, click on the screen." at bounding box center [306, 412] width 612 height 825
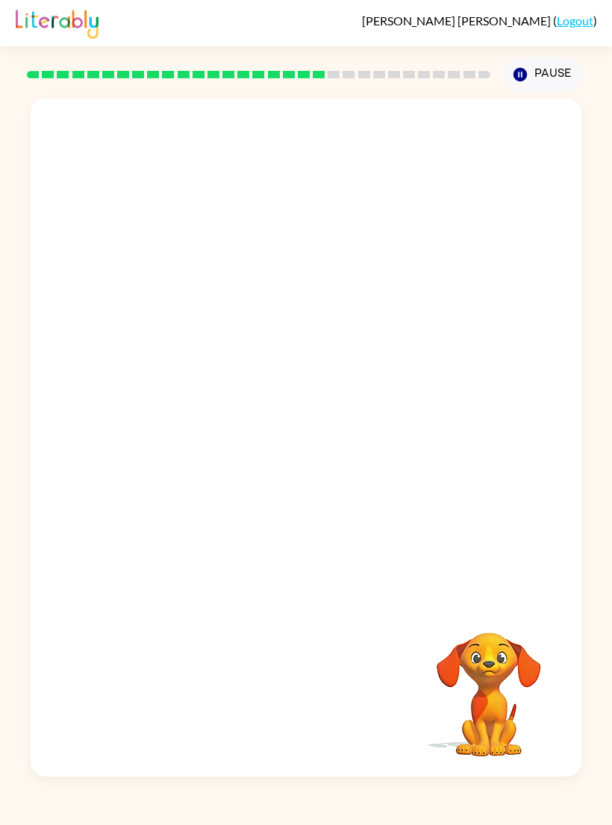
click at [498, 231] on div at bounding box center [306, 350] width 551 height 503
click at [293, 458] on icon "button" at bounding box center [306, 445] width 26 height 26
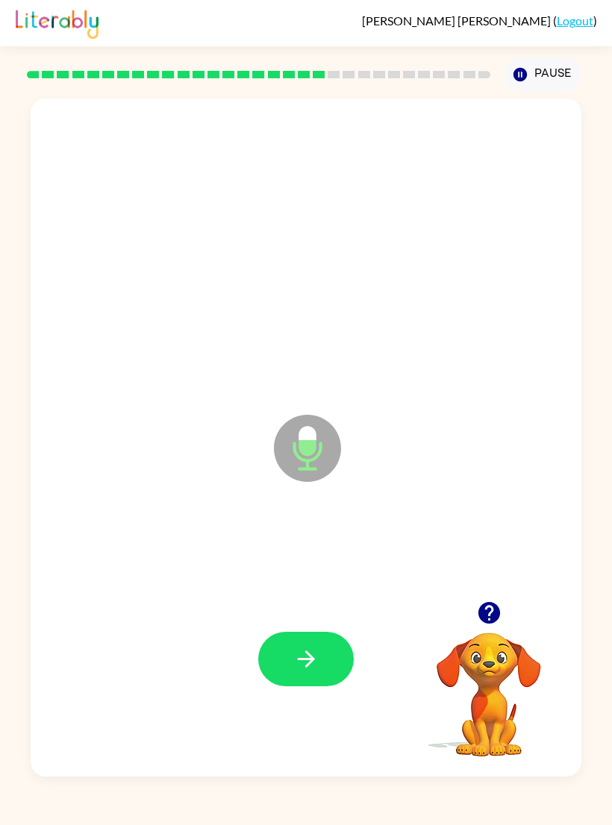
click at [302, 672] on icon "button" at bounding box center [306, 659] width 26 height 26
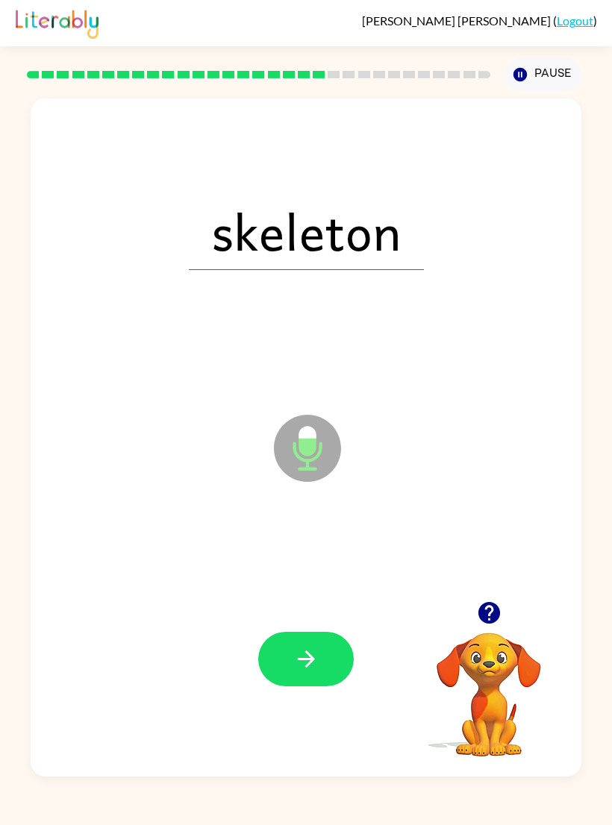
click at [284, 678] on button "button" at bounding box center [306, 659] width 96 height 54
click at [283, 677] on div at bounding box center [306, 659] width 96 height 54
click at [311, 670] on div at bounding box center [306, 659] width 96 height 54
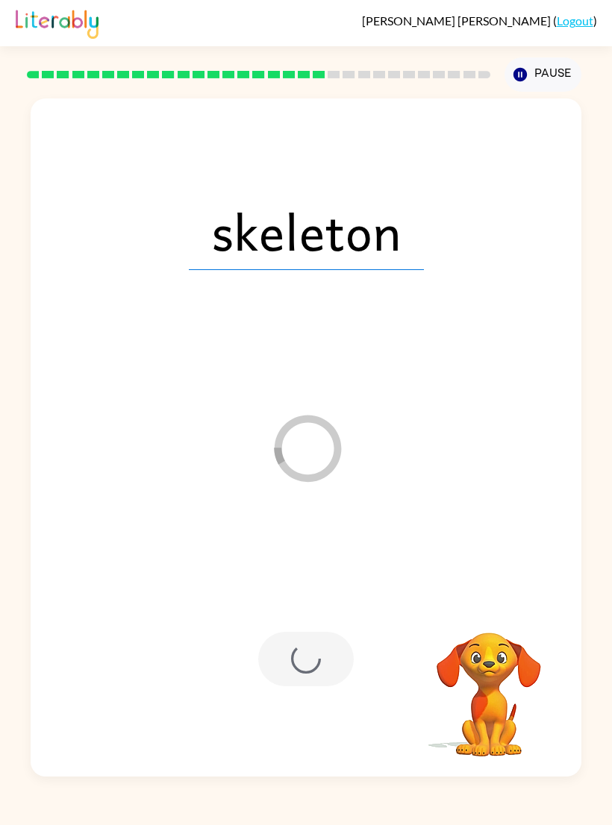
click at [310, 669] on div at bounding box center [306, 659] width 96 height 54
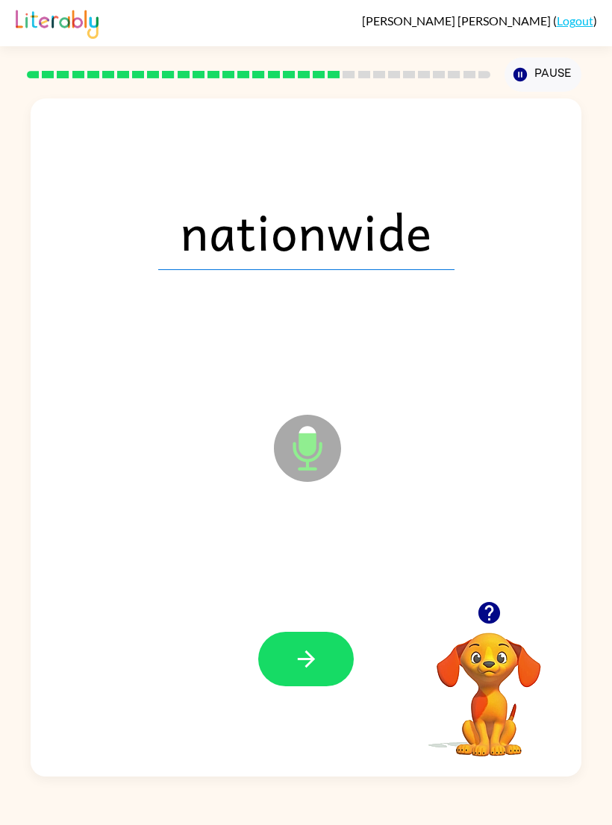
click at [304, 659] on button "button" at bounding box center [306, 659] width 96 height 54
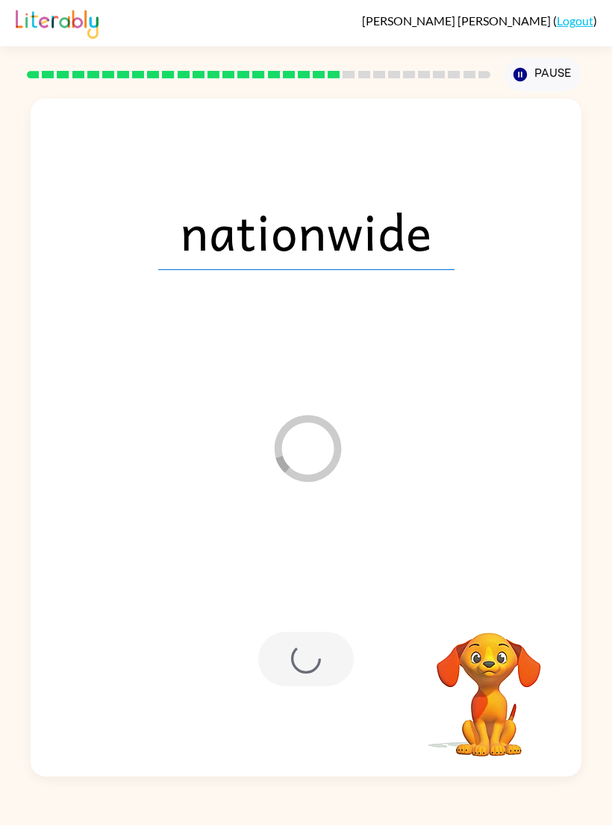
click at [305, 686] on div at bounding box center [306, 659] width 96 height 54
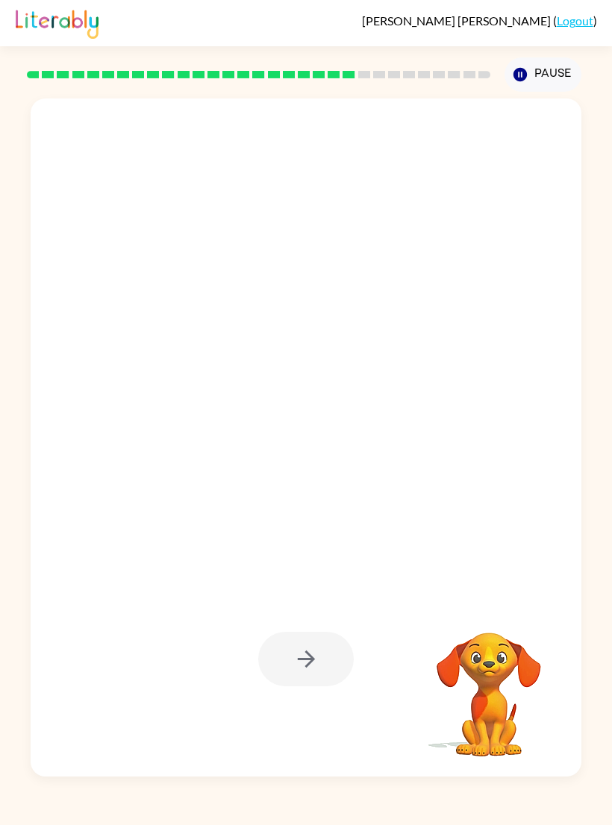
click at [304, 687] on div at bounding box center [306, 659] width 96 height 54
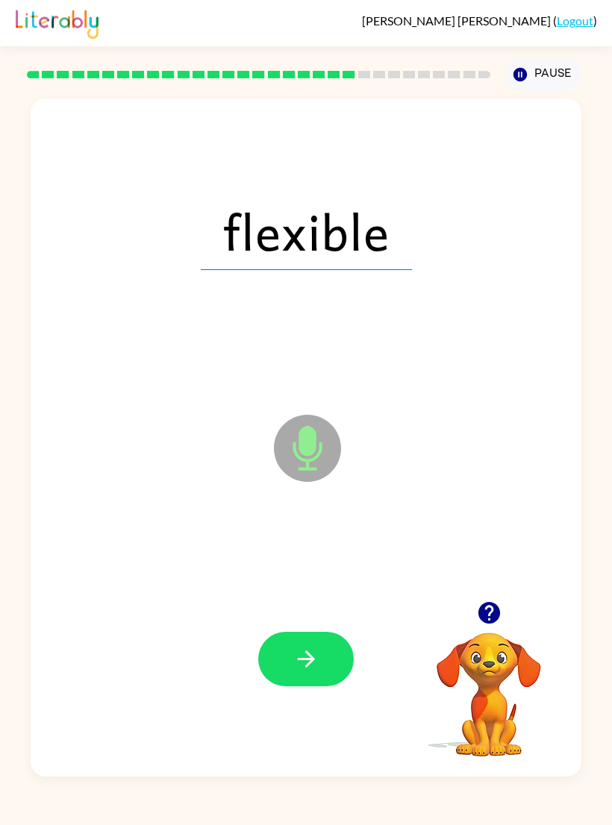
click at [284, 678] on button "button" at bounding box center [306, 659] width 96 height 54
click at [289, 707] on div at bounding box center [306, 659] width 521 height 206
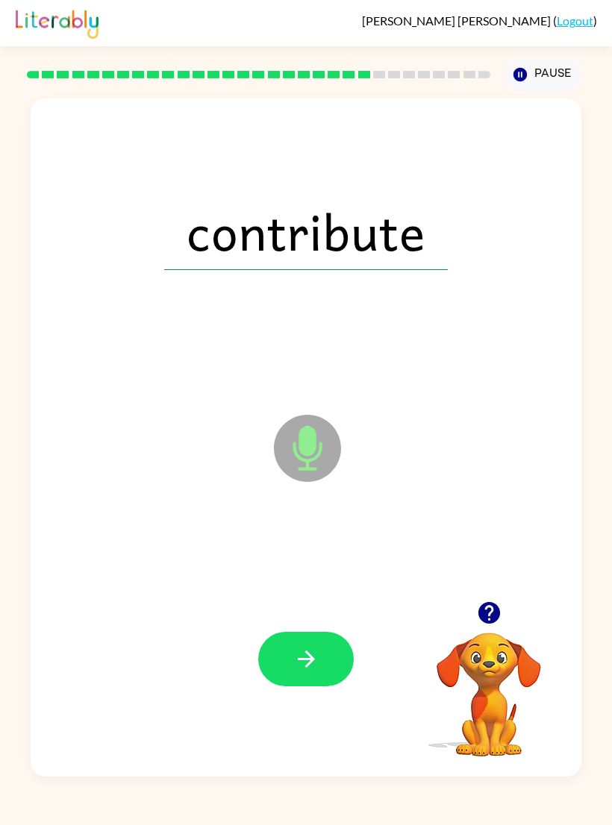
click at [277, 685] on button "button" at bounding box center [306, 659] width 96 height 54
click at [276, 684] on div at bounding box center [306, 659] width 96 height 54
click at [293, 687] on div at bounding box center [306, 659] width 96 height 54
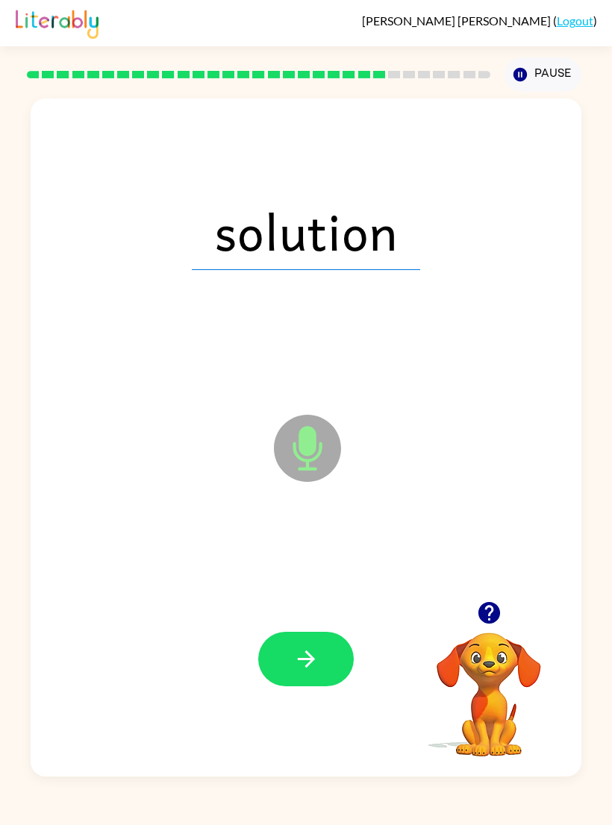
scroll to position [24, 0]
click at [285, 641] on button "button" at bounding box center [306, 659] width 96 height 54
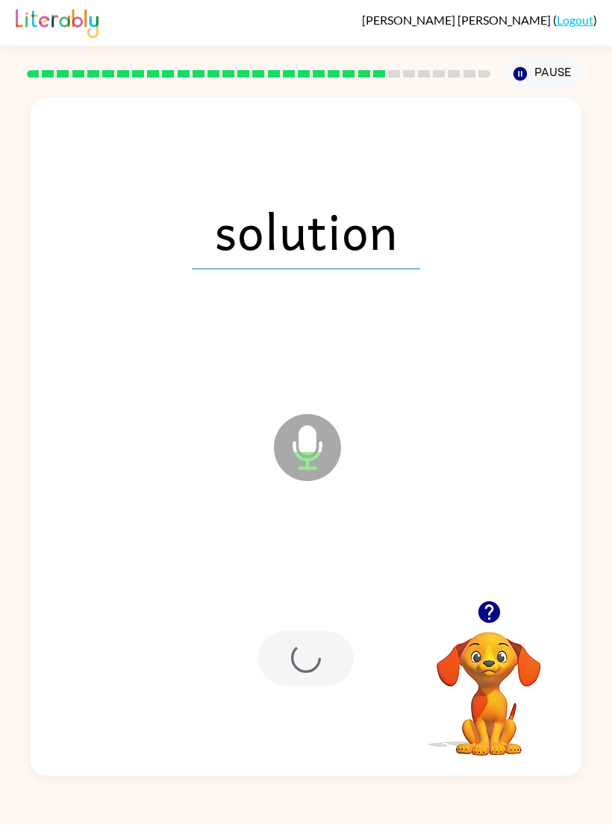
click at [284, 641] on div at bounding box center [306, 659] width 96 height 54
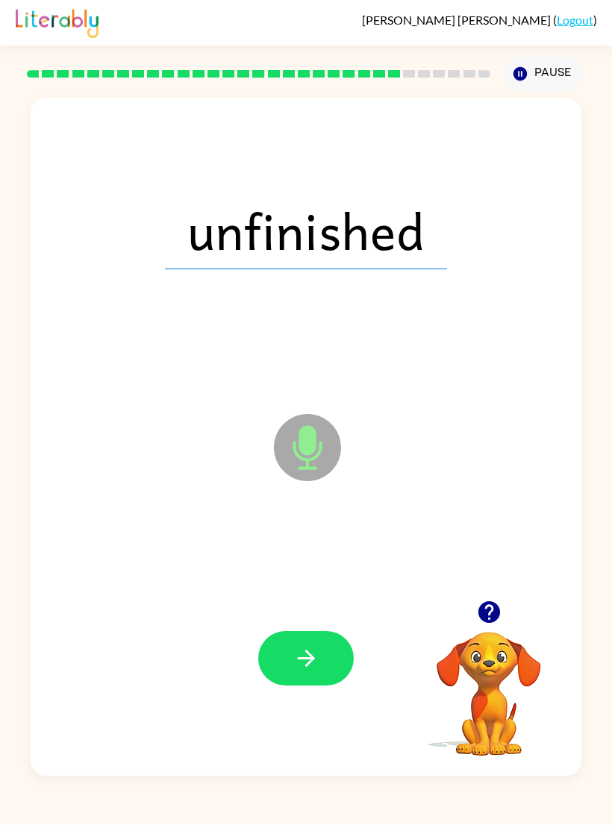
click at [300, 632] on button "button" at bounding box center [306, 659] width 96 height 54
click at [299, 627] on div at bounding box center [306, 659] width 521 height 206
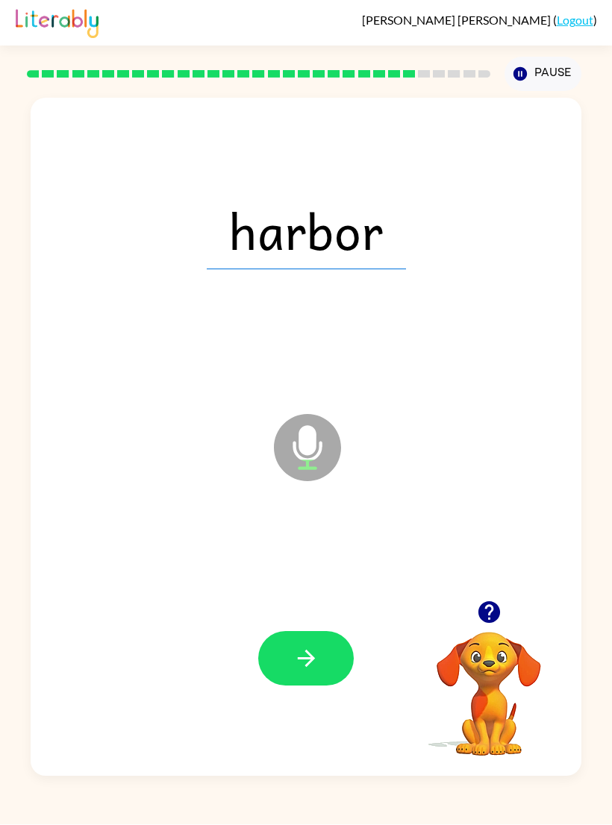
click at [291, 648] on button "button" at bounding box center [306, 659] width 96 height 54
click at [298, 697] on div at bounding box center [306, 659] width 521 height 206
click at [300, 649] on icon "button" at bounding box center [306, 659] width 26 height 26
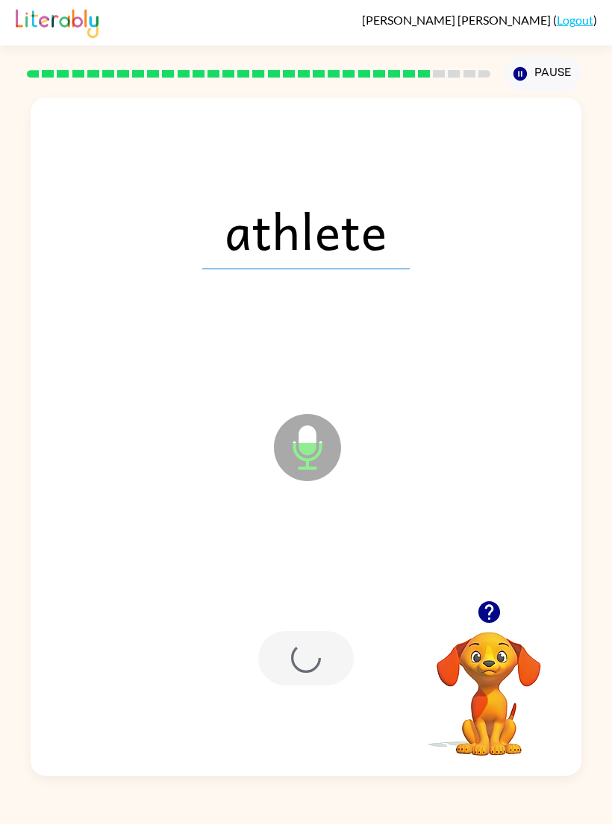
click at [304, 632] on div at bounding box center [306, 659] width 96 height 54
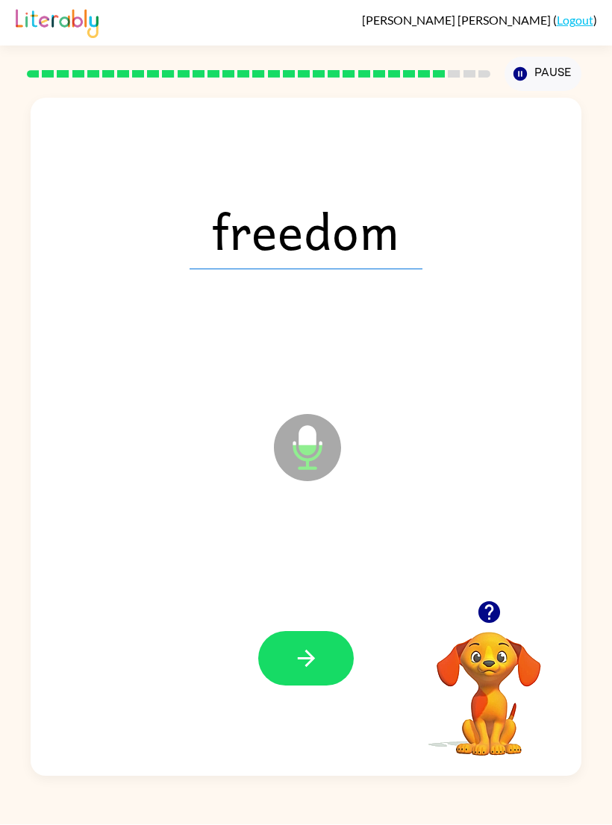
click at [304, 690] on div at bounding box center [306, 659] width 521 height 206
click at [301, 659] on icon "button" at bounding box center [306, 659] width 26 height 26
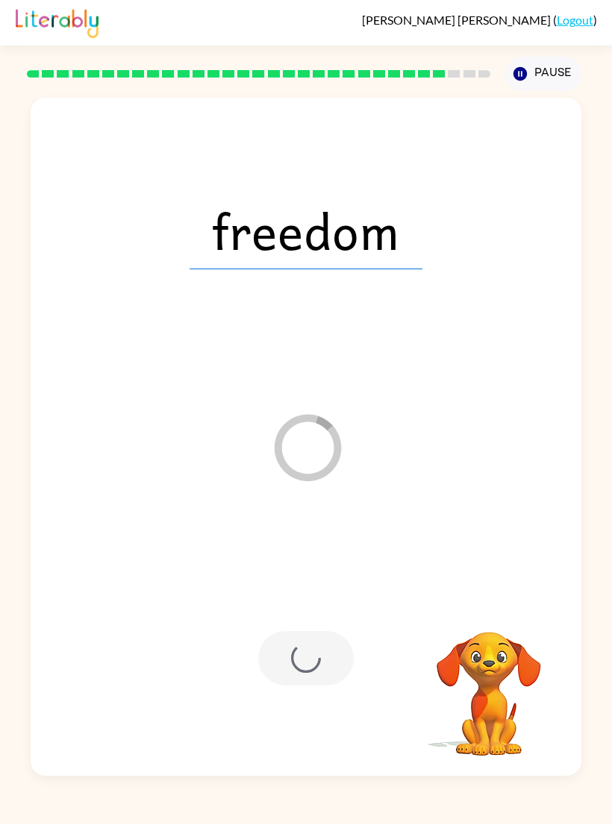
click at [293, 666] on div at bounding box center [306, 659] width 96 height 54
click at [292, 665] on div at bounding box center [306, 659] width 96 height 54
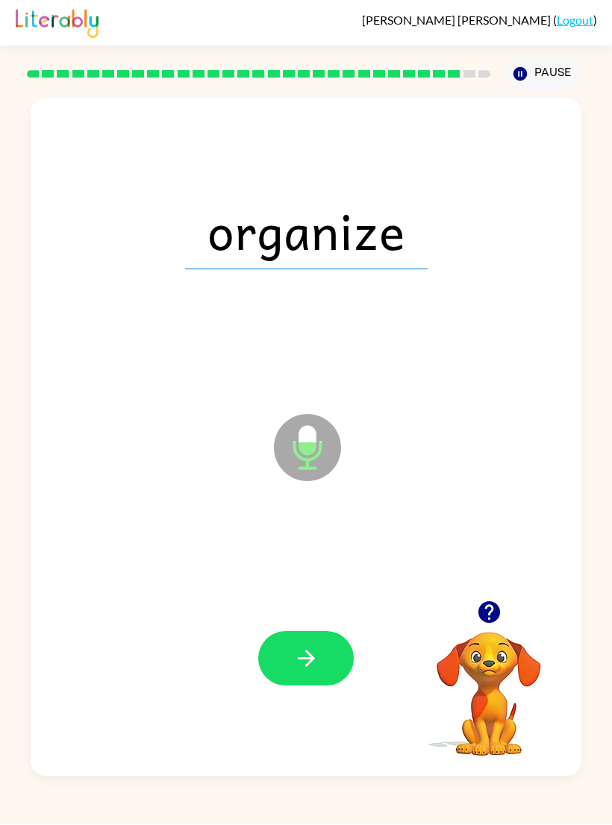
click at [329, 660] on button "button" at bounding box center [306, 659] width 96 height 54
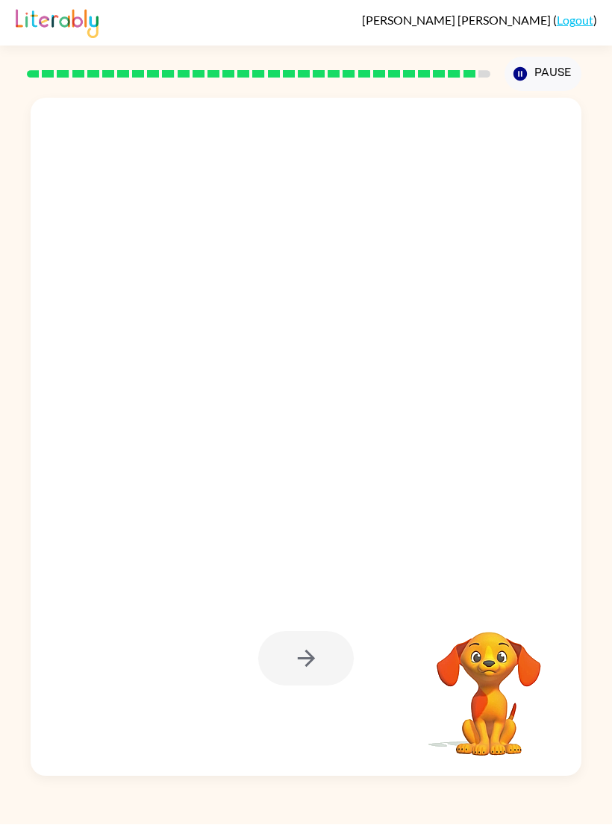
click at [608, 188] on div "Your browser must support playing .mp4 files to use Literably. Please try using…" at bounding box center [306, 434] width 612 height 685
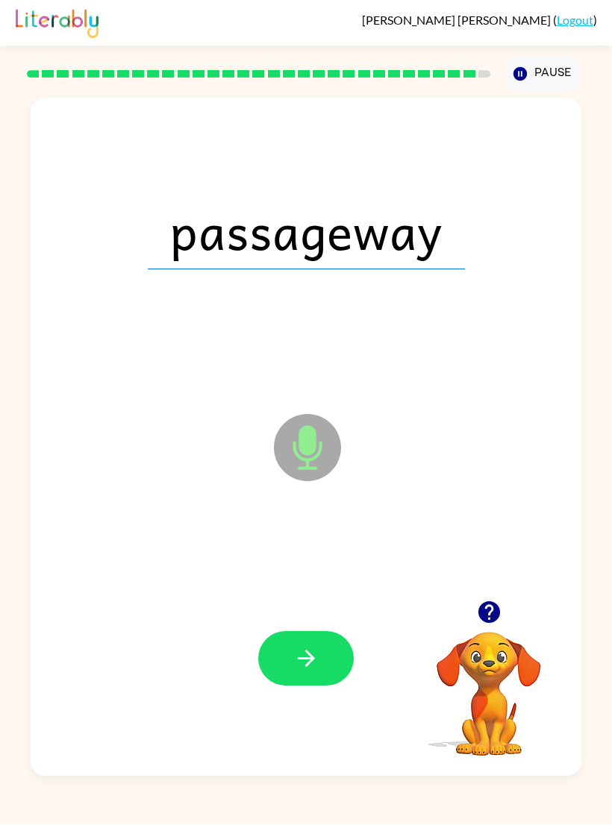
click at [293, 661] on icon "button" at bounding box center [306, 659] width 26 height 26
click at [293, 661] on div at bounding box center [306, 659] width 96 height 54
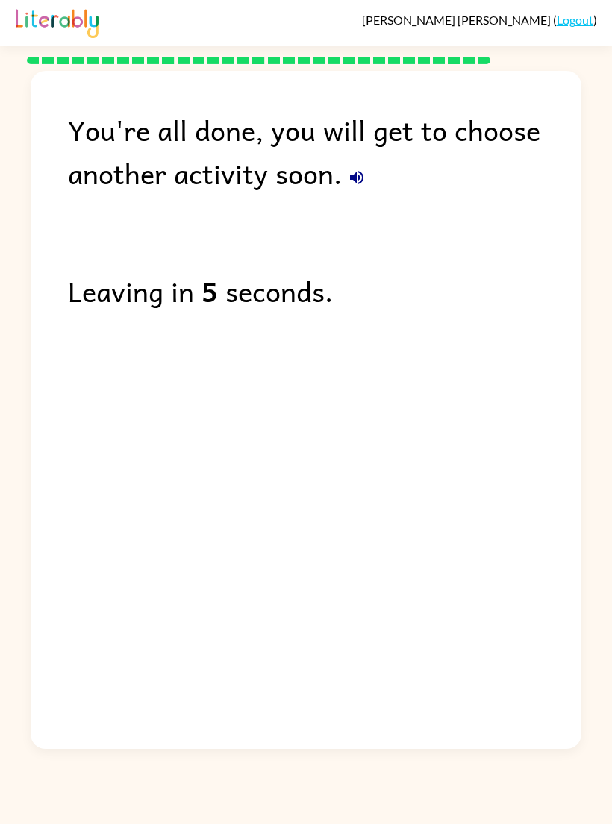
click at [291, 705] on div "You're all done, you will get to choose another activity soon. Leaving in 5 sec…" at bounding box center [306, 407] width 551 height 671
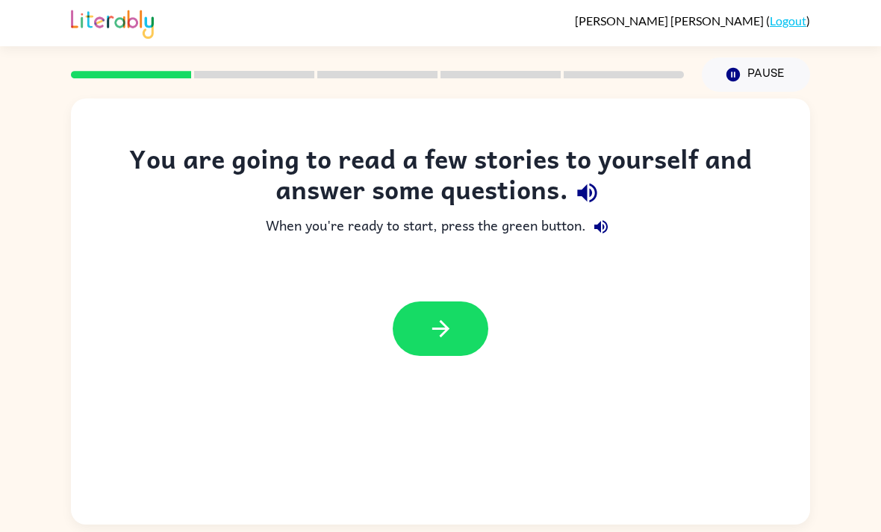
click at [444, 336] on icon "button" at bounding box center [441, 329] width 26 height 26
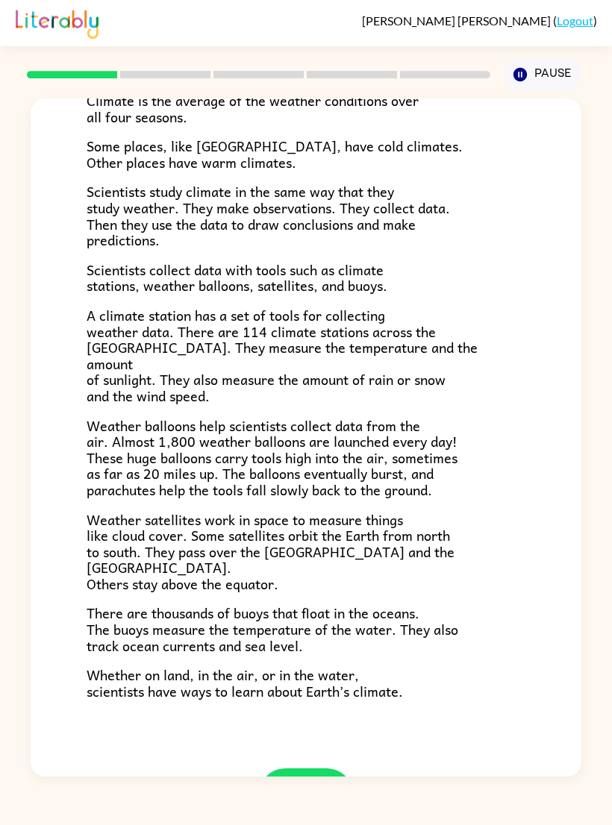
scroll to position [128, 0]
click at [316, 784] on icon "button" at bounding box center [306, 797] width 26 height 26
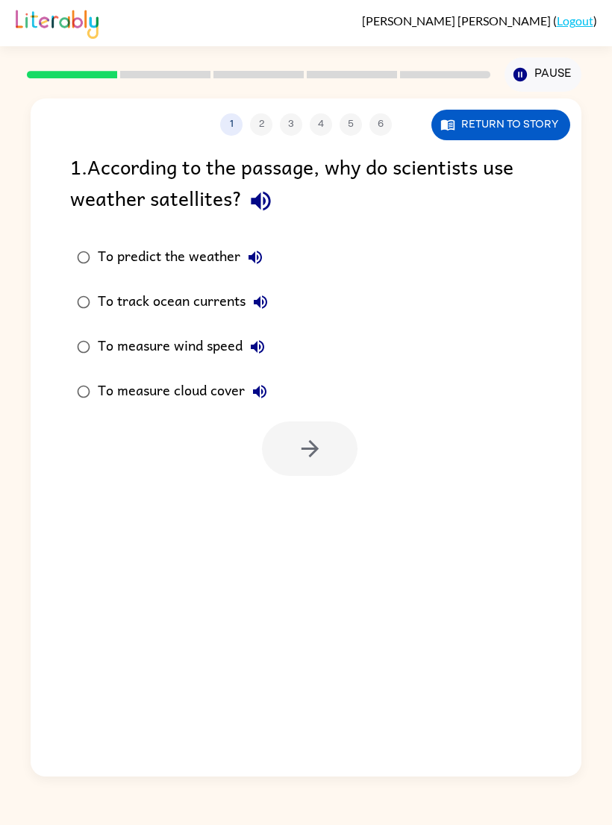
scroll to position [0, 0]
click at [309, 426] on button "button" at bounding box center [310, 449] width 96 height 54
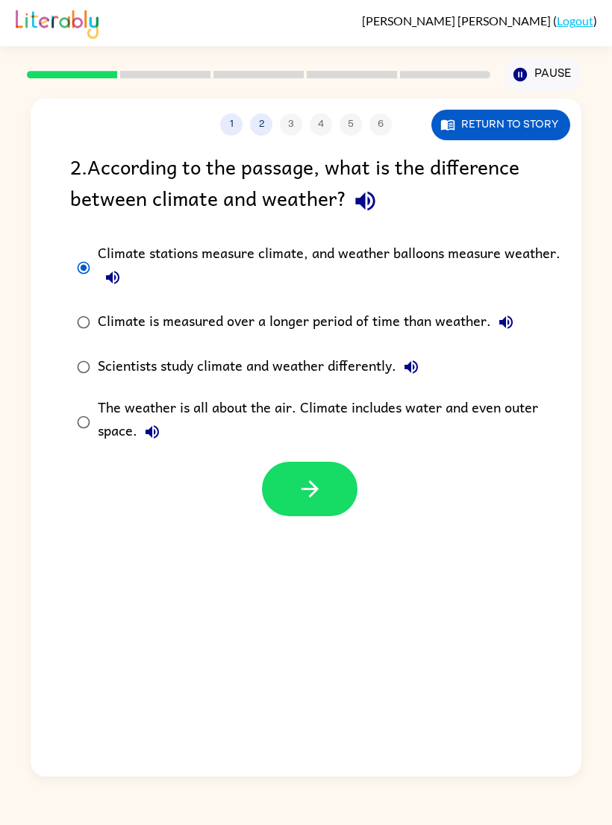
click at [318, 476] on button "button" at bounding box center [310, 489] width 96 height 54
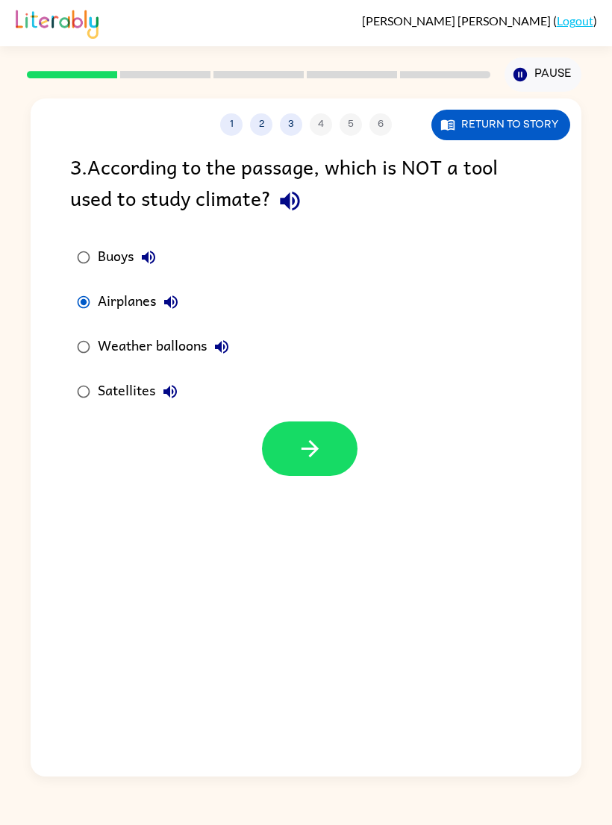
click at [321, 458] on icon "button" at bounding box center [310, 449] width 26 height 26
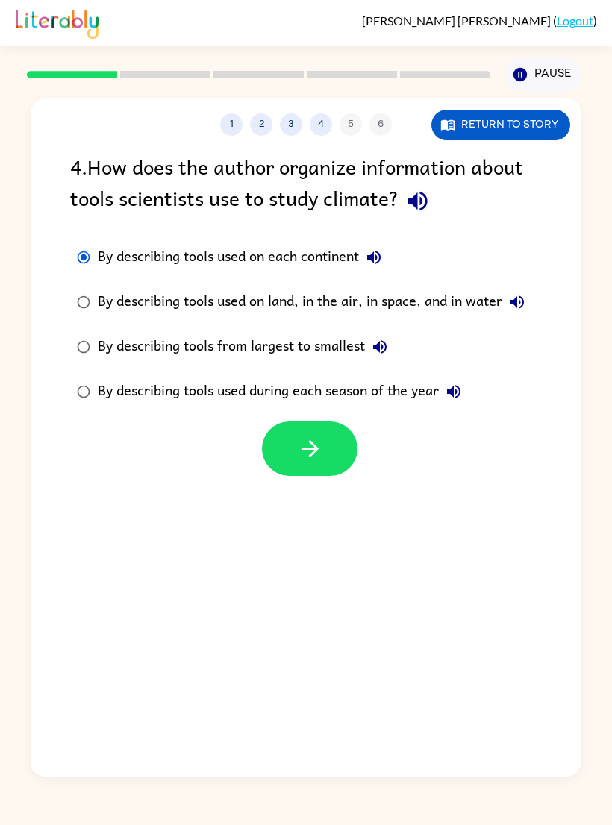
click at [313, 434] on button "button" at bounding box center [310, 449] width 96 height 54
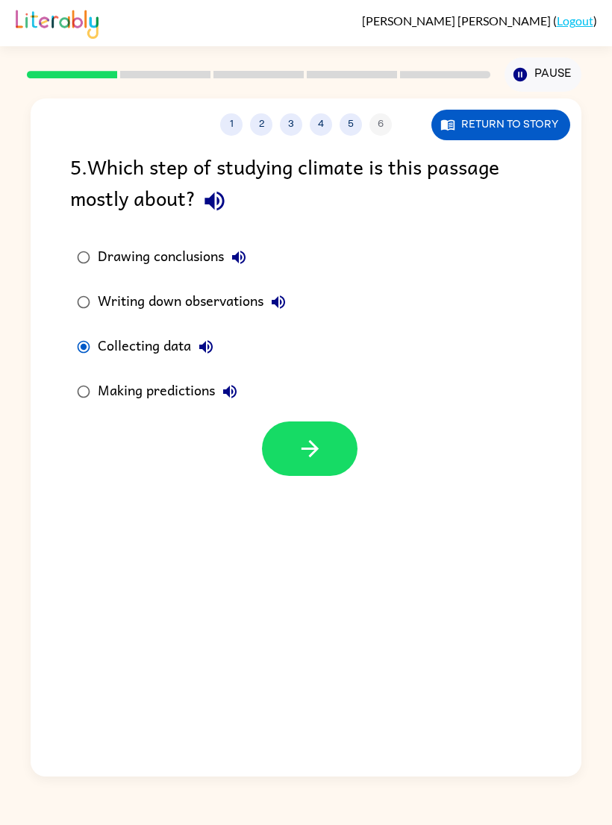
click at [308, 451] on icon "button" at bounding box center [309, 448] width 17 height 17
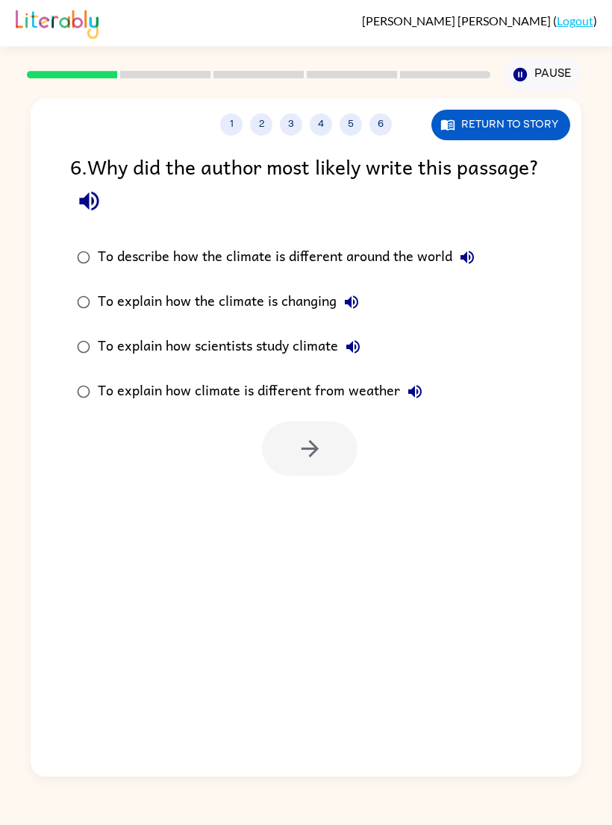
click at [323, 456] on button "button" at bounding box center [310, 449] width 96 height 54
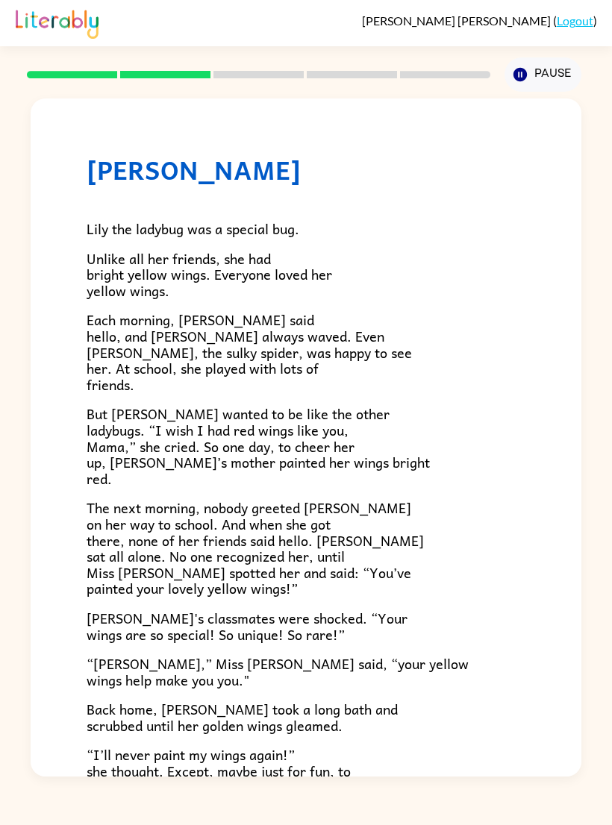
click at [73, 307] on div "[PERSON_NAME] [PERSON_NAME] the ladybug was a special bug. Unlike all her frien…" at bounding box center [306, 482] width 551 height 766
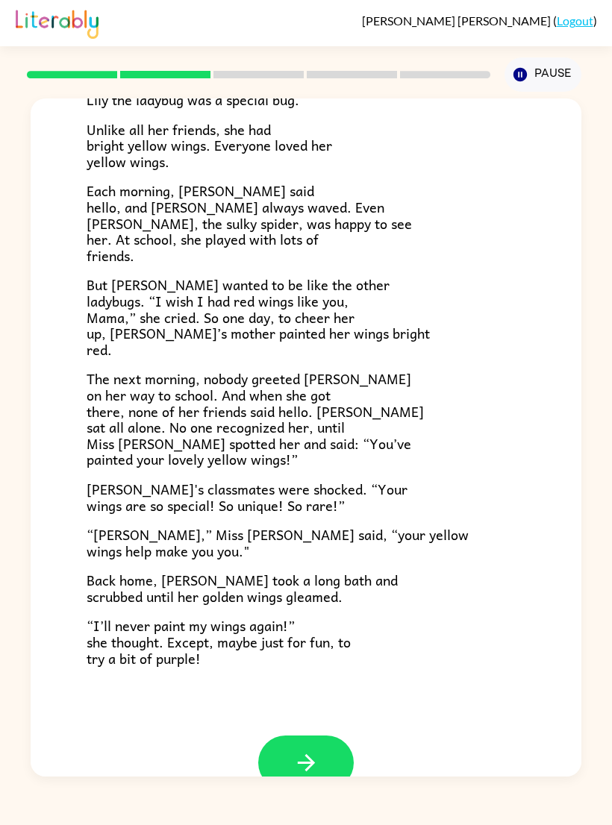
scroll to position [128, 0]
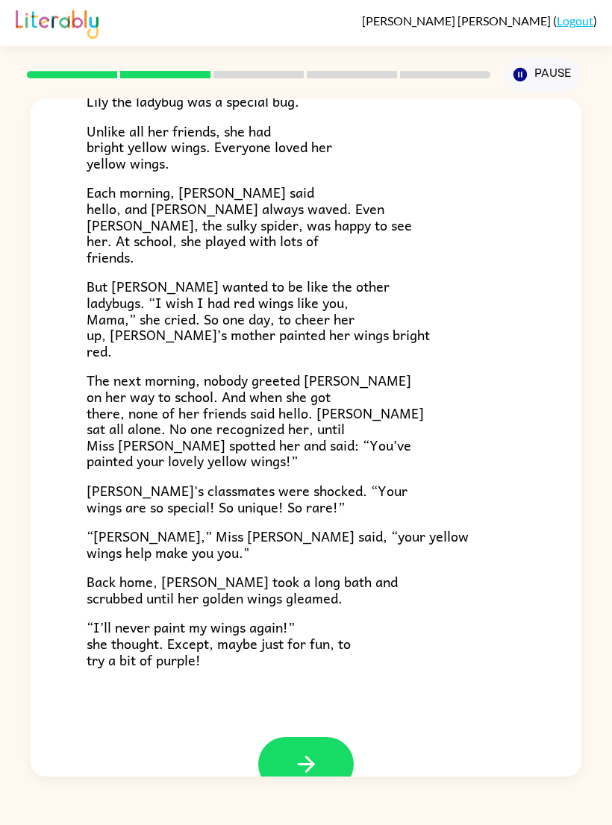
click at [286, 757] on button "button" at bounding box center [306, 764] width 96 height 54
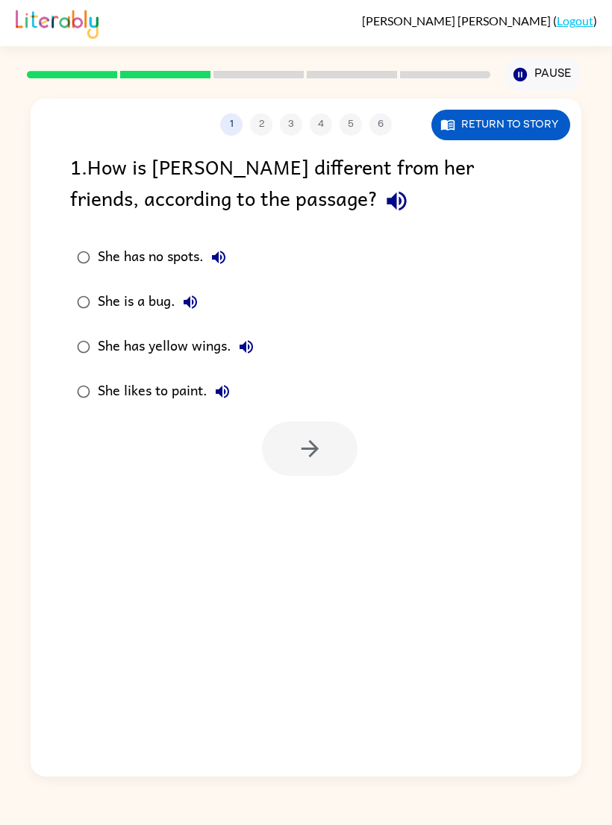
scroll to position [0, 0]
click at [312, 466] on button "button" at bounding box center [310, 449] width 96 height 54
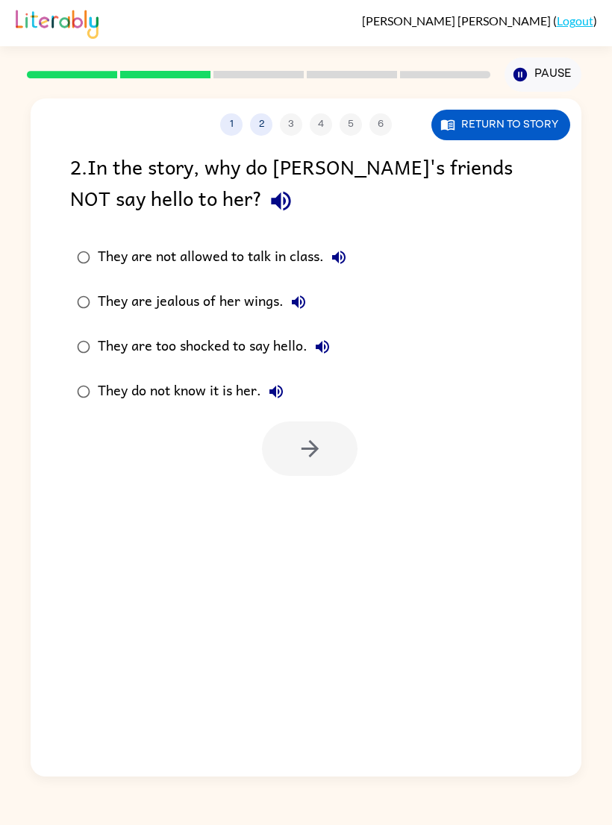
click at [81, 238] on label "They are not allowed to talk in class." at bounding box center [211, 257] width 299 height 45
click at [291, 462] on button "button" at bounding box center [310, 449] width 96 height 54
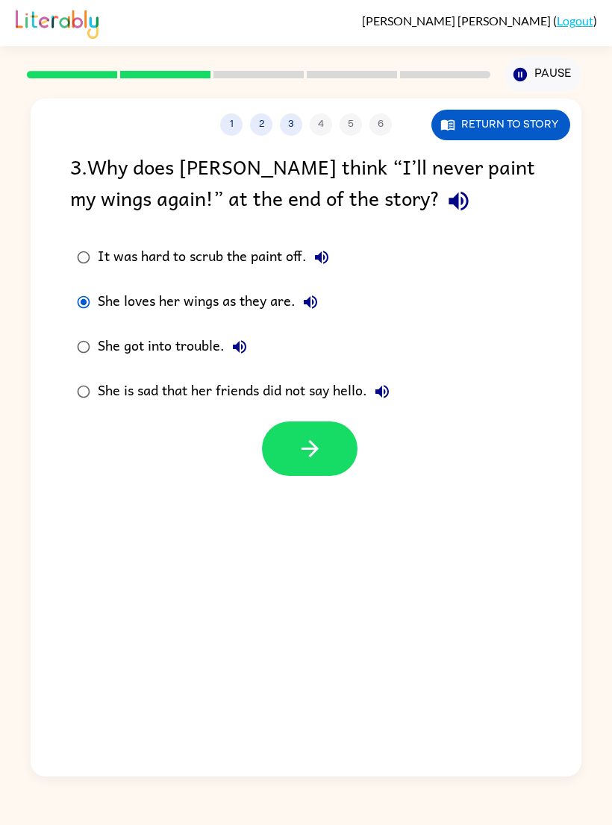
click at [284, 465] on button "button" at bounding box center [310, 449] width 96 height 54
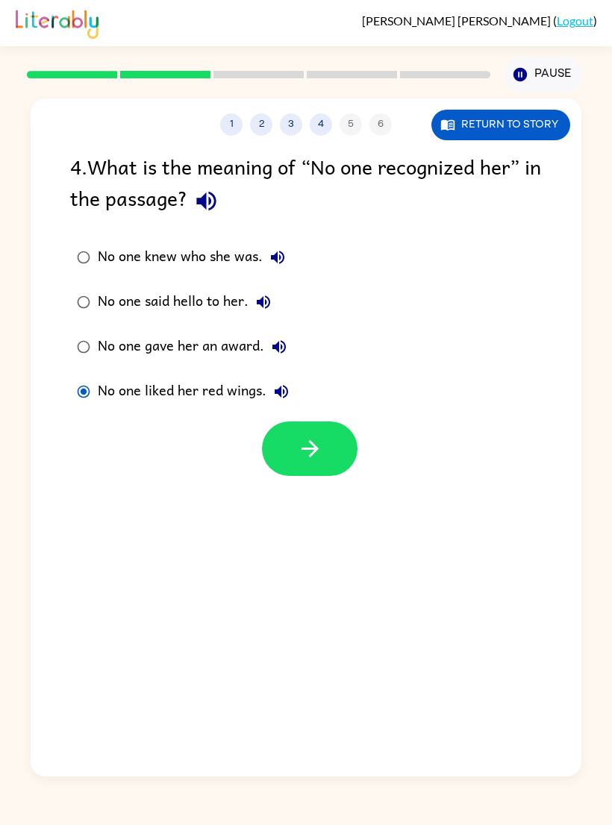
click at [314, 472] on button "button" at bounding box center [310, 449] width 96 height 54
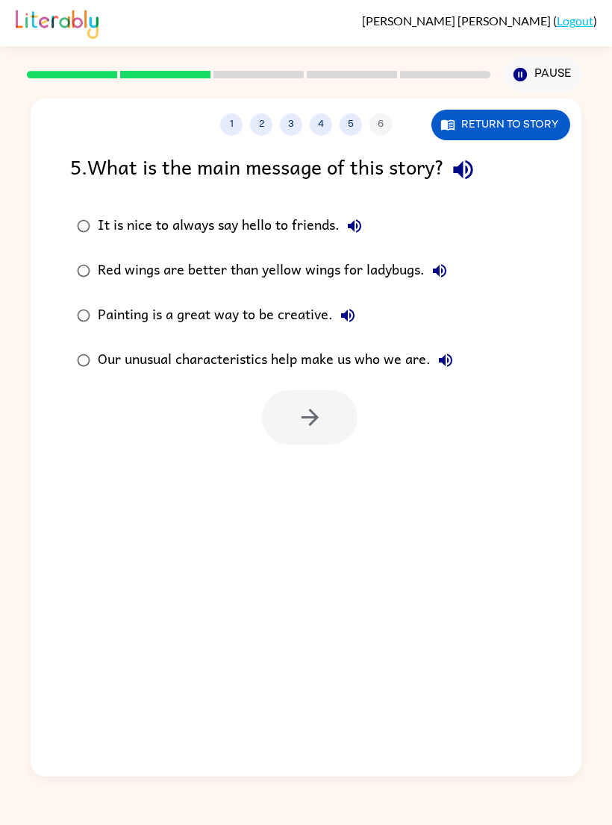
click at [293, 434] on div at bounding box center [310, 417] width 96 height 54
click at [80, 245] on label "It is nice to always say hello to friends." at bounding box center [265, 226] width 406 height 45
click at [294, 417] on button "button" at bounding box center [310, 417] width 96 height 54
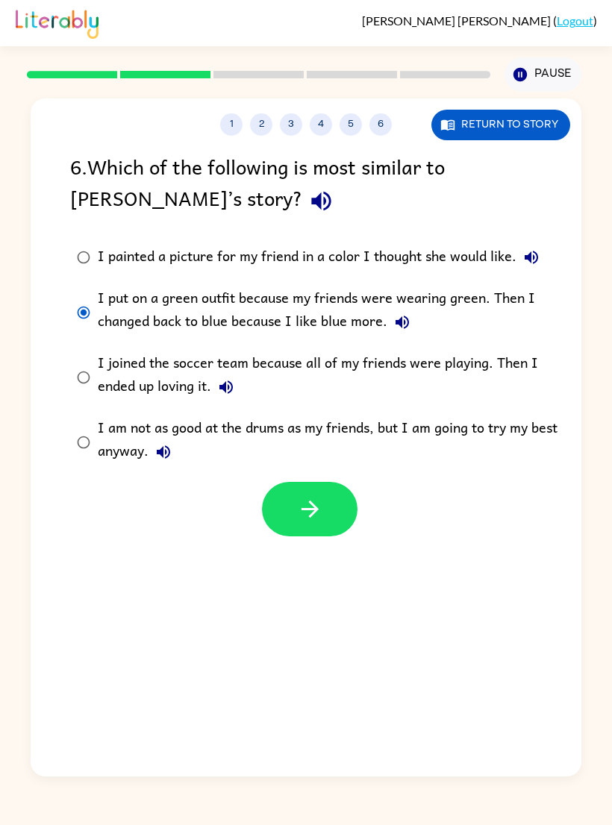
click at [304, 513] on icon "button" at bounding box center [310, 509] width 26 height 26
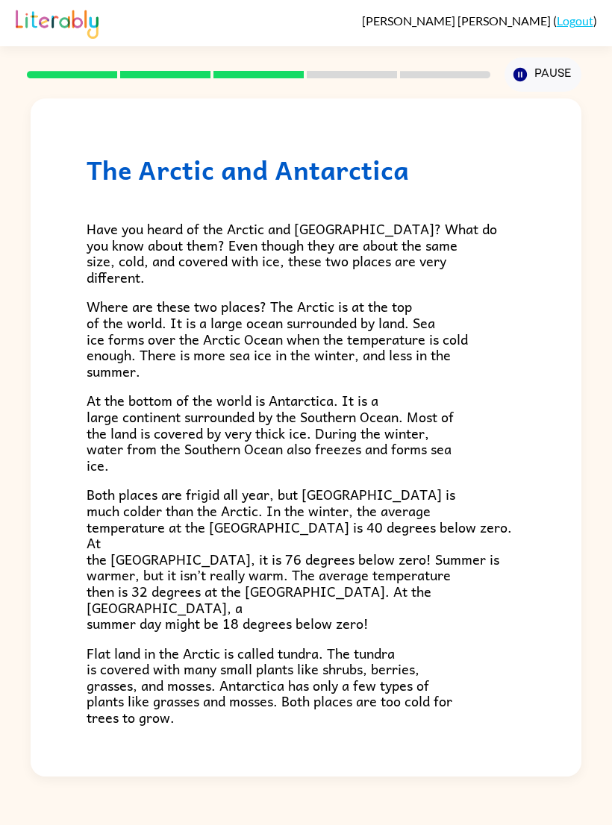
click at [278, 795] on button "button" at bounding box center [306, 822] width 96 height 54
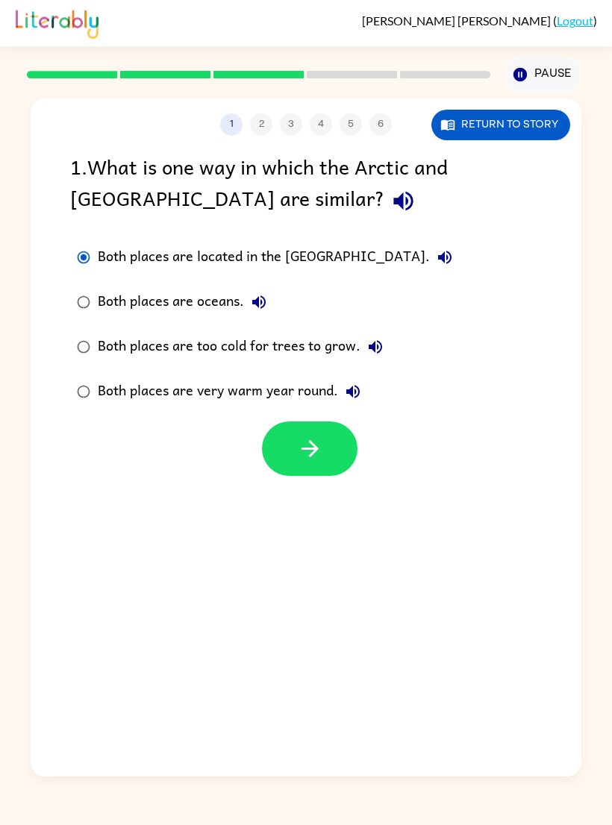
click at [324, 467] on button "button" at bounding box center [310, 449] width 96 height 54
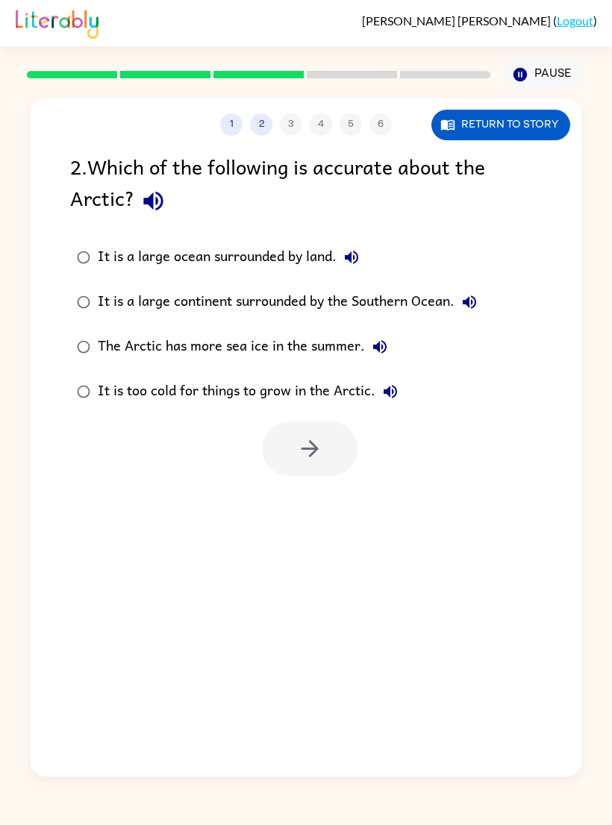
click at [304, 430] on div at bounding box center [310, 449] width 96 height 54
click at [298, 444] on icon "button" at bounding box center [310, 449] width 26 height 26
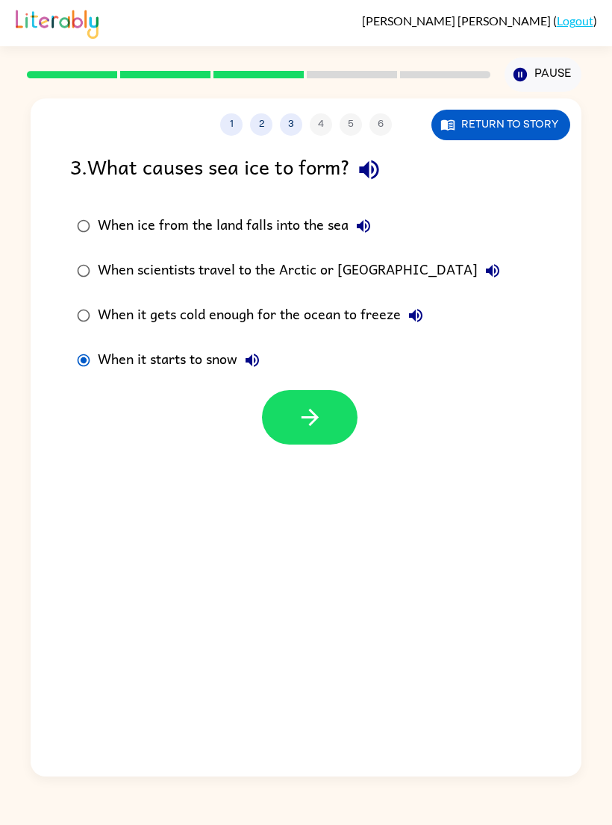
click at [269, 433] on button "button" at bounding box center [310, 417] width 96 height 54
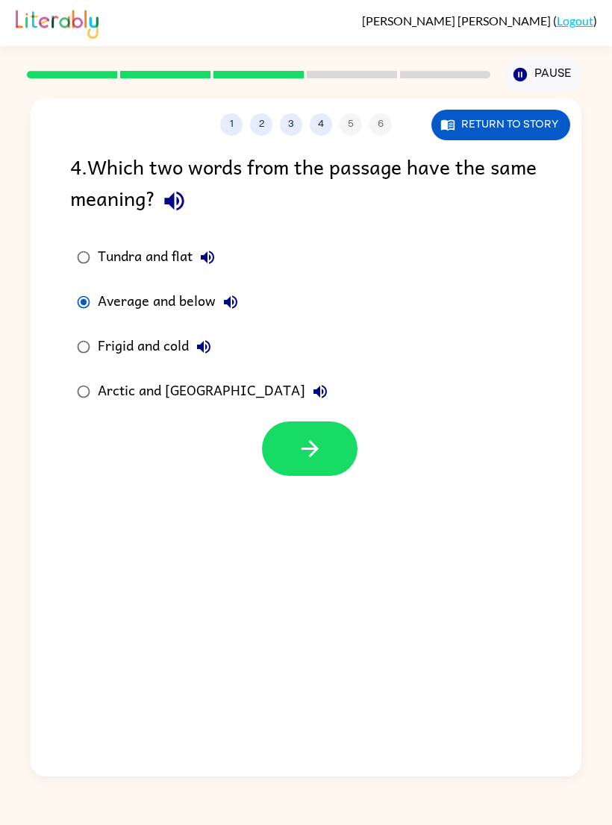
click at [290, 430] on button "button" at bounding box center [310, 449] width 96 height 54
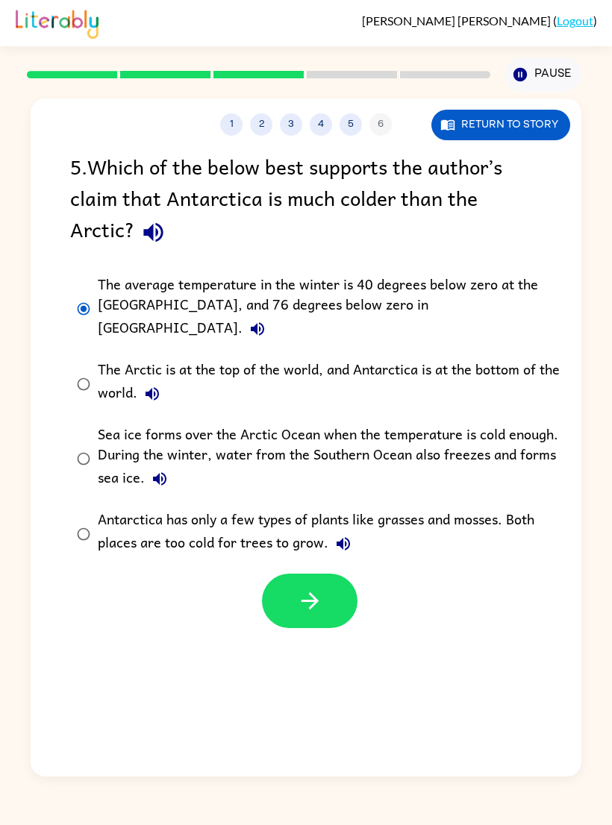
click at [309, 588] on icon "button" at bounding box center [310, 601] width 26 height 26
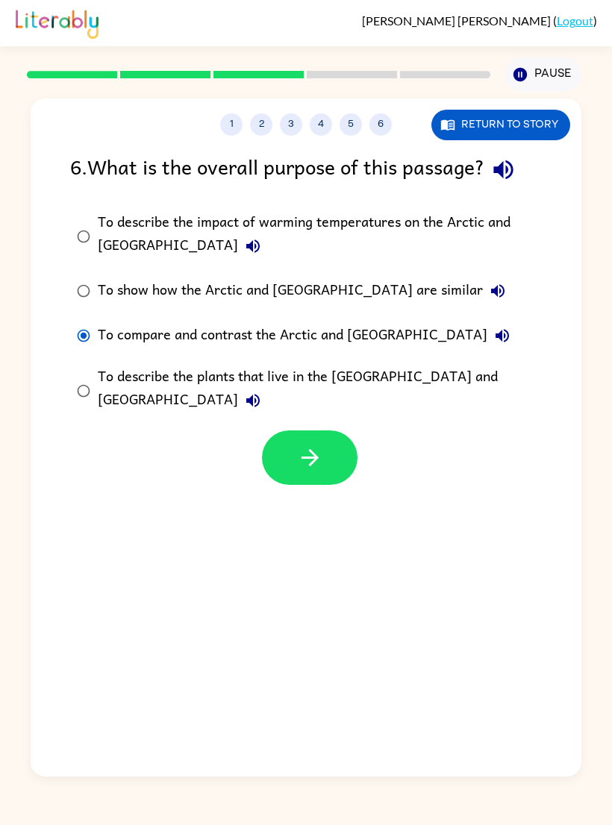
click at [322, 445] on icon "button" at bounding box center [310, 458] width 26 height 26
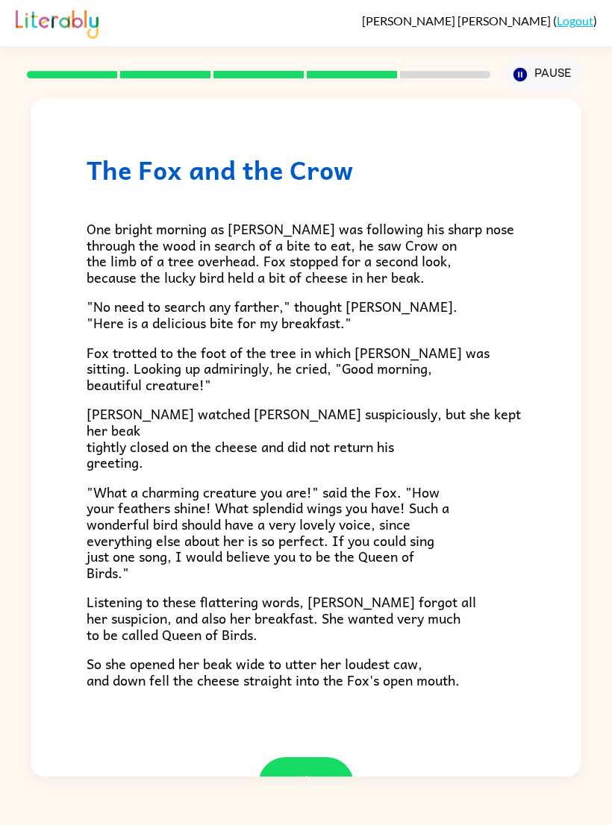
click at [284, 757] on button "button" at bounding box center [306, 784] width 96 height 54
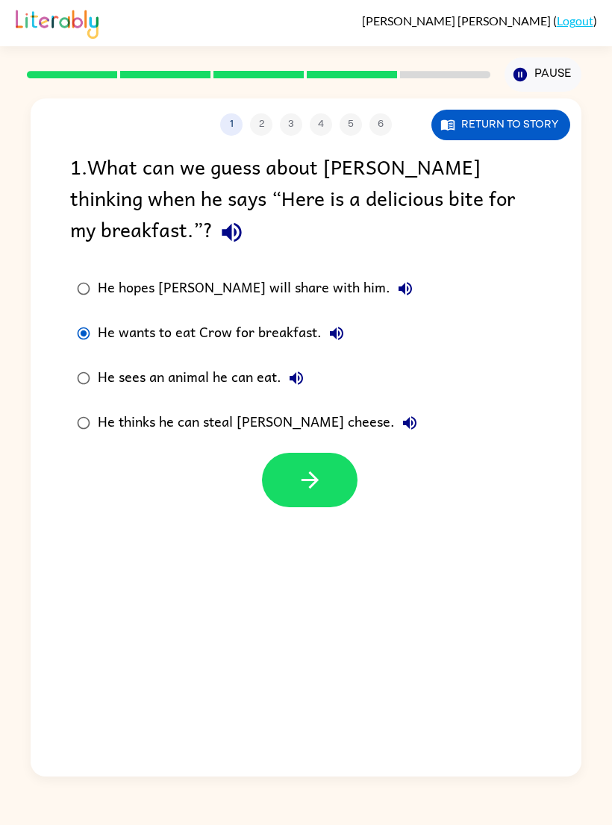
click at [316, 480] on icon "button" at bounding box center [309, 480] width 17 height 17
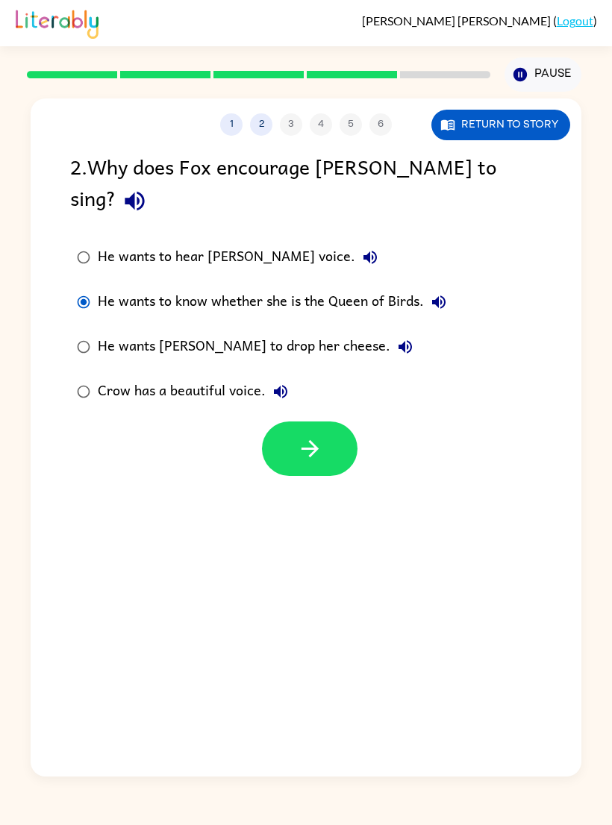
click at [313, 434] on button "button" at bounding box center [310, 449] width 96 height 54
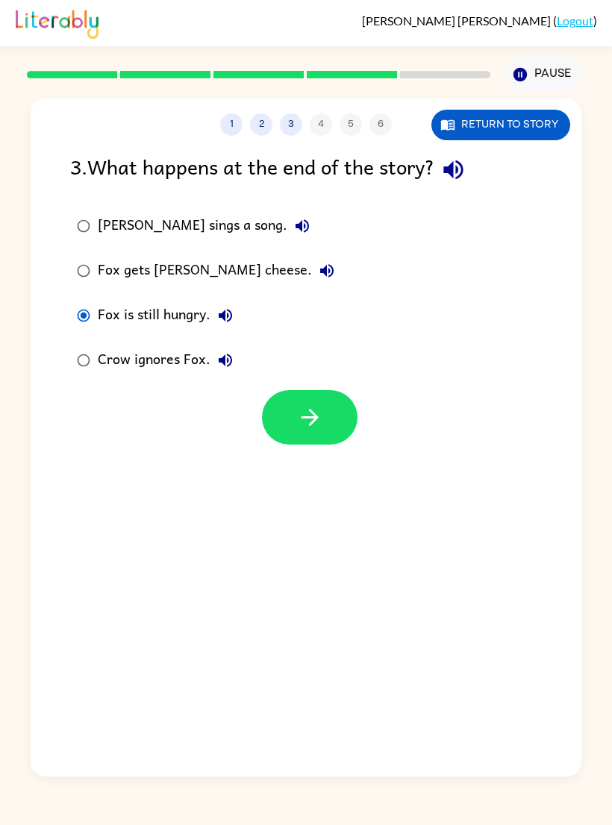
click at [312, 424] on icon "button" at bounding box center [309, 417] width 17 height 17
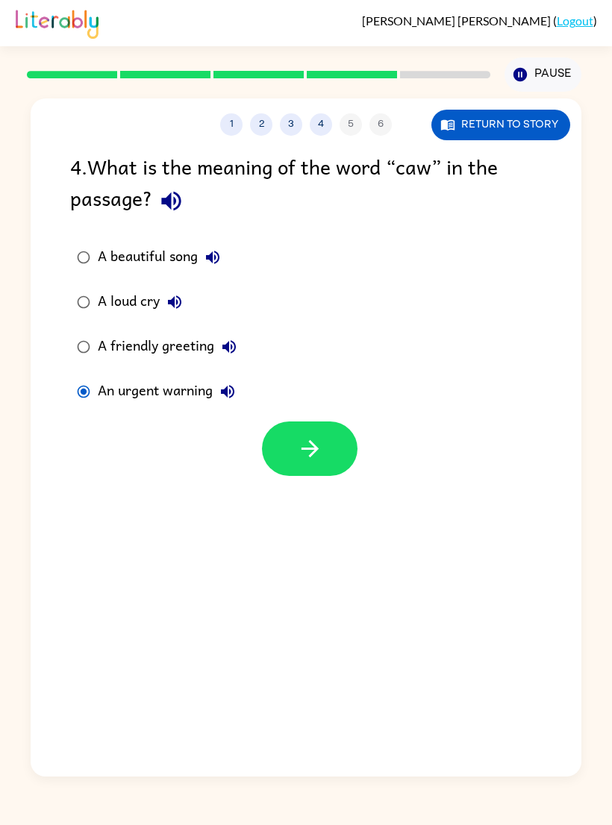
click at [323, 452] on button "button" at bounding box center [310, 449] width 96 height 54
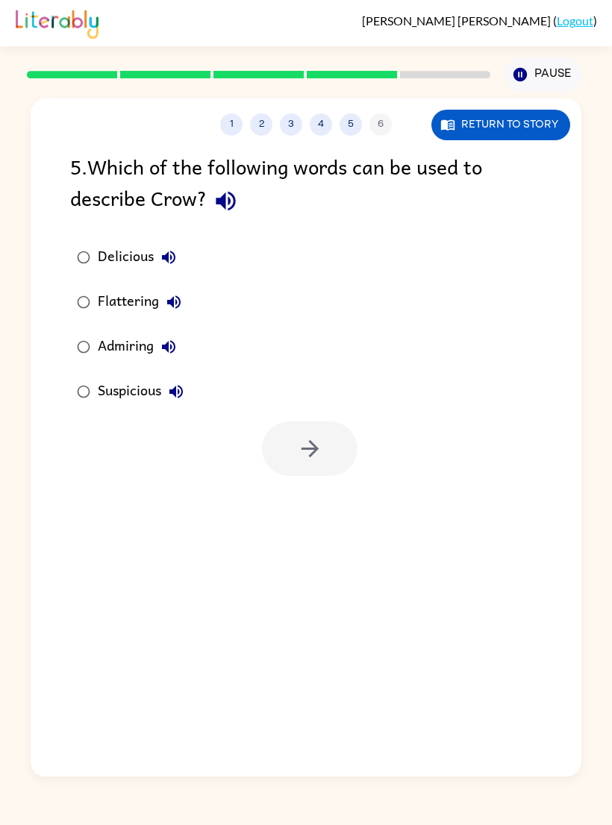
click at [96, 384] on label "Suspicious" at bounding box center [130, 391] width 137 height 45
click at [309, 454] on icon "button" at bounding box center [310, 449] width 26 height 26
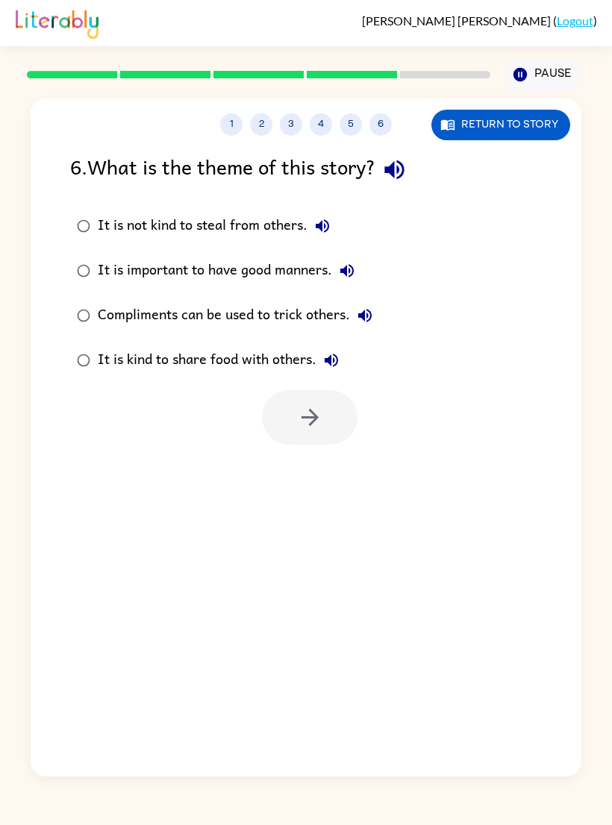
click at [84, 395] on div at bounding box center [306, 414] width 551 height 62
click at [313, 432] on div at bounding box center [310, 417] width 96 height 54
click at [322, 439] on button "button" at bounding box center [310, 417] width 96 height 54
